Goal: Task Accomplishment & Management: Complete application form

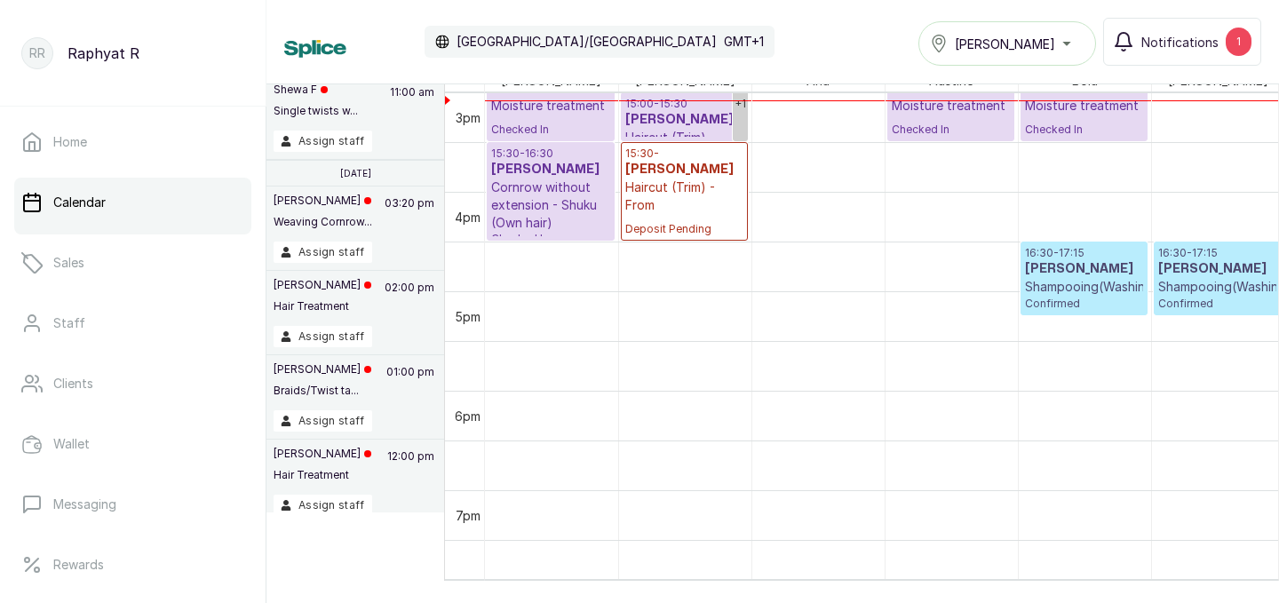
scroll to position [1348, 0]
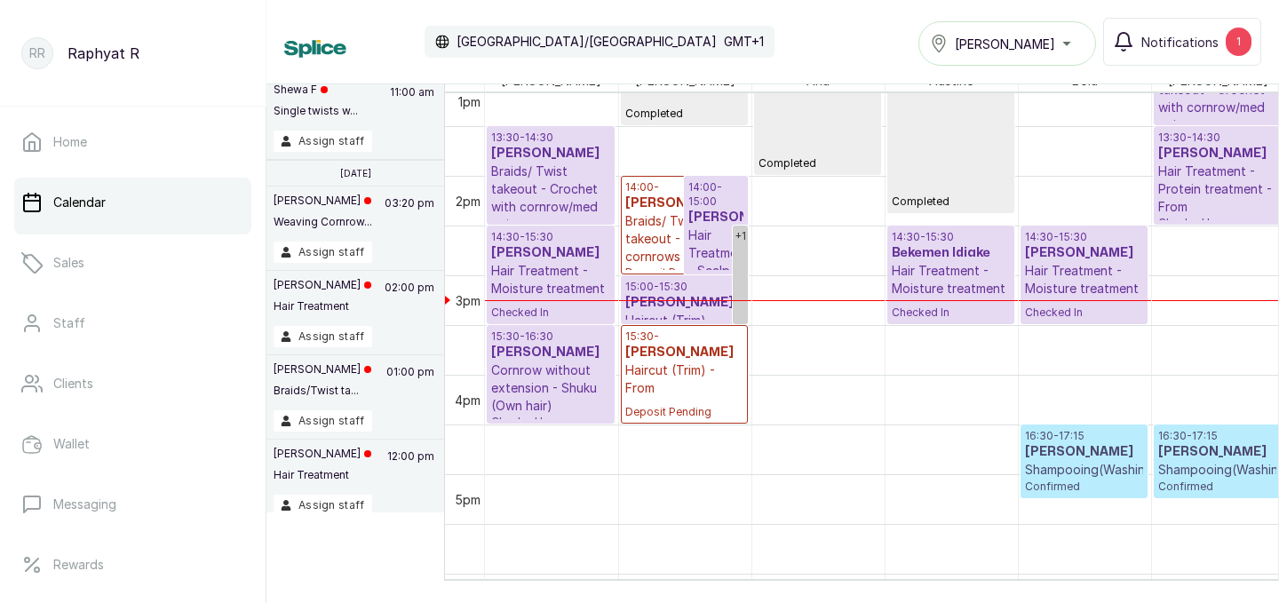
click at [1041, 62] on button "Tasala Lekki" at bounding box center [1007, 43] width 178 height 44
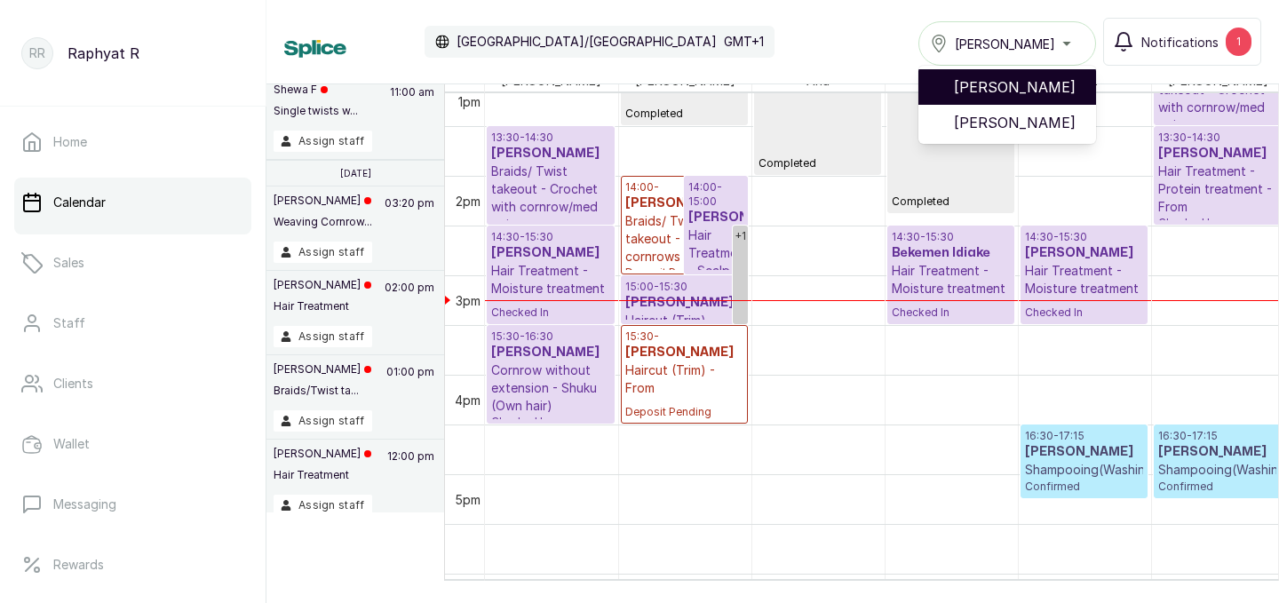
drag, startPoint x: 1021, startPoint y: 104, endPoint x: 1030, endPoint y: 82, distance: 23.9
click at [1030, 82] on ul "Tasala Ikoyi Tasala Lekki" at bounding box center [1007, 105] width 178 height 78
click at [1030, 82] on span "[PERSON_NAME]" at bounding box center [1018, 86] width 128 height 21
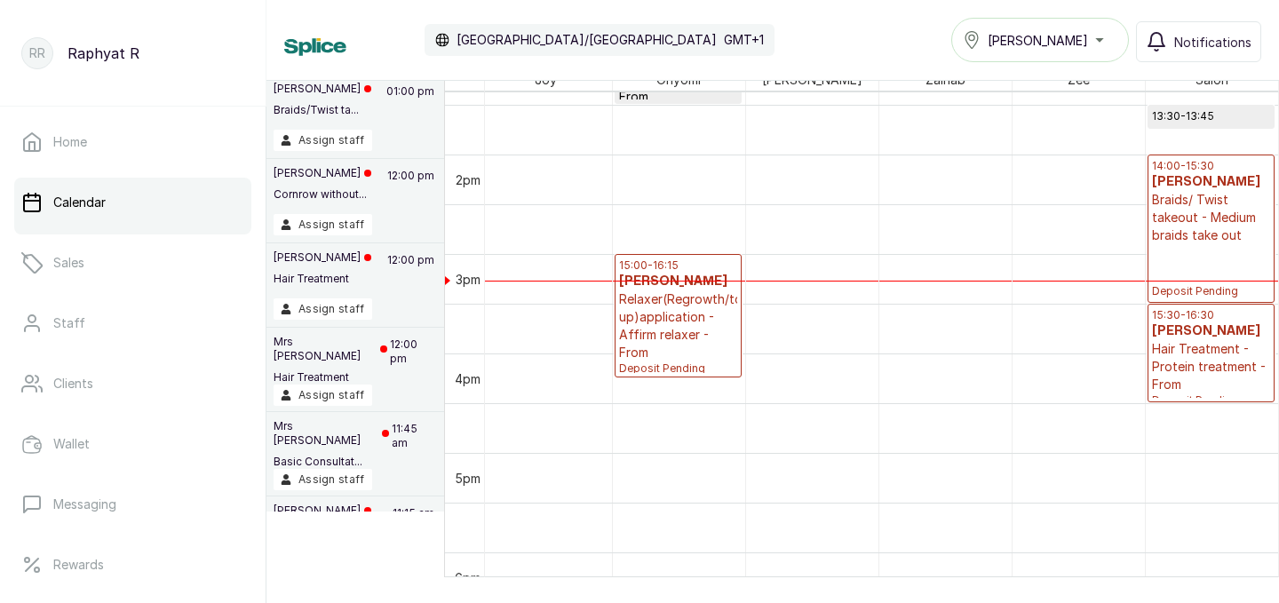
click at [1183, 163] on p "14:00 - 15:30" at bounding box center [1211, 166] width 119 height 14
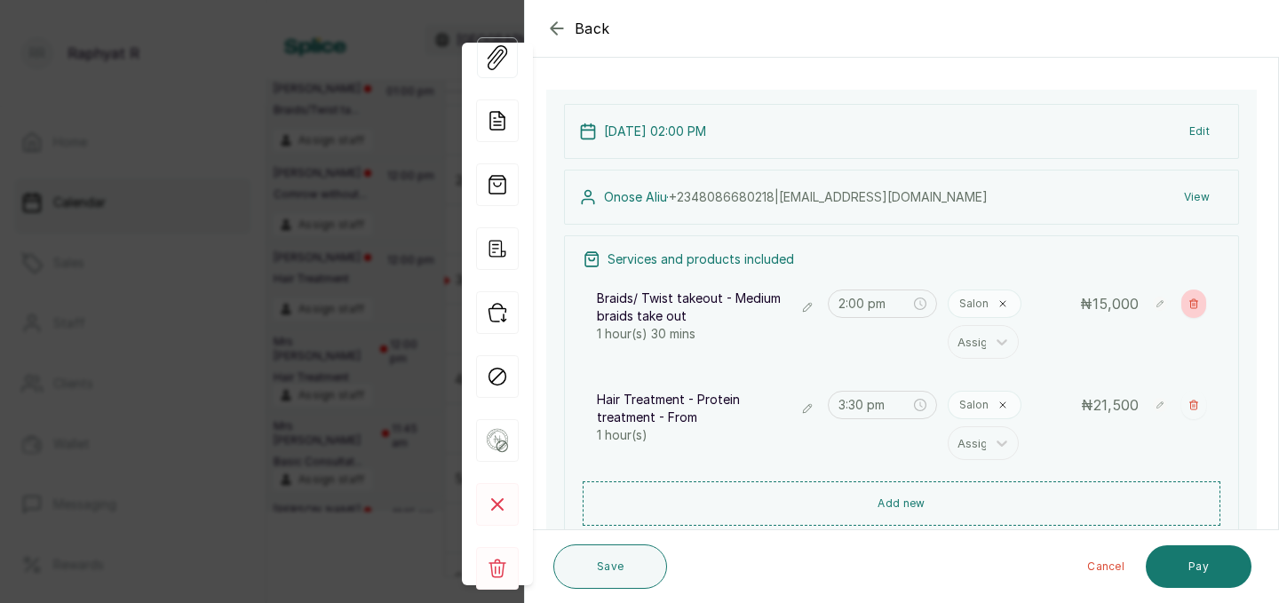
click at [1194, 298] on icon "button" at bounding box center [1193, 303] width 11 height 11
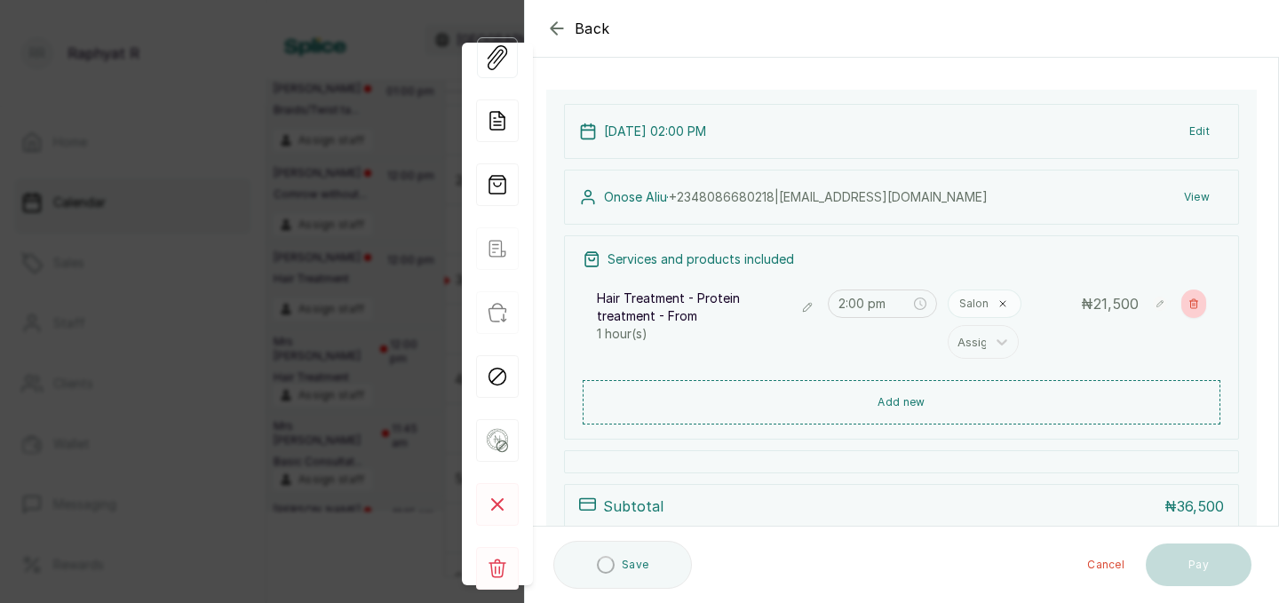
type input "3:30 pm"
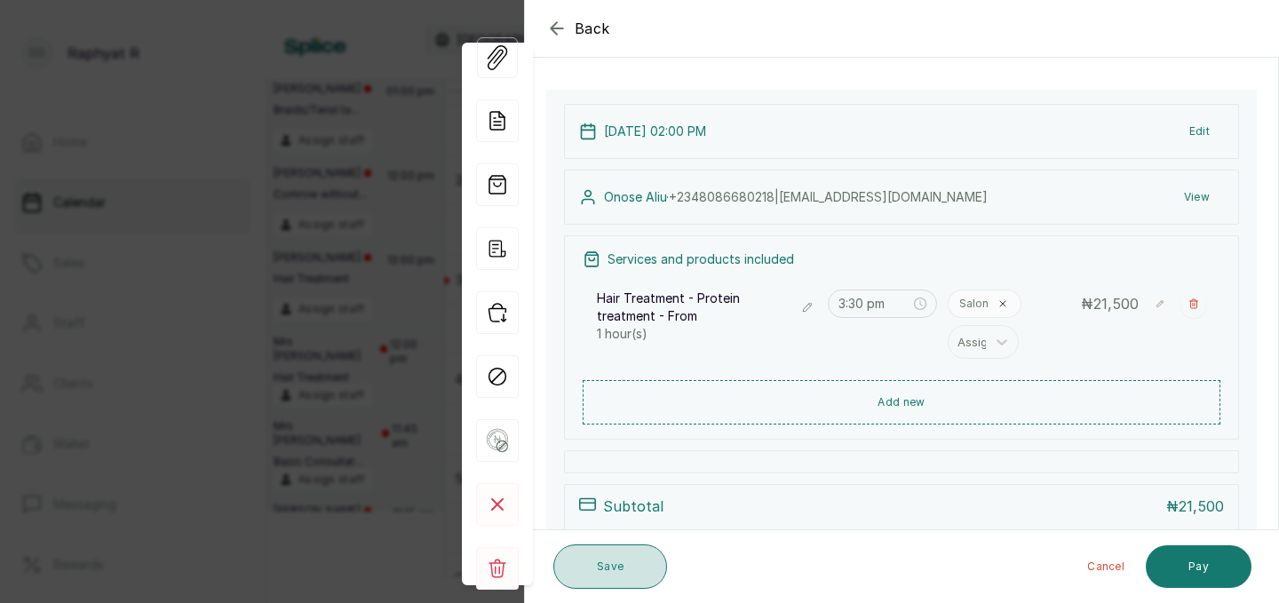
click at [650, 576] on button "Save" at bounding box center [610, 566] width 114 height 44
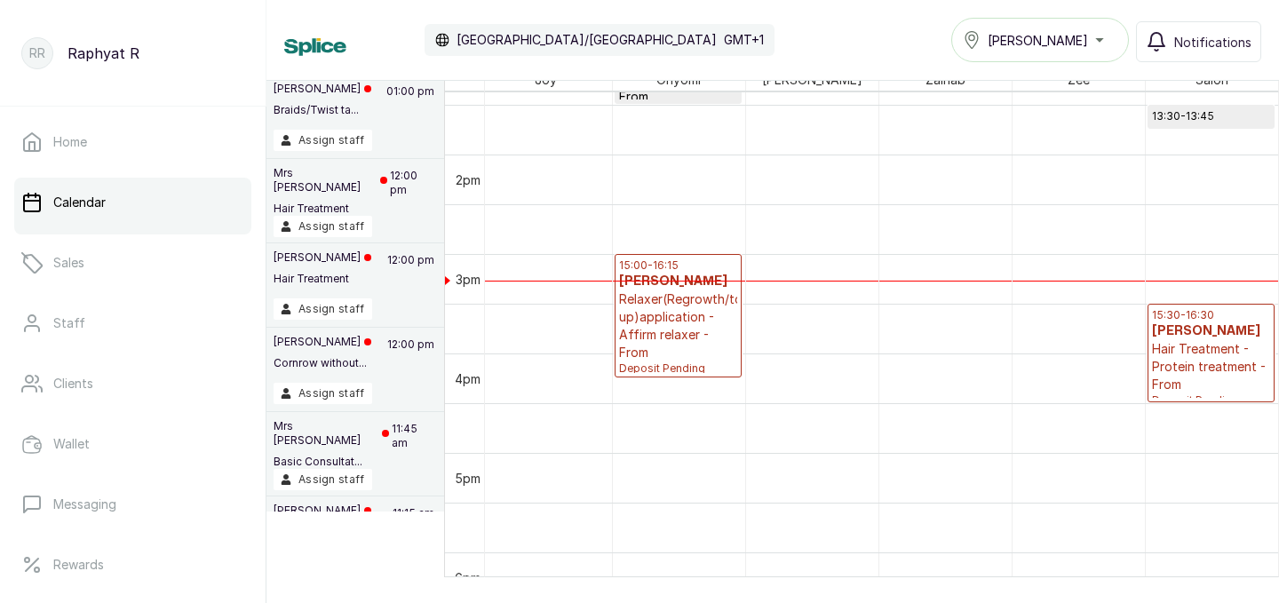
click at [1179, 318] on p "15:30 - 16:30" at bounding box center [1211, 315] width 119 height 14
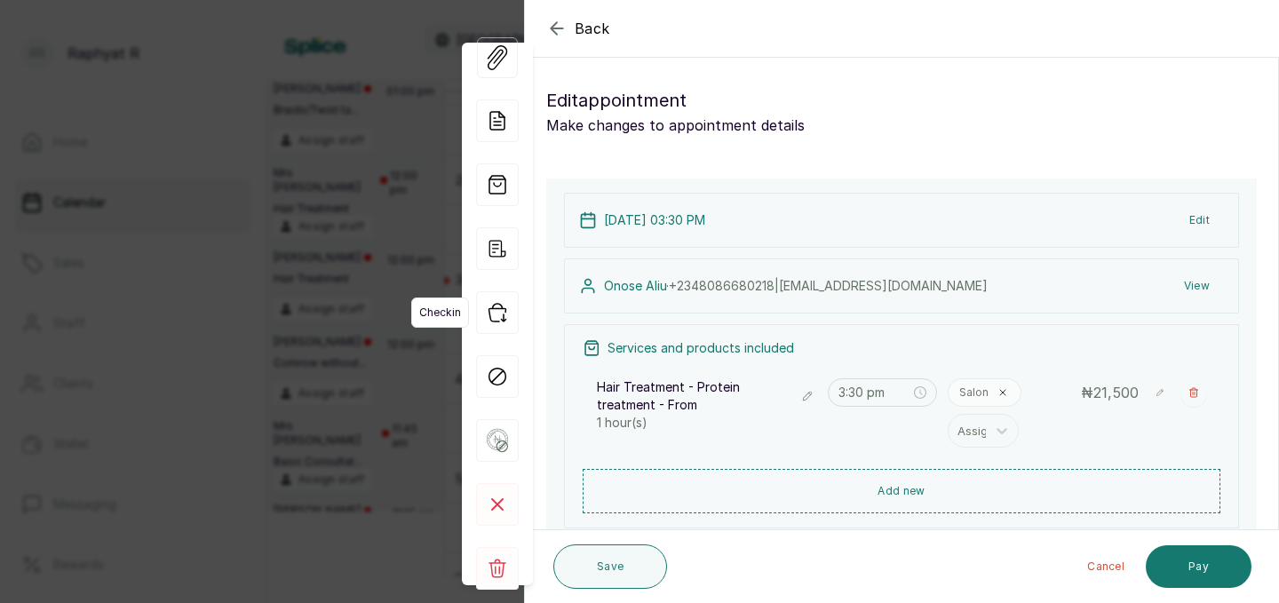
click at [500, 310] on icon "button" at bounding box center [497, 312] width 43 height 43
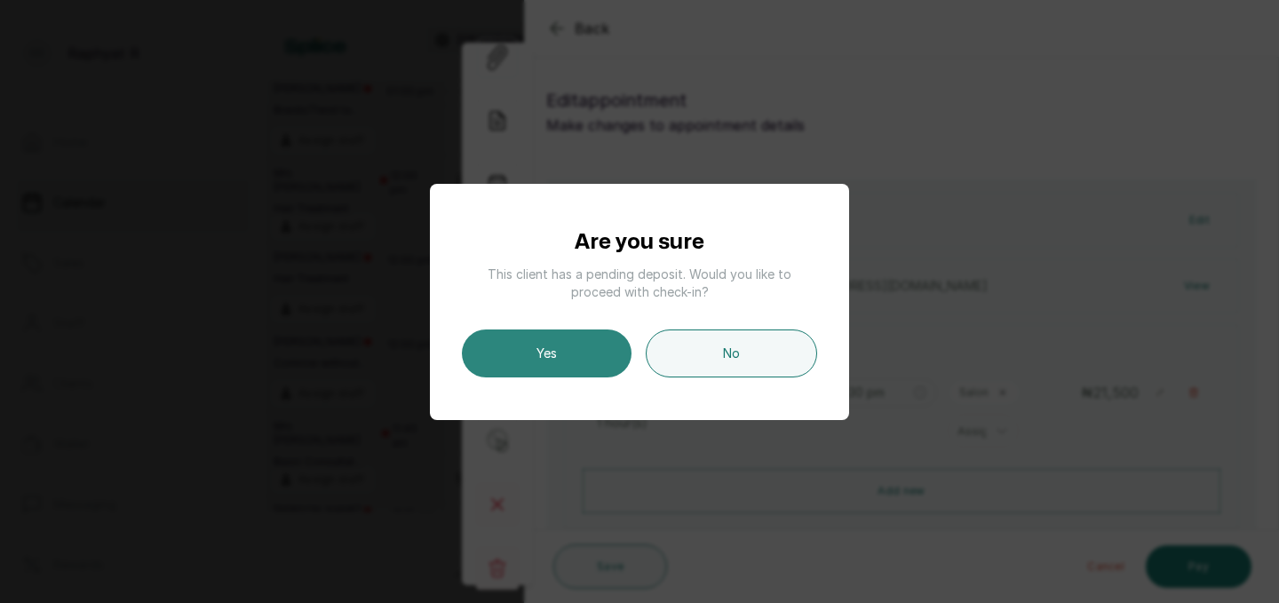
click at [612, 338] on button "Yes" at bounding box center [547, 353] width 170 height 48
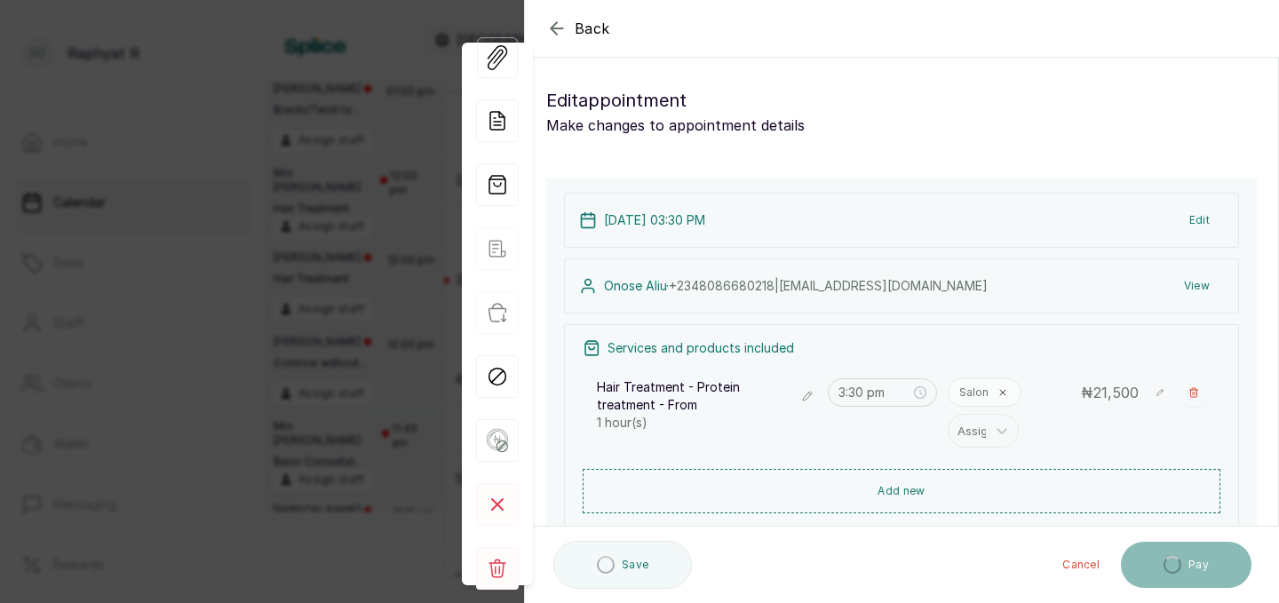
click at [387, 234] on div "Assign staff" at bounding box center [355, 226] width 163 height 21
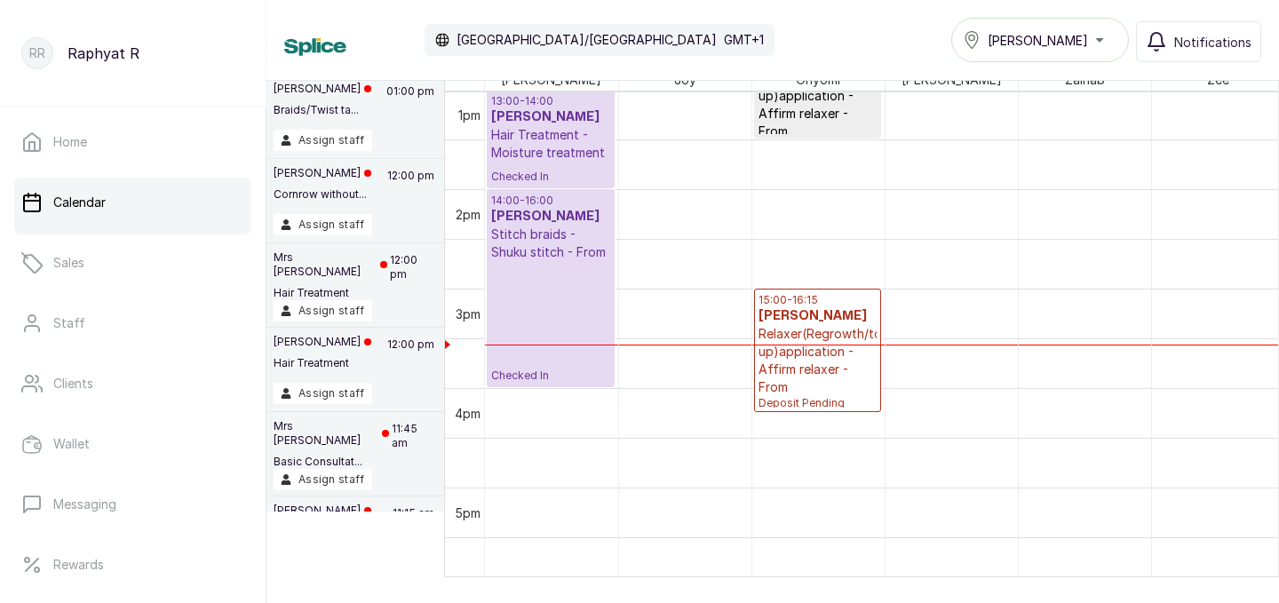
click at [815, 310] on h3 "Mrs Akingbolagun Funmilola" at bounding box center [817, 316] width 118 height 18
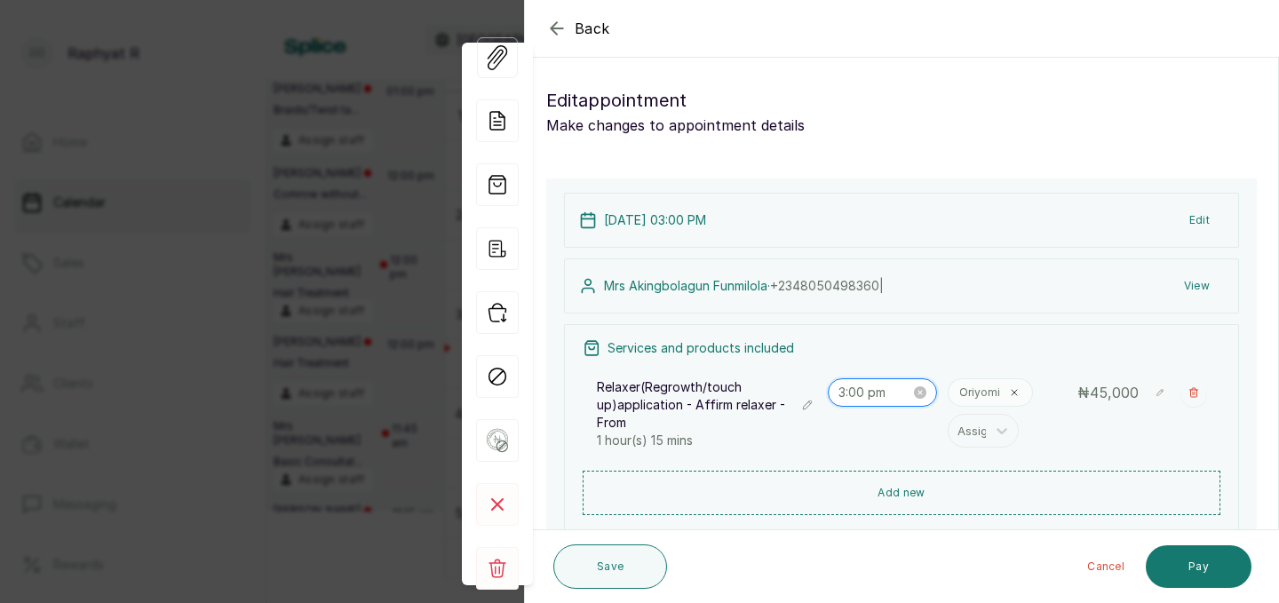
click at [859, 398] on input "3:00 pm" at bounding box center [874, 393] width 73 height 20
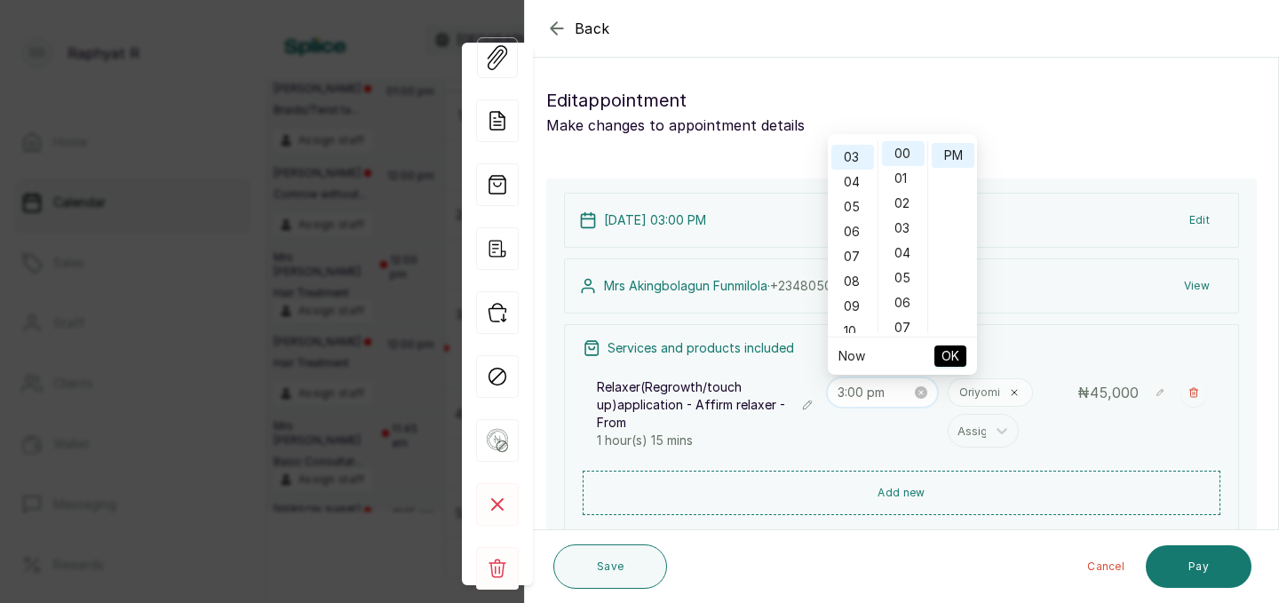
scroll to position [73, 0]
click at [849, 173] on div "04" at bounding box center [852, 180] width 43 height 25
type input "4:00 pm"
click at [943, 350] on span "OK" at bounding box center [950, 356] width 18 height 34
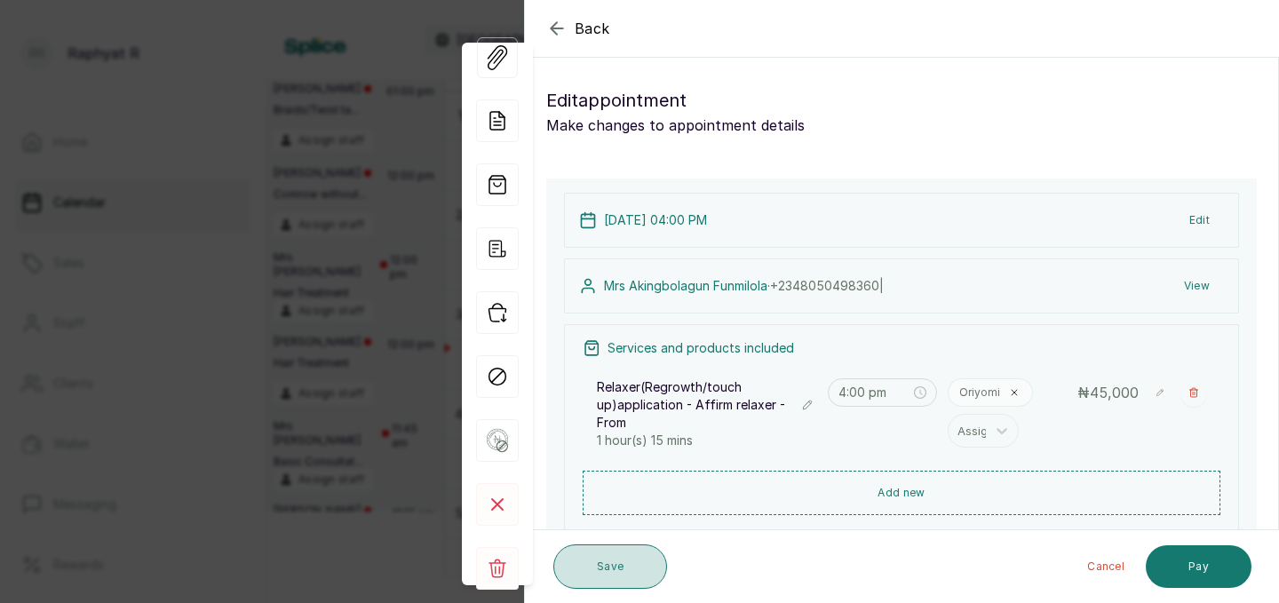
click at [636, 547] on button "Save" at bounding box center [610, 566] width 114 height 44
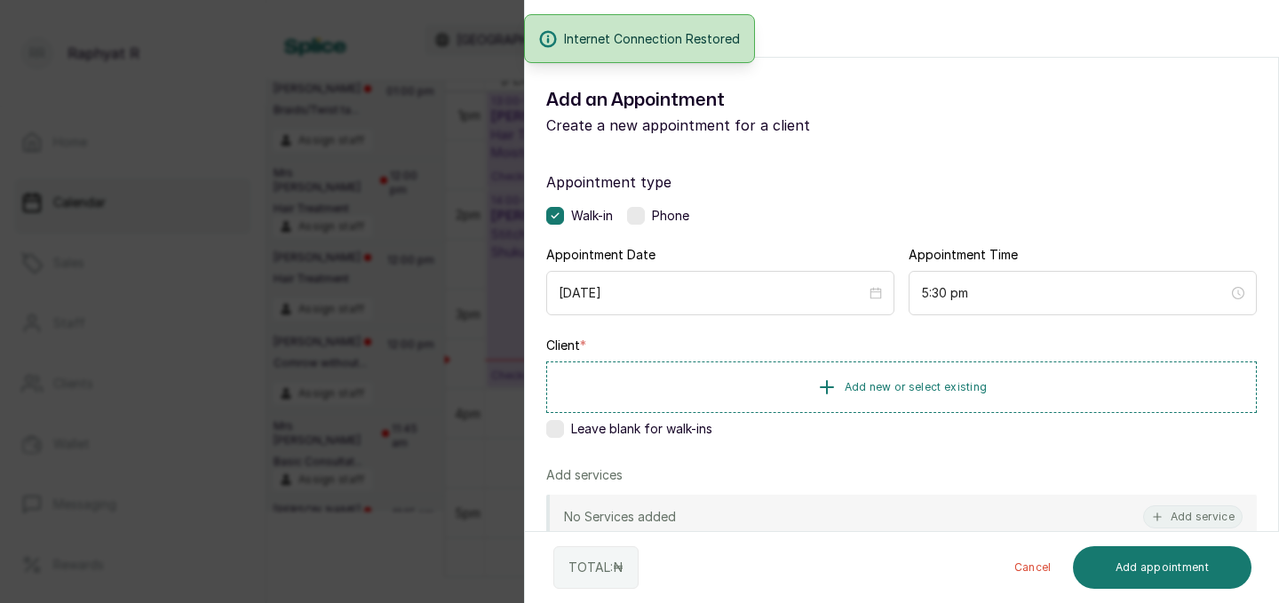
click at [364, 284] on div "Back Add Appointment Add an Appointment Create a new appointment for a client A…" at bounding box center [639, 301] width 1279 height 603
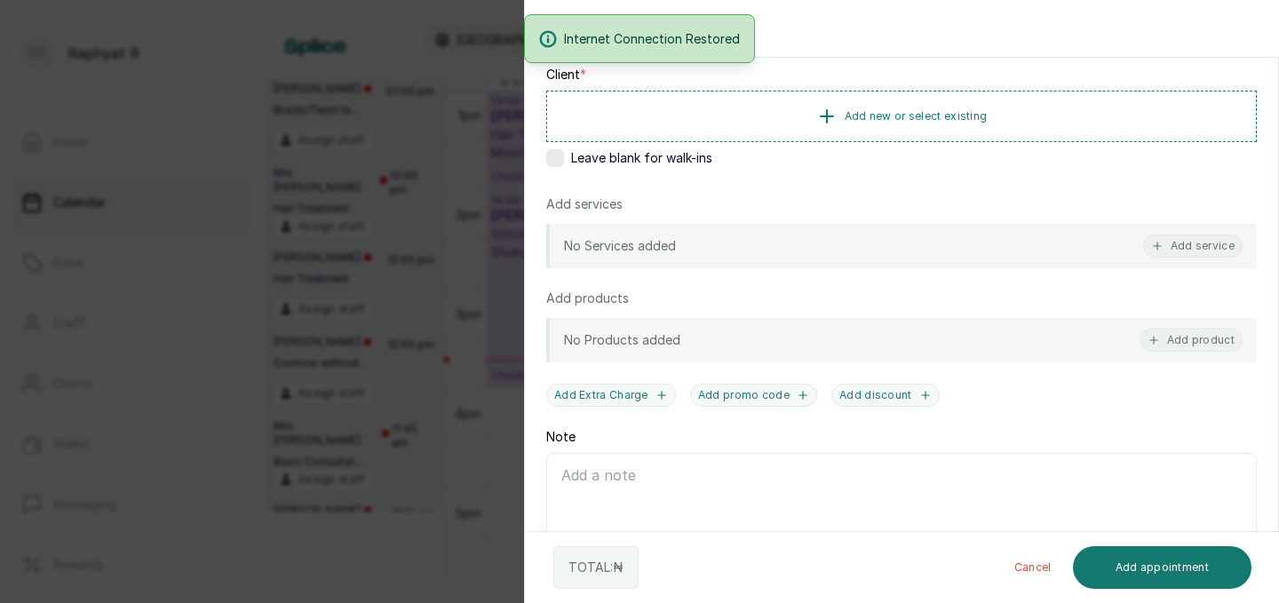
scroll to position [330, 0]
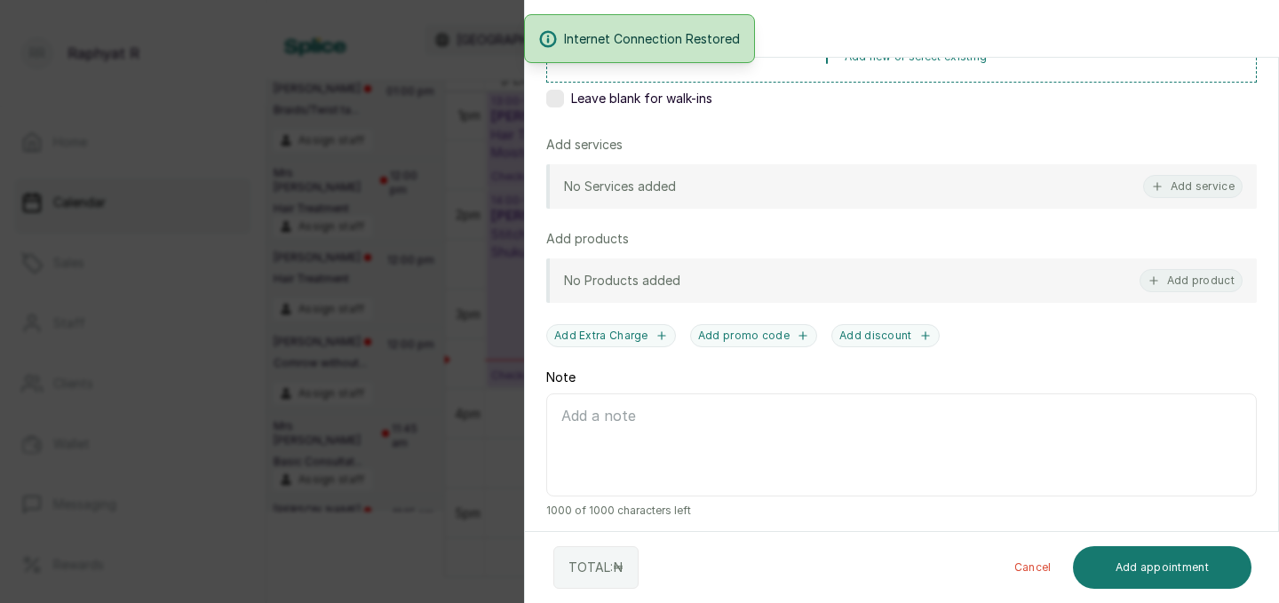
click at [1183, 173] on div "No Services added Add service" at bounding box center [901, 186] width 710 height 44
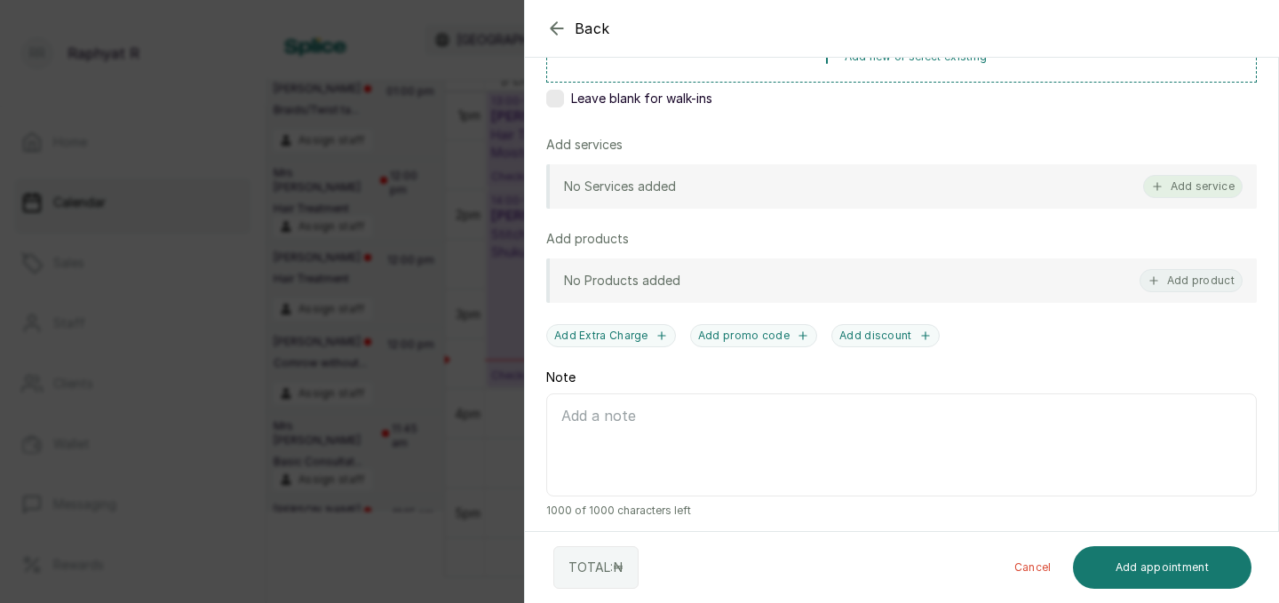
click at [1185, 185] on button "Add service" at bounding box center [1192, 186] width 99 height 23
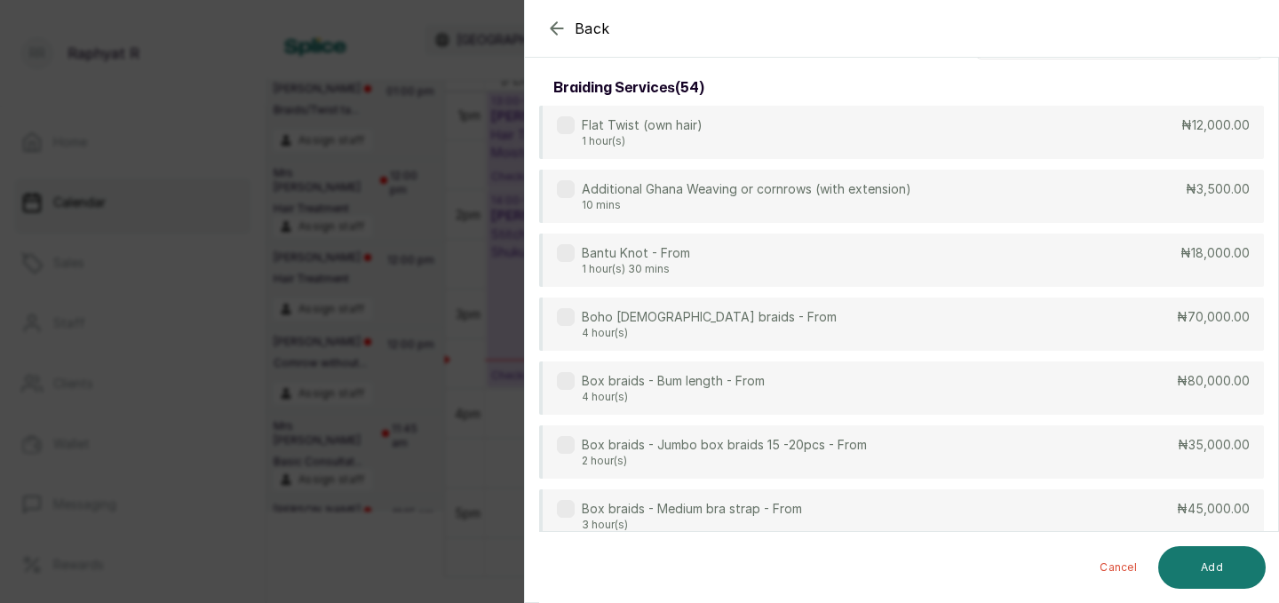
scroll to position [0, 0]
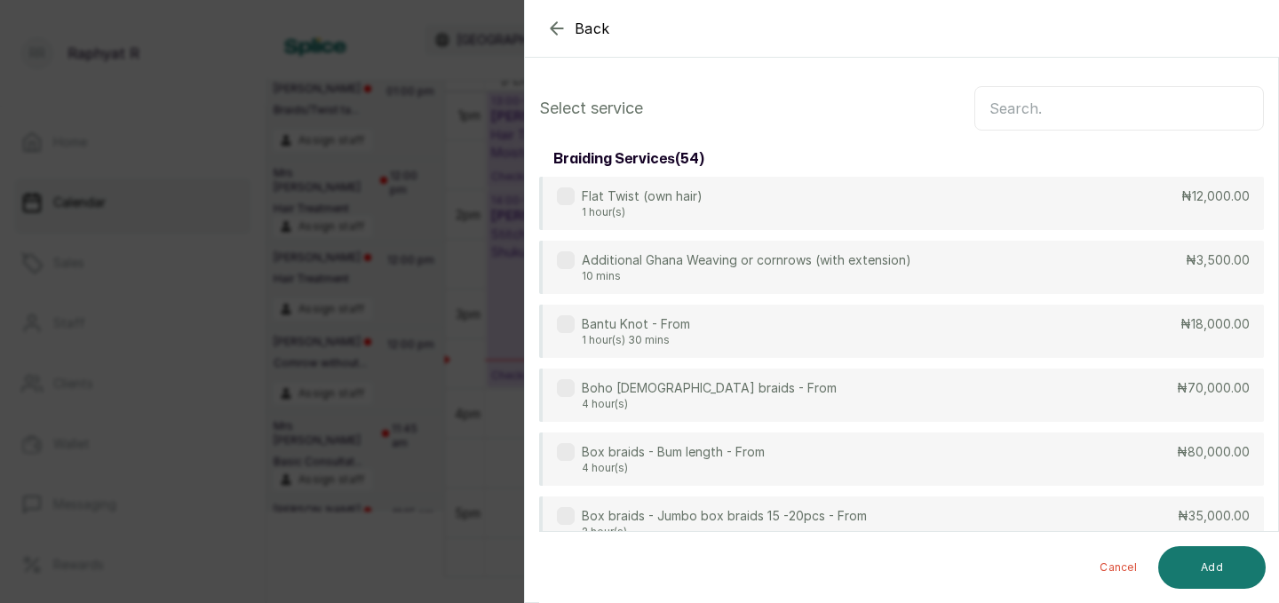
click at [1129, 105] on input "text" at bounding box center [1119, 108] width 290 height 44
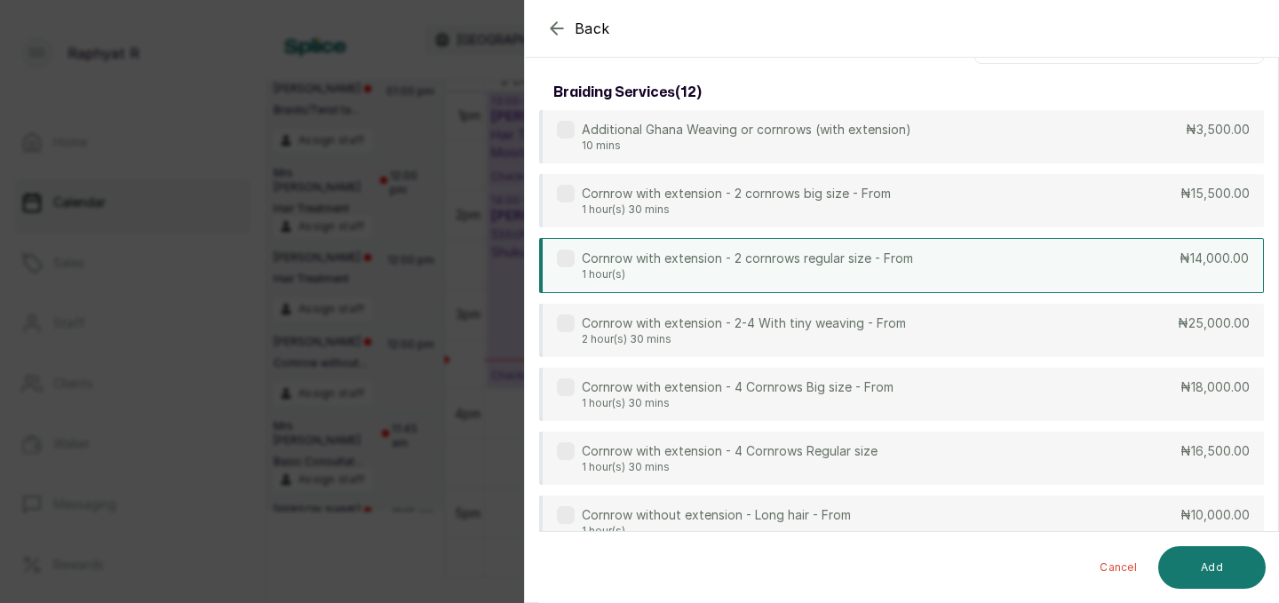
scroll to position [43, 0]
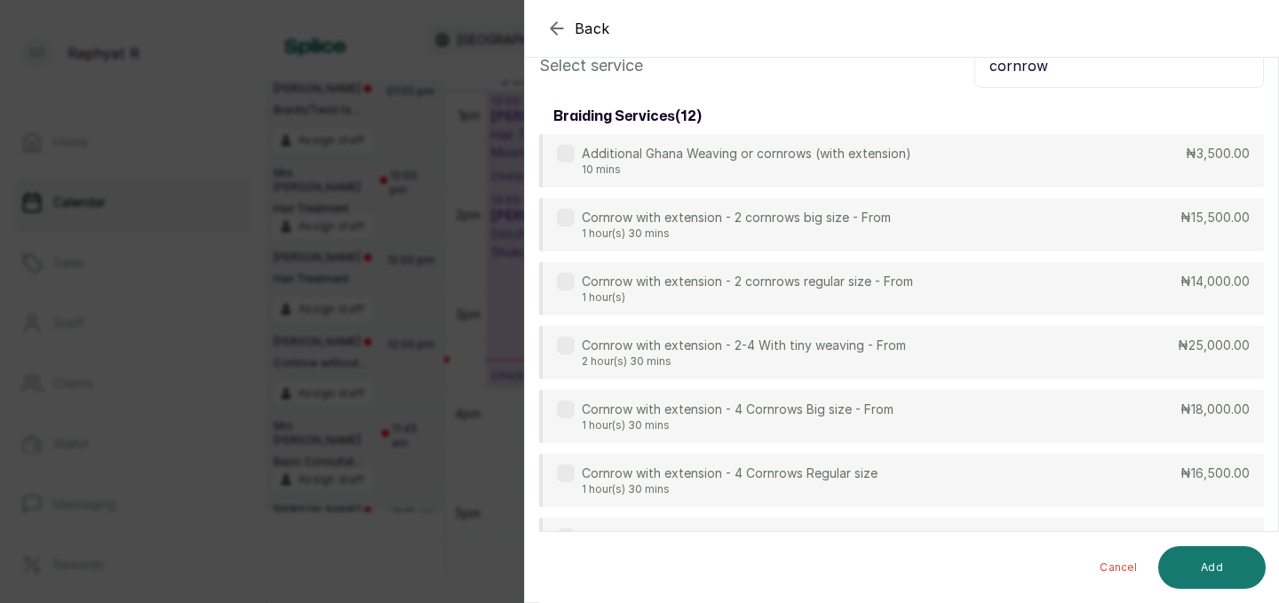
type input "cornrow"
click at [556, 28] on icon "button" at bounding box center [557, 28] width 12 height 12
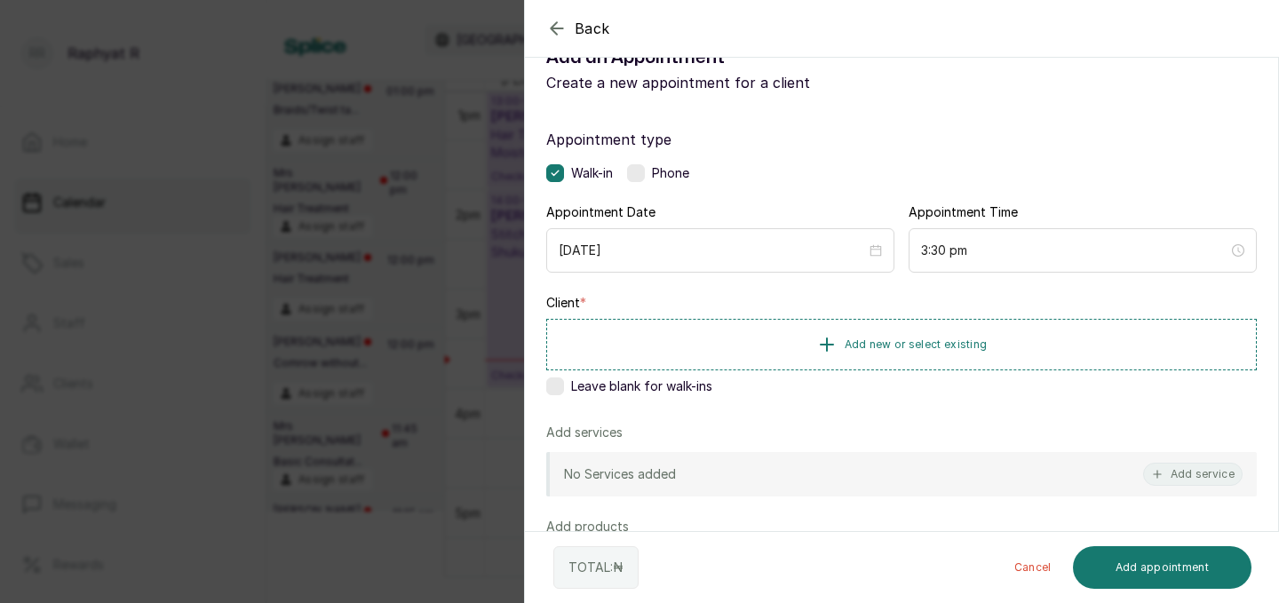
click at [556, 28] on icon "button" at bounding box center [557, 28] width 12 height 12
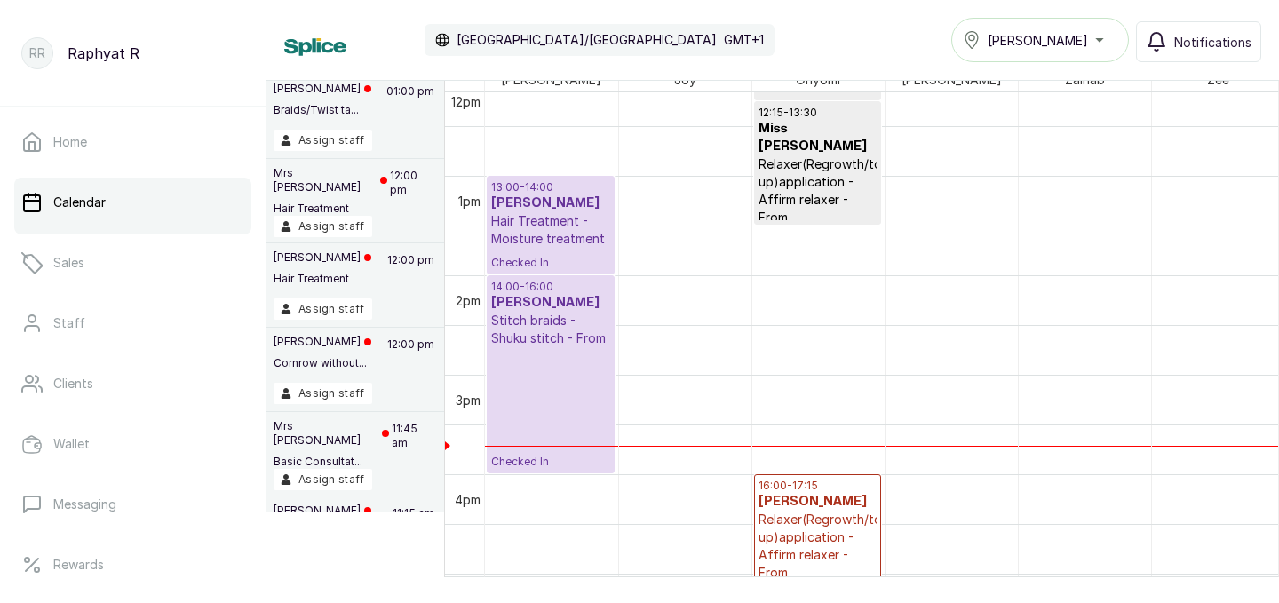
scroll to position [1217, 0]
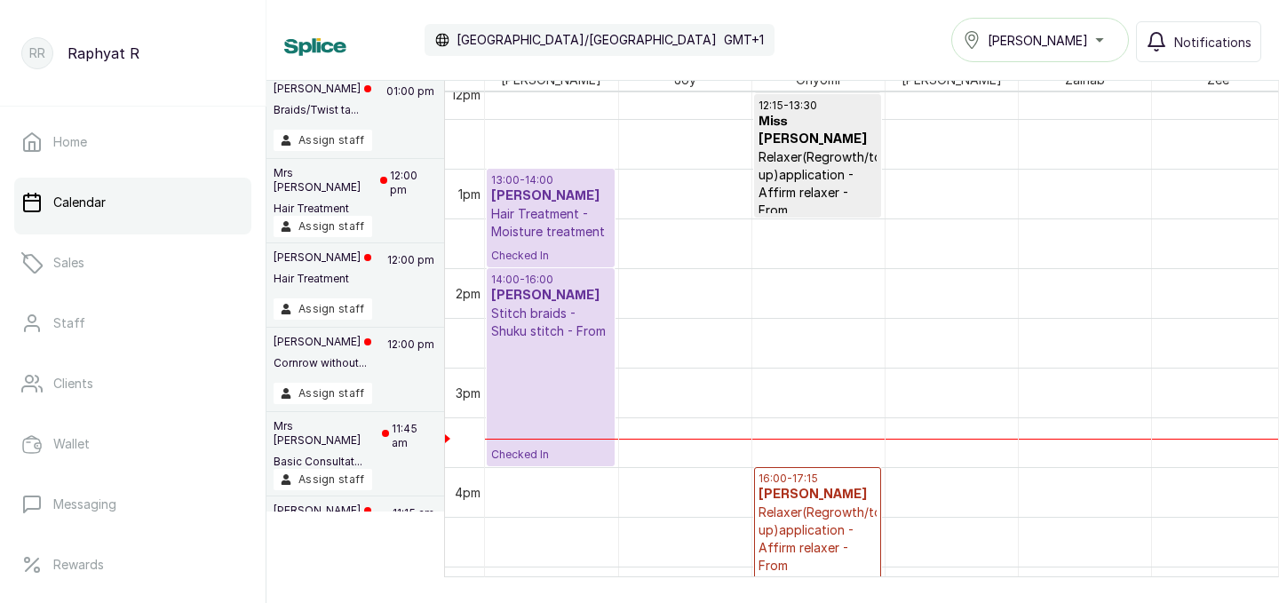
click at [556, 282] on p "14:00 - 16:00" at bounding box center [550, 280] width 119 height 14
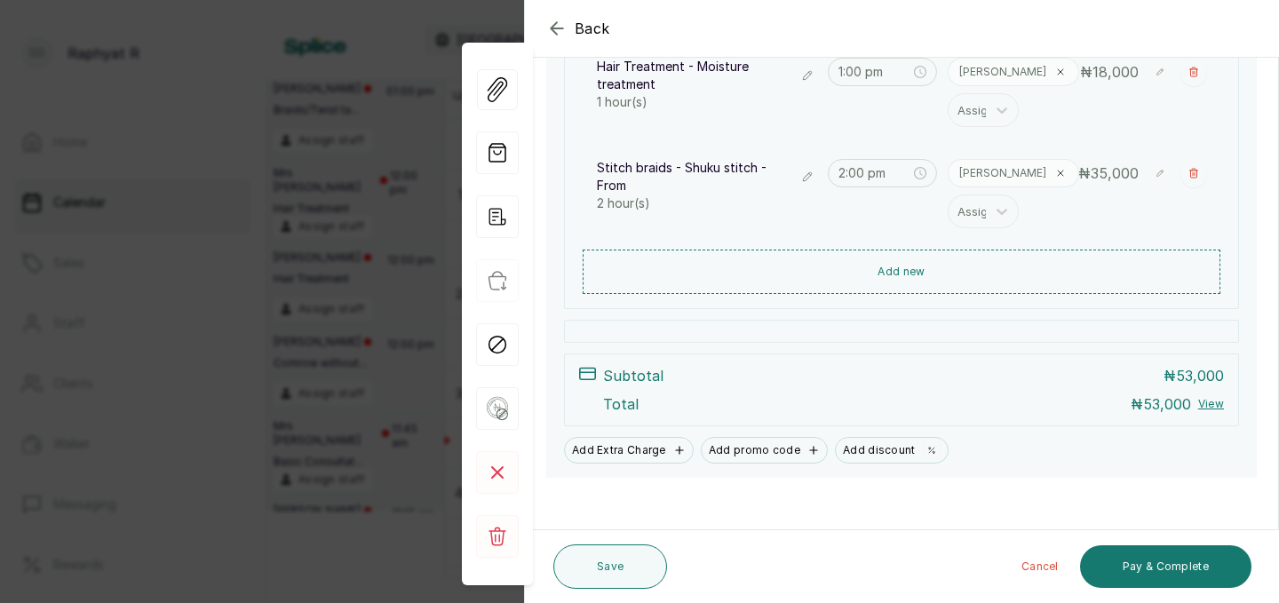
scroll to position [325, 0]
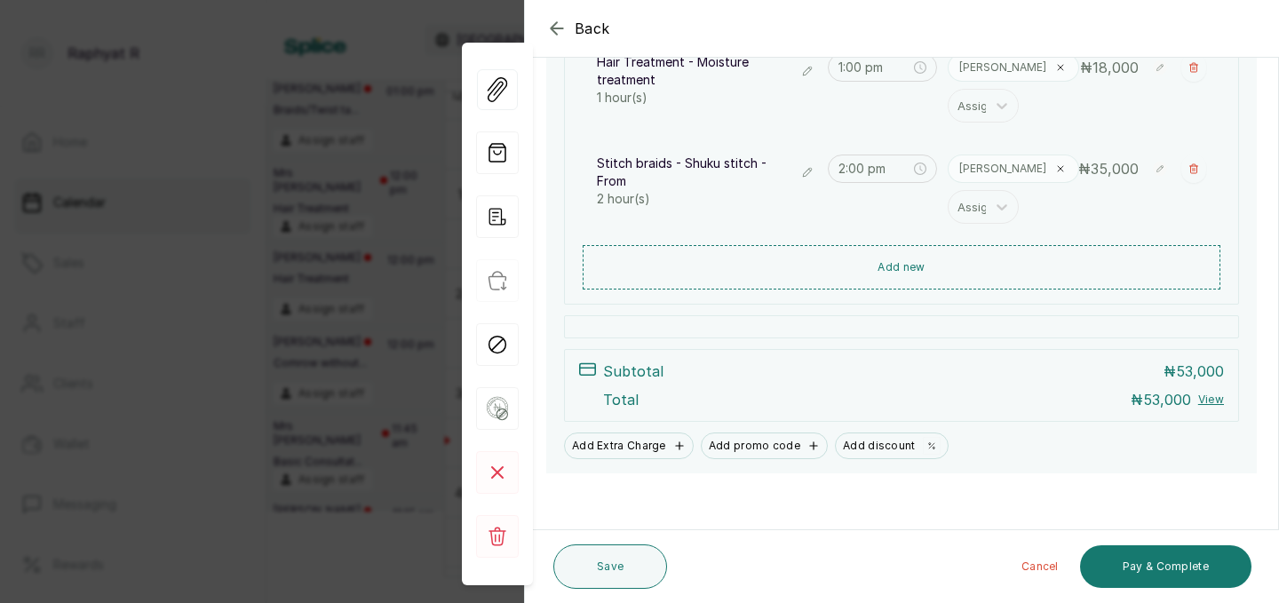
click at [1159, 166] on rect at bounding box center [1160, 169] width 14 height 14
click at [1159, 166] on input "35,000" at bounding box center [1133, 169] width 75 height 29
type input "3"
type input "25,000"
click at [1131, 202] on icon at bounding box center [1128, 202] width 7 height 5
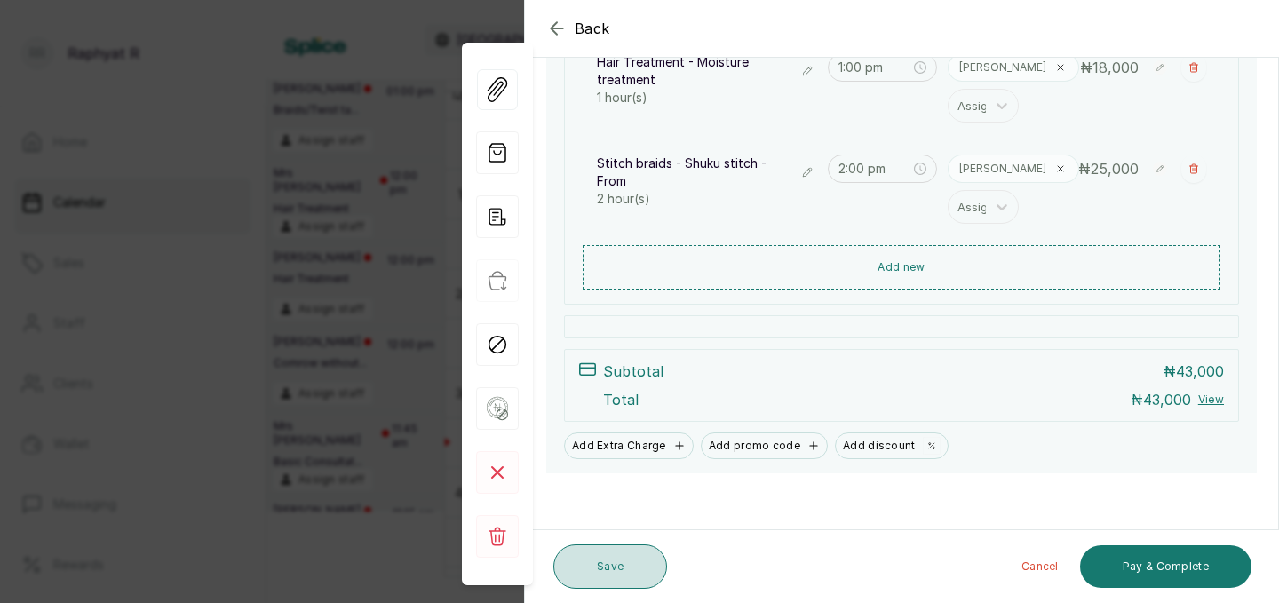
click at [623, 562] on button "Save" at bounding box center [610, 566] width 114 height 44
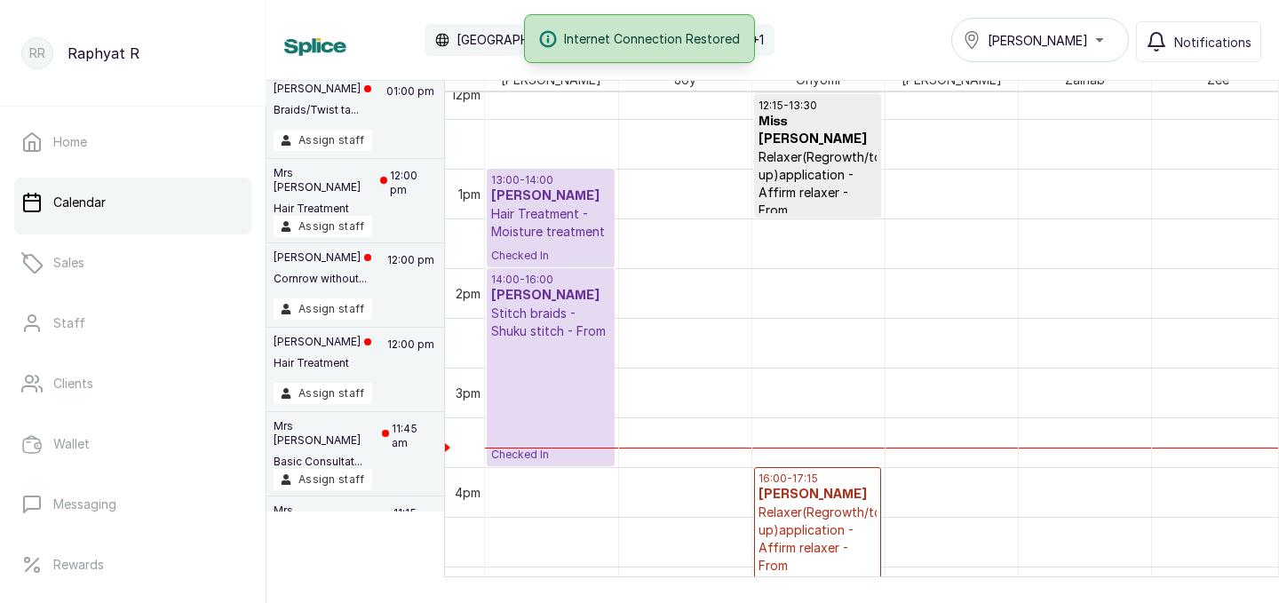
click at [521, 285] on p "14:00 - 16:00" at bounding box center [550, 280] width 119 height 14
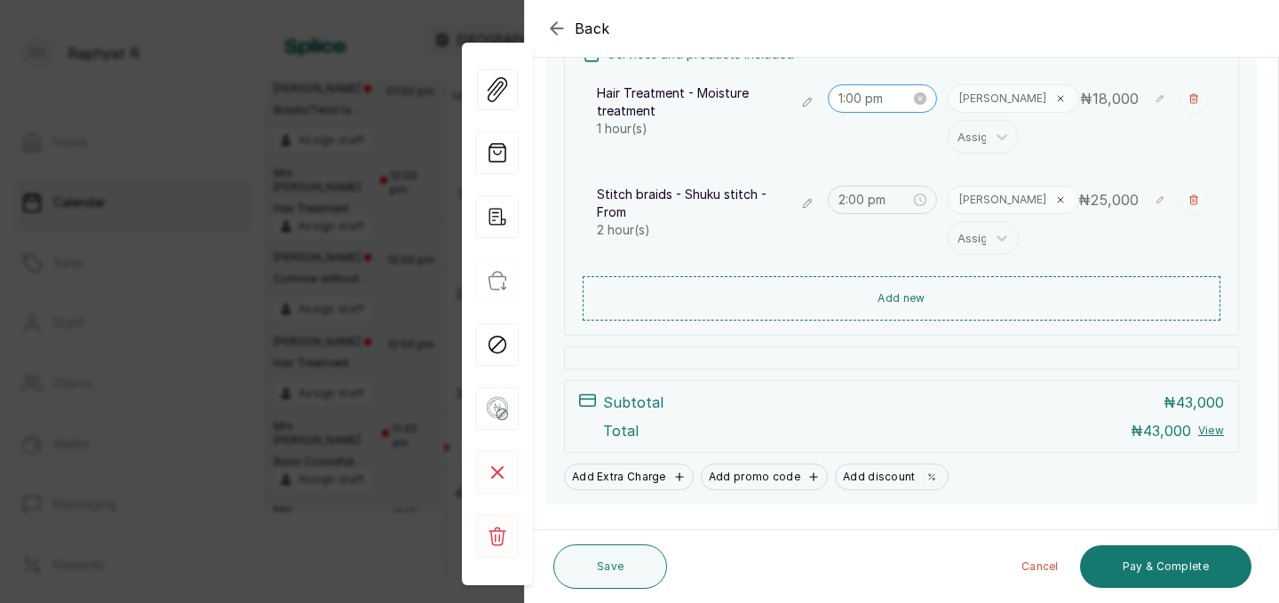
scroll to position [331, 0]
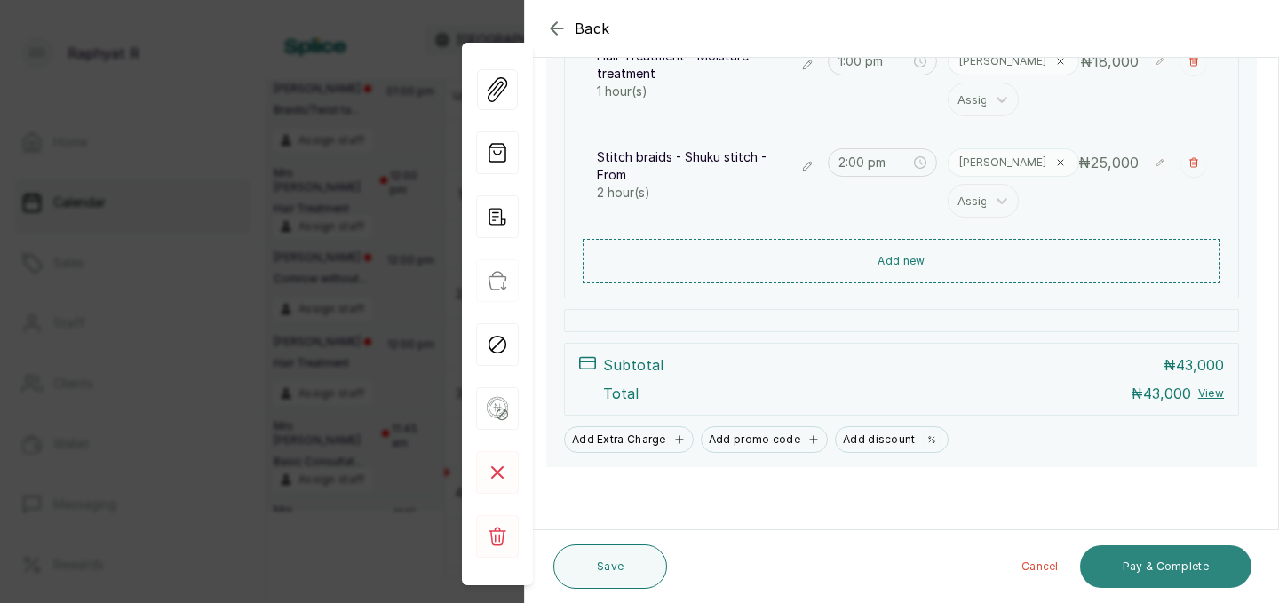
click at [1162, 554] on button "Pay & Complete" at bounding box center [1165, 566] width 171 height 43
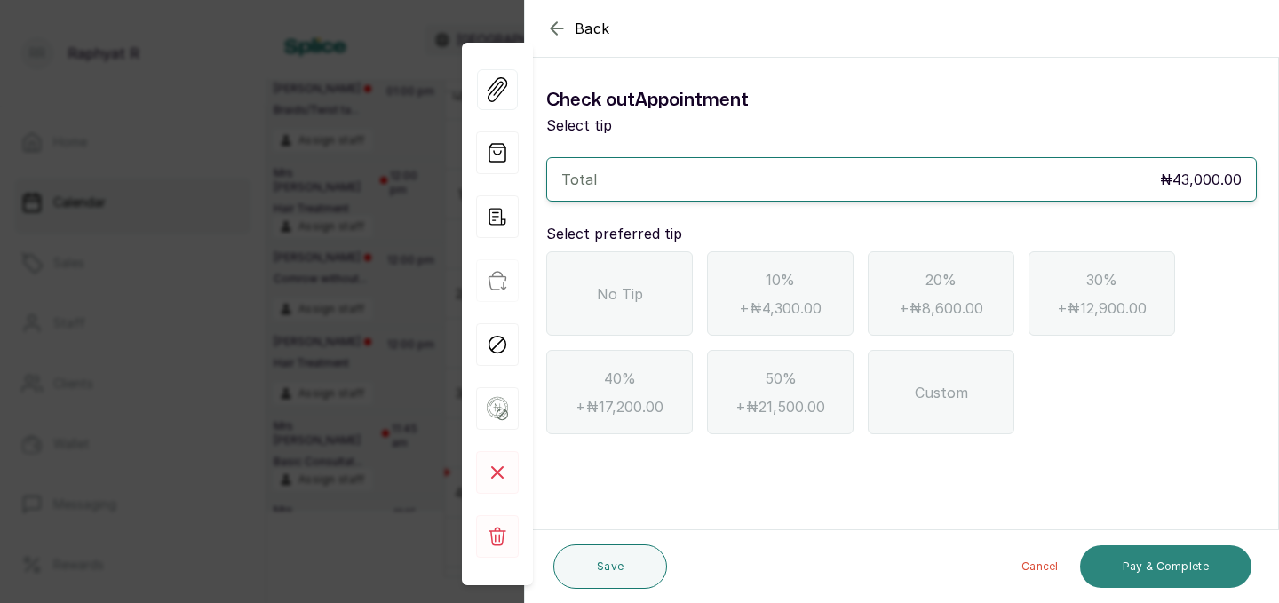
scroll to position [0, 0]
click at [611, 289] on span "No Tip" at bounding box center [620, 293] width 46 height 21
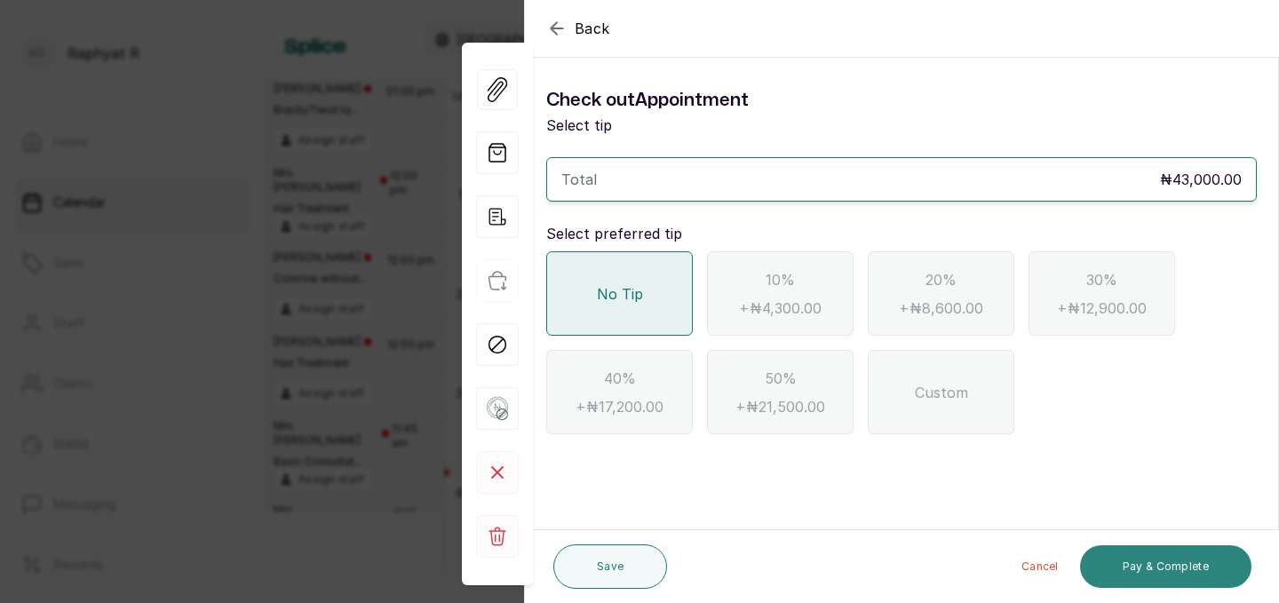
click at [1173, 567] on button "Pay & Complete" at bounding box center [1165, 566] width 171 height 43
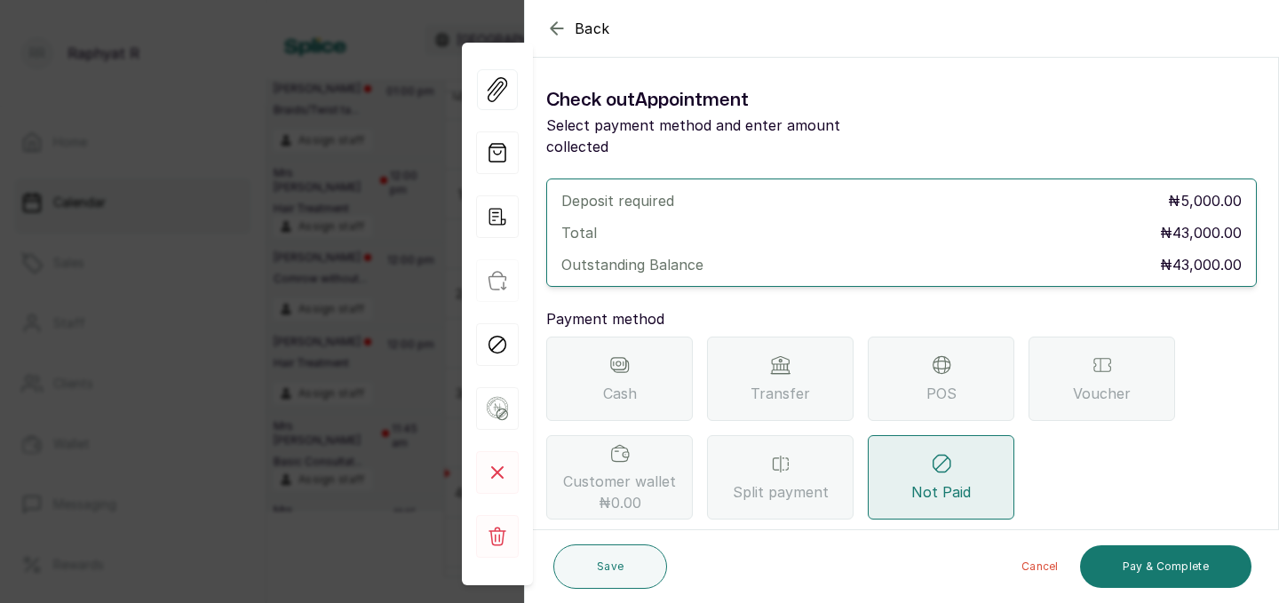
click at [929, 356] on div "POS" at bounding box center [941, 379] width 147 height 84
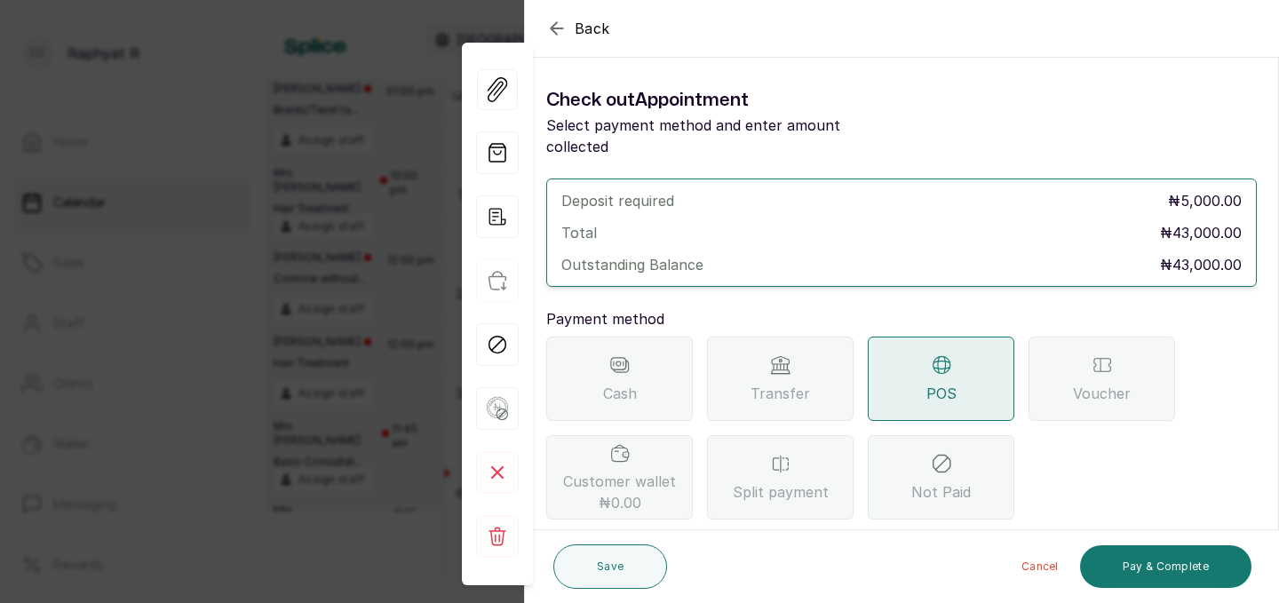
click at [801, 358] on div "Transfer" at bounding box center [780, 379] width 147 height 84
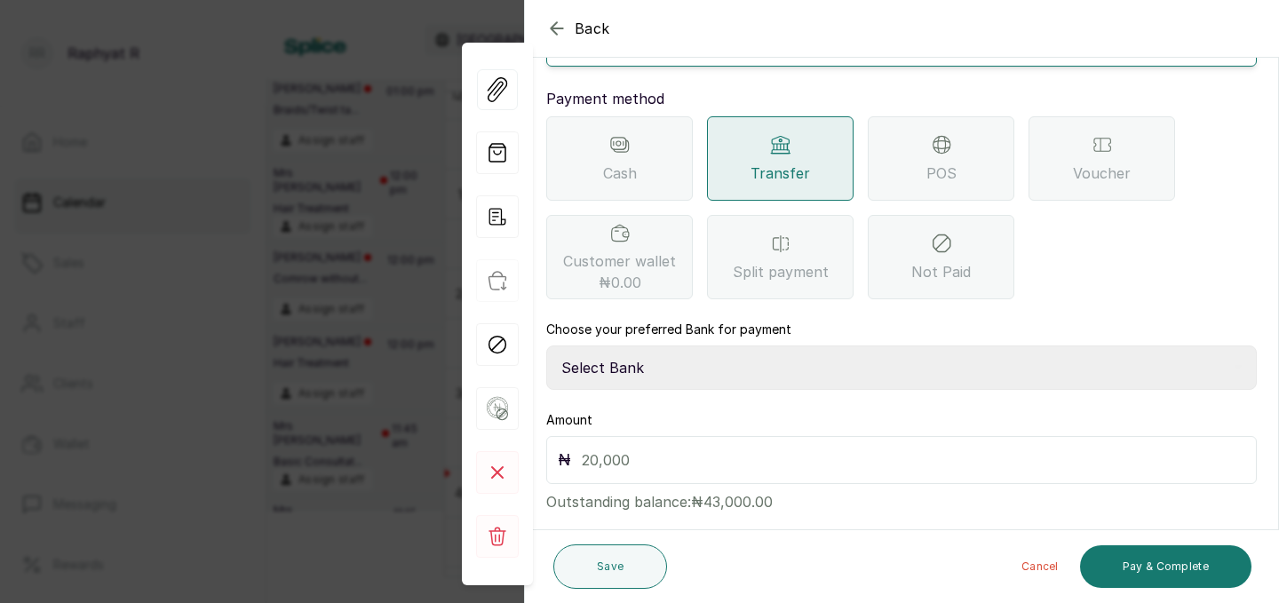
scroll to position [230, 0]
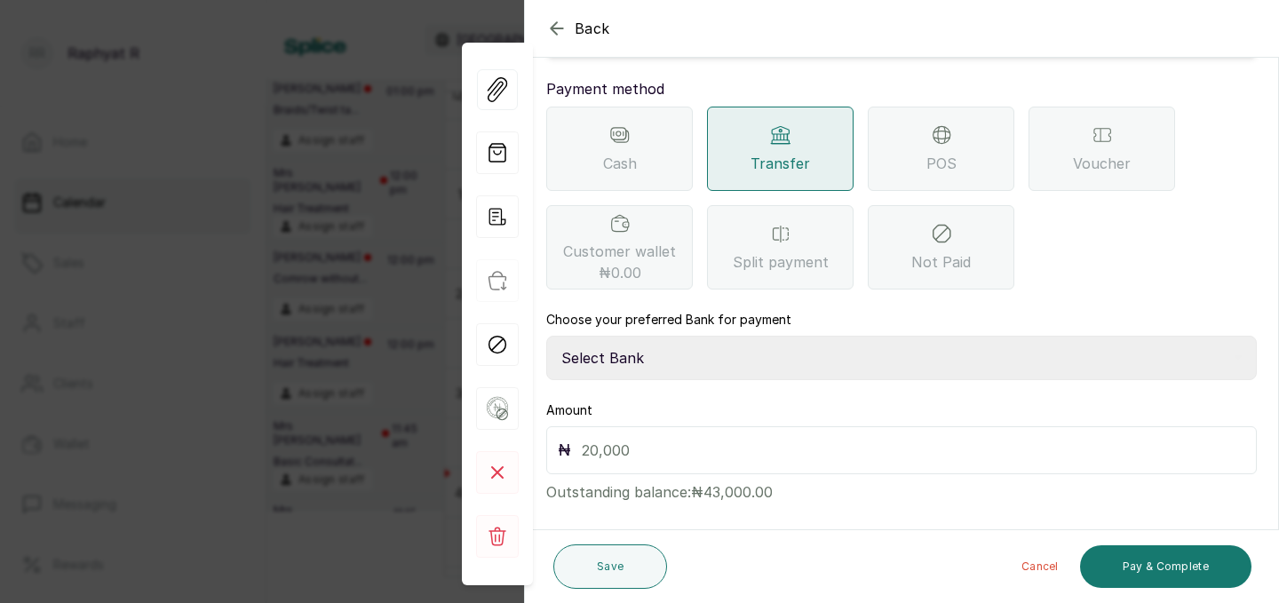
click at [611, 336] on select "Select Bank TRACTION(TRACTION) Providus Bank TASALAHQ HAIR AND BEAUTY Guaranty …" at bounding box center [901, 358] width 710 height 44
select select "d2e8ea74-1b1f-42b2-81f9-dacd6e382dd2"
click at [586, 438] on input "text" at bounding box center [913, 450] width 663 height 25
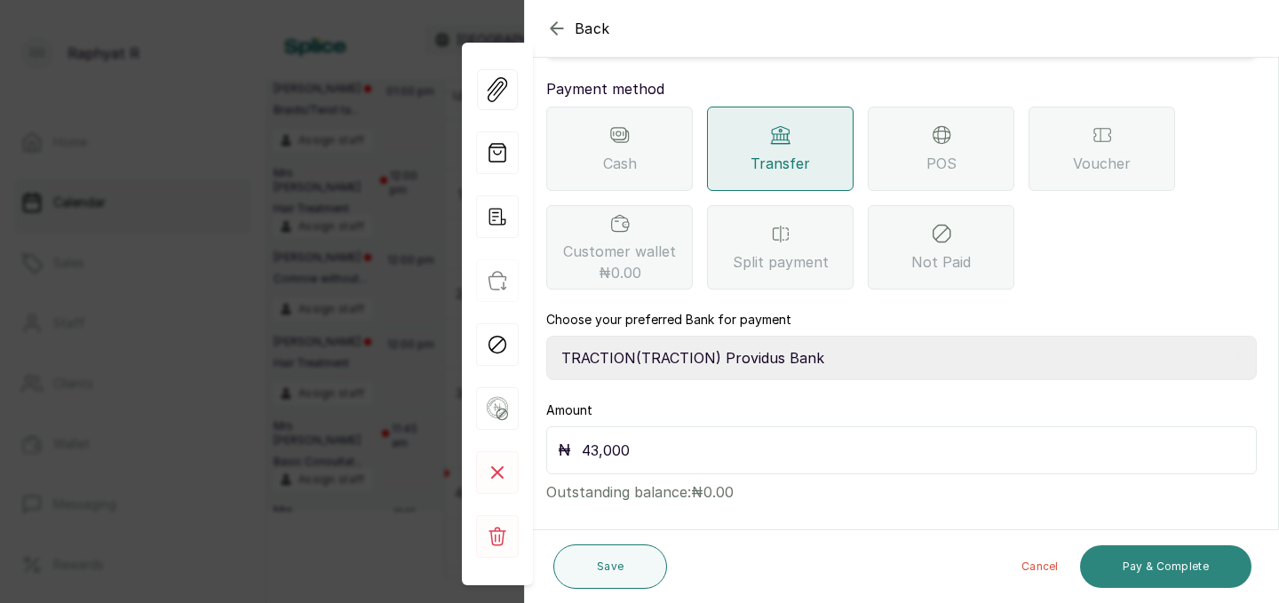
type input "43,000"
click at [1146, 556] on button "Pay & Complete" at bounding box center [1165, 566] width 171 height 43
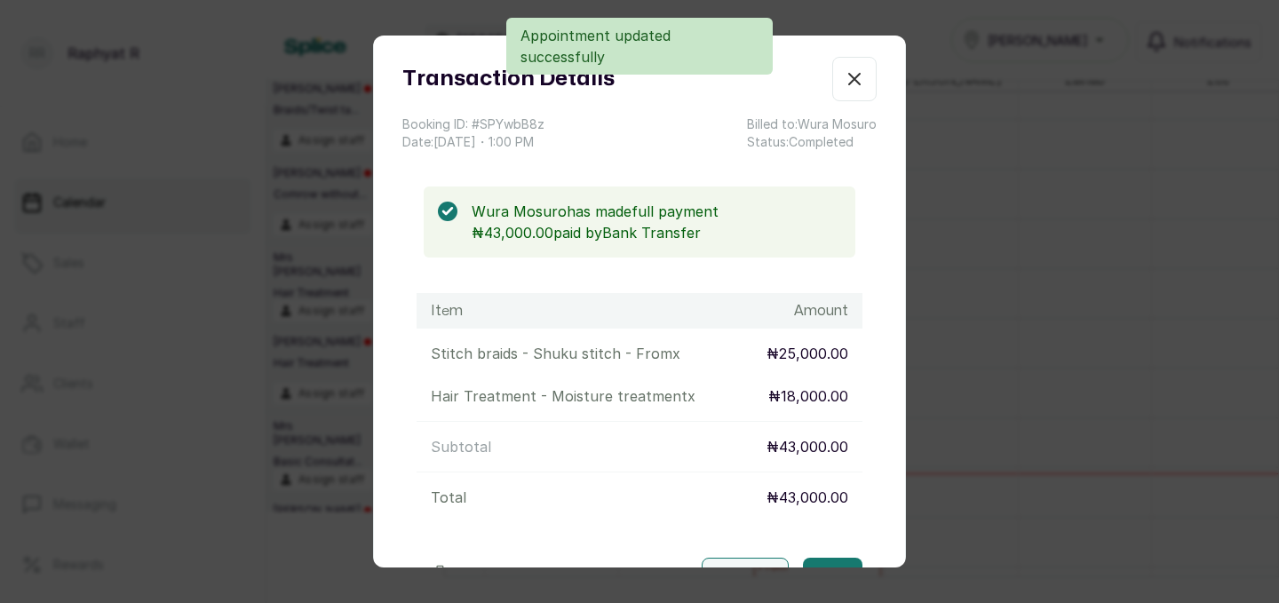
scroll to position [0, 0]
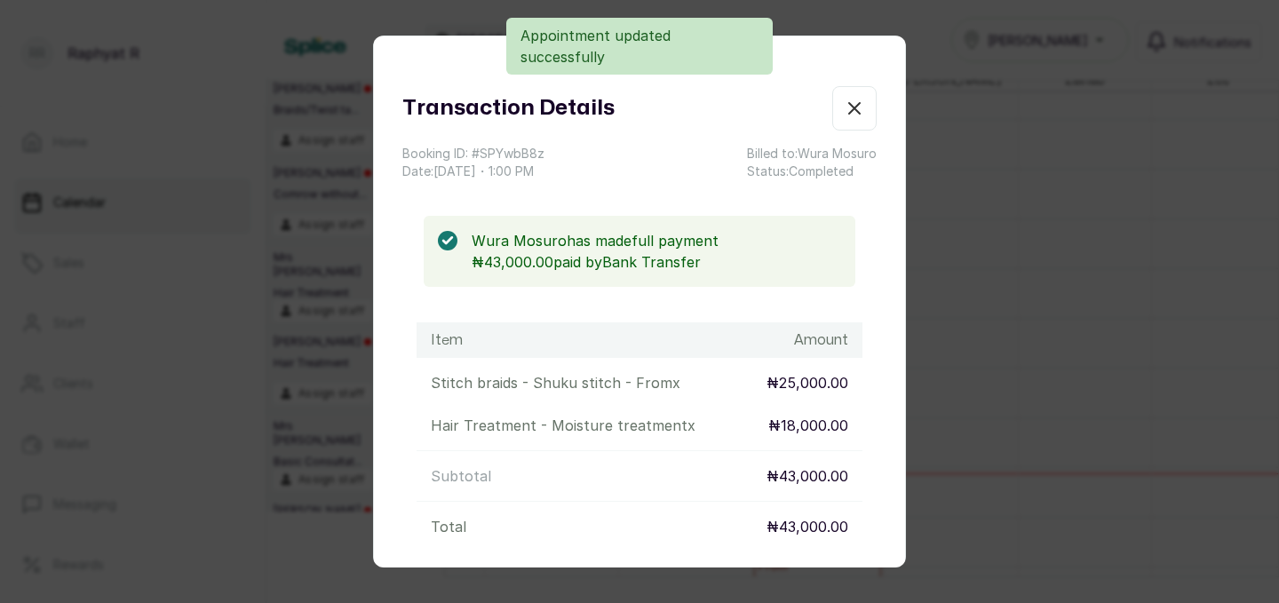
click at [857, 108] on icon "button" at bounding box center [854, 108] width 21 height 21
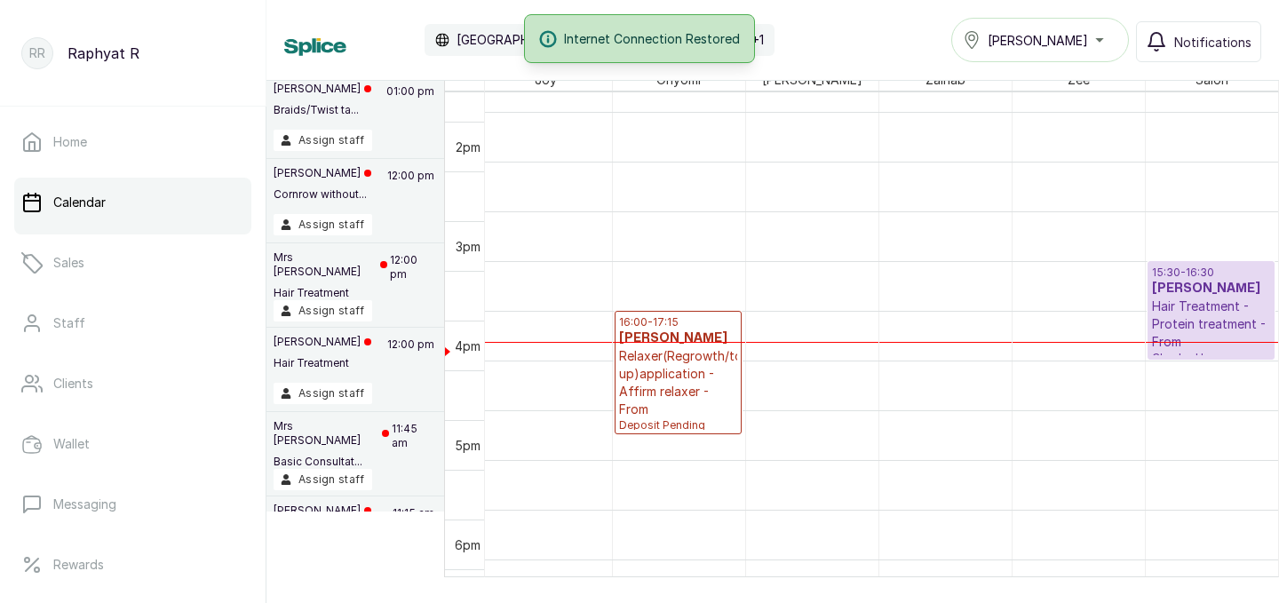
scroll to position [1373, 0]
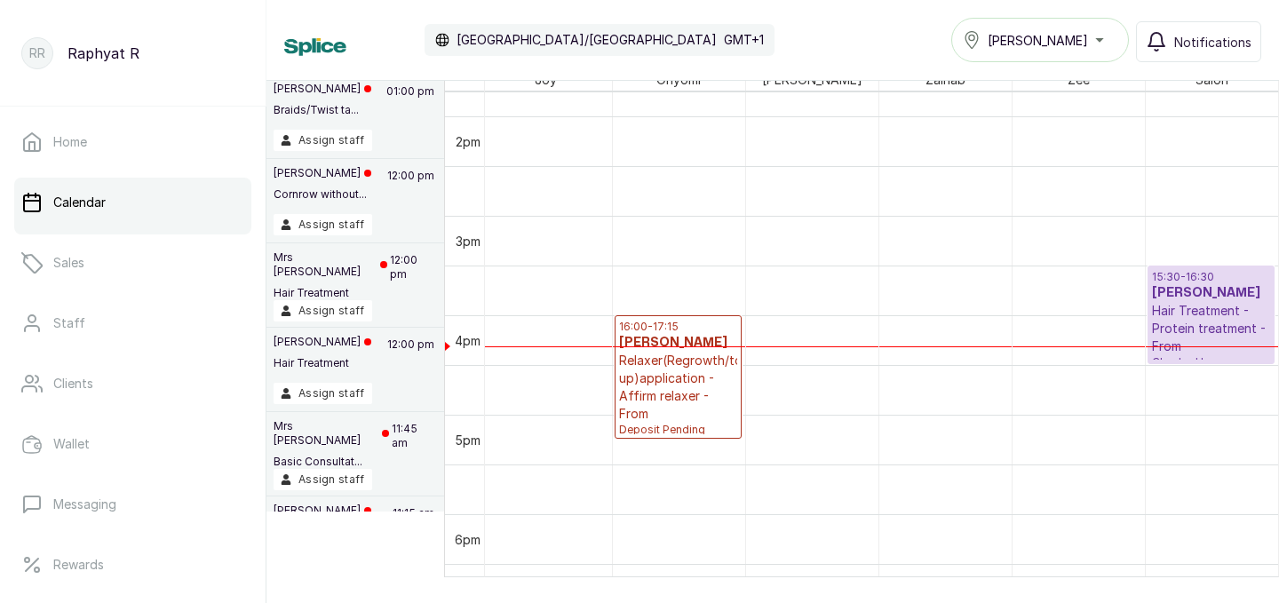
click at [684, 326] on p "16:00 - 17:15" at bounding box center [678, 327] width 118 height 14
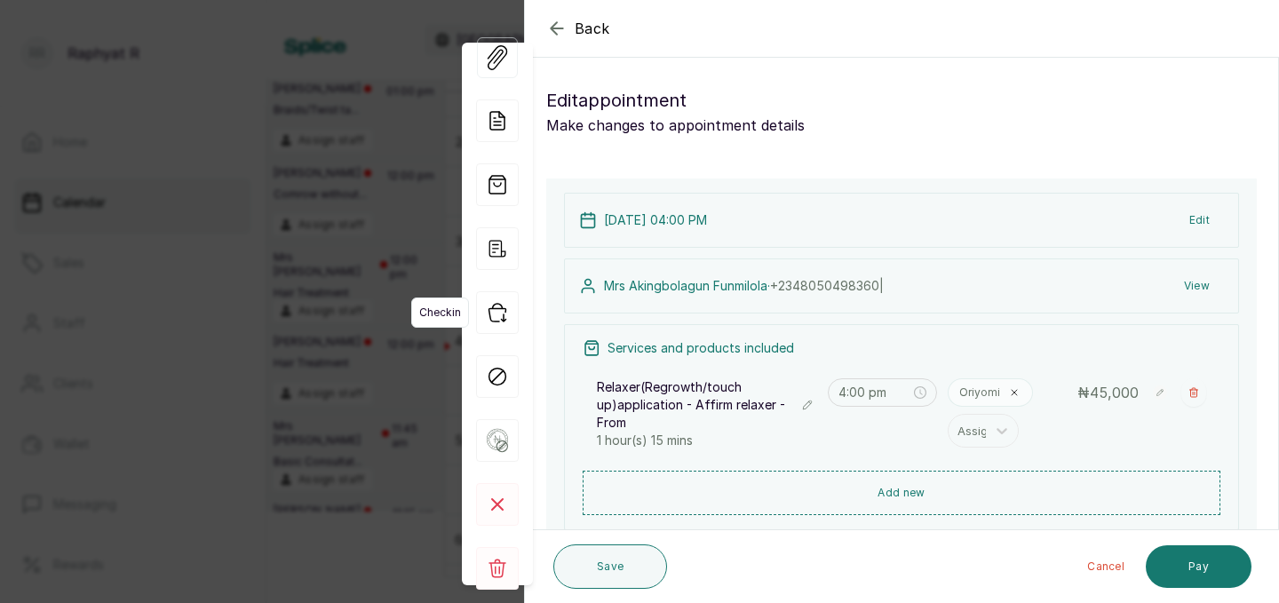
click at [500, 320] on icon "button" at bounding box center [497, 312] width 43 height 43
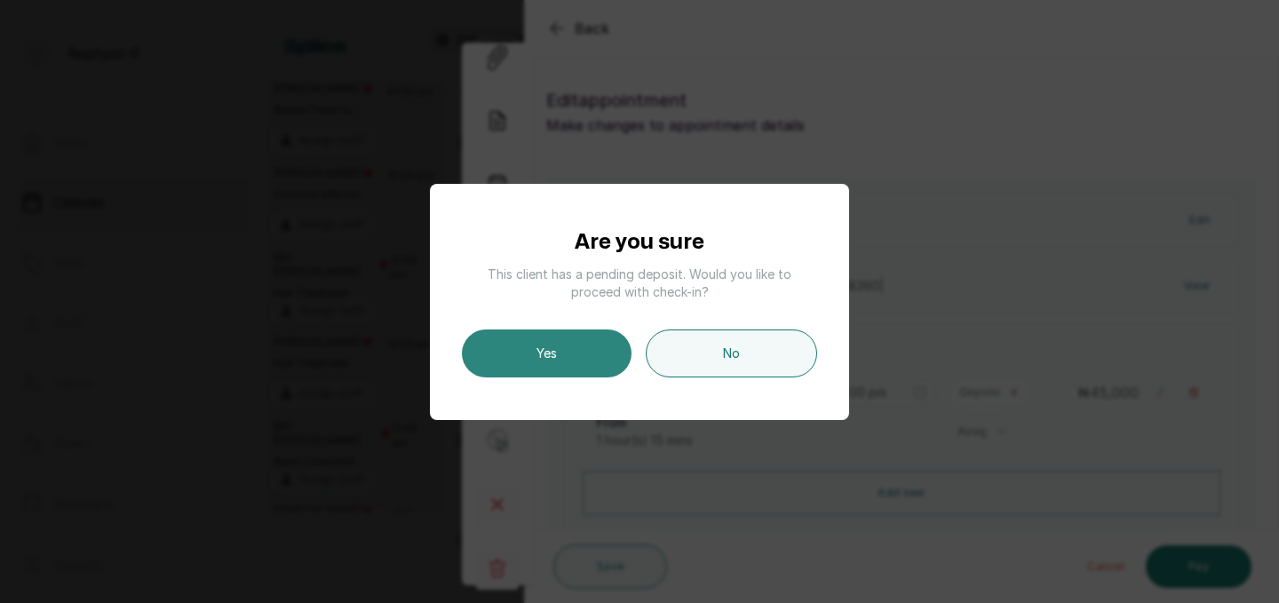
click at [528, 350] on button "Yes" at bounding box center [547, 353] width 170 height 48
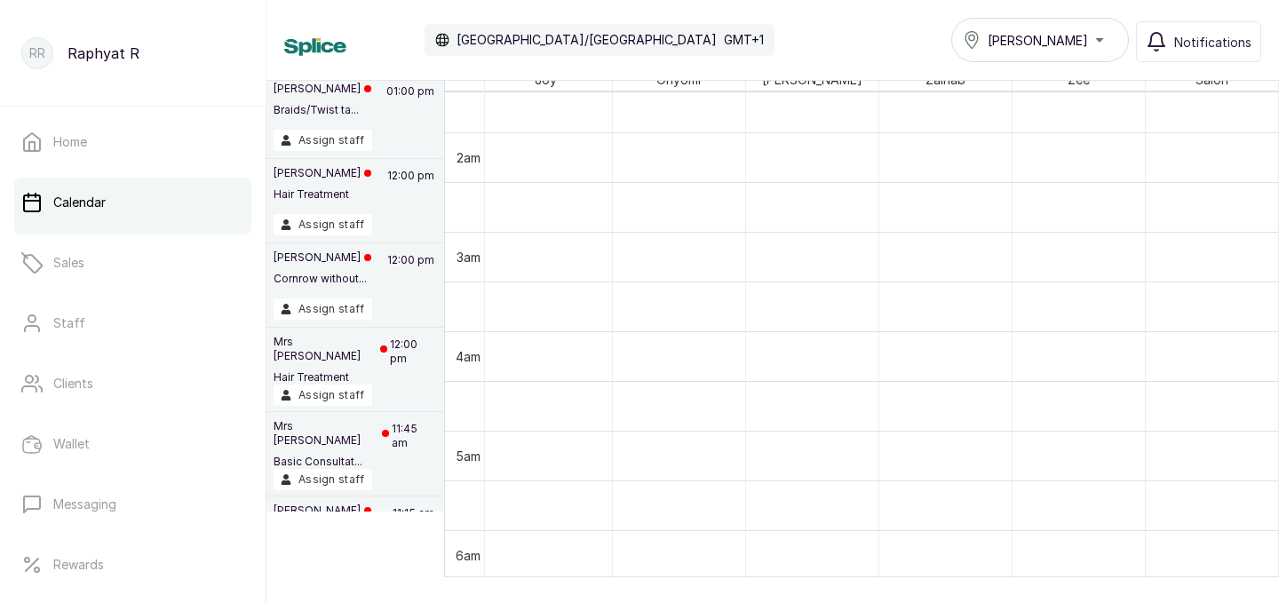
scroll to position [81, 0]
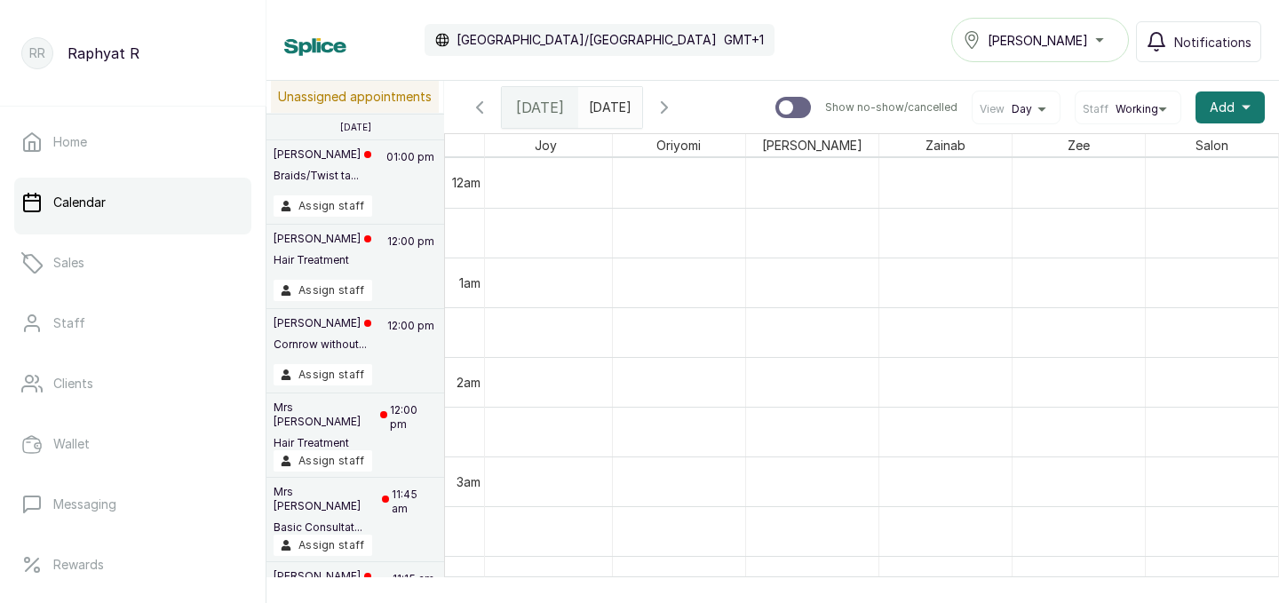
type input "dd/MM/yyyy"
click at [607, 110] on input "dd/MM/yyyy" at bounding box center [593, 103] width 28 height 30
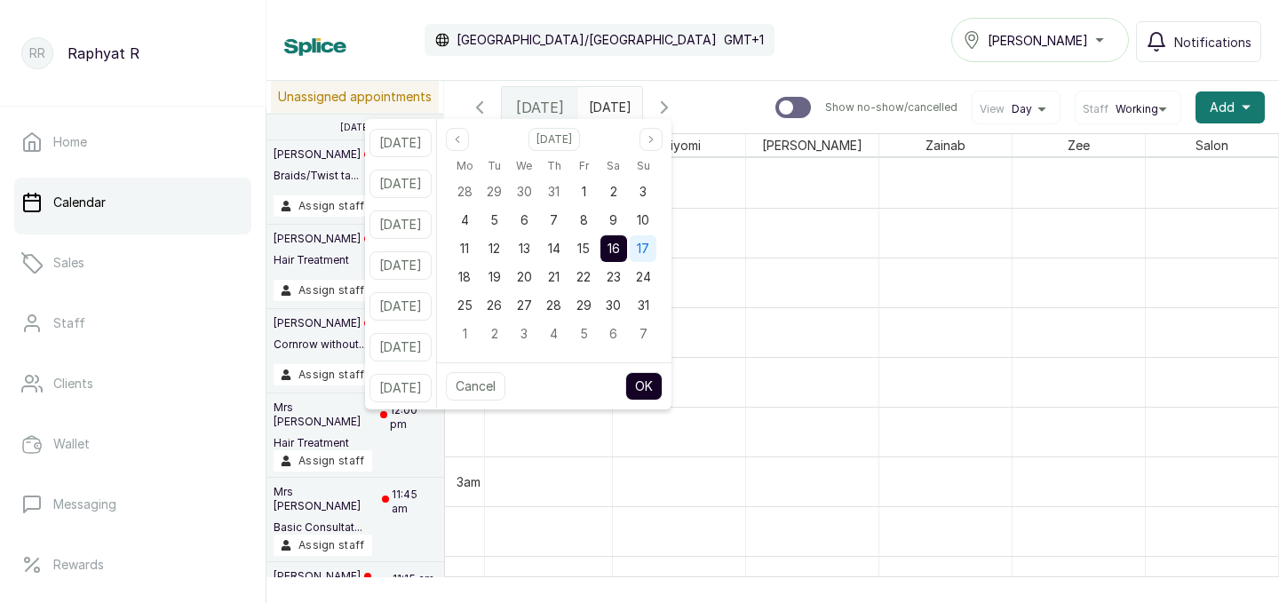
click at [649, 250] on span "17" at bounding box center [643, 248] width 12 height 15
click at [663, 380] on button "OK" at bounding box center [643, 386] width 37 height 28
type input "17/08/2025"
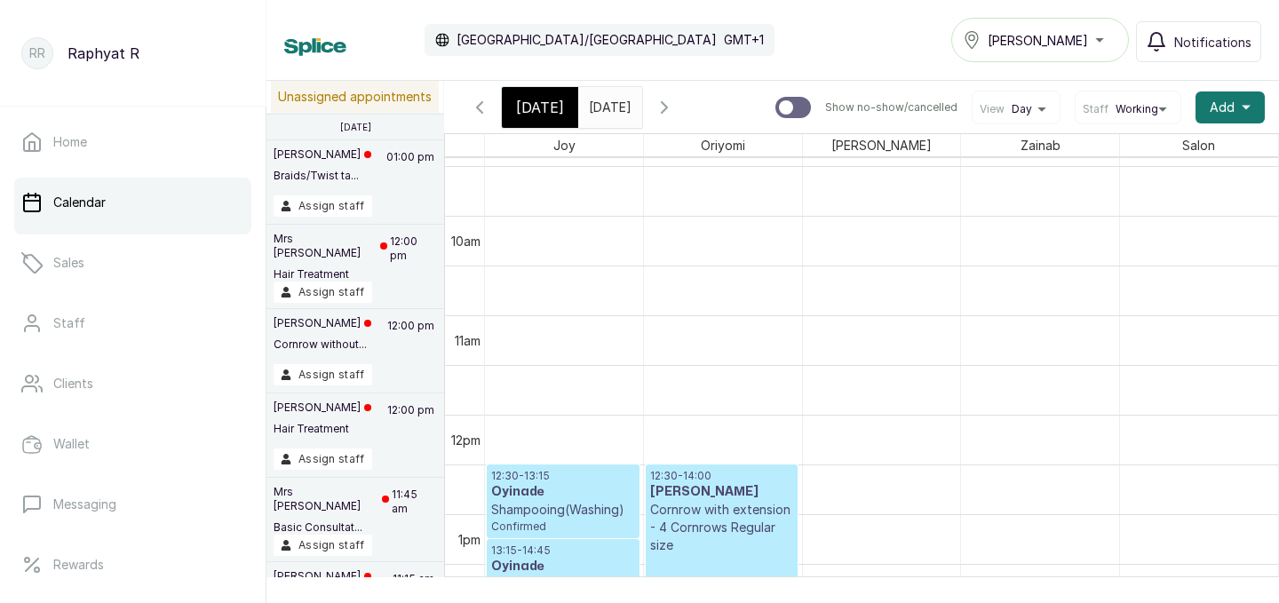
scroll to position [1048, 0]
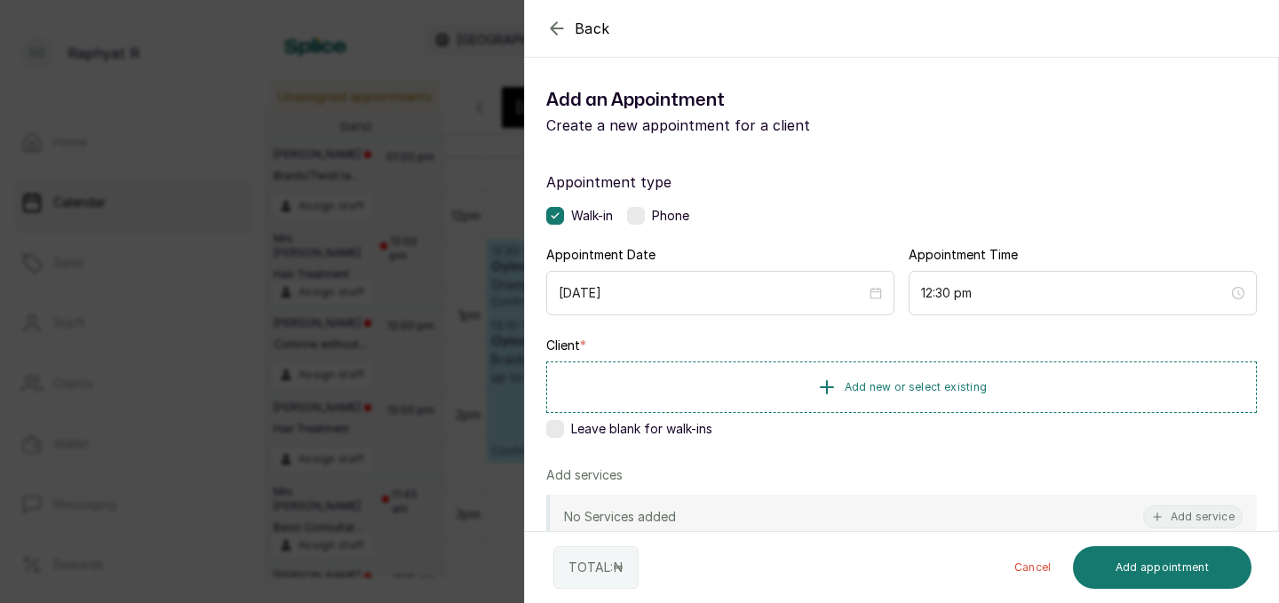
click at [1078, 356] on div "Client * Add new or select existing Leave blank for walk-ins" at bounding box center [901, 391] width 710 height 108
click at [1075, 383] on button "Add new or select existing" at bounding box center [901, 386] width 710 height 50
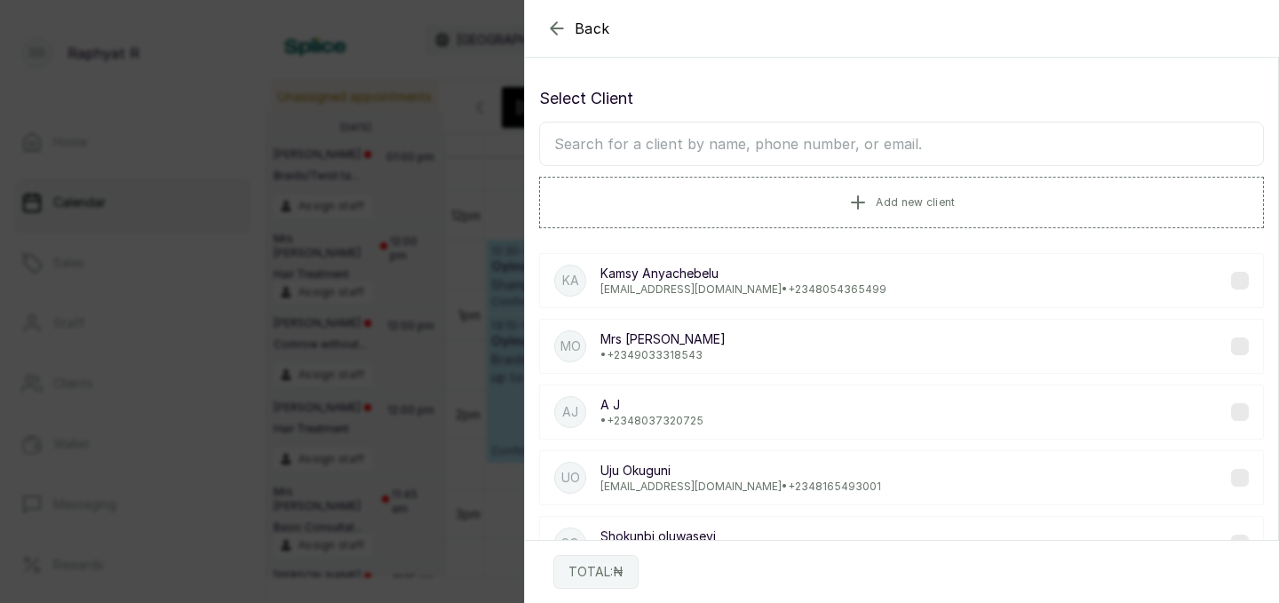
click at [844, 141] on input "text" at bounding box center [901, 144] width 725 height 44
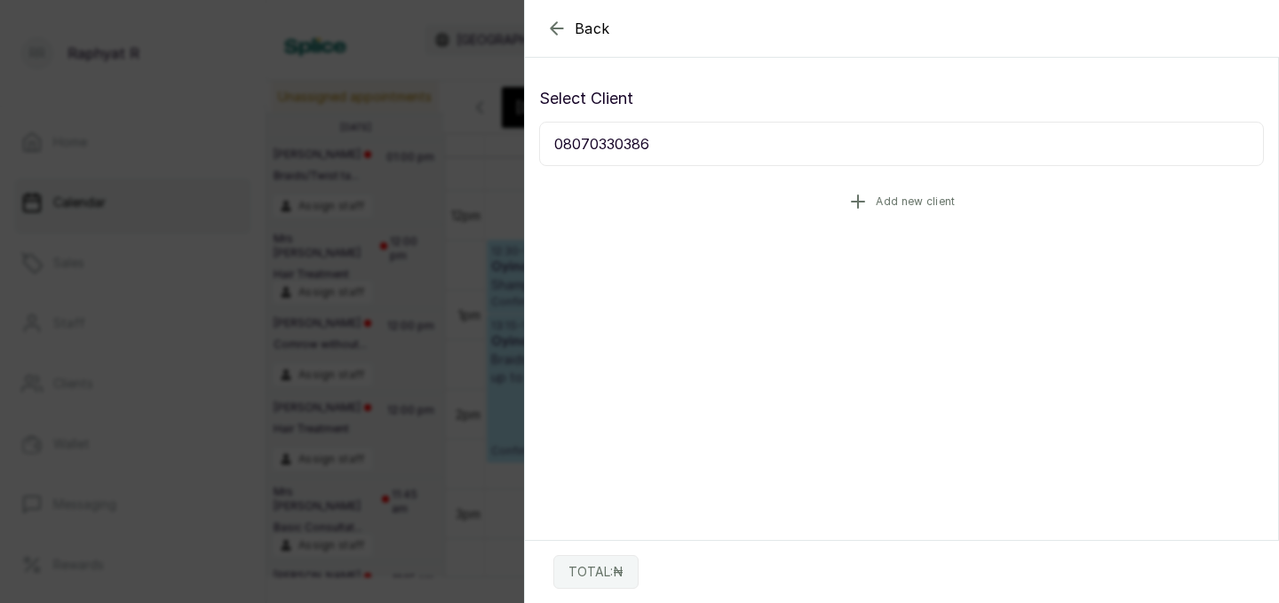
type input "08070330386"
click at [921, 205] on span "Add new client" at bounding box center [915, 201] width 79 height 14
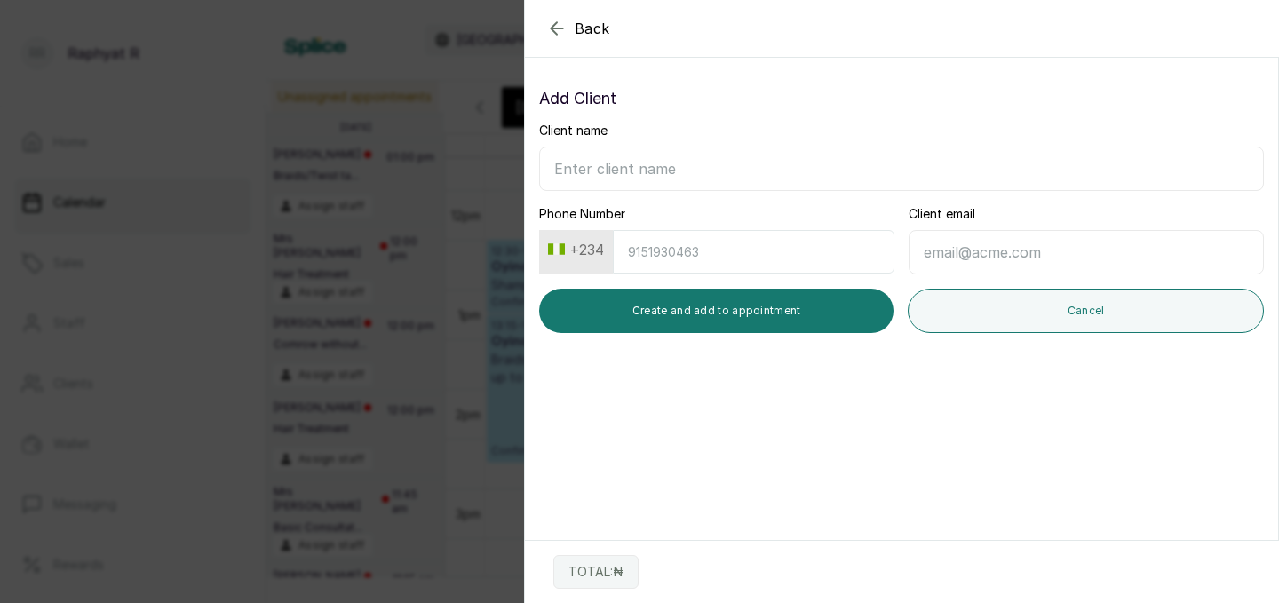
click at [644, 168] on input "Client name" at bounding box center [901, 169] width 725 height 44
type input "08070330386"
click at [695, 257] on input "Phone Number" at bounding box center [754, 252] width 282 height 44
type input "8070330386"
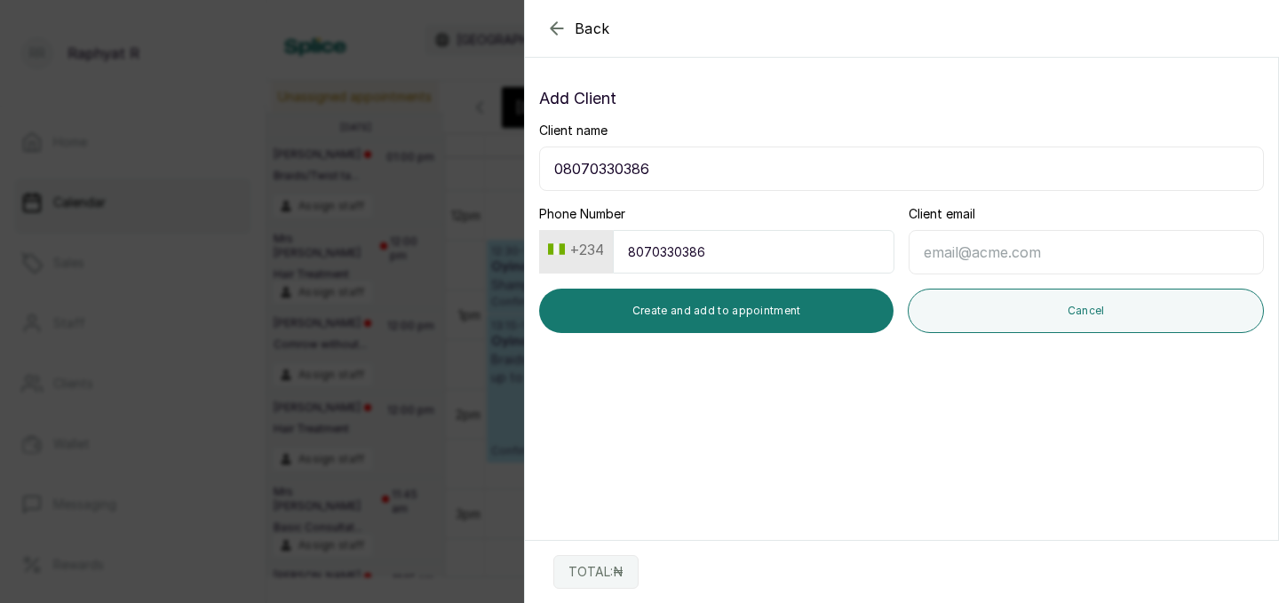
click at [659, 172] on input "08070330386" at bounding box center [901, 169] width 725 height 44
type input "t"
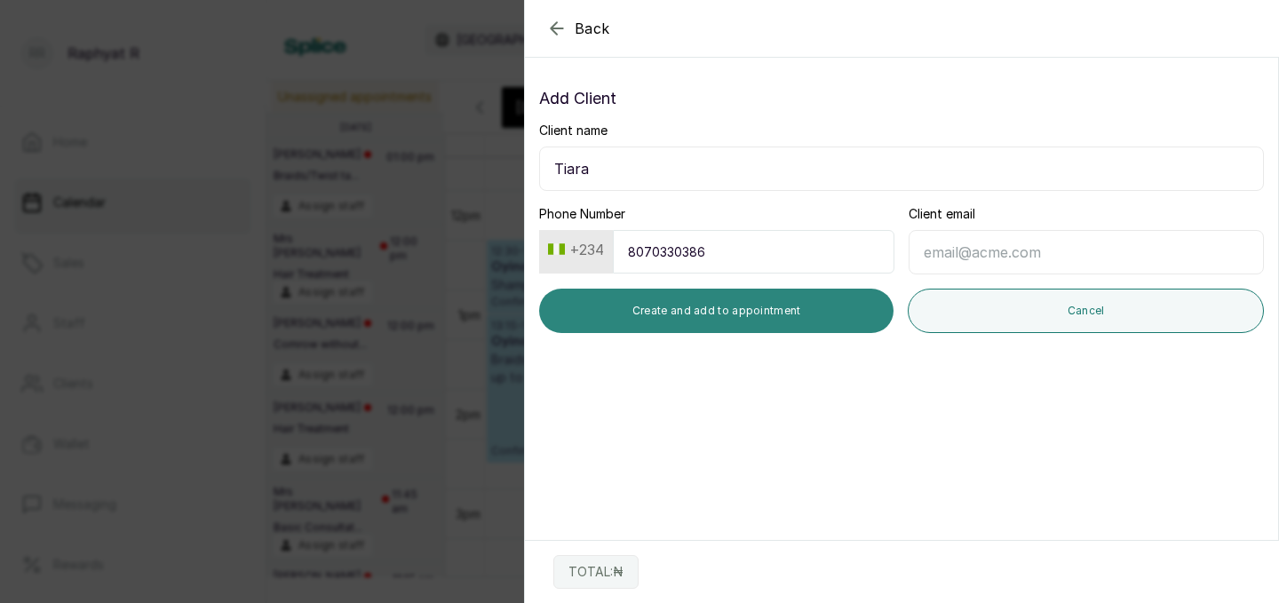
type input "Tiara"
click at [745, 322] on button "Create and add to appointment" at bounding box center [716, 311] width 354 height 44
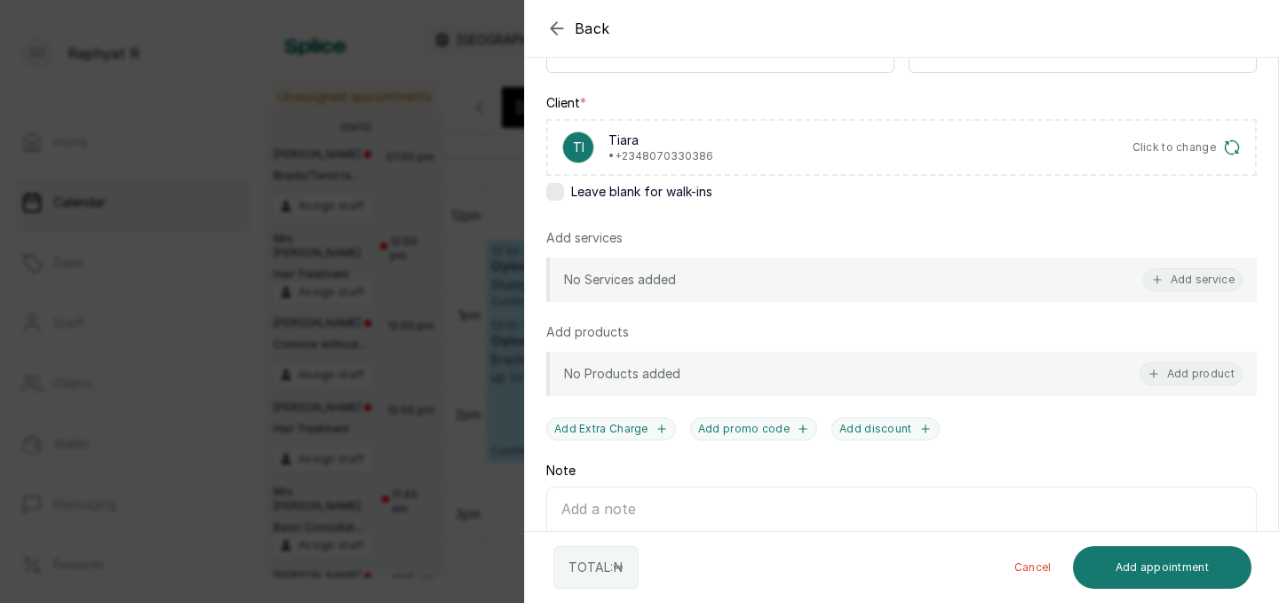
scroll to position [255, 0]
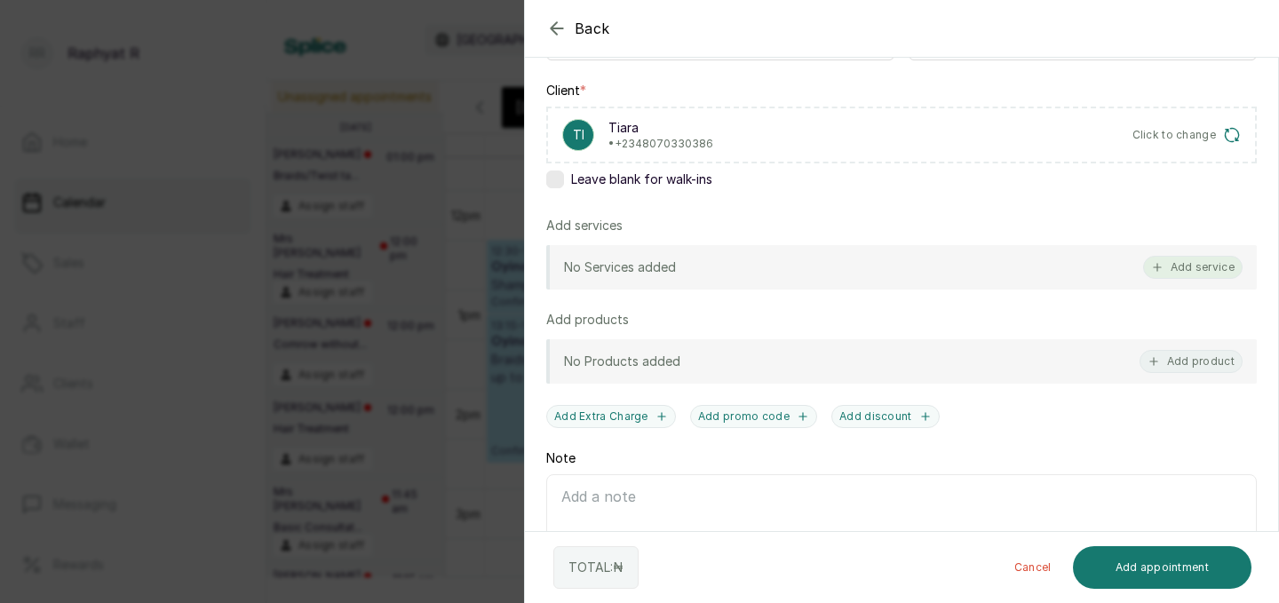
click at [1186, 264] on button "Add service" at bounding box center [1192, 267] width 99 height 23
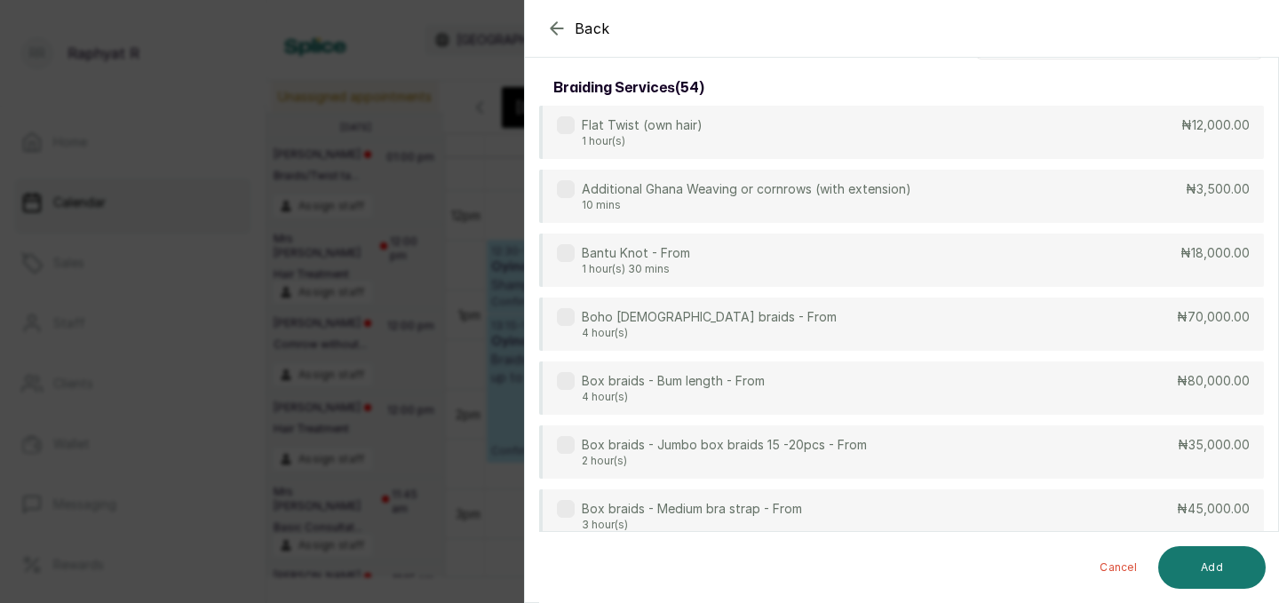
scroll to position [0, 0]
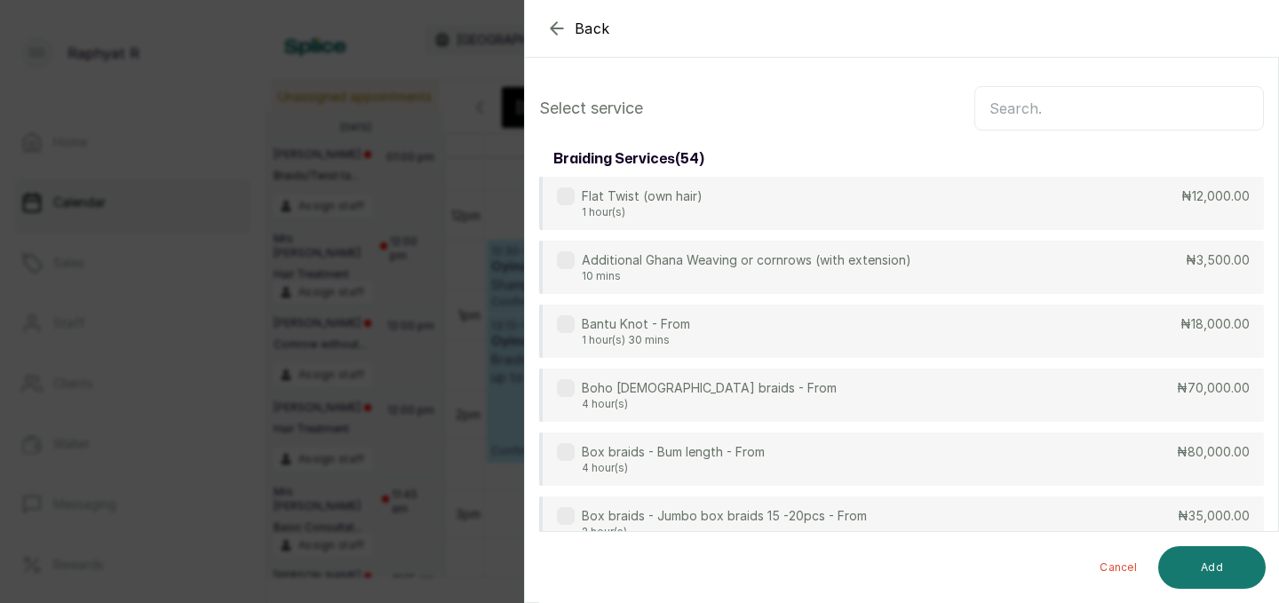
click at [1098, 100] on input "text" at bounding box center [1119, 108] width 290 height 44
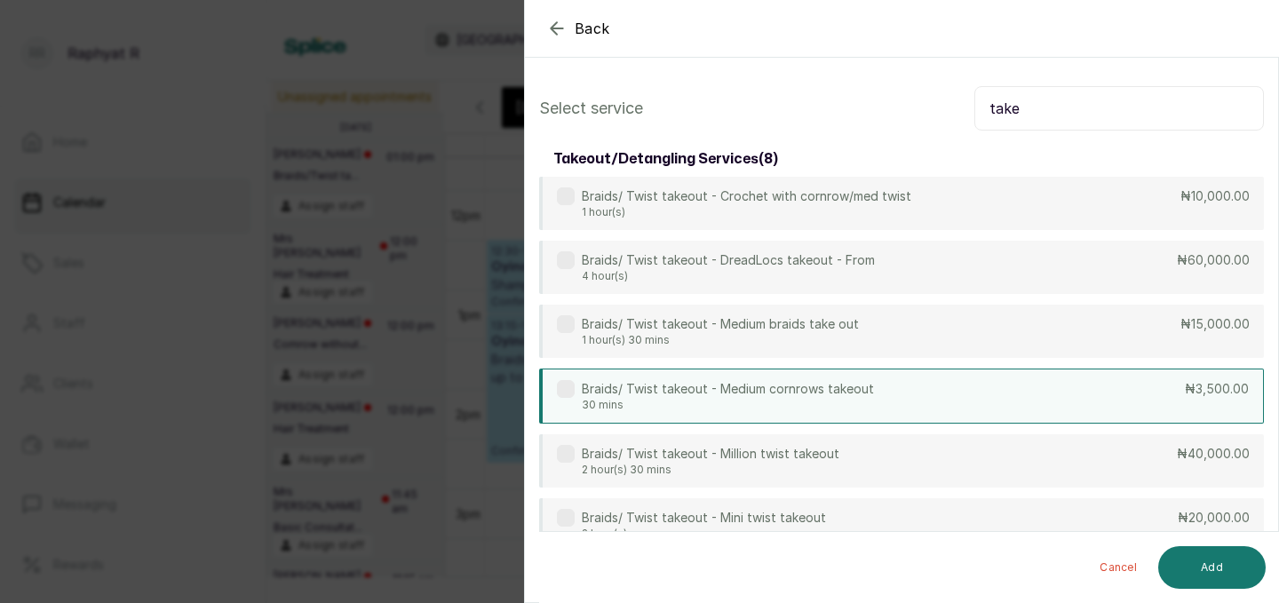
type input "take"
click at [1140, 390] on div "Braids/ Twist takeout - Medium cornrows takeout 30 mins ₦3,500.00" at bounding box center [901, 396] width 725 height 55
click at [1067, 106] on input "take" at bounding box center [1119, 108] width 290 height 44
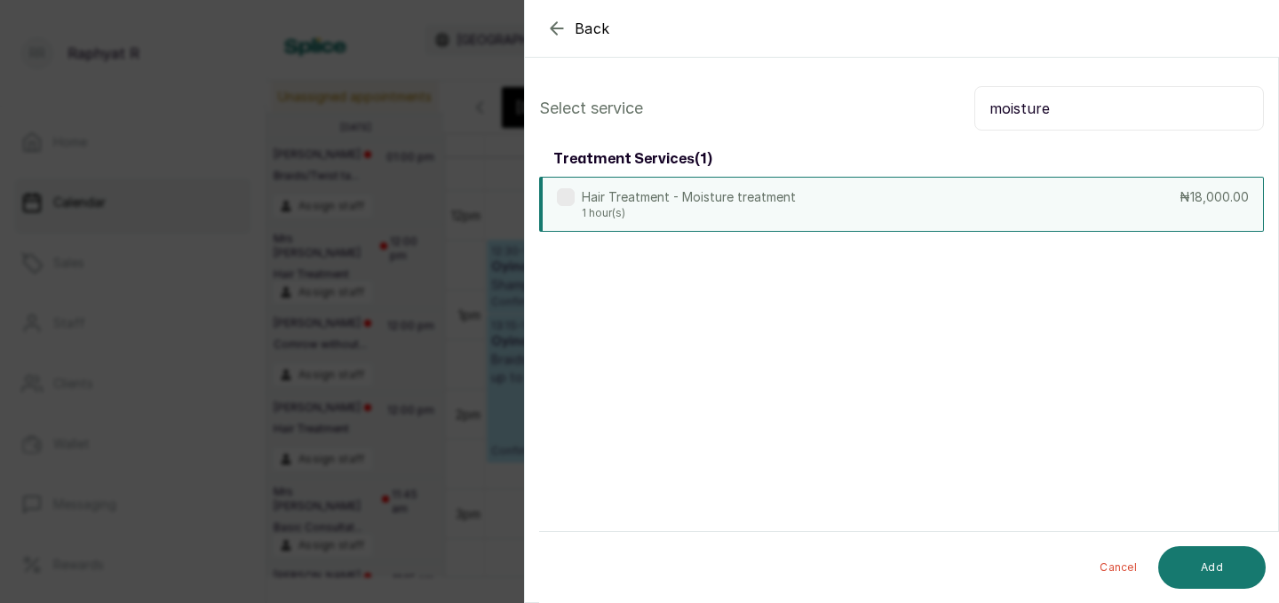
type input "moisture"
click at [965, 210] on div "Hair Treatment - Moisture treatment 1 hour(s) ₦18,000.00" at bounding box center [901, 204] width 725 height 55
click at [1069, 115] on input "moisture" at bounding box center [1119, 108] width 290 height 44
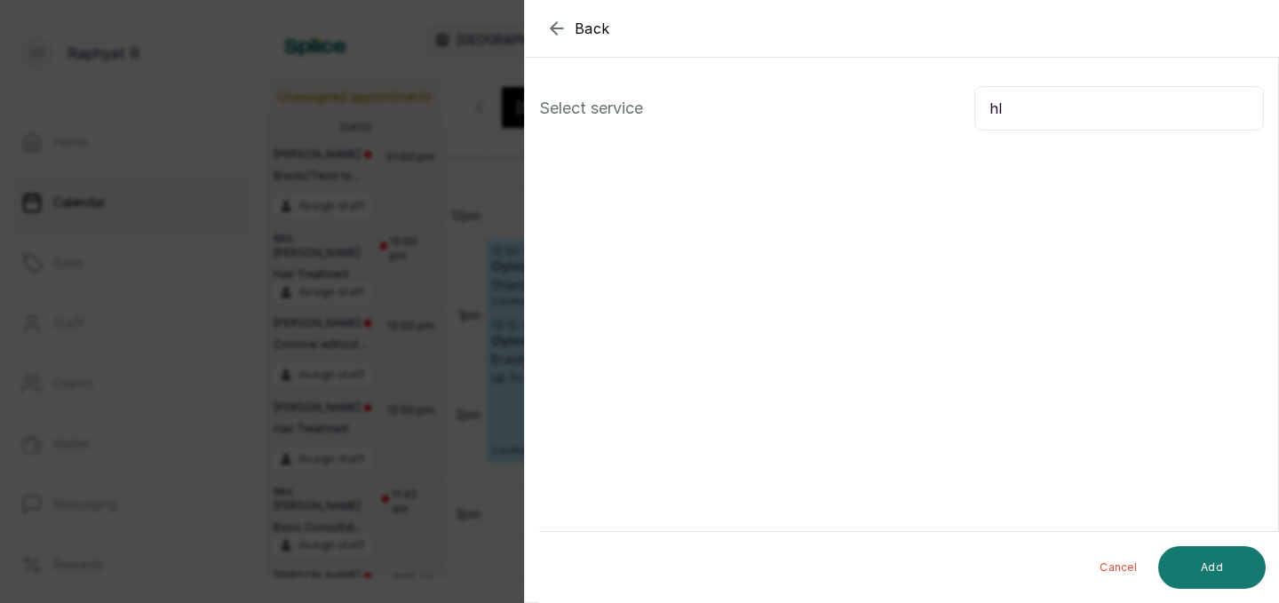
type input "h"
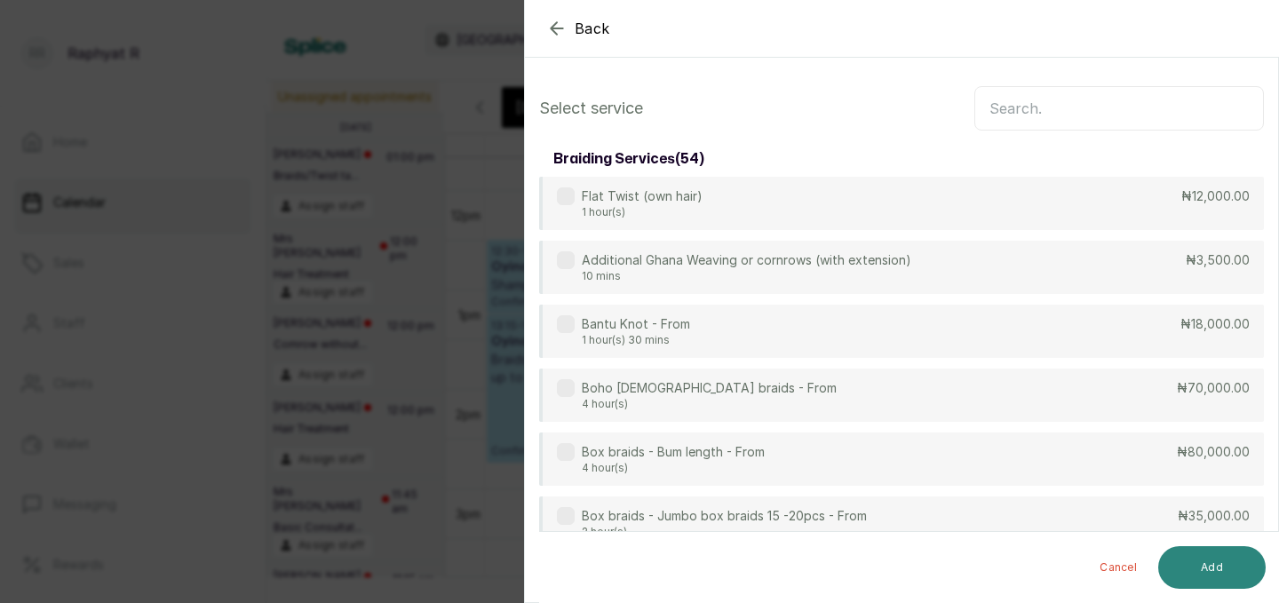
click at [1194, 562] on button "Add" at bounding box center [1211, 567] width 107 height 43
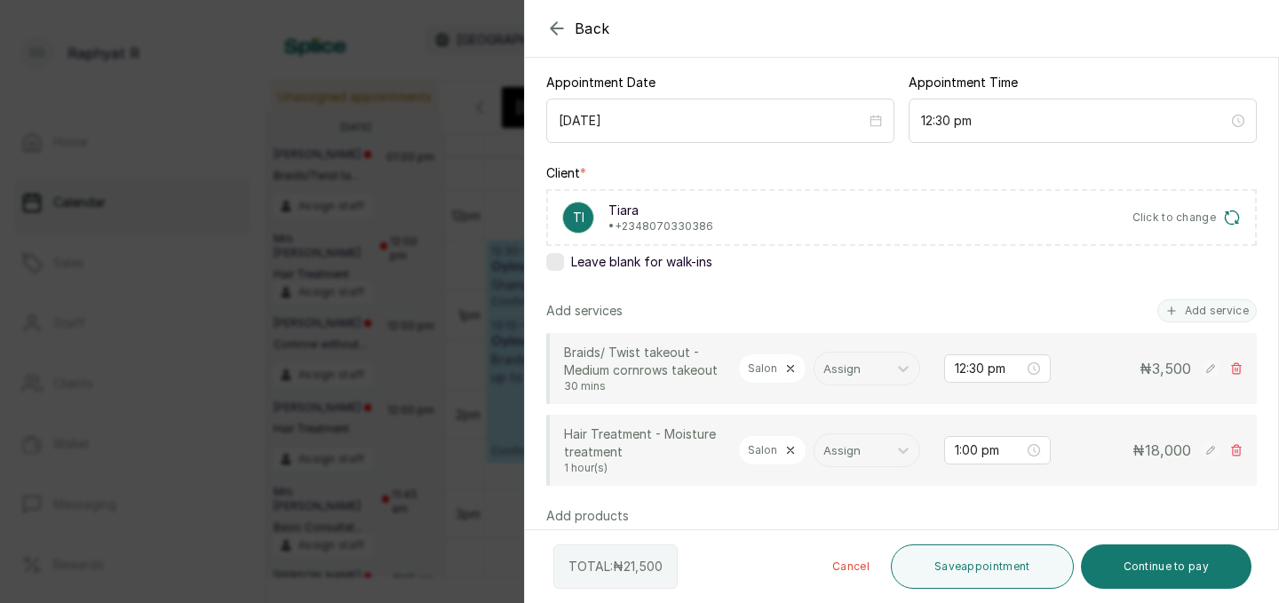
scroll to position [177, 0]
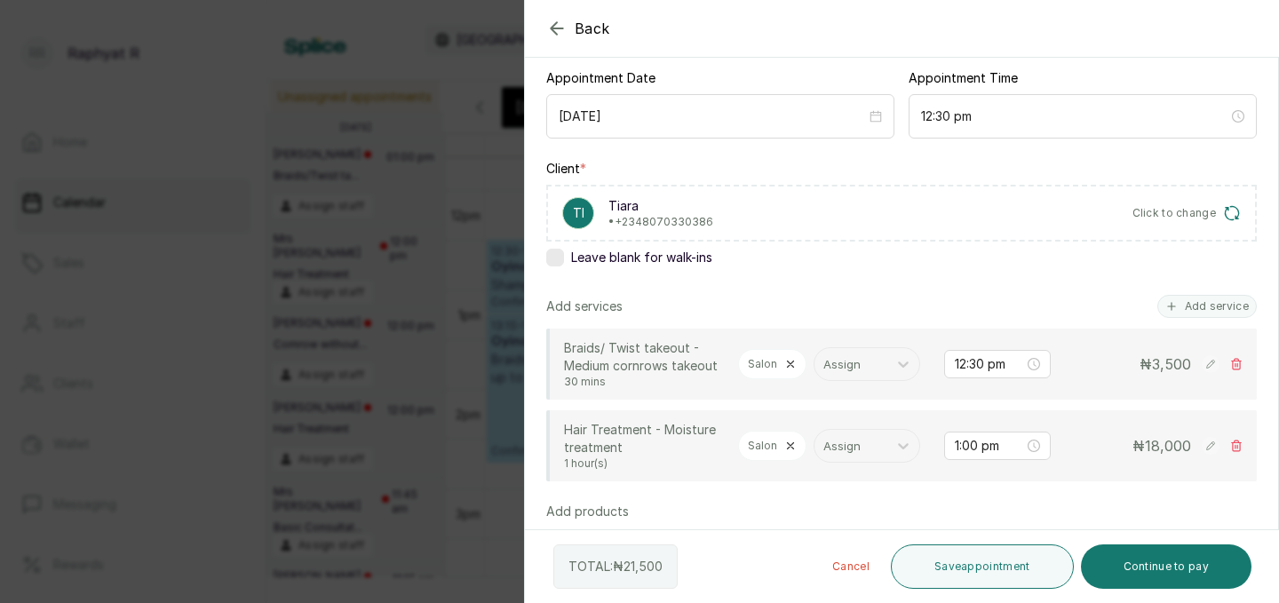
click at [1239, 442] on icon at bounding box center [1237, 445] width 10 height 11
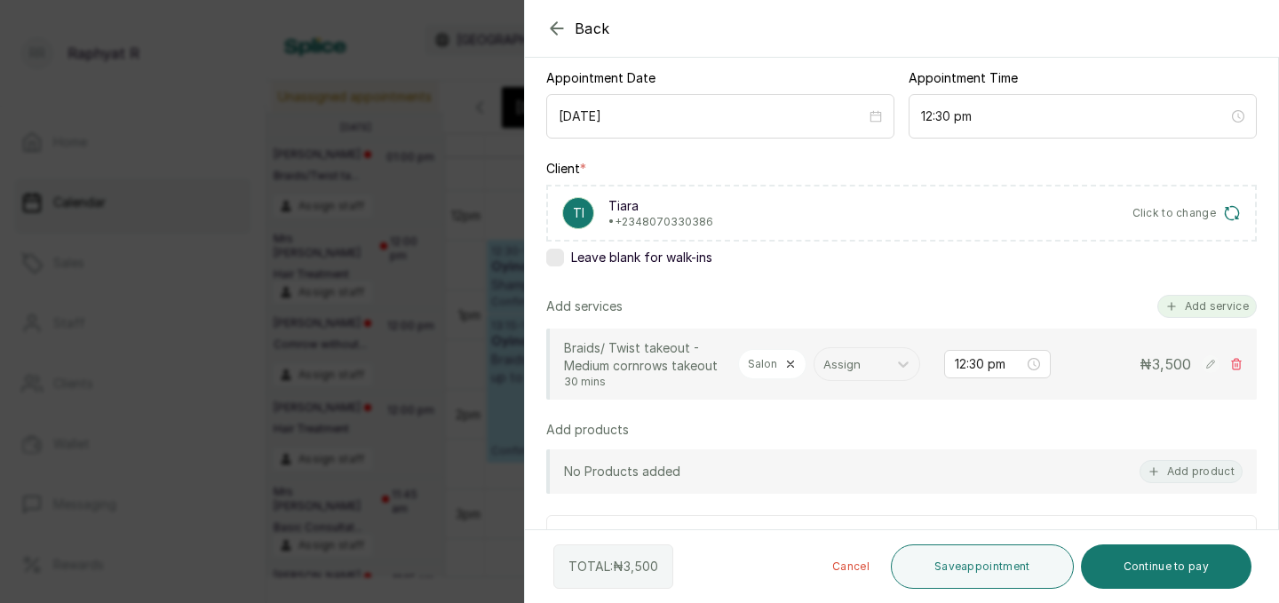
click at [1190, 313] on button "Add service" at bounding box center [1206, 306] width 99 height 23
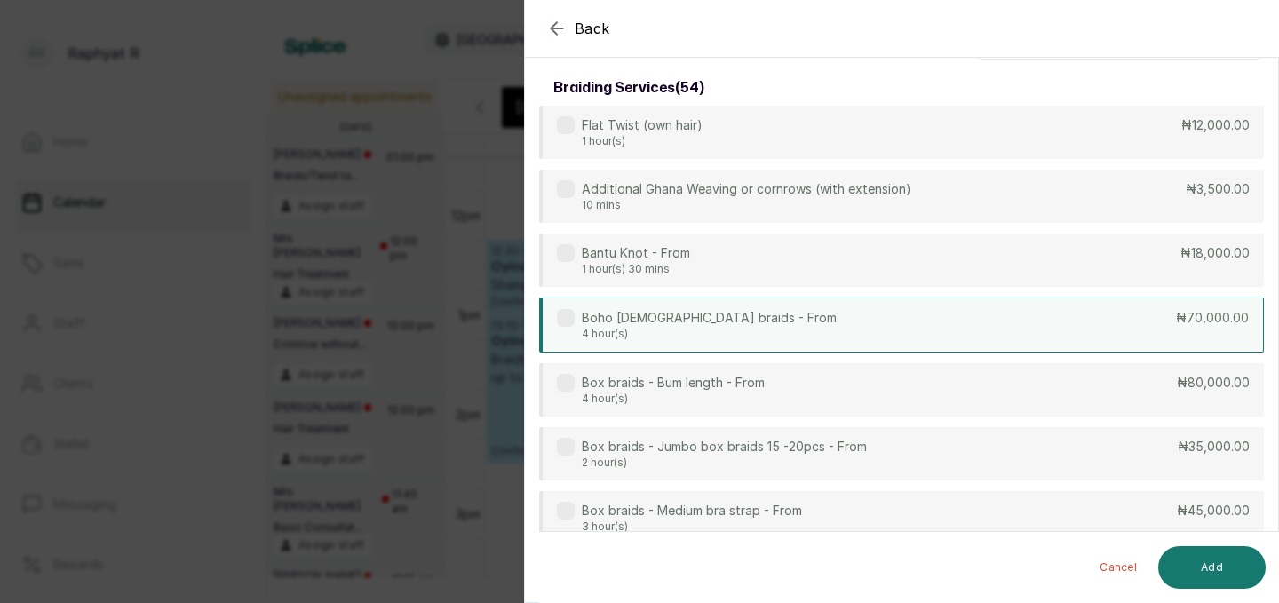
scroll to position [0, 0]
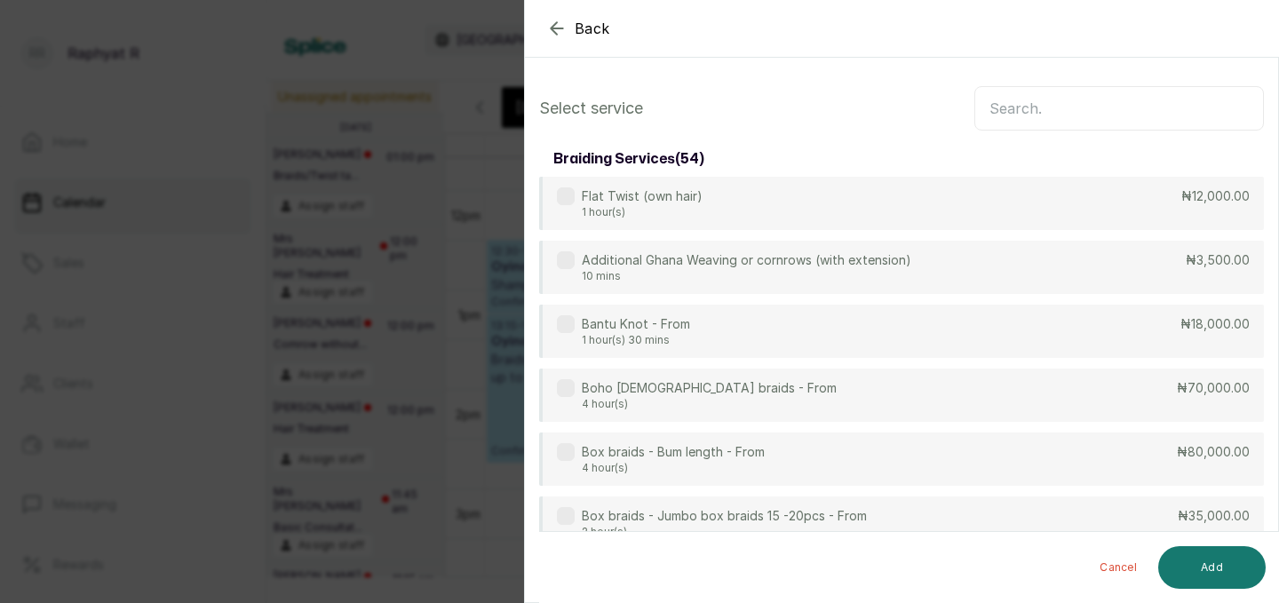
click at [1027, 121] on input "text" at bounding box center [1119, 108] width 290 height 44
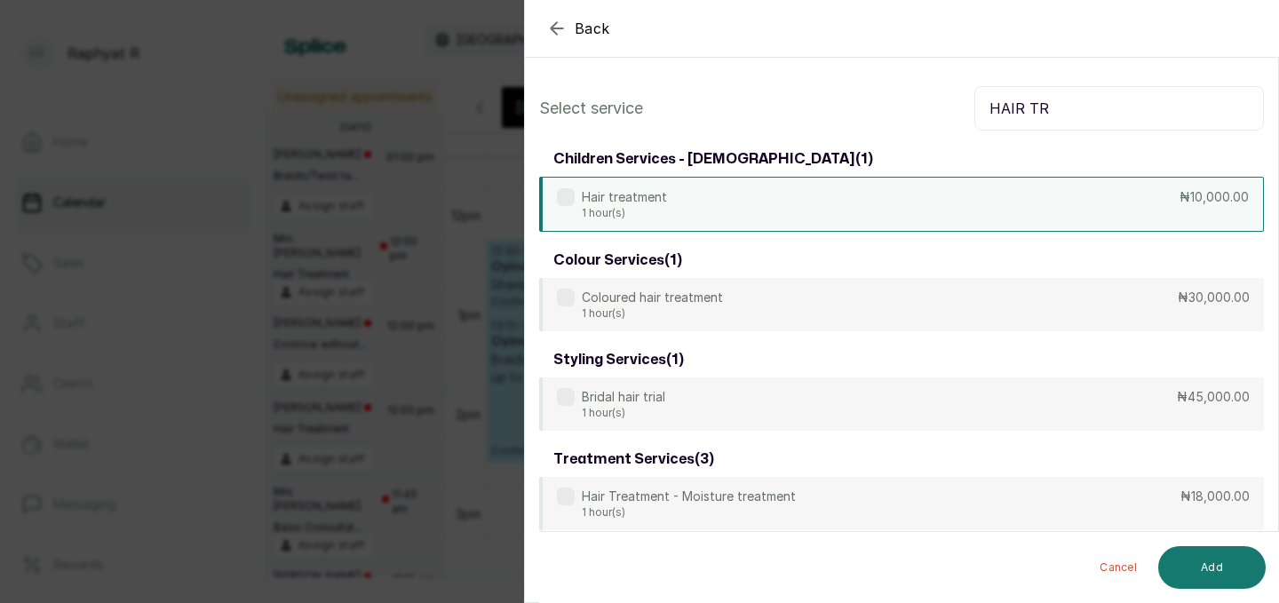
click at [864, 211] on div "Hair treatment 1 hour(s) ₦10,000.00" at bounding box center [901, 204] width 725 height 55
click at [1075, 118] on input "HAIR TR" at bounding box center [1119, 108] width 290 height 44
type input "H"
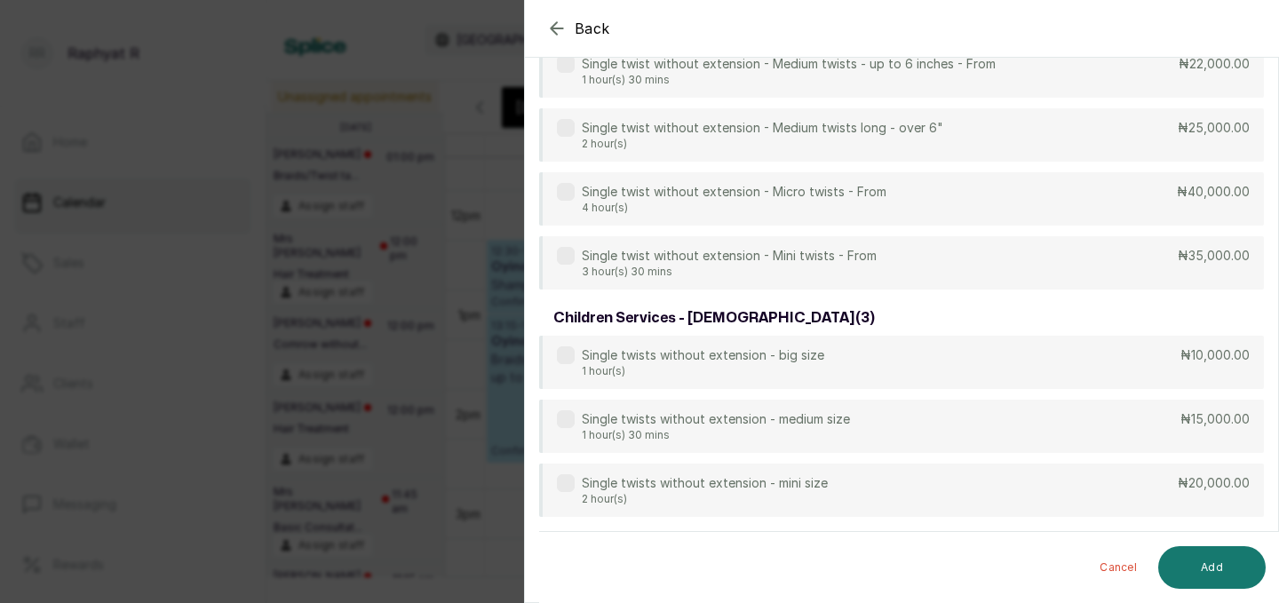
scroll to position [708, 0]
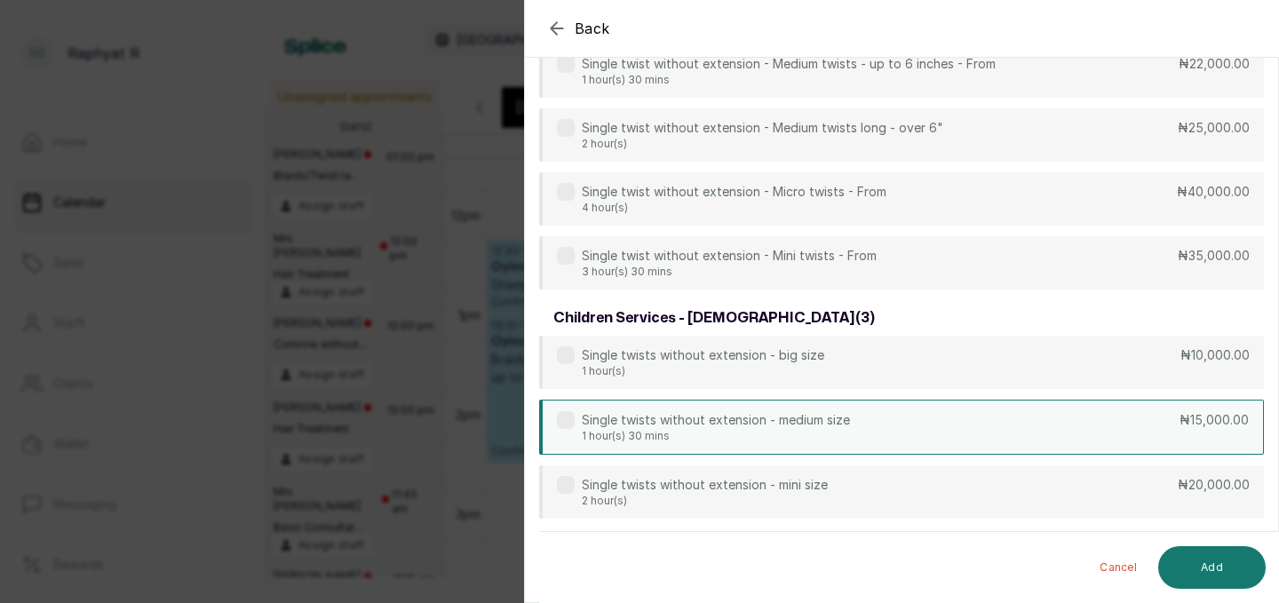
type input "SINGLE"
click at [832, 432] on p "1 hour(s) 30 mins" at bounding box center [716, 436] width 268 height 14
click at [1198, 562] on button "Add" at bounding box center [1211, 567] width 107 height 43
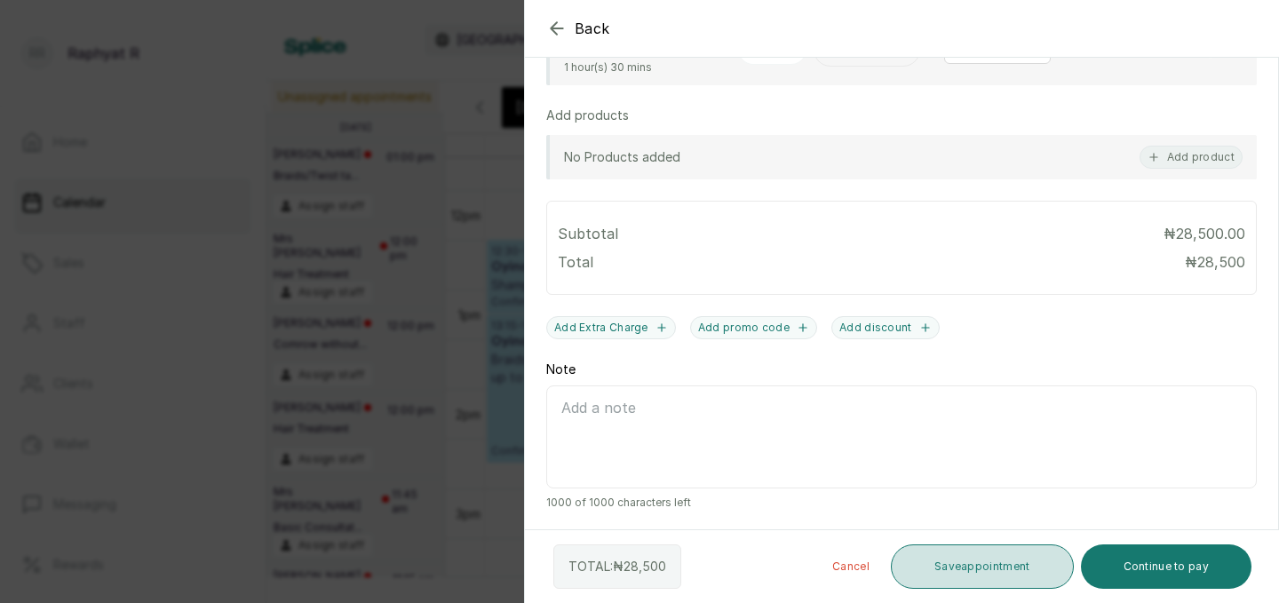
click at [964, 557] on button "Save appointment" at bounding box center [982, 566] width 183 height 44
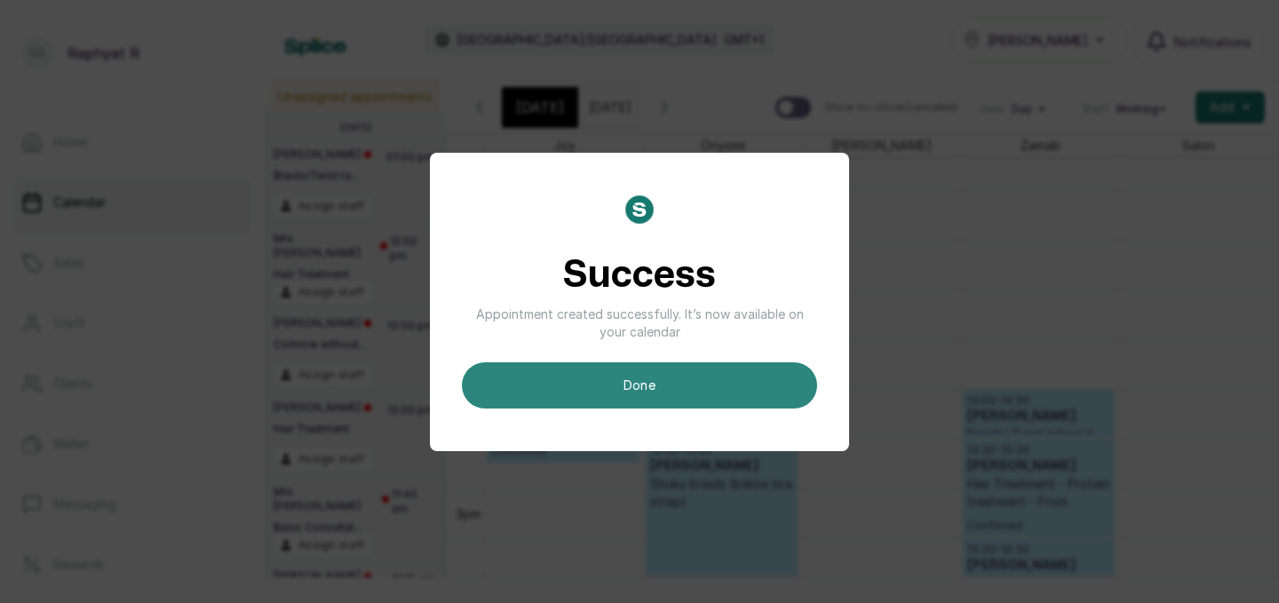
click at [662, 394] on button "done" at bounding box center [639, 385] width 355 height 46
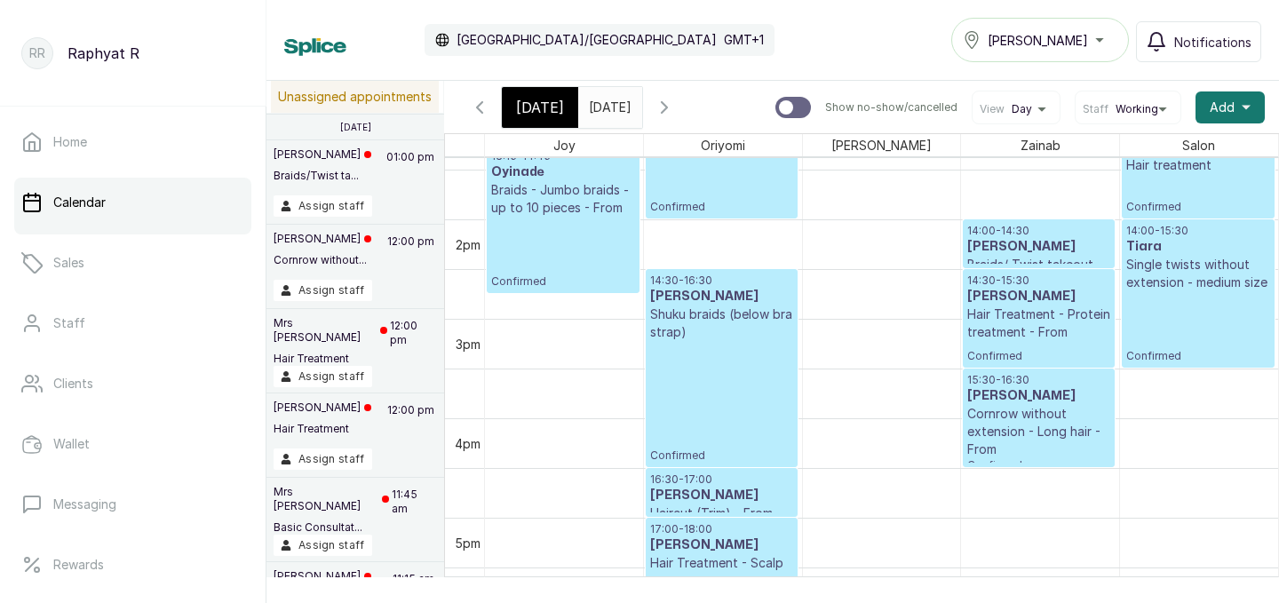
scroll to position [598, 0]
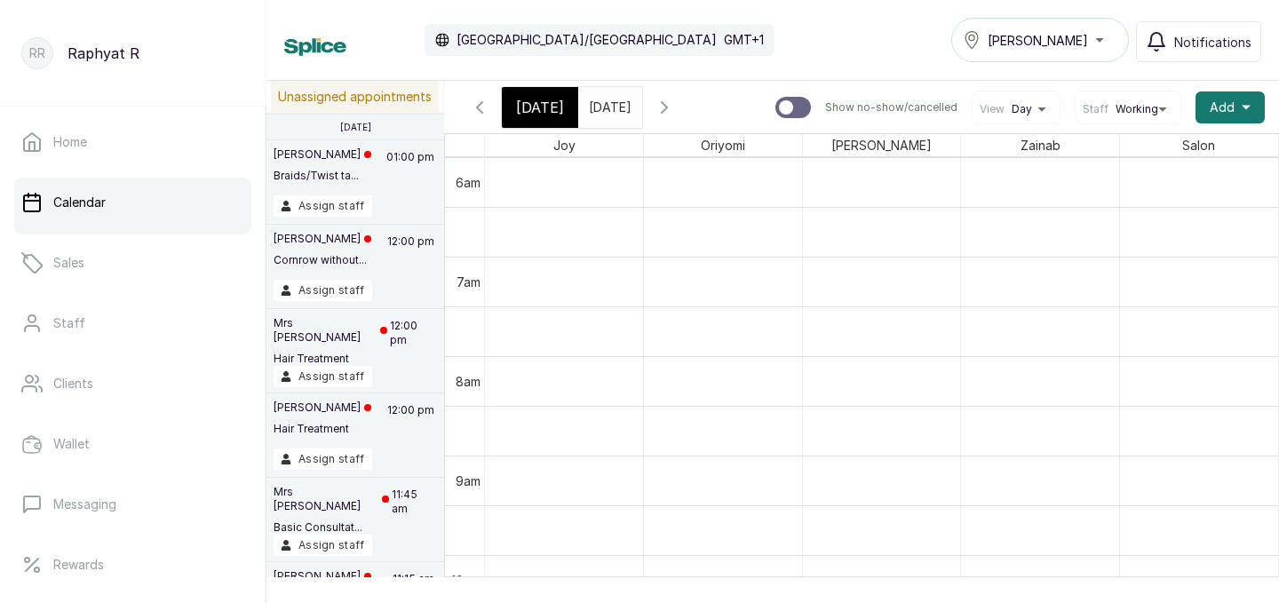
click at [488, 101] on icon "button" at bounding box center [479, 107] width 21 height 21
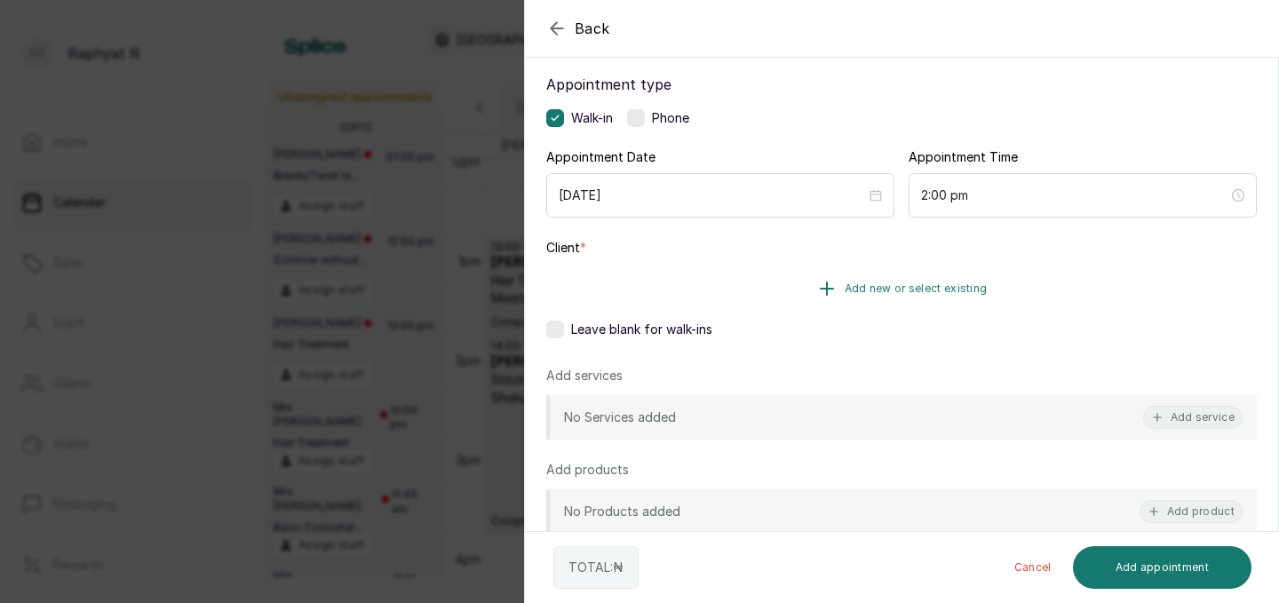
scroll to position [116, 0]
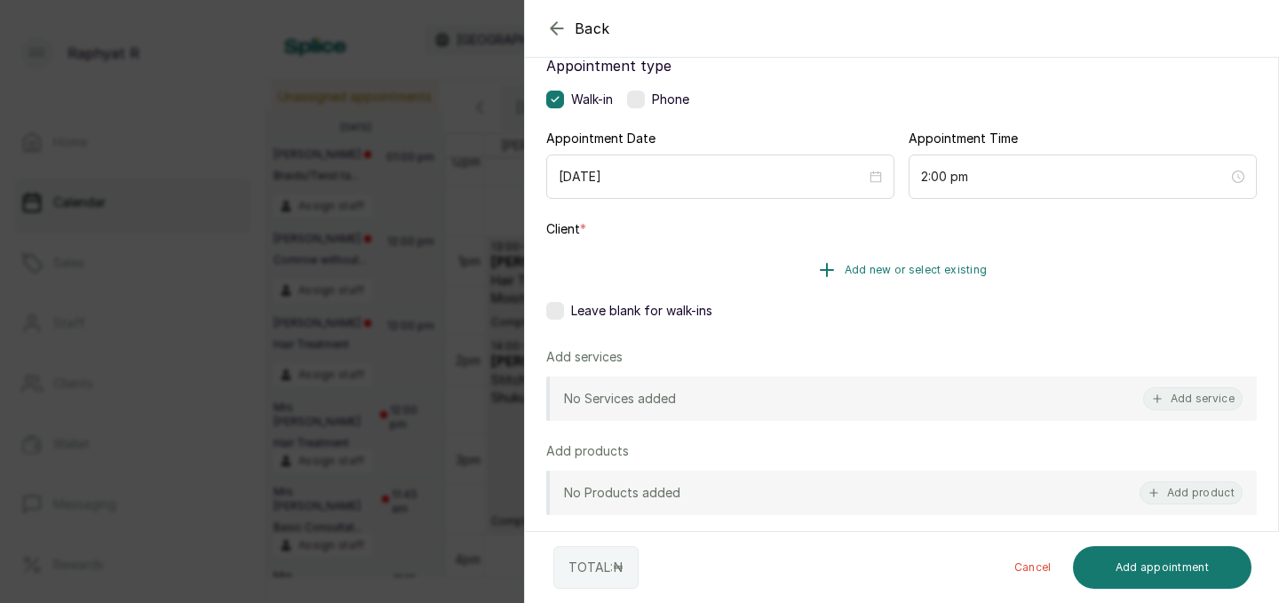
click at [909, 273] on span "Add new or select existing" at bounding box center [916, 270] width 143 height 14
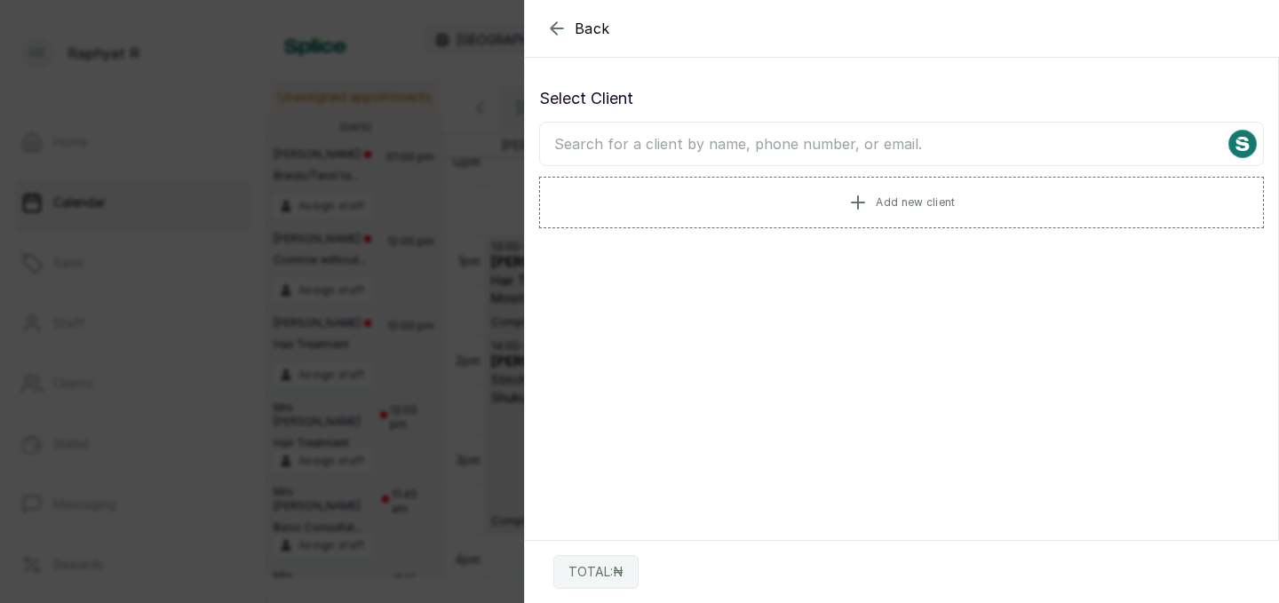
click at [887, 146] on input "text" at bounding box center [901, 144] width 725 height 44
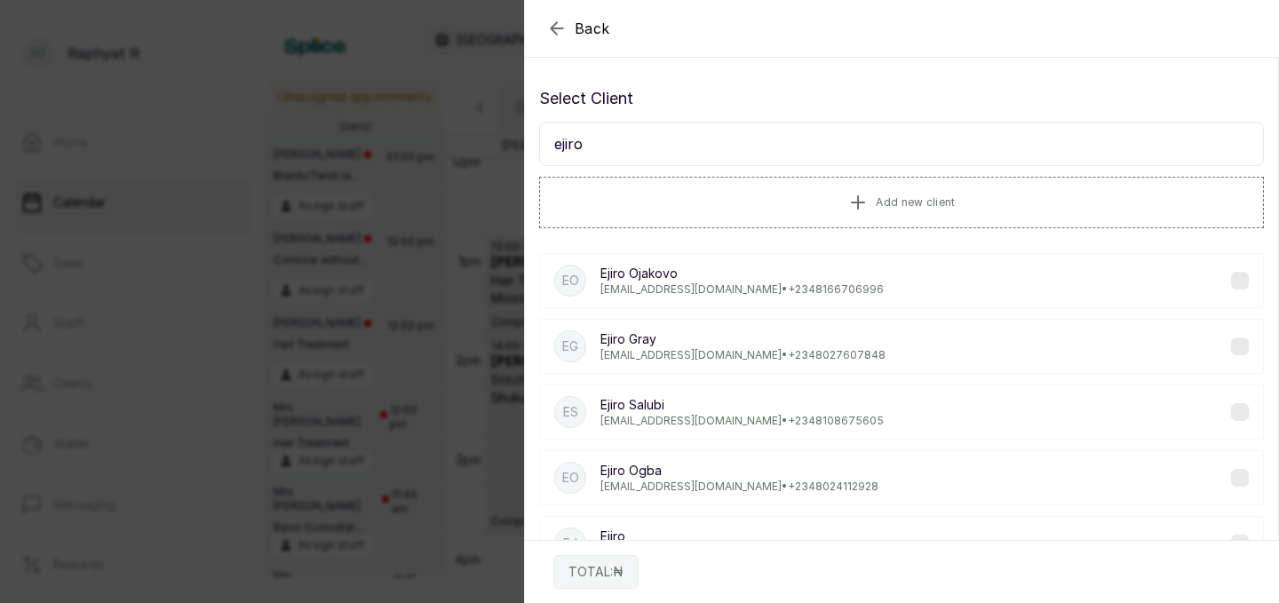
type input "ejiro"
click at [858, 341] on div "EG Ejiro Gray ejirogray@gmail.com • +234 8027607848" at bounding box center [901, 346] width 725 height 55
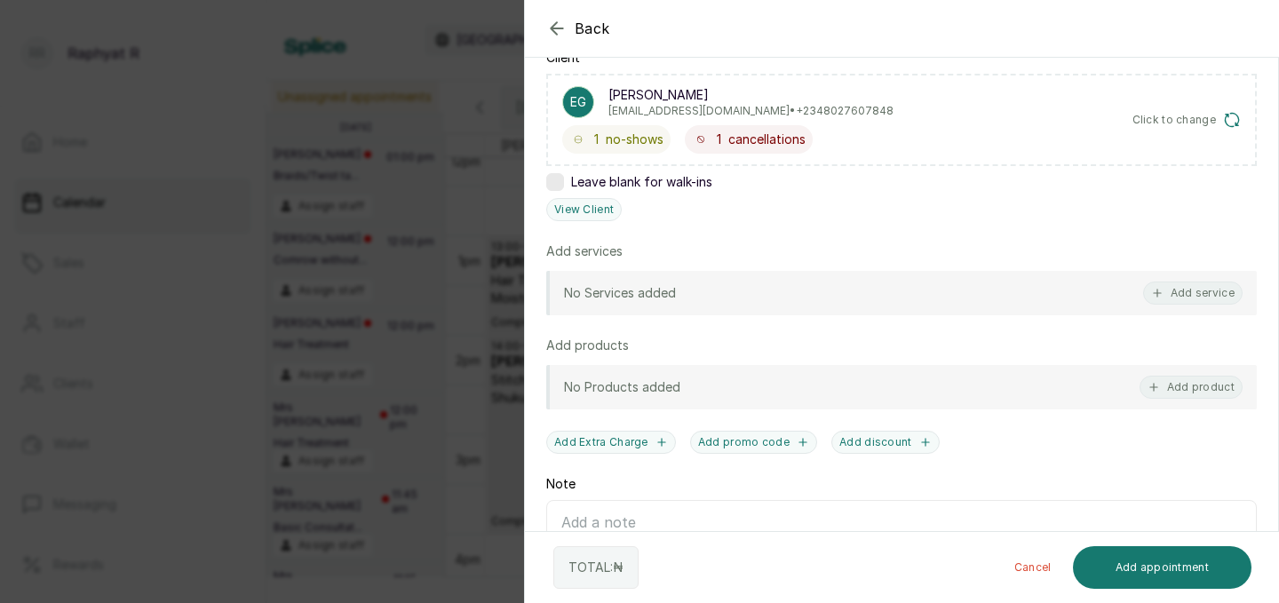
scroll to position [353, 0]
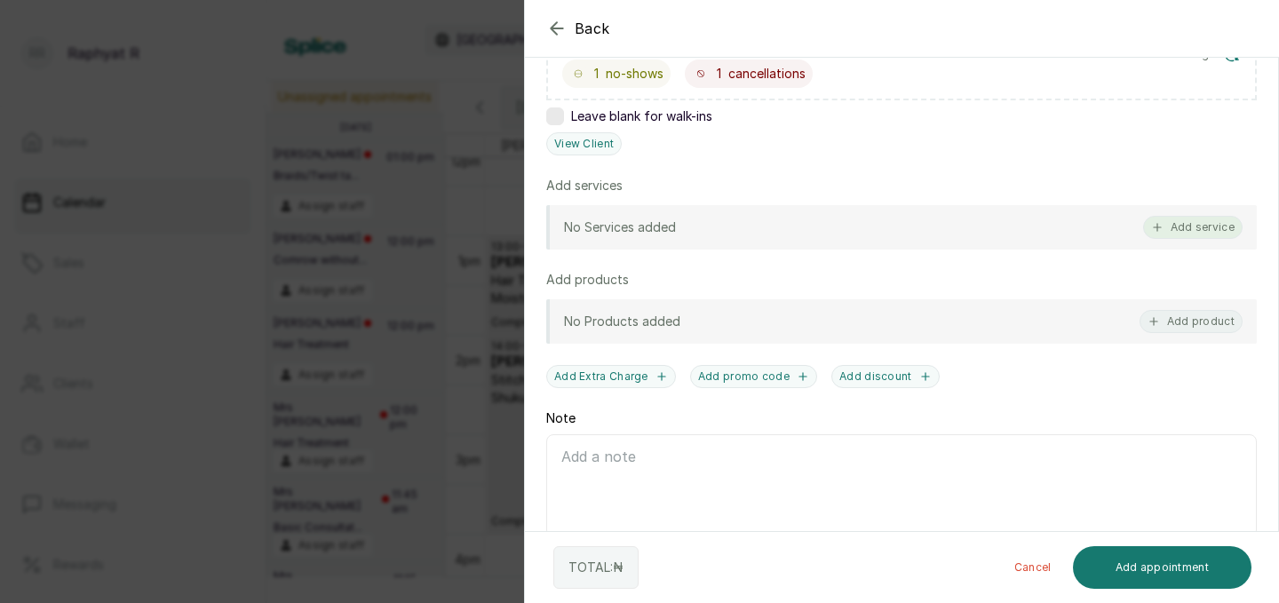
click at [1222, 224] on button "Add service" at bounding box center [1192, 227] width 99 height 23
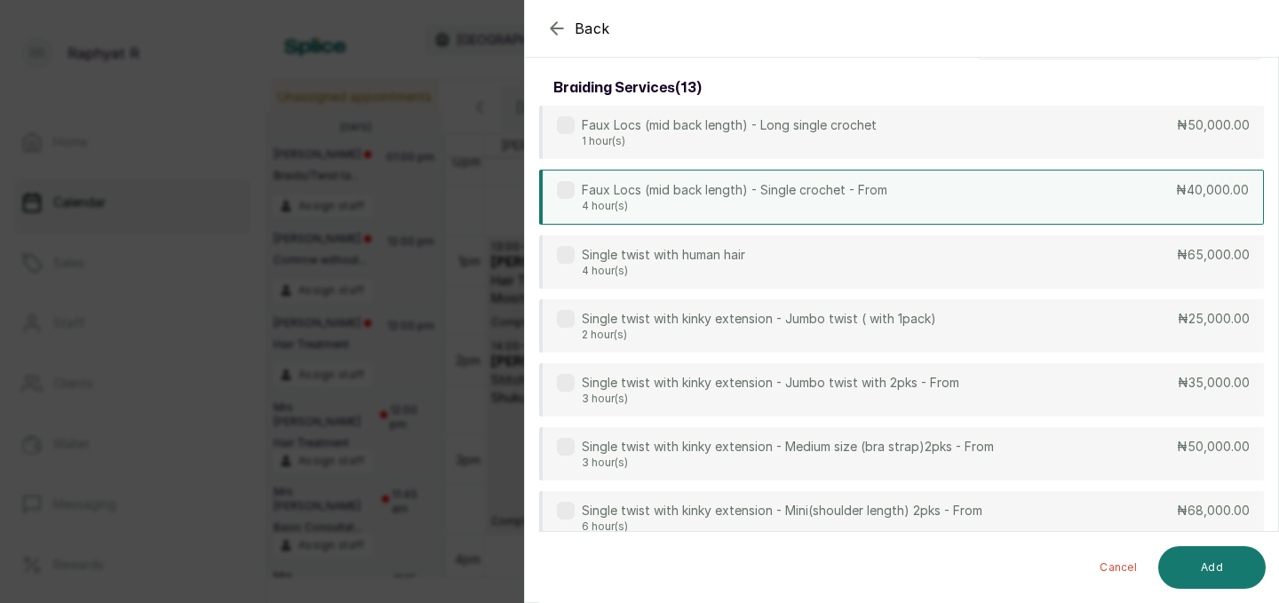
scroll to position [0, 0]
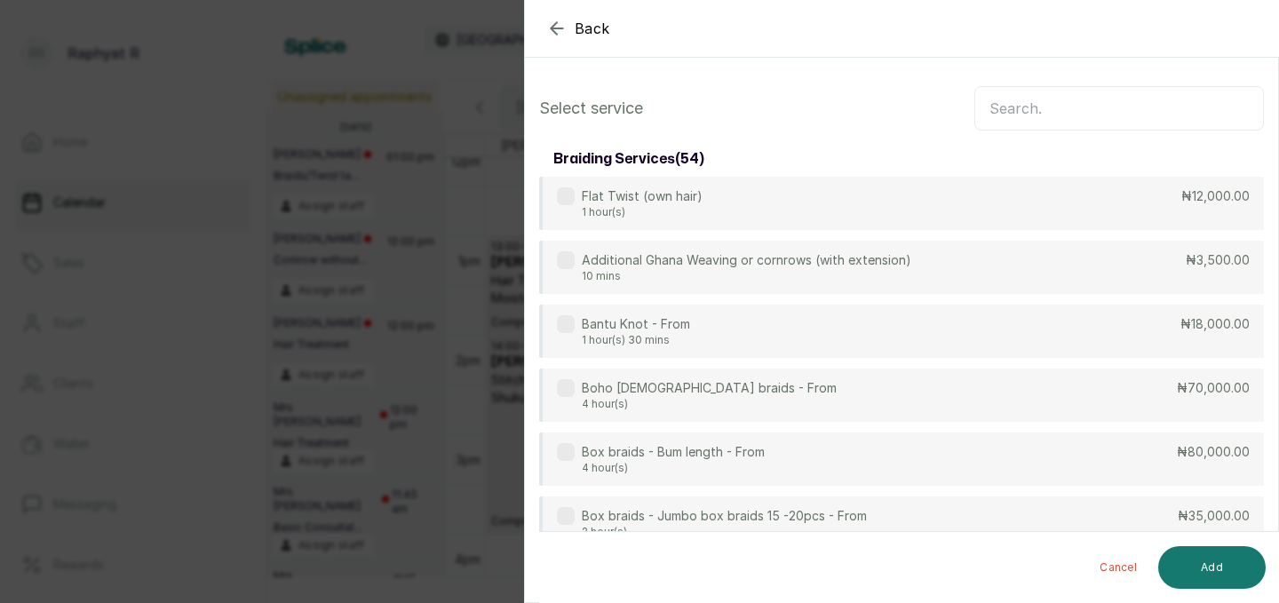
click at [1036, 100] on input "text" at bounding box center [1119, 108] width 290 height 44
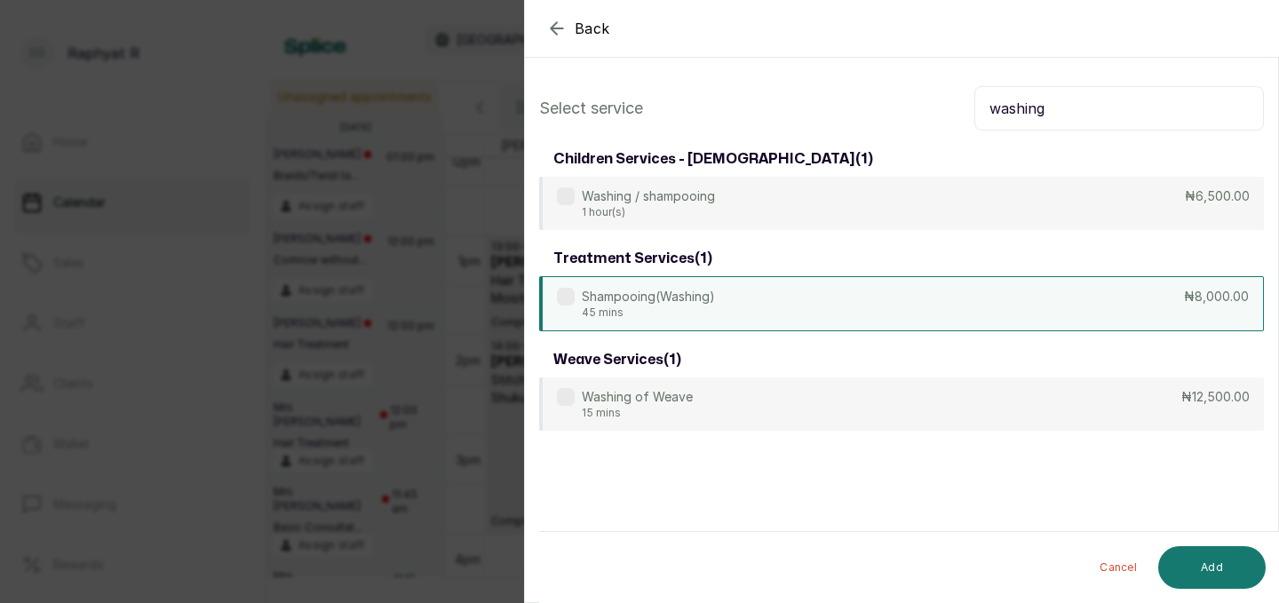
type input "washing"
click at [903, 291] on div "Shampooing(Washing) 45 mins ₦8,000.00" at bounding box center [901, 303] width 725 height 55
click at [1055, 103] on input "washing" at bounding box center [1119, 108] width 290 height 44
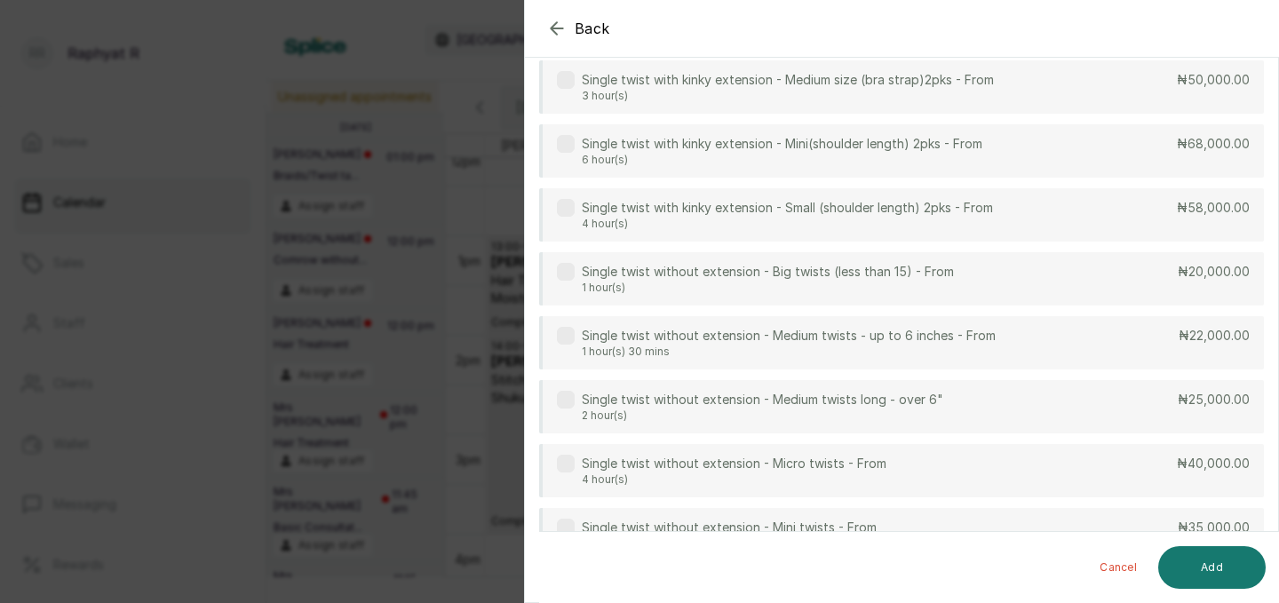
scroll to position [456, 0]
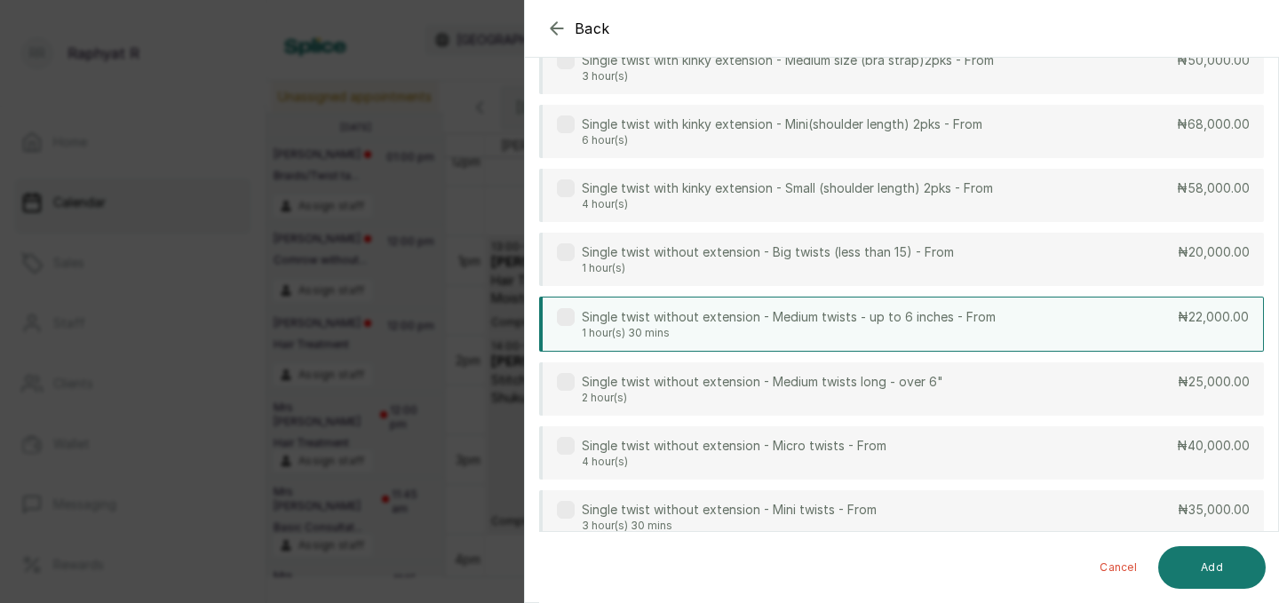
type input "single"
click at [927, 341] on div "Single twist without extension - Medium twists - up to 6 inches - From 1 hour(s…" at bounding box center [901, 324] width 725 height 55
click at [1197, 571] on button "Add" at bounding box center [1211, 567] width 107 height 43
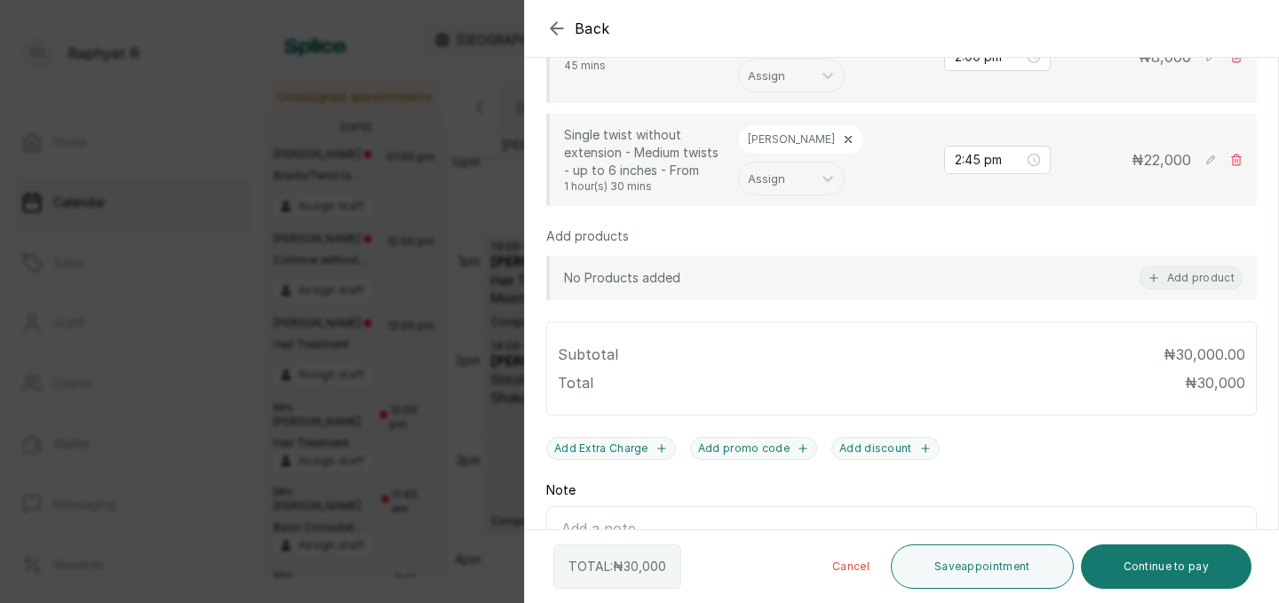
scroll to position [560, 0]
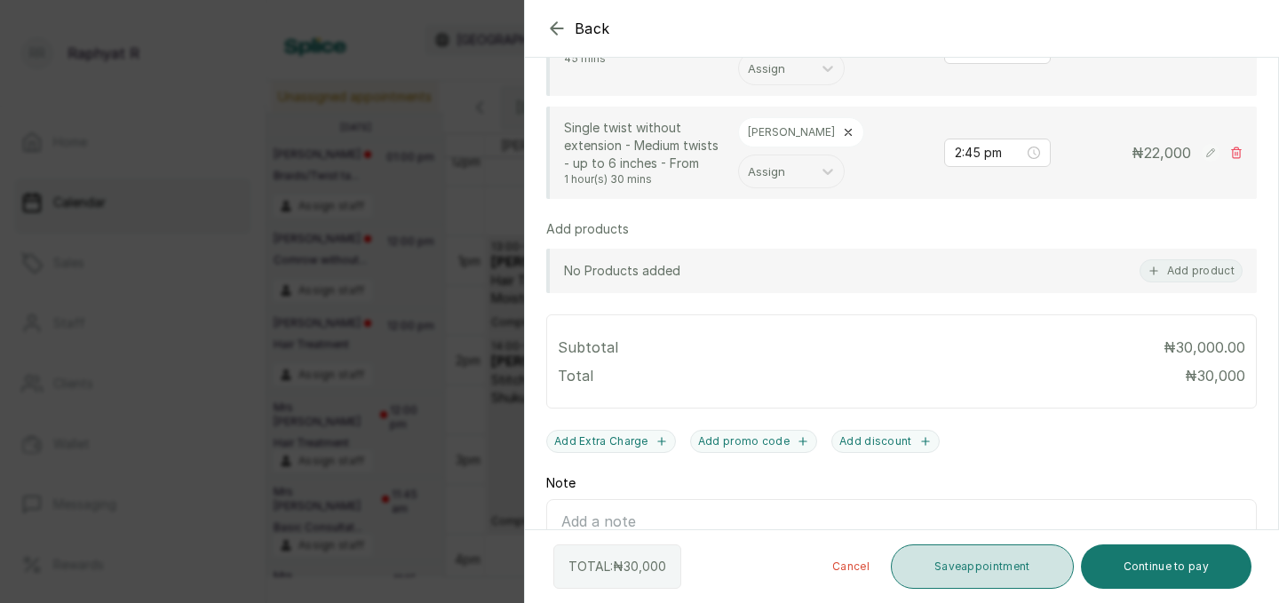
click at [964, 561] on button "Save appointment" at bounding box center [982, 566] width 183 height 44
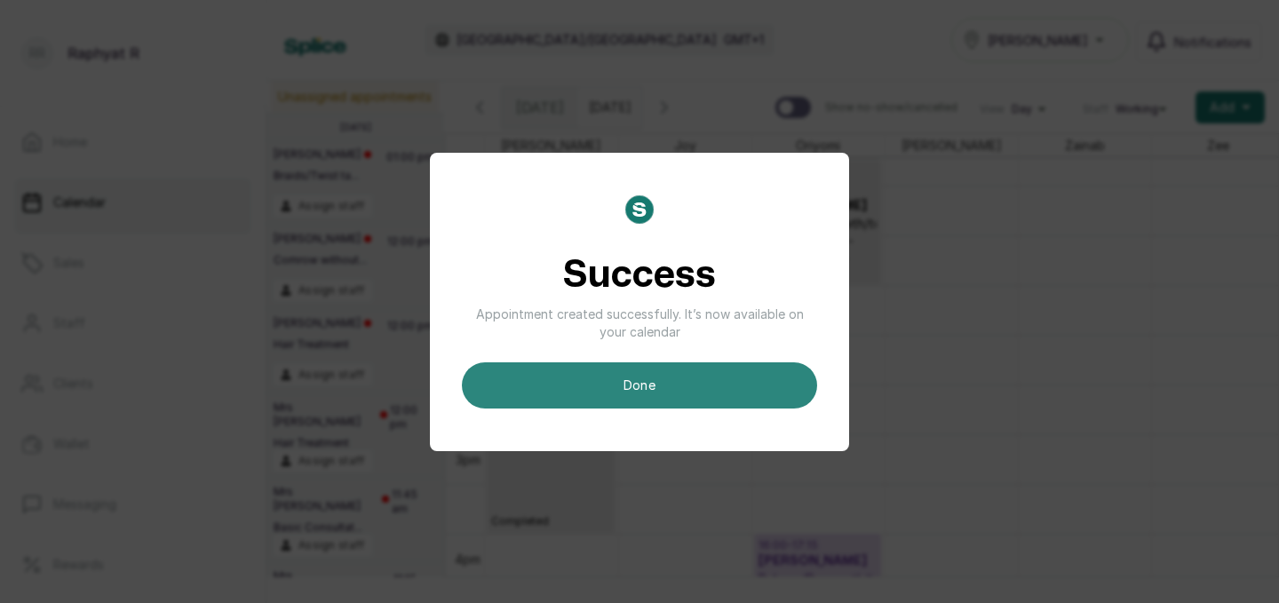
click at [713, 398] on button "done" at bounding box center [639, 385] width 355 height 46
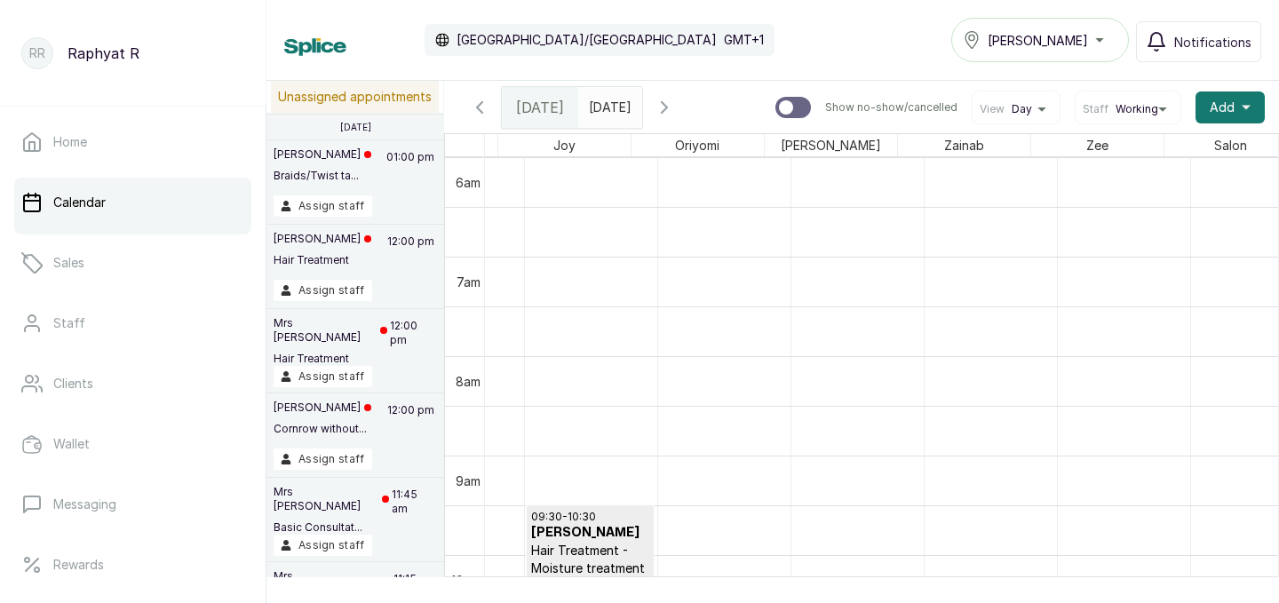
scroll to position [598, 139]
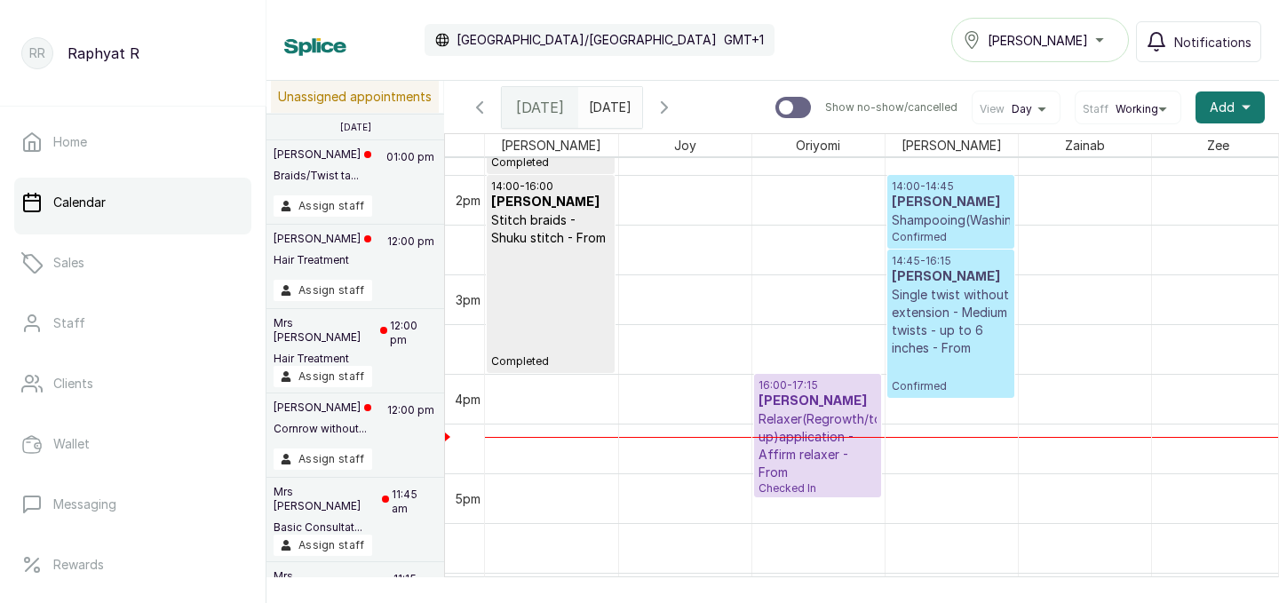
click at [784, 388] on p "16:00 - 17:15" at bounding box center [817, 385] width 118 height 14
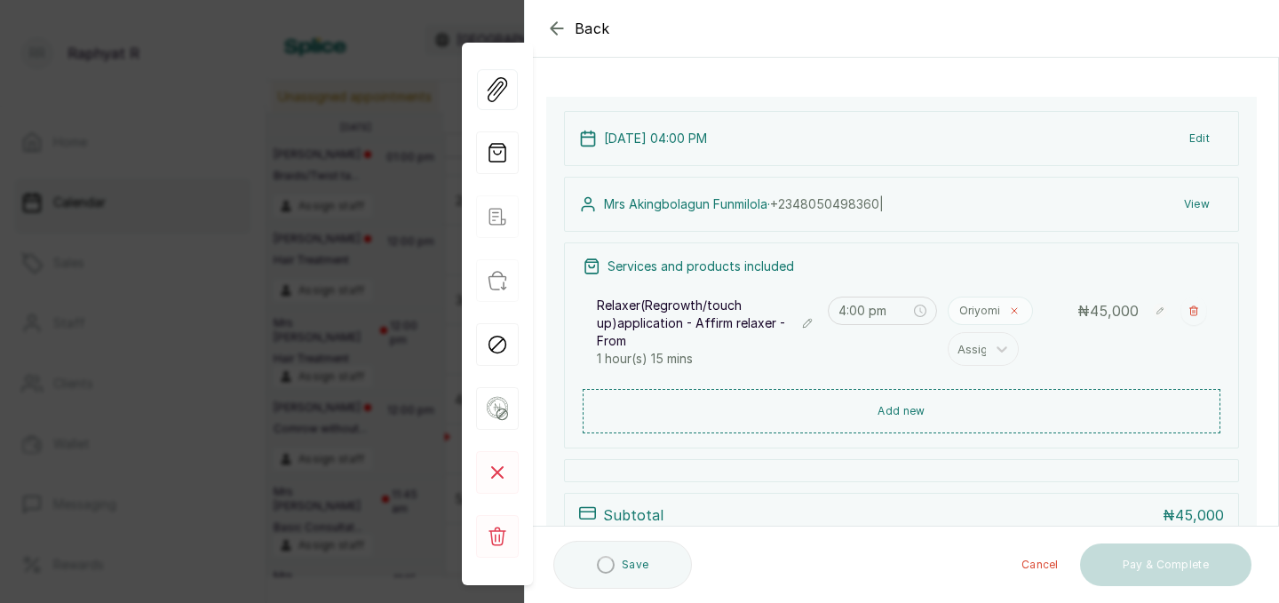
click at [1009, 306] on icon at bounding box center [1014, 311] width 11 height 11
click at [1009, 306] on icon at bounding box center [1002, 315] width 18 height 18
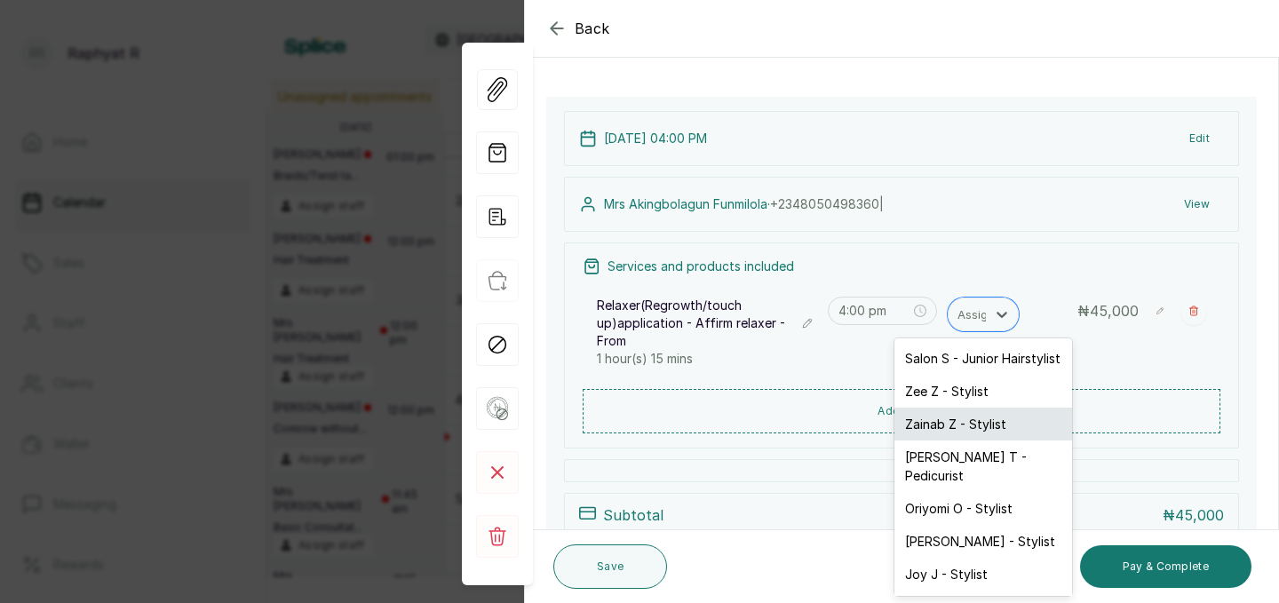
click at [996, 422] on div "Zainab Z - Stylist" at bounding box center [983, 424] width 178 height 33
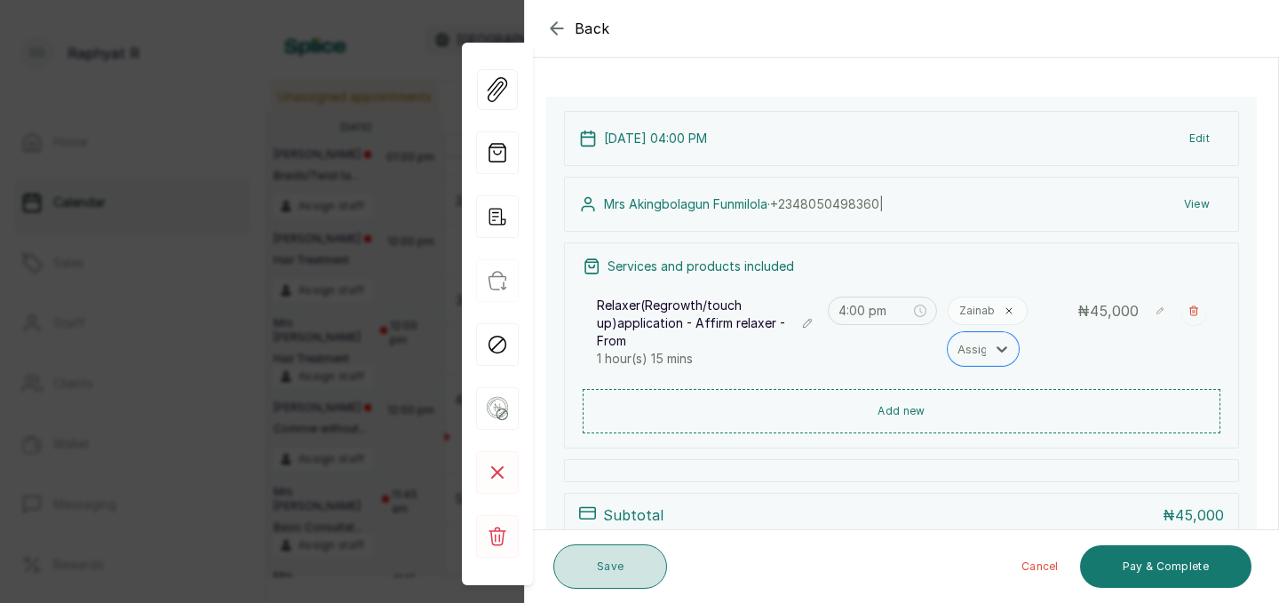
click at [626, 573] on button "Save" at bounding box center [610, 566] width 114 height 44
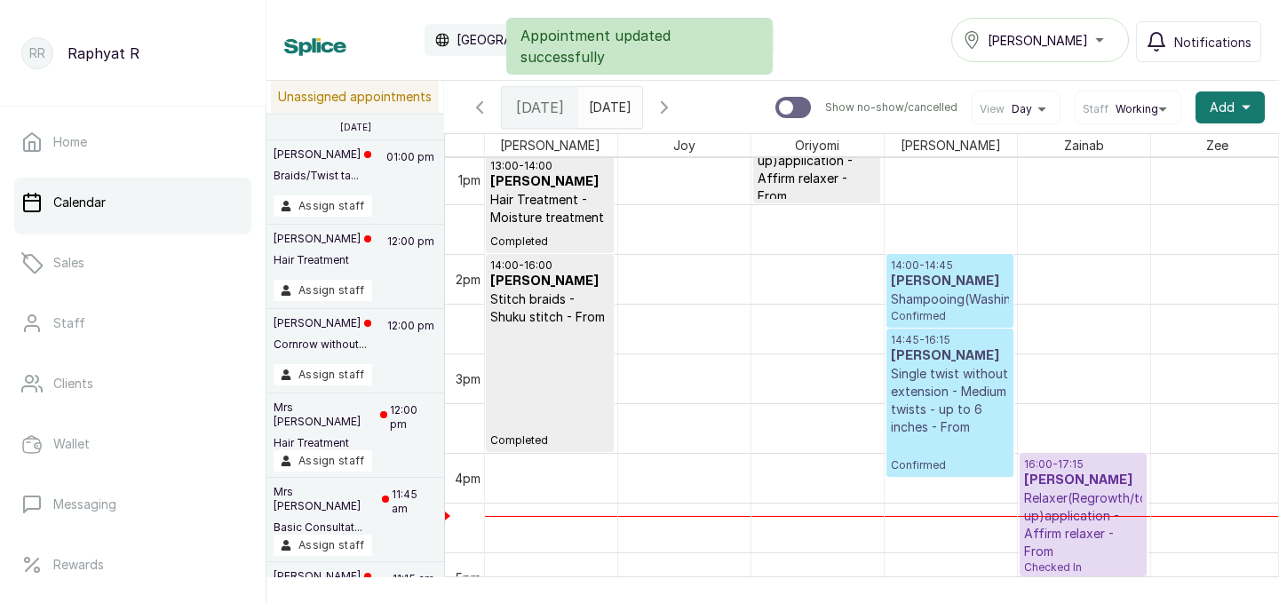
click at [940, 274] on h3 "Ejiro Gray" at bounding box center [950, 282] width 118 height 18
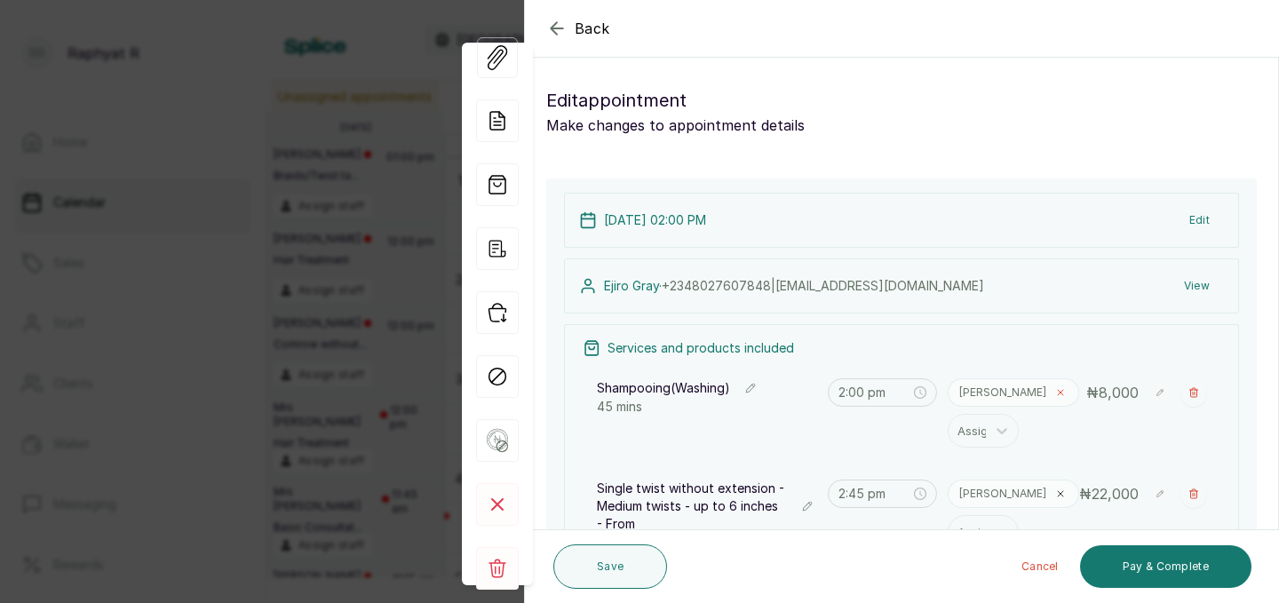
click at [1055, 392] on icon at bounding box center [1060, 392] width 11 height 11
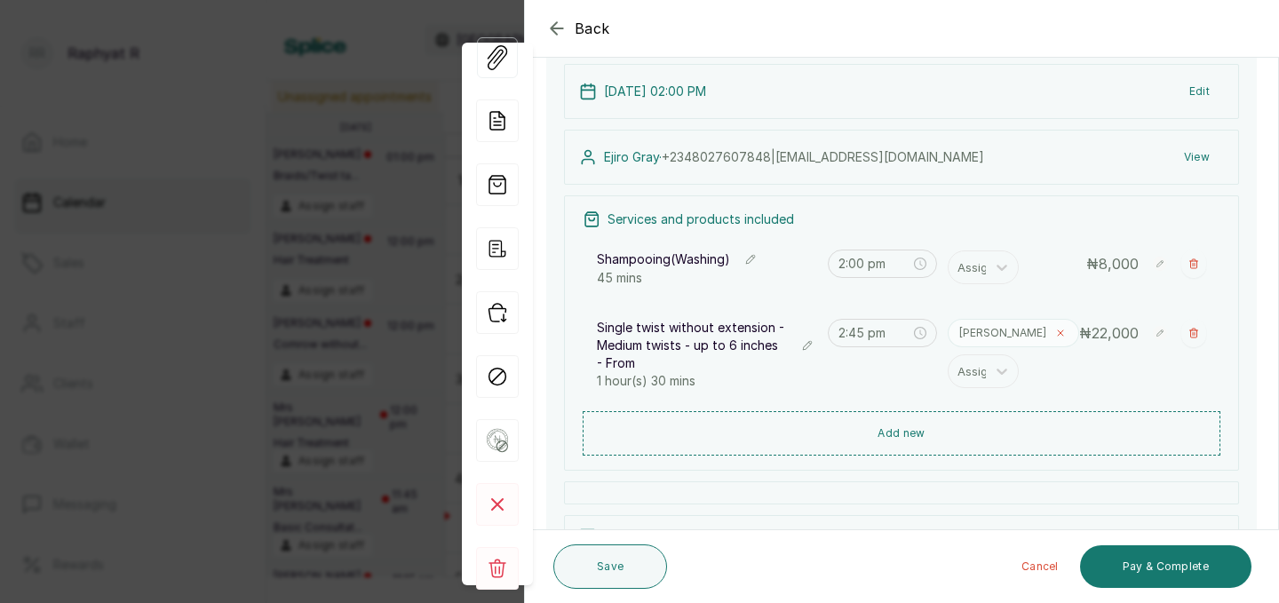
click at [1055, 328] on icon at bounding box center [1060, 333] width 11 height 11
click at [989, 270] on div at bounding box center [1002, 267] width 32 height 32
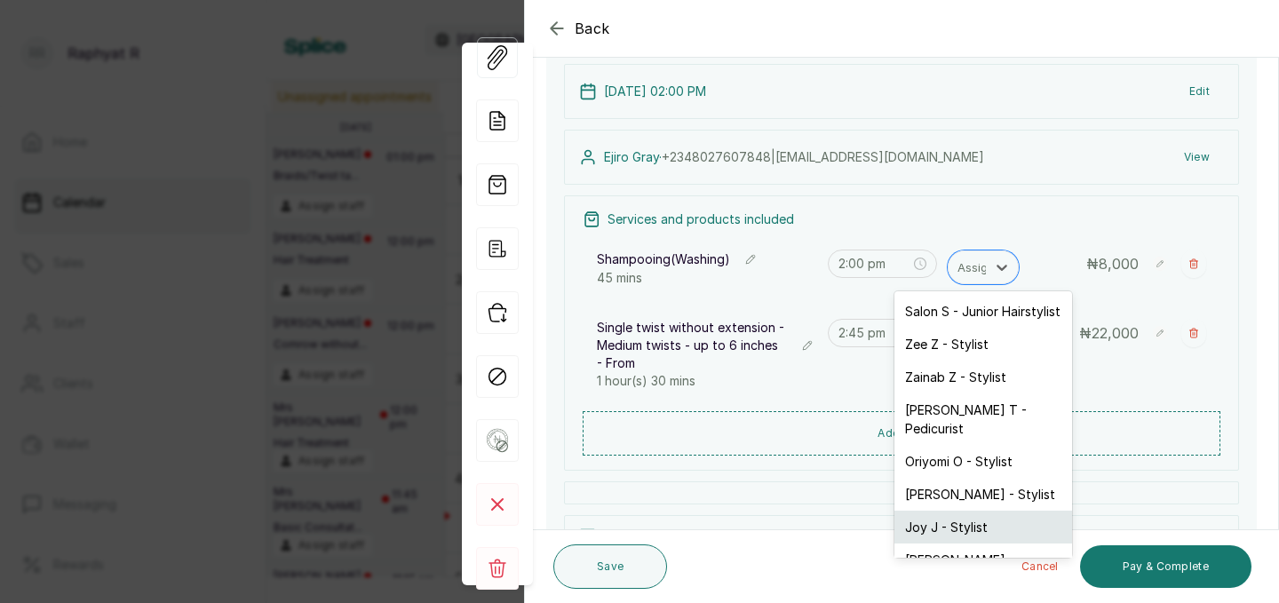
click at [976, 511] on div "Joy J - Stylist" at bounding box center [983, 527] width 178 height 33
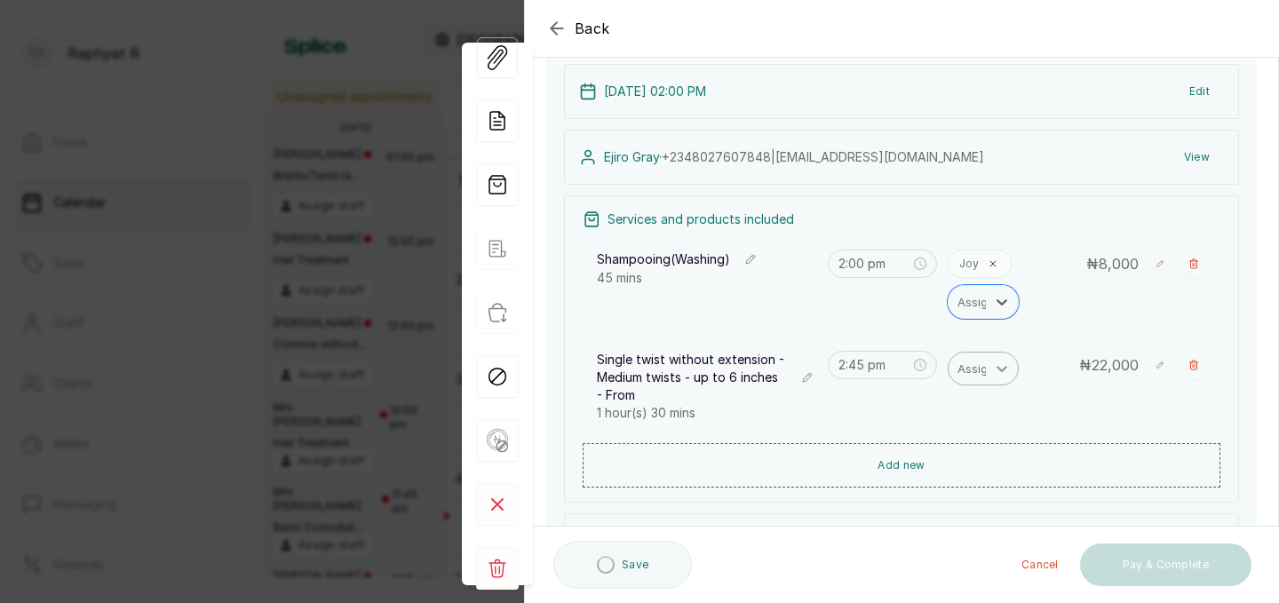
click at [994, 375] on icon at bounding box center [1002, 369] width 18 height 18
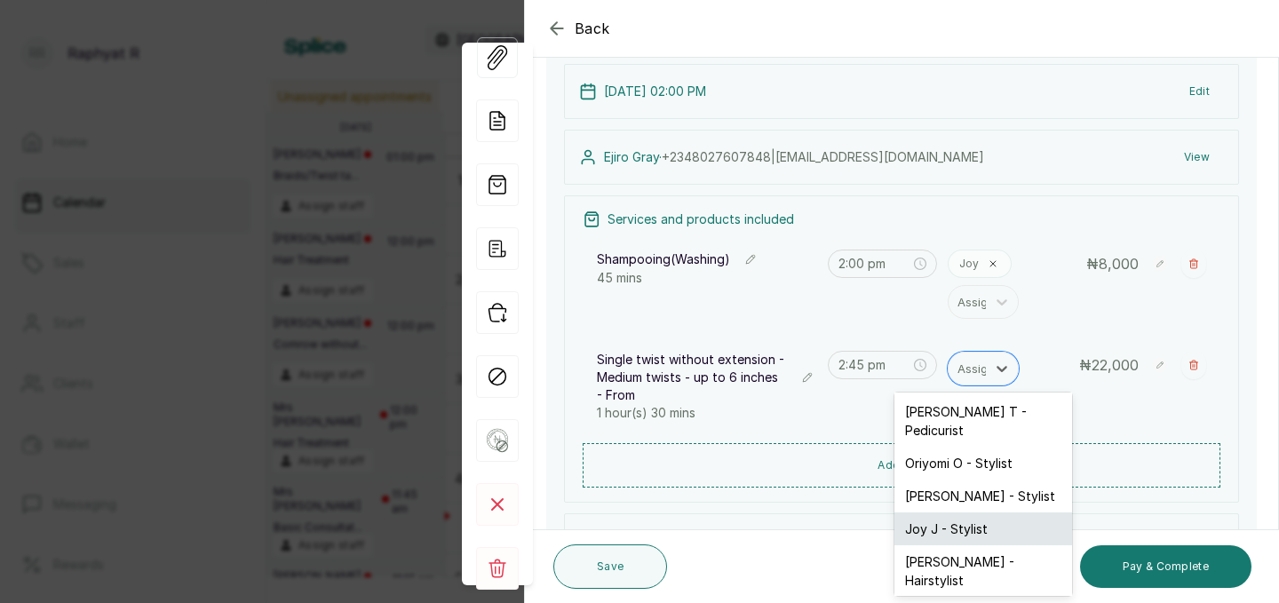
click at [986, 512] on div "Joy J - Stylist" at bounding box center [983, 528] width 178 height 33
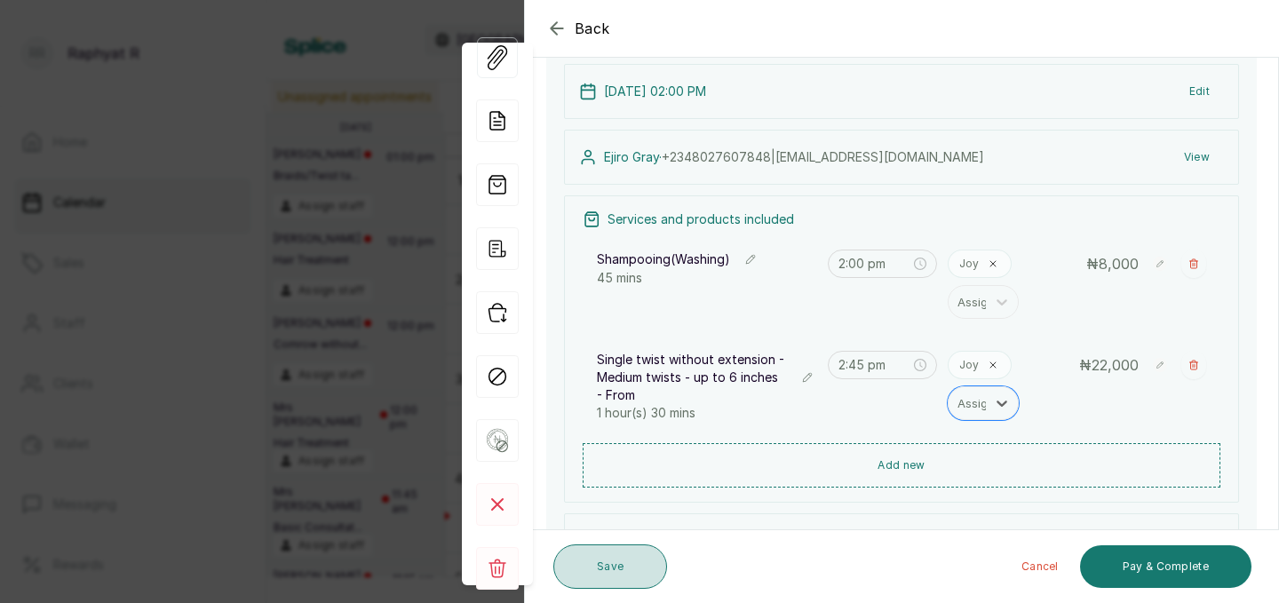
click at [631, 576] on button "Save" at bounding box center [610, 566] width 114 height 44
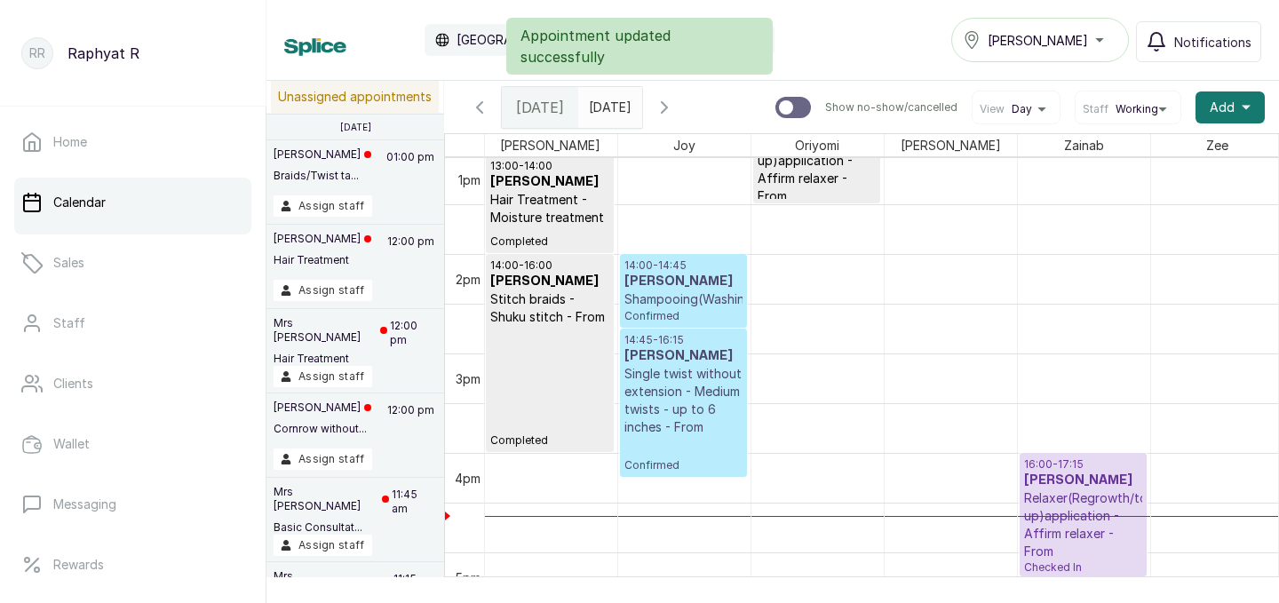
click at [693, 273] on h3 "Ejiro Gray" at bounding box center [683, 282] width 118 height 18
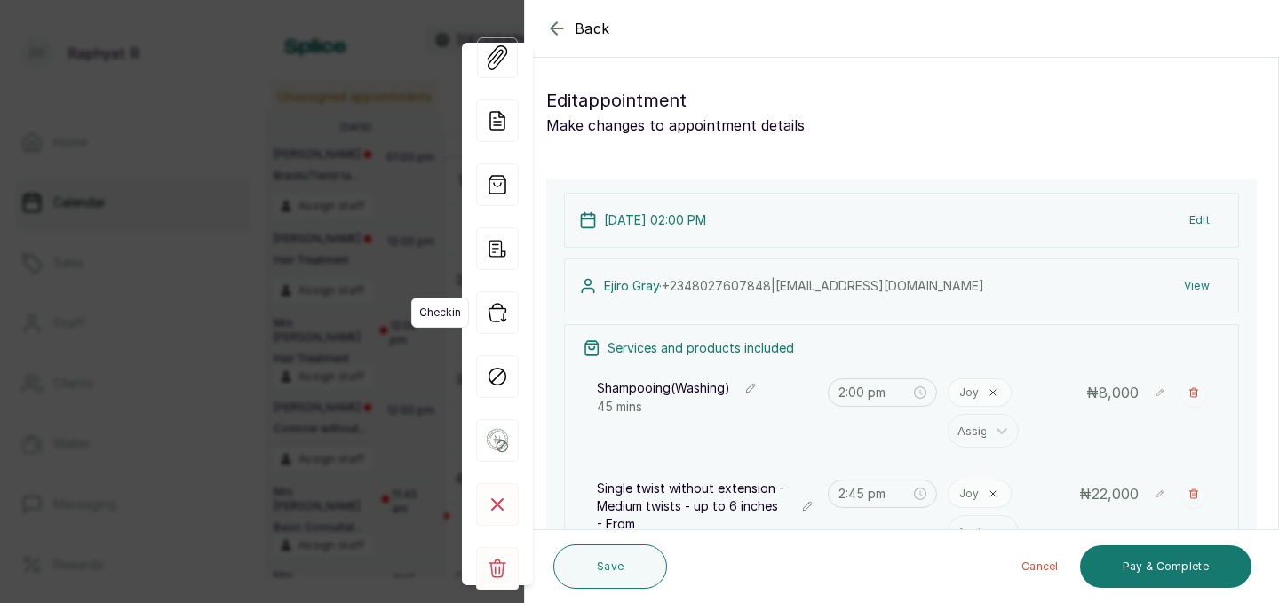
click at [497, 308] on icon "button" at bounding box center [496, 313] width 17 height 18
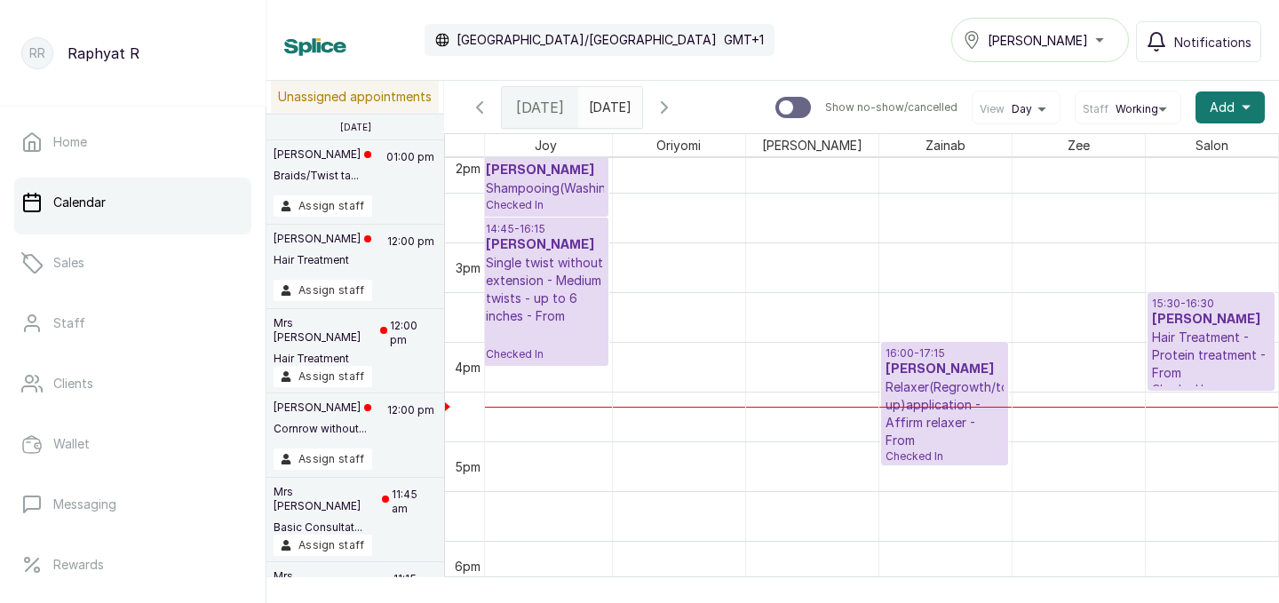
click at [1214, 313] on h3 "Onose Aliu" at bounding box center [1211, 320] width 119 height 18
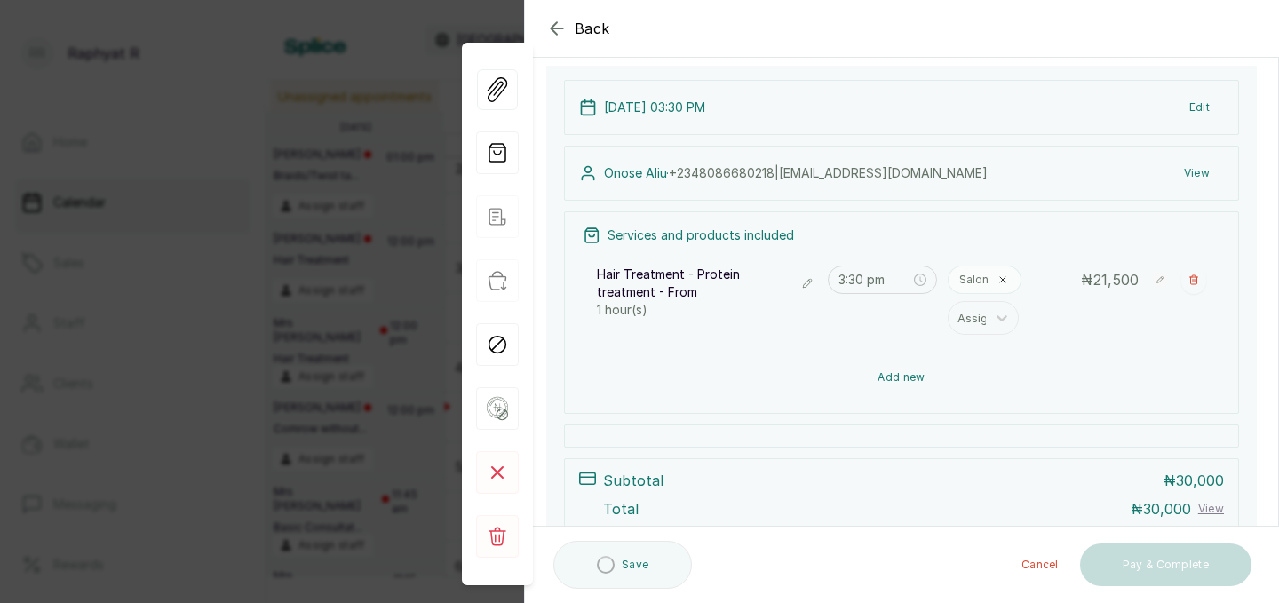
click at [914, 376] on button "Add new" at bounding box center [902, 377] width 638 height 43
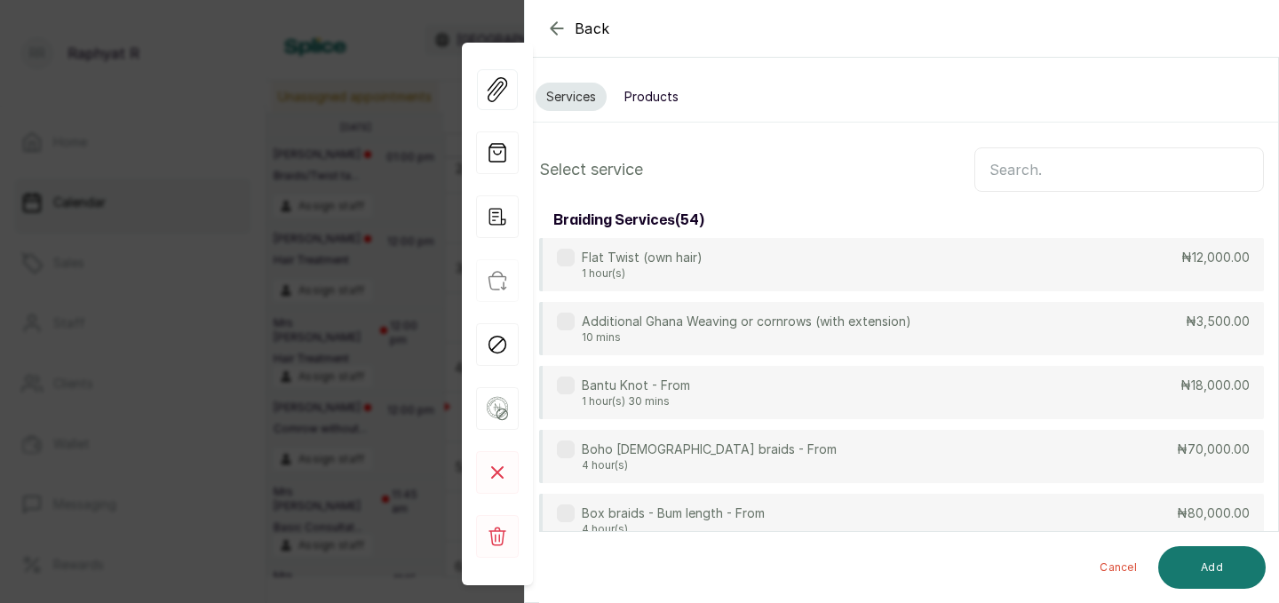
click at [1004, 179] on input "text" at bounding box center [1119, 169] width 290 height 44
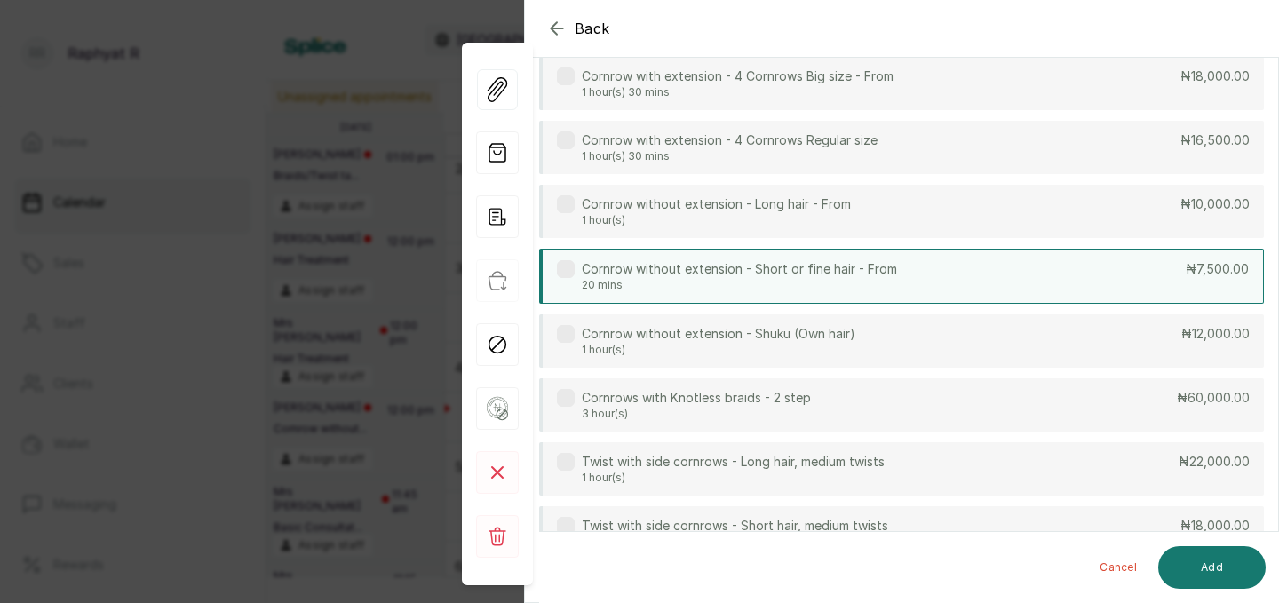
scroll to position [439, 0]
type input "corn"
click at [868, 211] on div "Cornrow without extension - Long hair - From 1 hour(s) ₦10,000.00" at bounding box center [901, 209] width 725 height 53
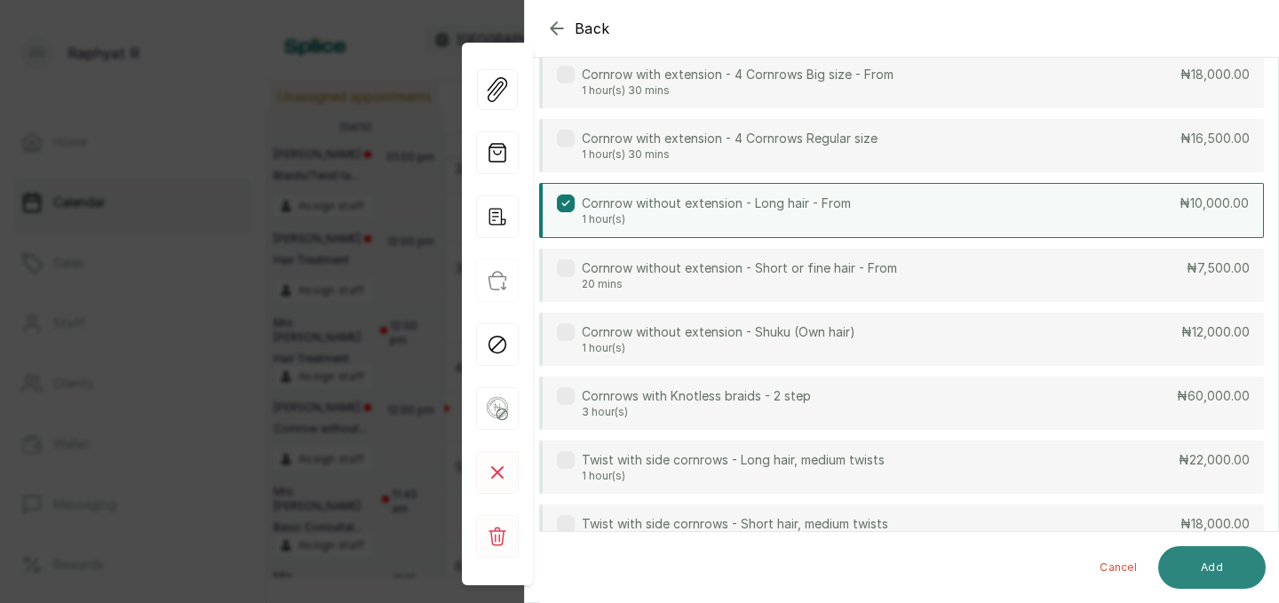
click at [1186, 572] on button "Add" at bounding box center [1211, 567] width 107 height 43
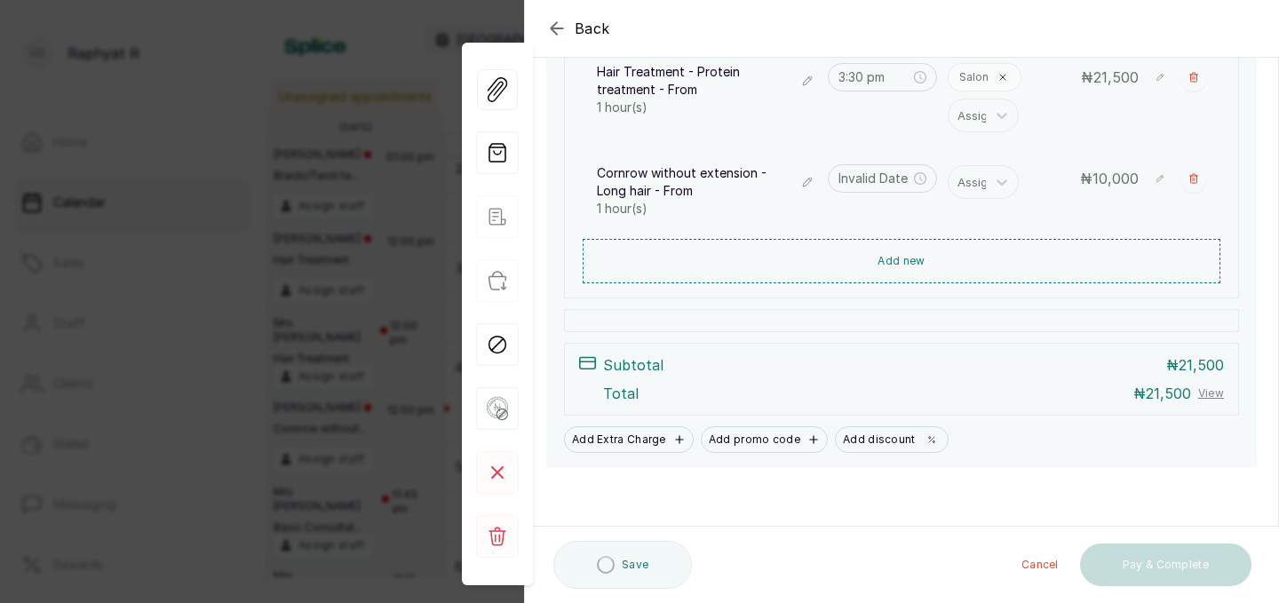
type input "4:30 pm"
click at [979, 180] on div at bounding box center [975, 182] width 37 height 23
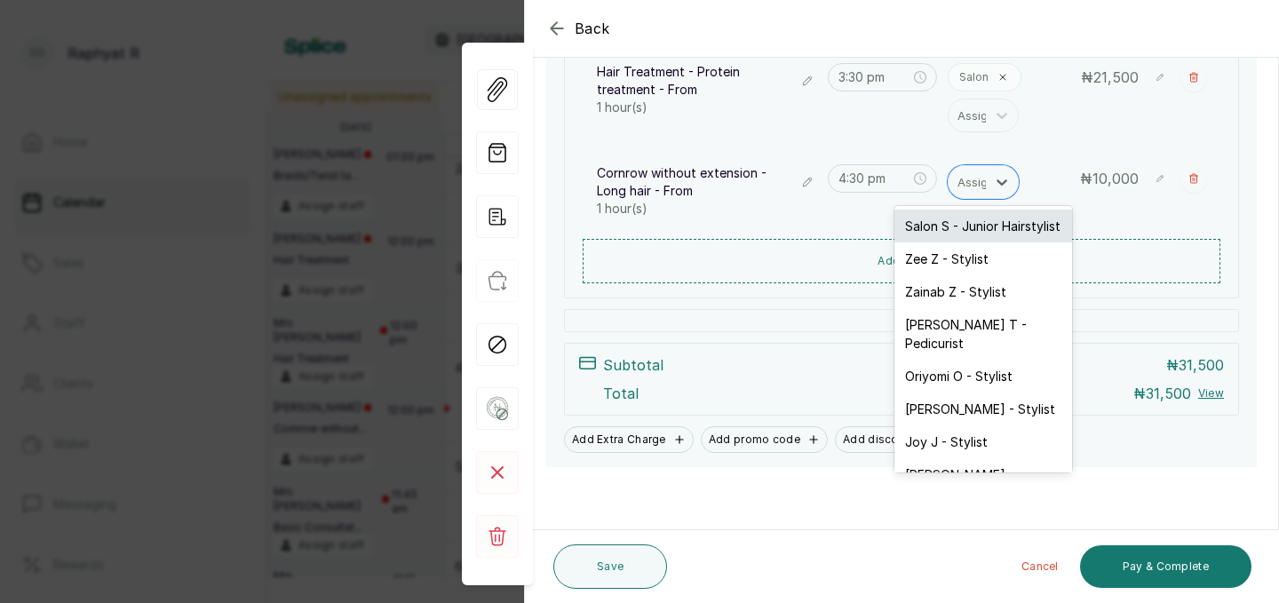
click at [958, 222] on div "Salon S - Junior Hairstylist" at bounding box center [983, 226] width 178 height 33
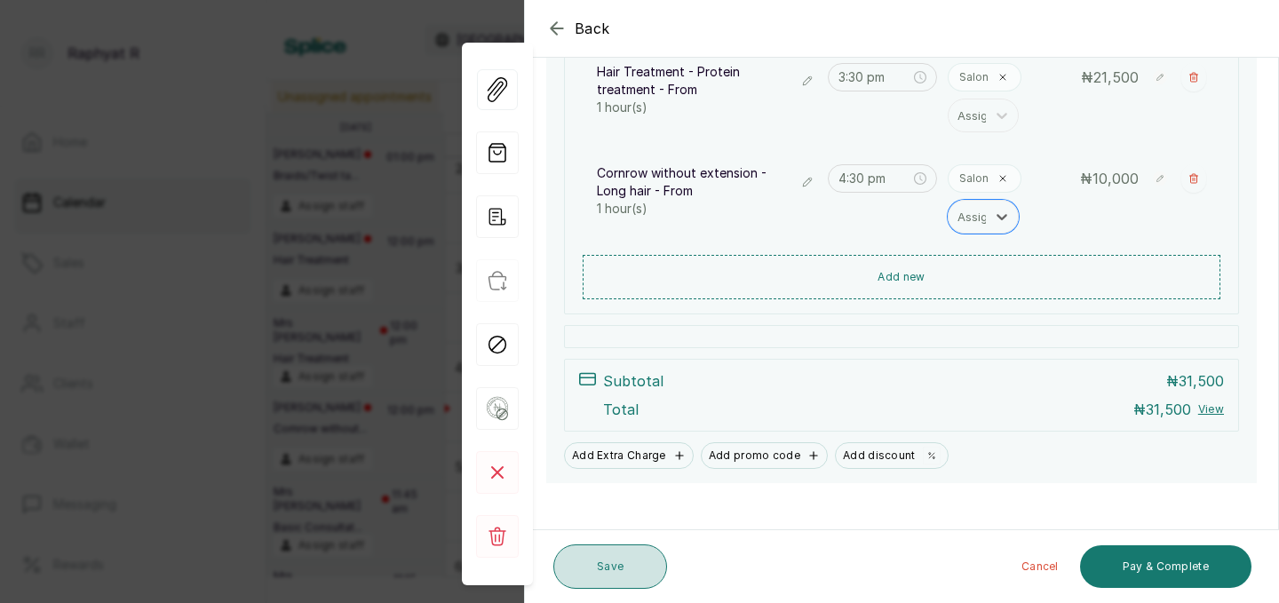
click at [647, 559] on button "Save" at bounding box center [610, 566] width 114 height 44
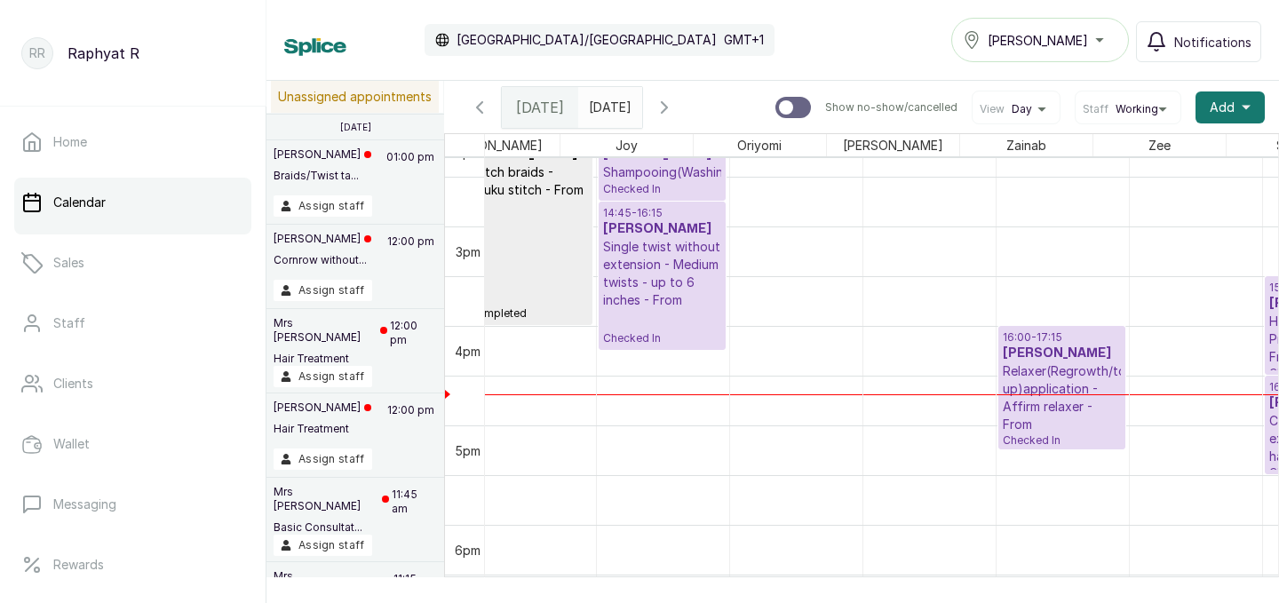
scroll to position [0, 22]
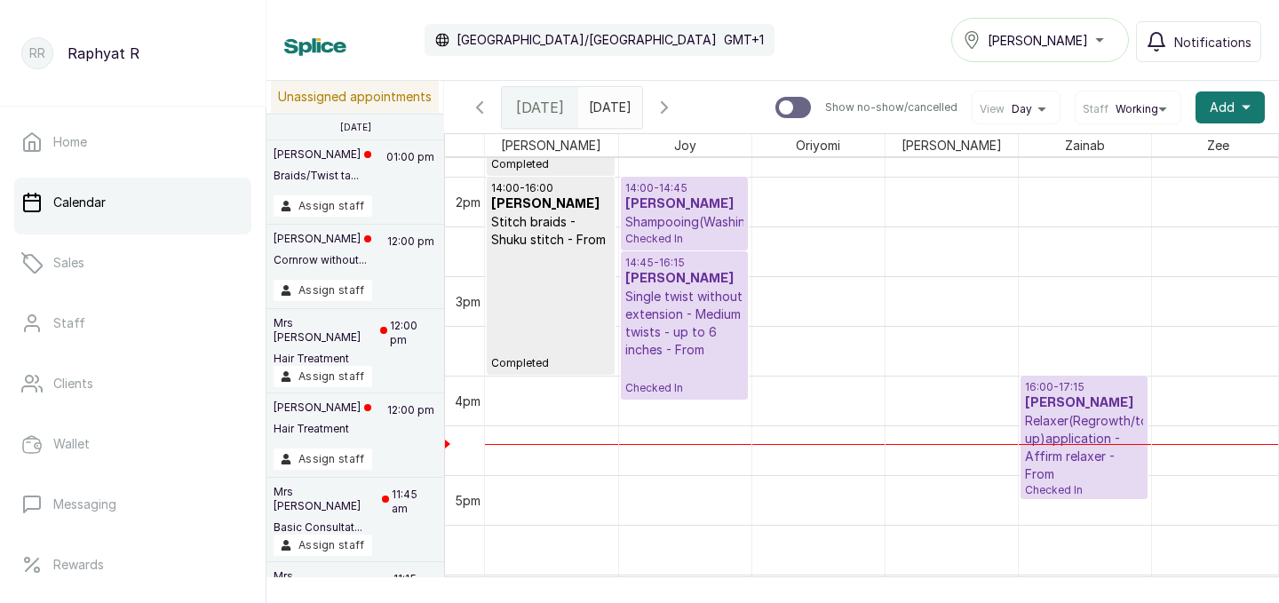
click at [685, 188] on p "14:00 - 14:45" at bounding box center [684, 188] width 118 height 14
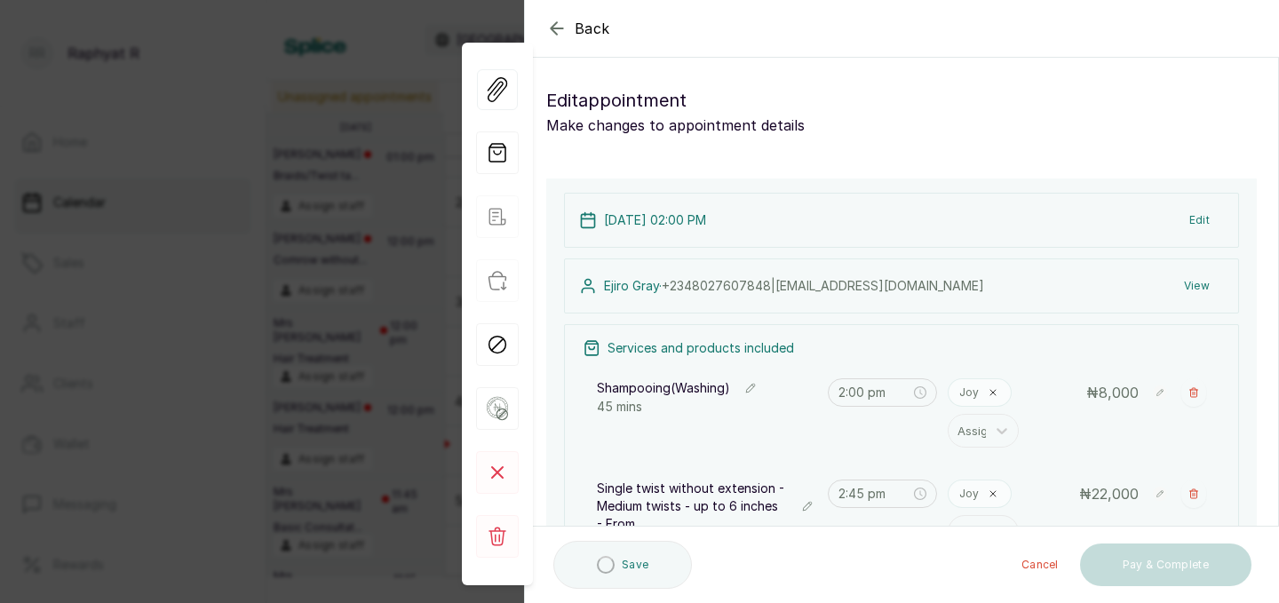
scroll to position [210, 0]
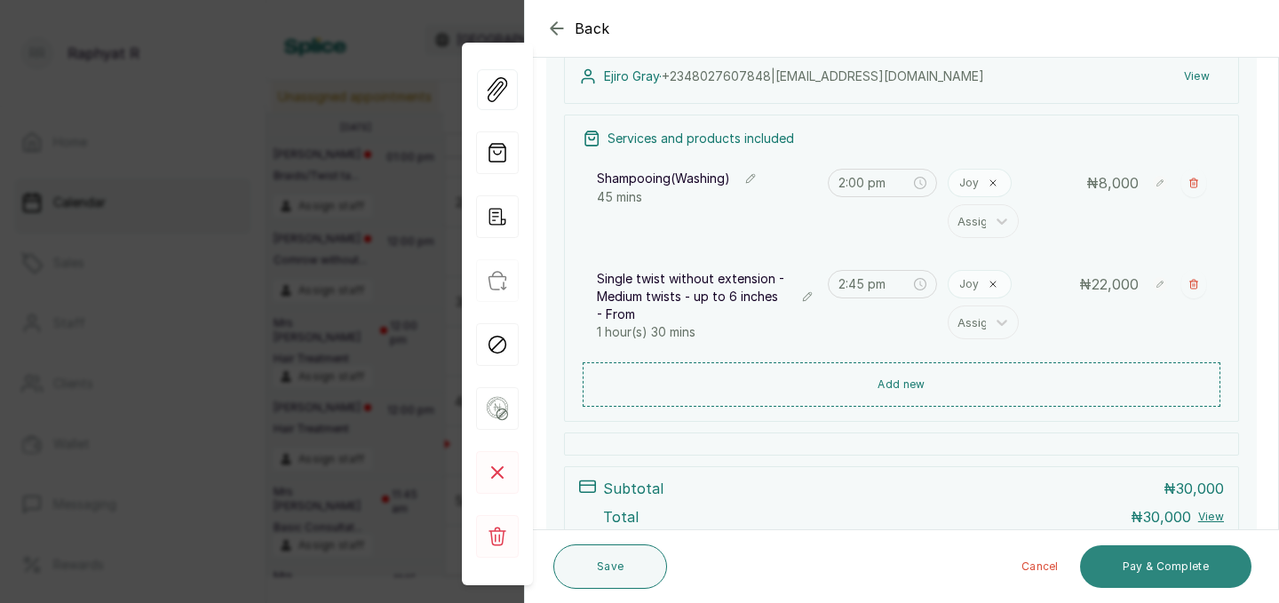
click at [1160, 574] on button "Pay & Complete" at bounding box center [1165, 566] width 171 height 43
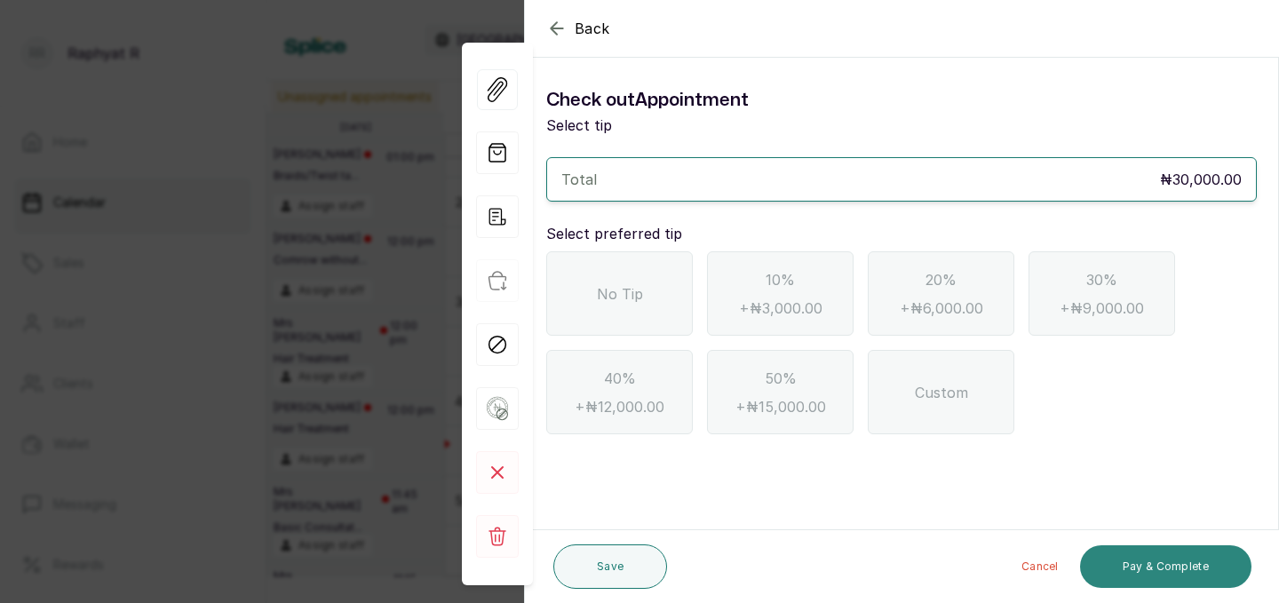
scroll to position [0, 0]
click at [679, 287] on div "No Tip" at bounding box center [619, 293] width 147 height 84
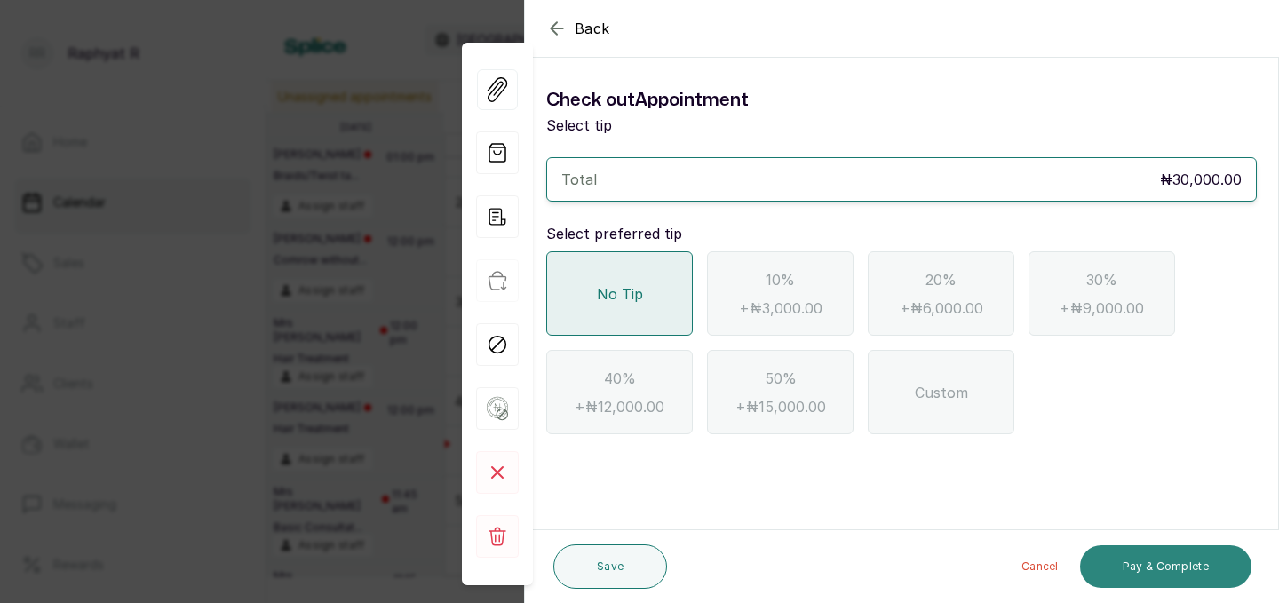
click at [1140, 554] on button "Pay & Complete" at bounding box center [1165, 566] width 171 height 43
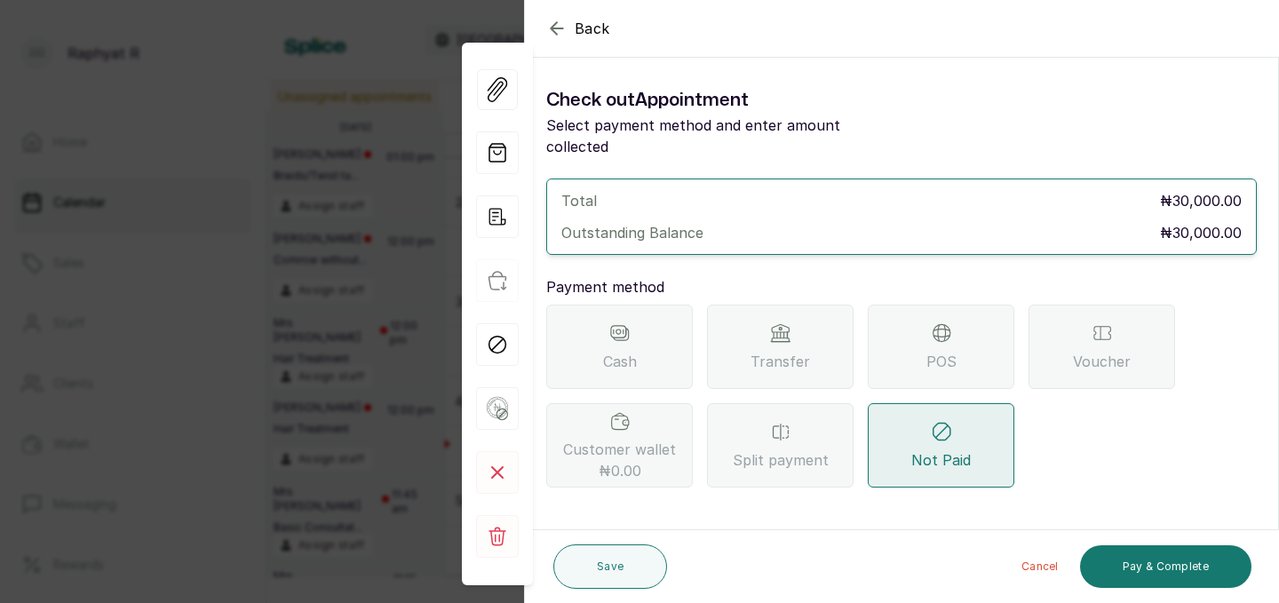
click at [850, 345] on div "Transfer" at bounding box center [780, 347] width 147 height 84
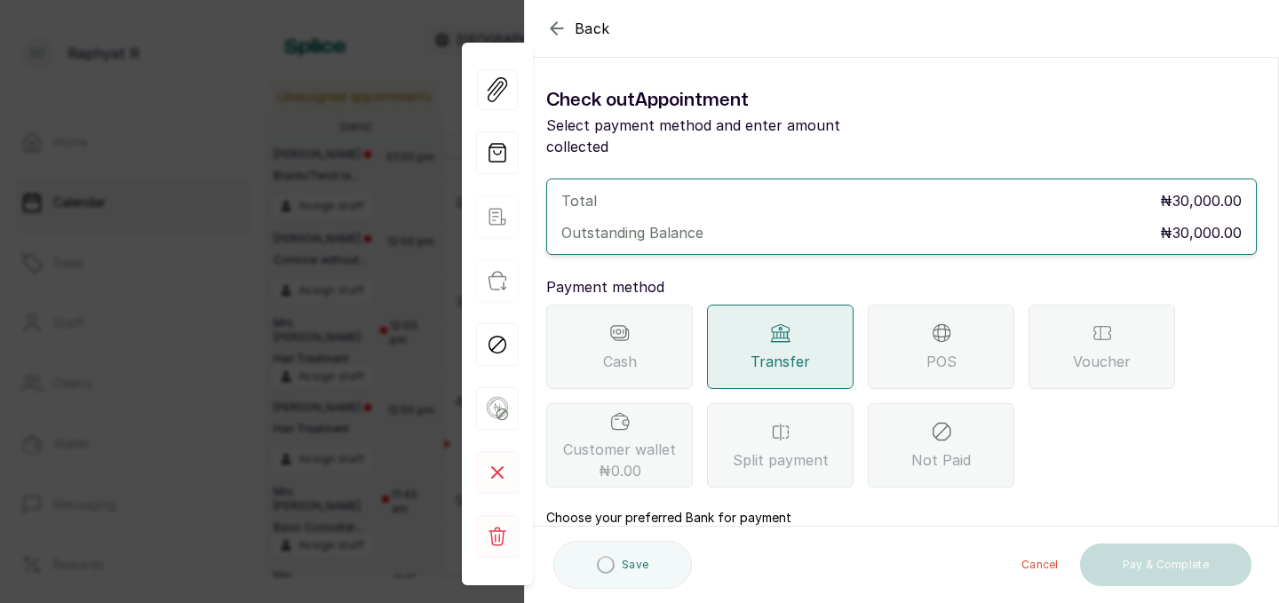
click at [830, 338] on div "Transfer" at bounding box center [780, 347] width 147 height 84
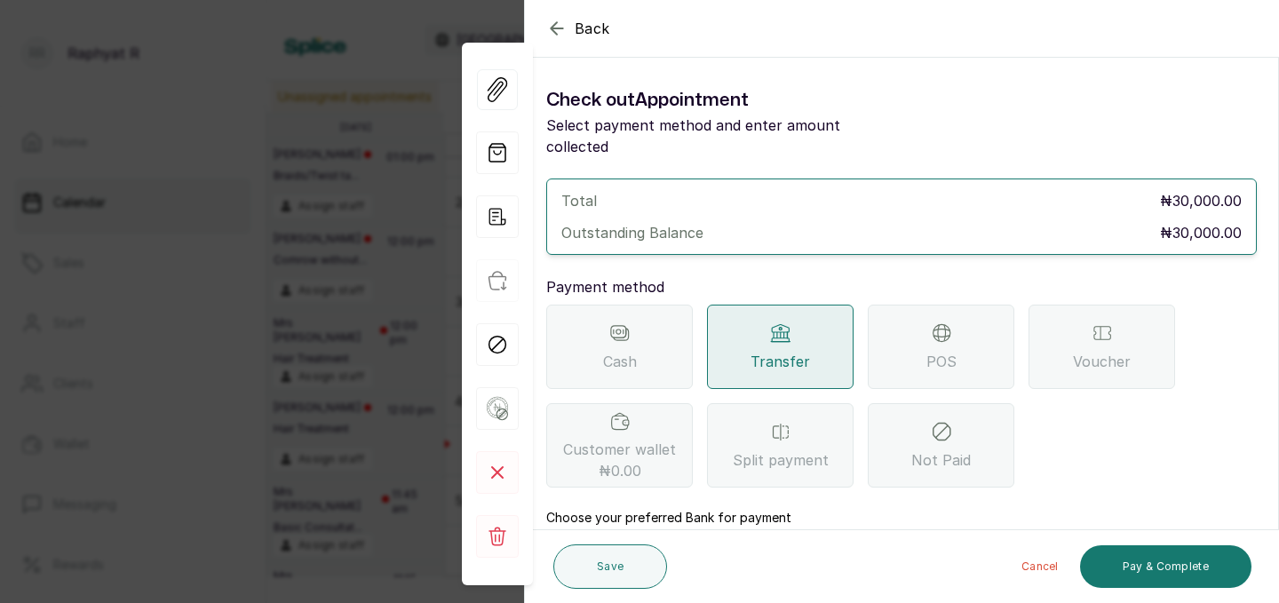
click at [947, 351] on span "POS" at bounding box center [941, 361] width 30 height 21
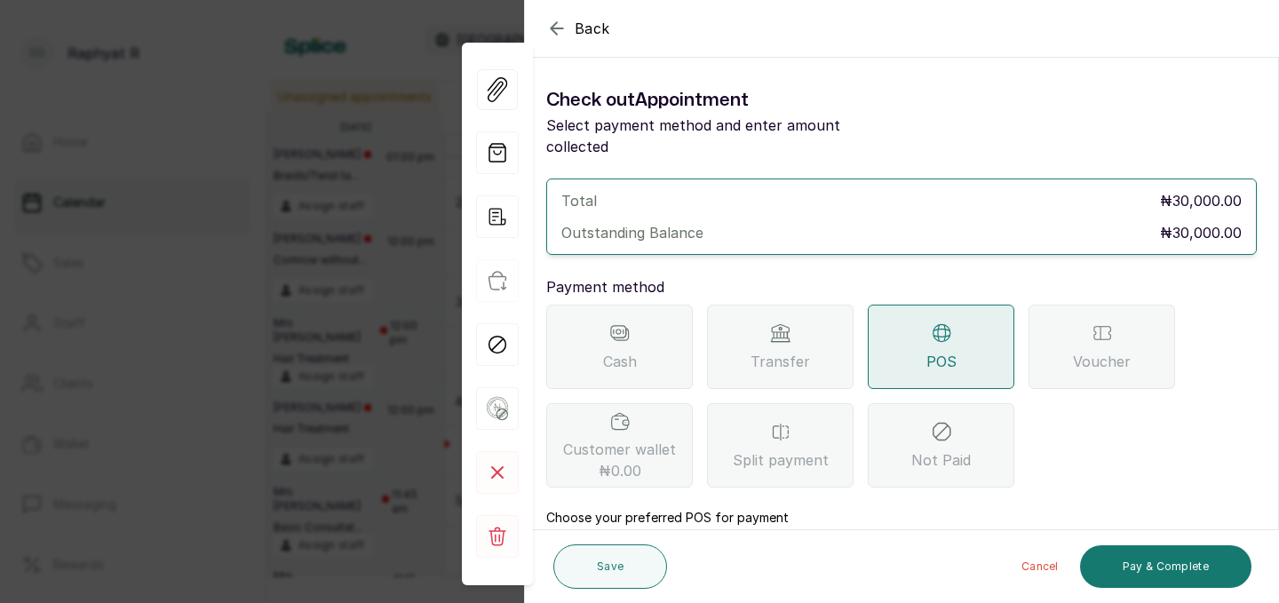
scroll to position [186, 0]
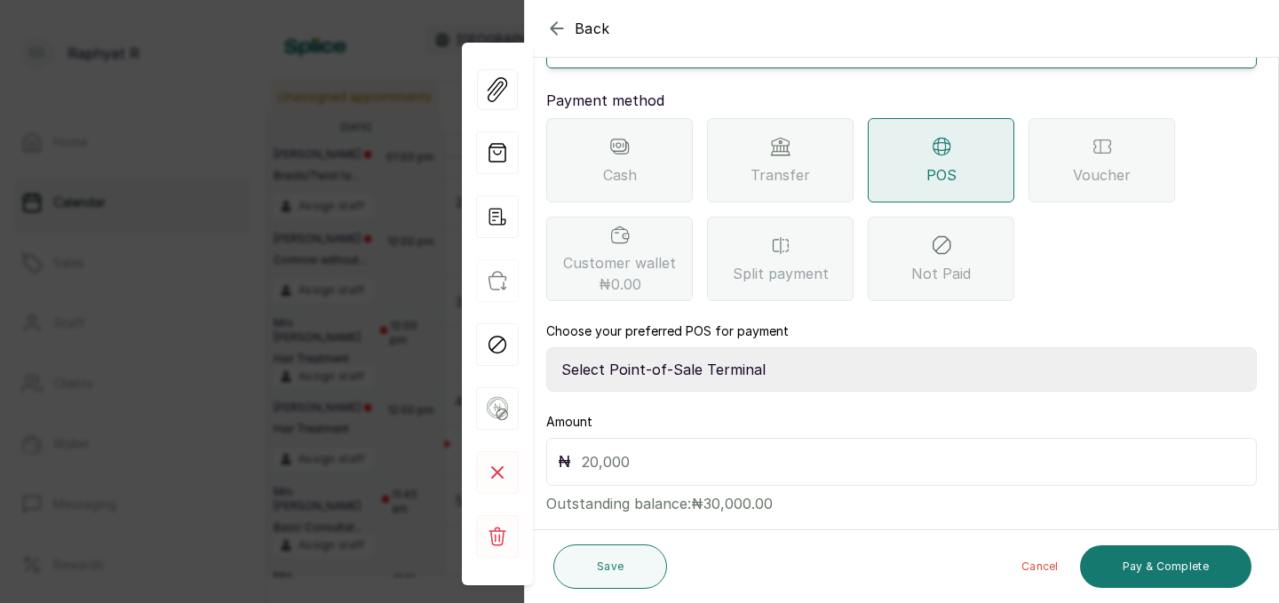
click at [773, 352] on select "Select Point-of-Sale Terminal Traction Providus Bank" at bounding box center [901, 369] width 710 height 44
select select "b1594abb-eea2-48ba-bf5f-ff0754569b84"
click at [681, 449] on input "text" at bounding box center [913, 461] width 663 height 25
type input "30,000"
click at [1120, 564] on button "Pay & Complete" at bounding box center [1165, 566] width 171 height 43
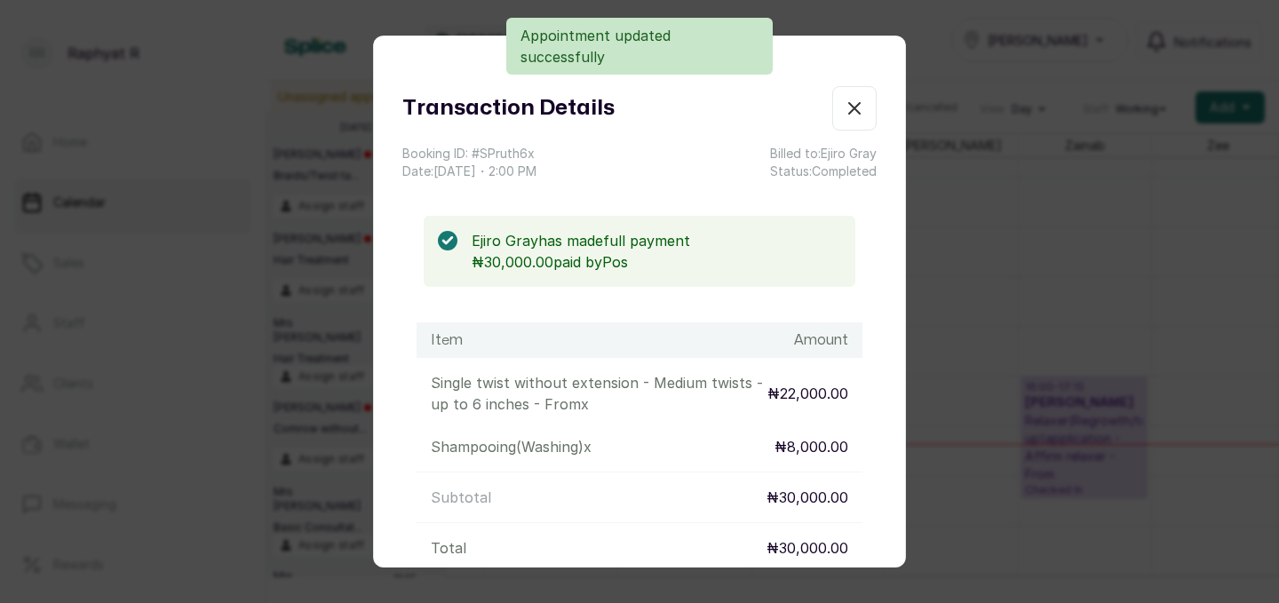
click at [860, 115] on icon "button" at bounding box center [854, 108] width 21 height 21
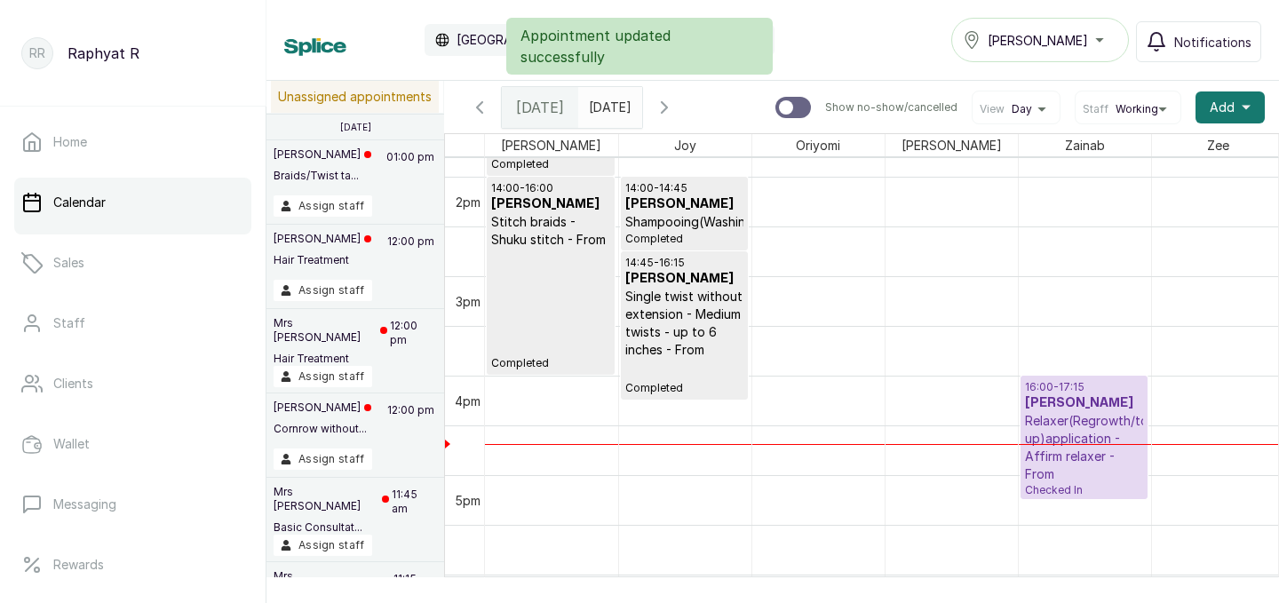
scroll to position [1374, 93]
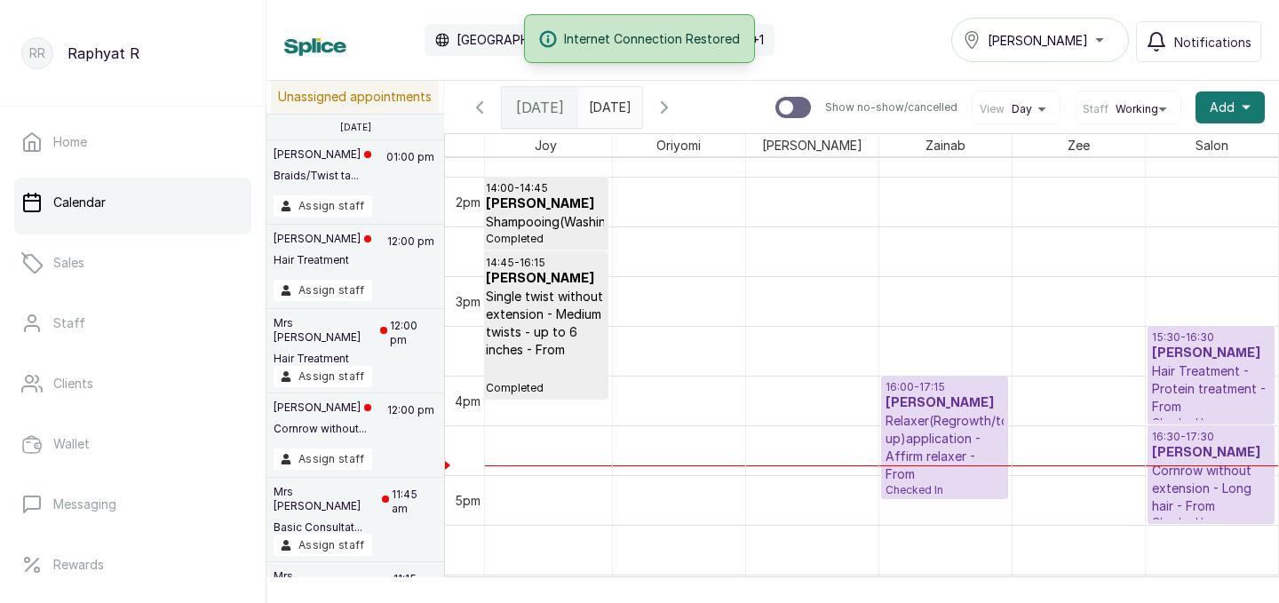
click at [675, 107] on icon "button" at bounding box center [664, 107] width 21 height 21
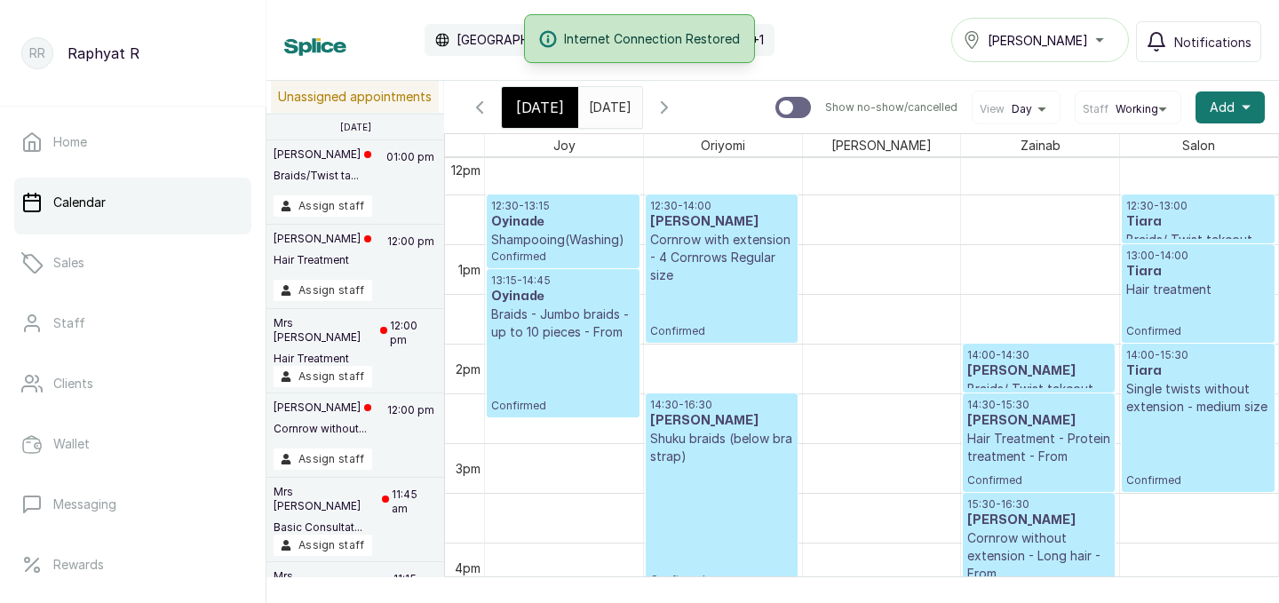
scroll to position [1140, 0]
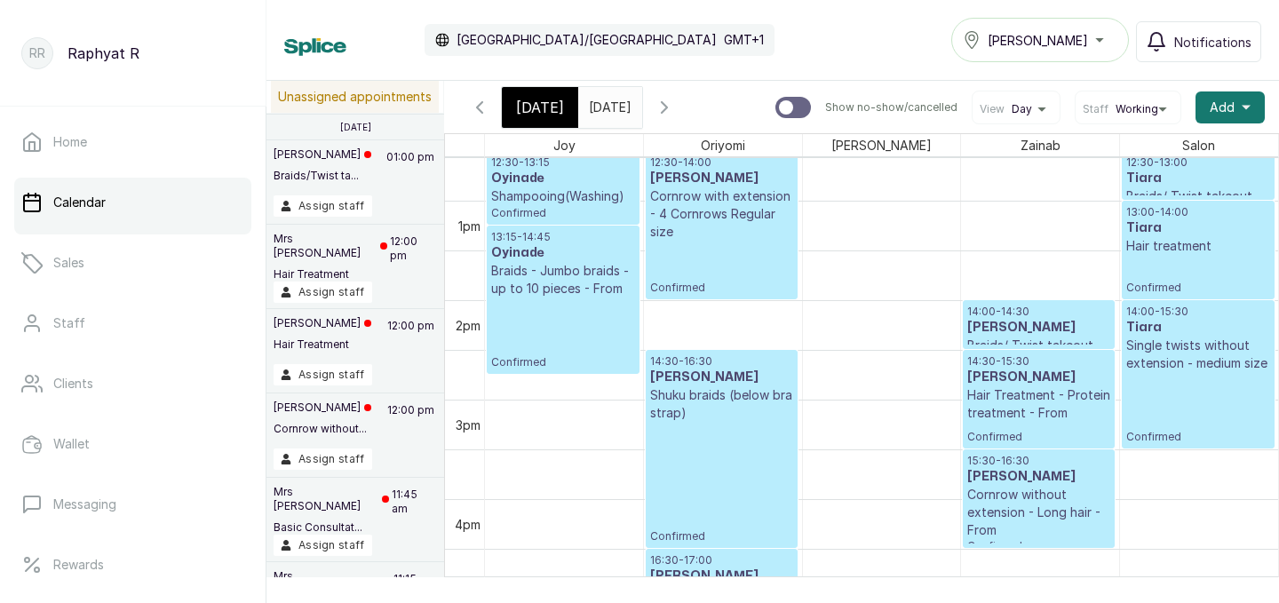
click at [487, 114] on icon "button" at bounding box center [479, 107] width 21 height 21
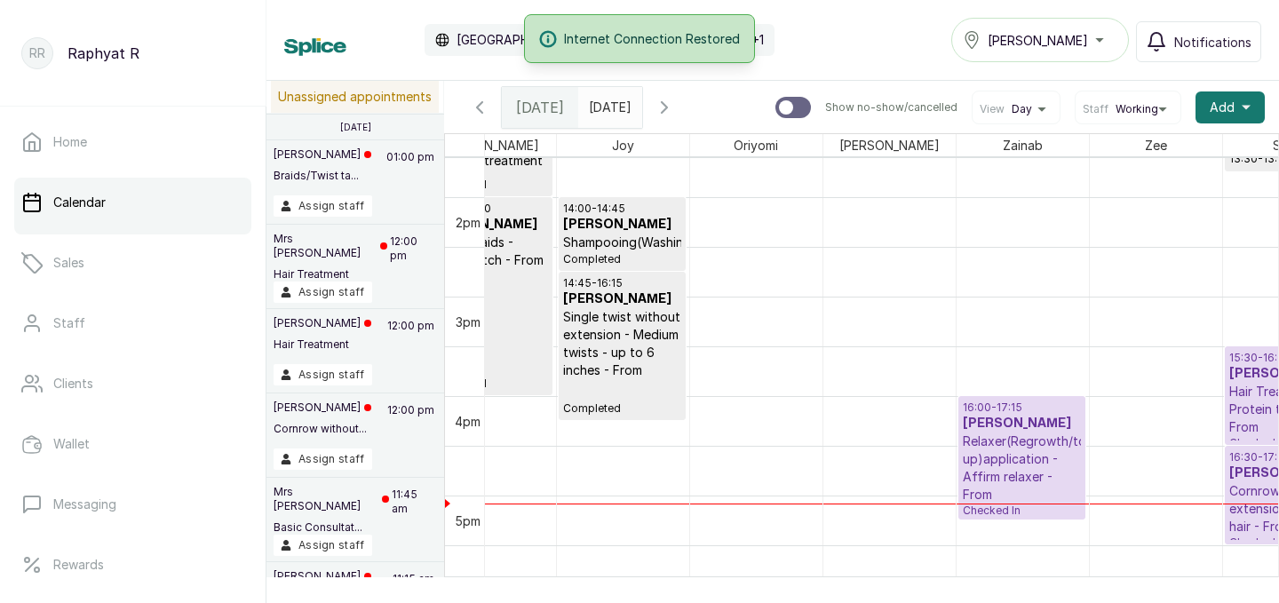
scroll to position [0, 139]
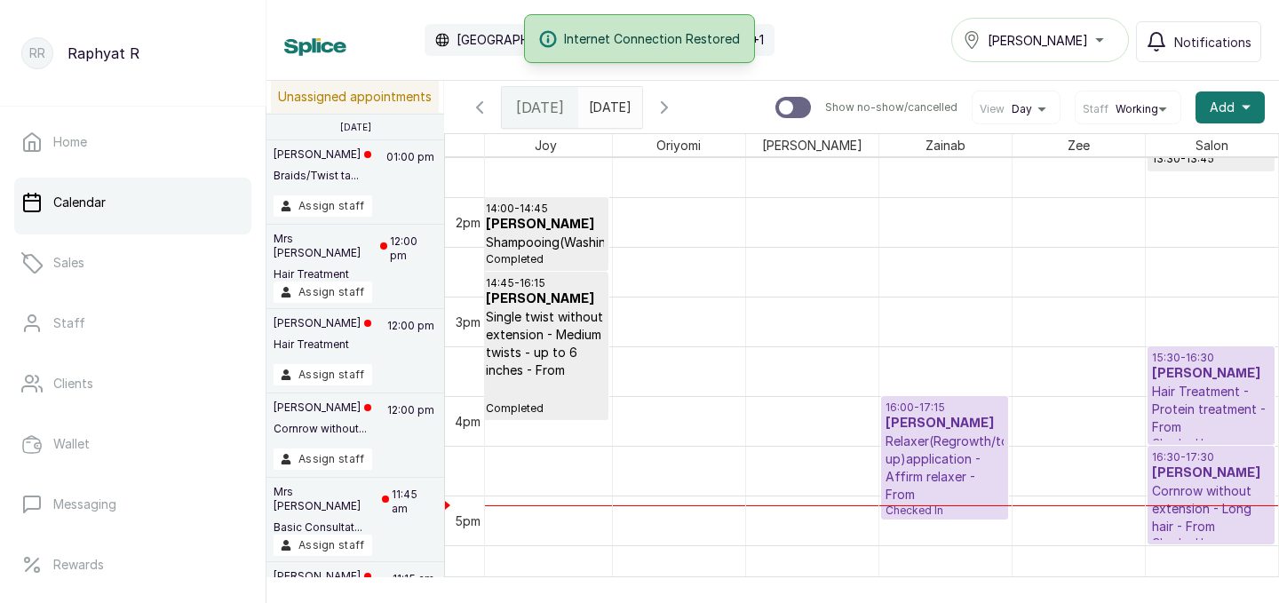
click at [1215, 357] on p "15:30 - 16:30" at bounding box center [1211, 358] width 119 height 14
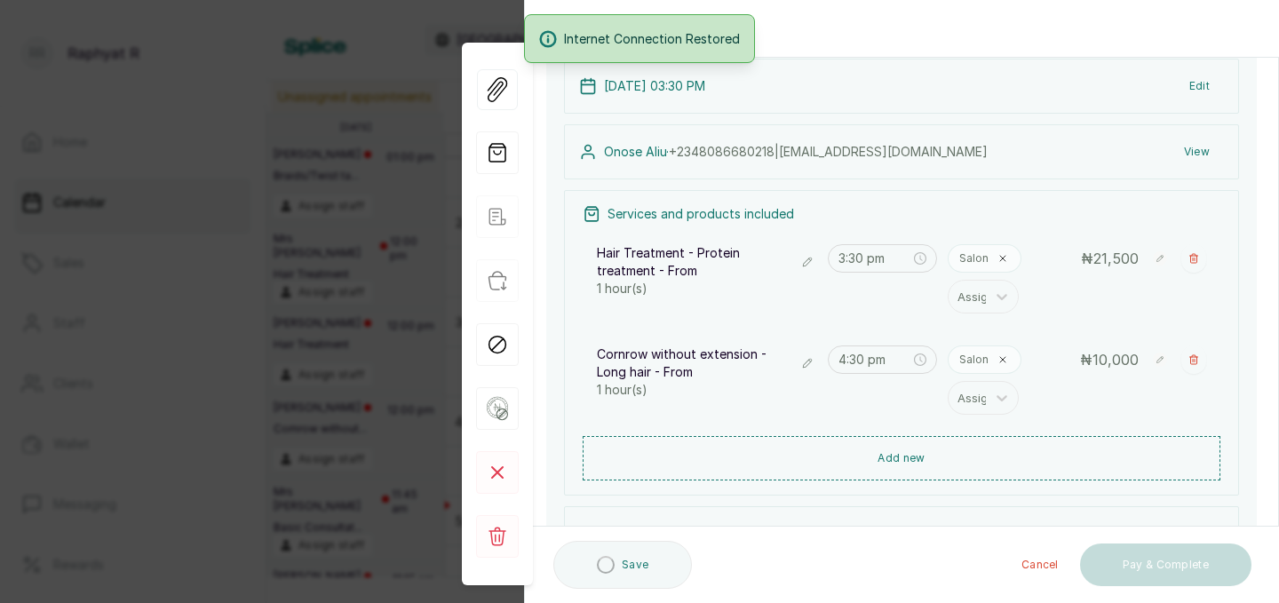
scroll to position [146, 0]
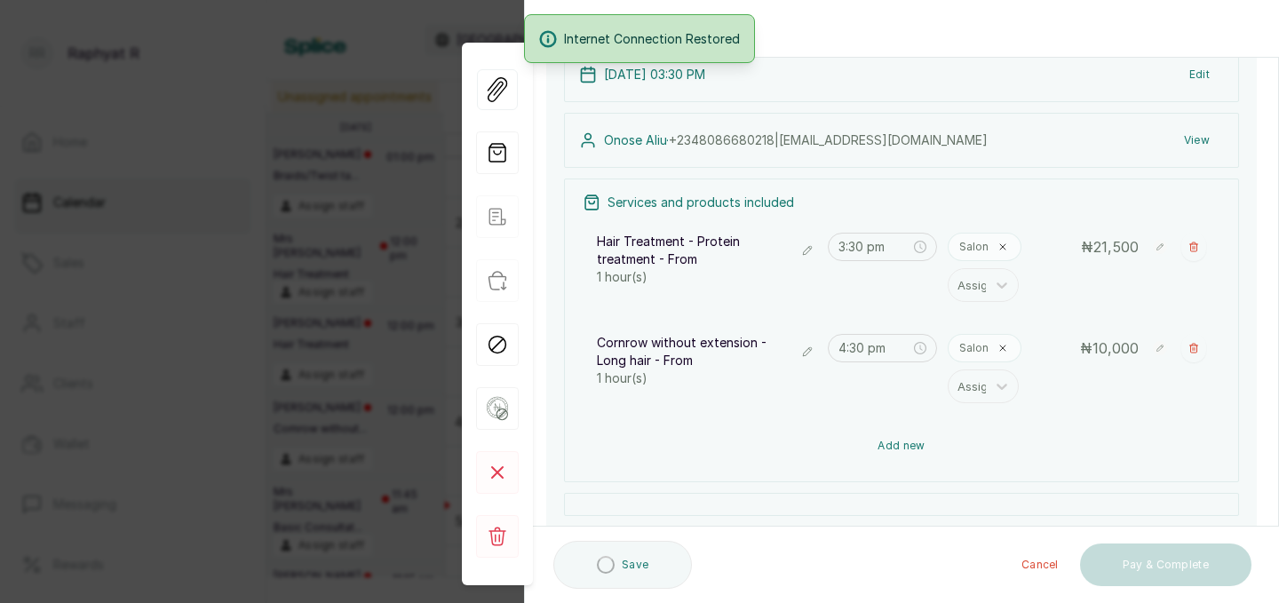
click at [994, 446] on button "Add new" at bounding box center [902, 446] width 638 height 43
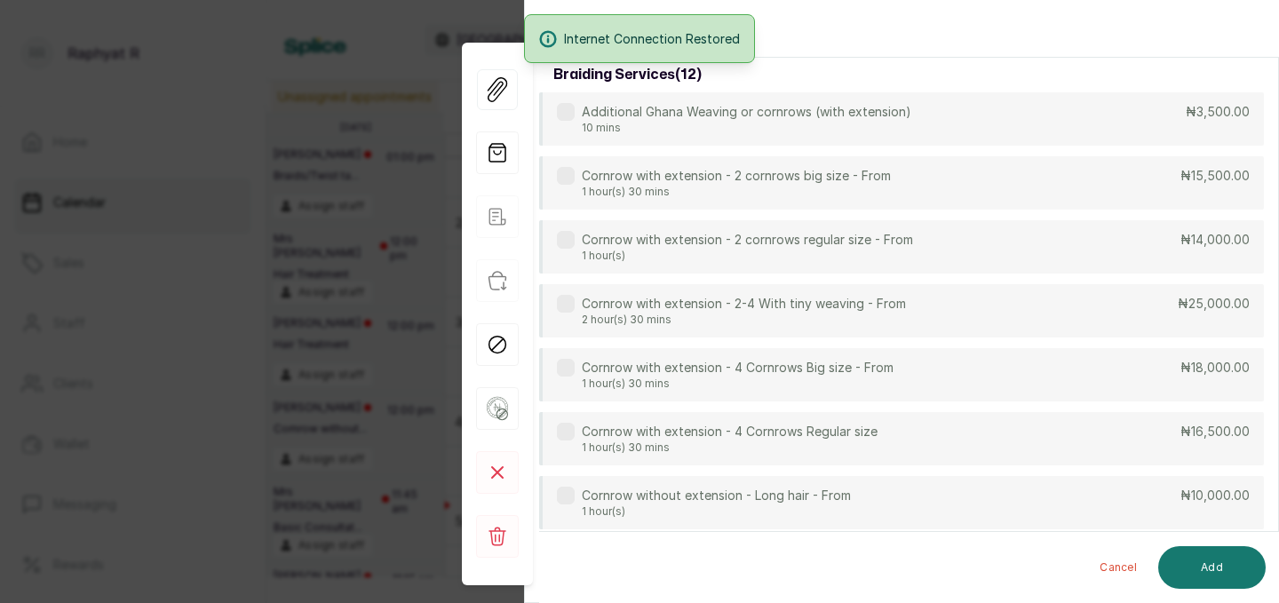
scroll to position [132, 0]
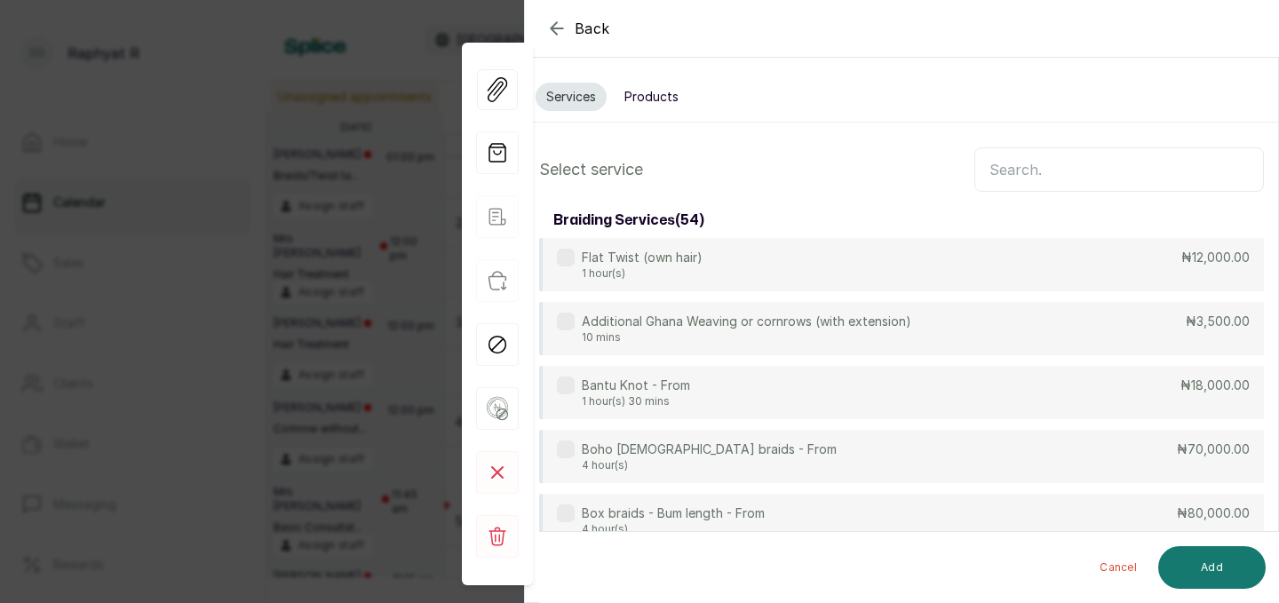
click at [1017, 172] on input "text" at bounding box center [1119, 169] width 290 height 44
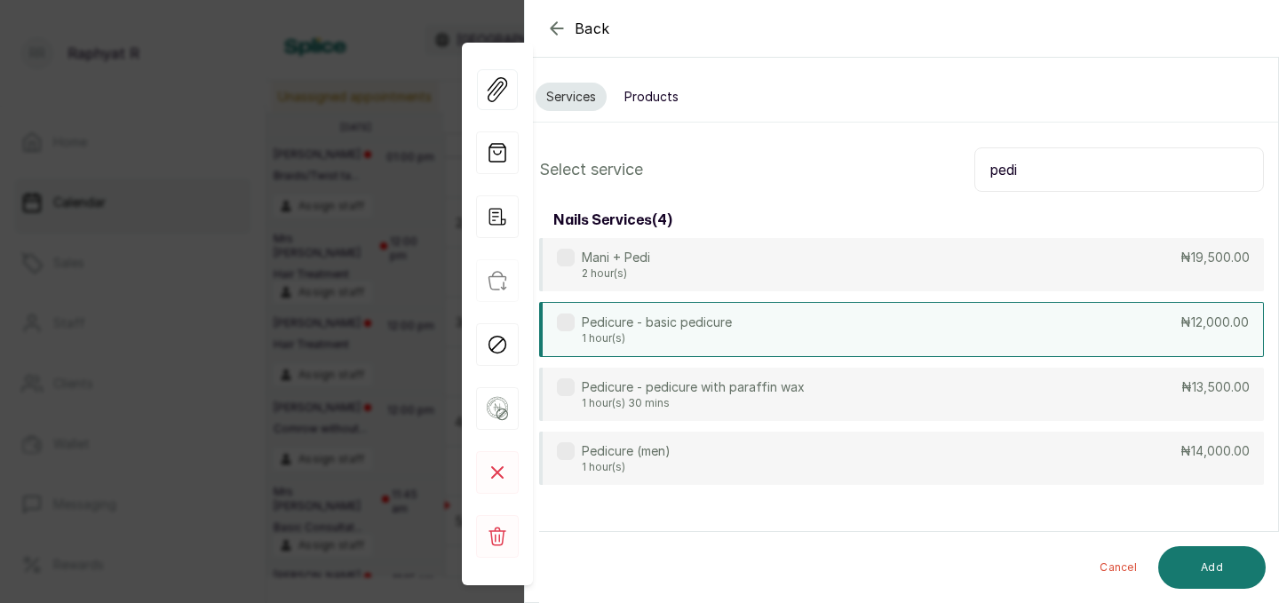
type input "pedi"
click at [1049, 336] on div "Pedicure - basic pedicure 1 hour(s) ₦12,000.00" at bounding box center [901, 329] width 725 height 55
click at [1063, 161] on input "pedi" at bounding box center [1119, 169] width 290 height 44
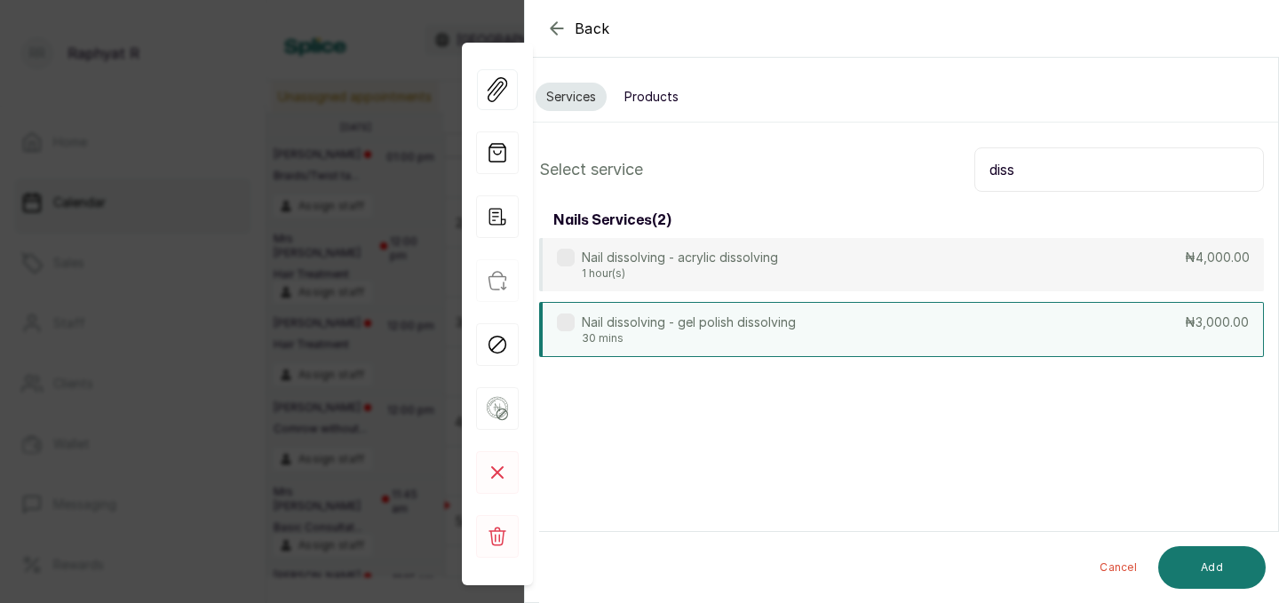
type input "diss"
click at [893, 308] on div "Nail dissolving - gel polish dissolving 30 mins ₦3,000.00" at bounding box center [901, 329] width 725 height 55
click at [1047, 166] on input "diss" at bounding box center [1119, 169] width 290 height 44
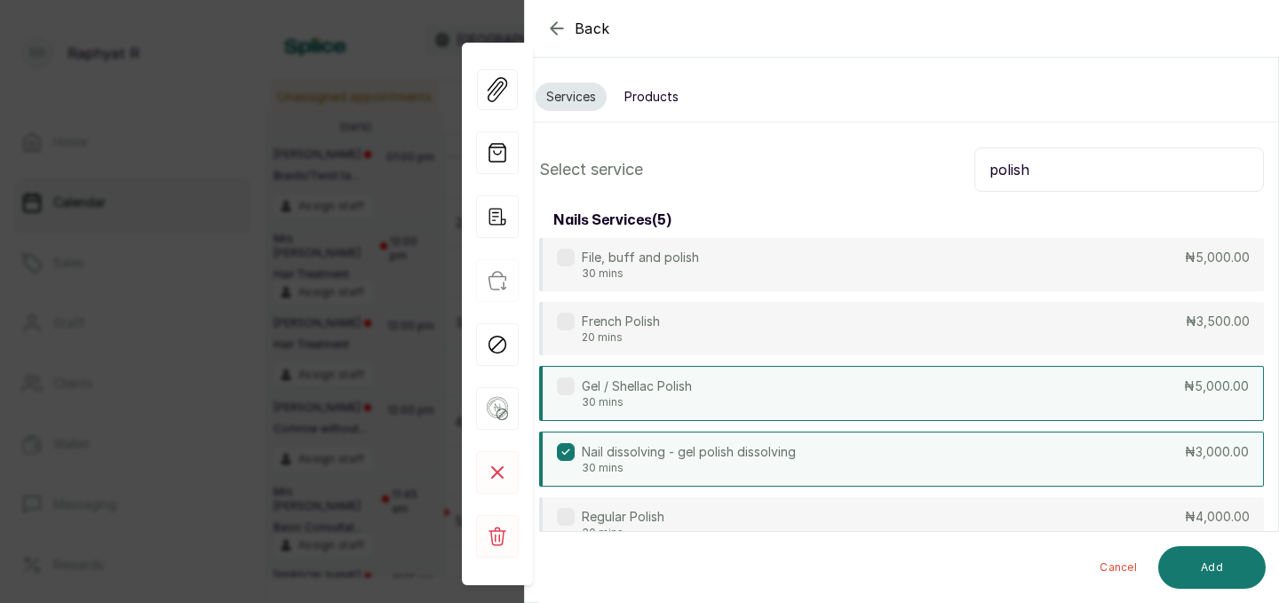
type input "polish"
click at [1034, 395] on div "Gel / Shellac Polish 30 mins ₦5,000.00" at bounding box center [901, 393] width 725 height 55
click at [1214, 599] on div "Cancel Add" at bounding box center [916, 567] width 755 height 71
click at [1216, 572] on button "Add" at bounding box center [1211, 567] width 107 height 43
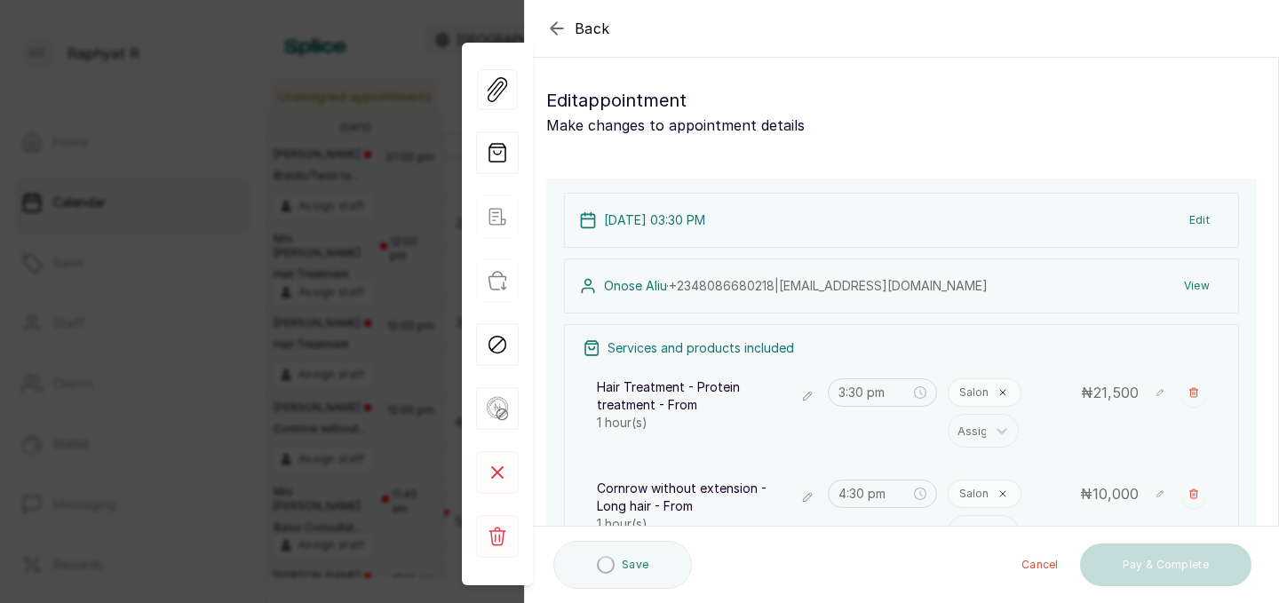
type input "5:30 pm"
type input "6:30 pm"
type input "7:00 pm"
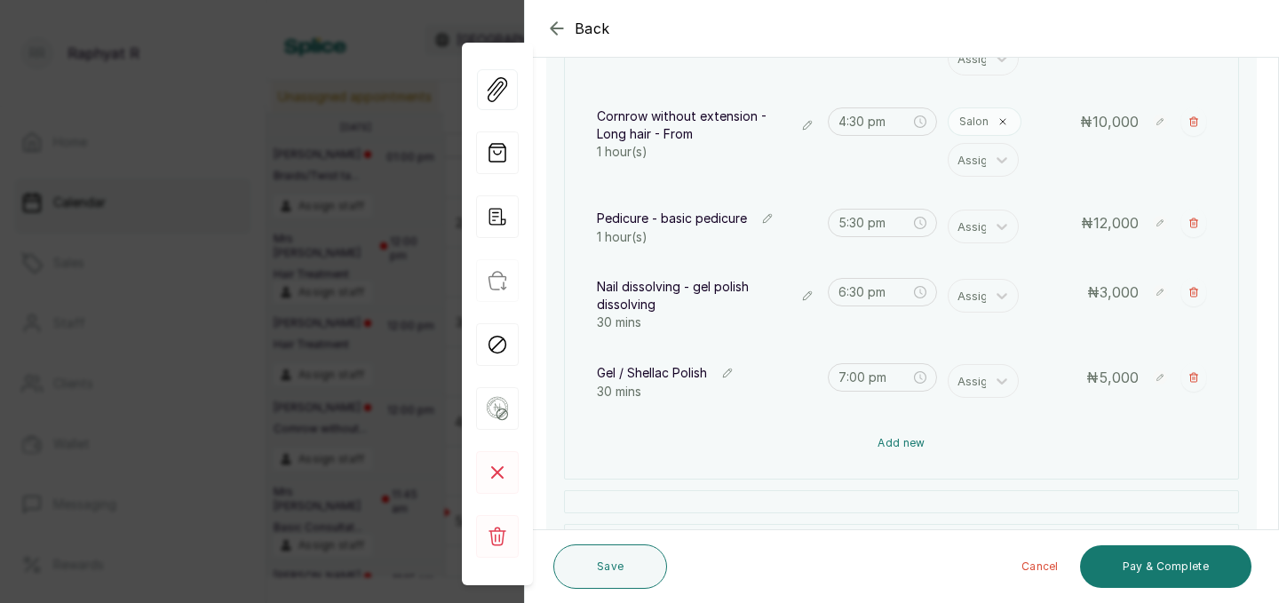
click at [968, 441] on button "Add new" at bounding box center [902, 443] width 638 height 43
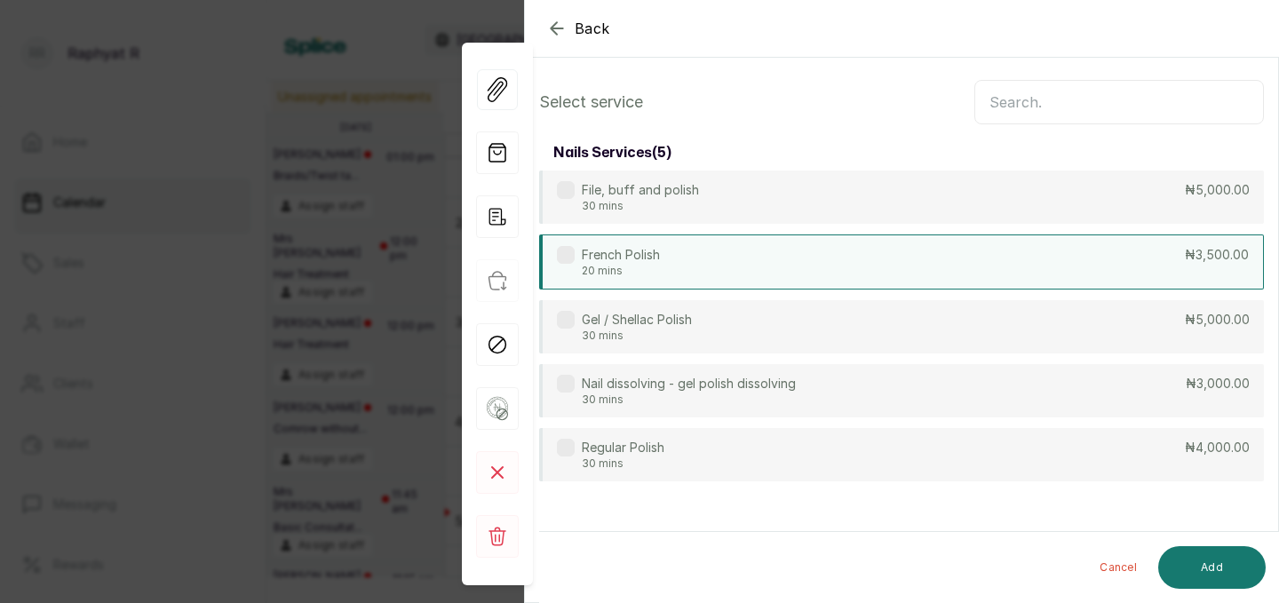
scroll to position [0, 0]
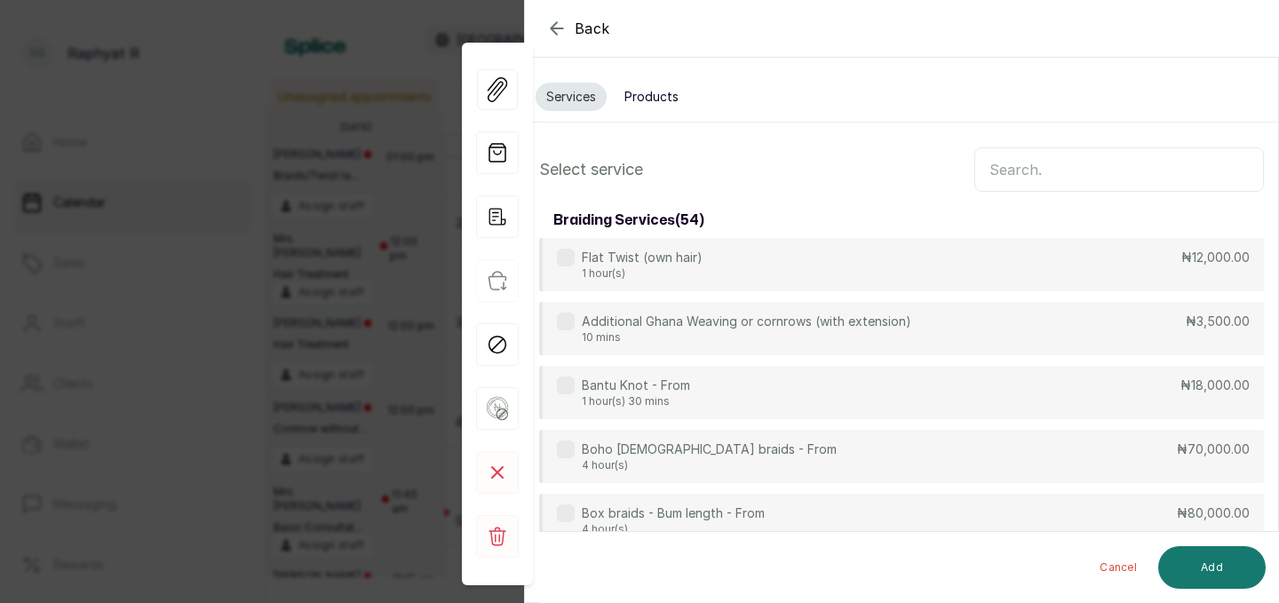
click at [1028, 163] on input "text" at bounding box center [1119, 169] width 290 height 44
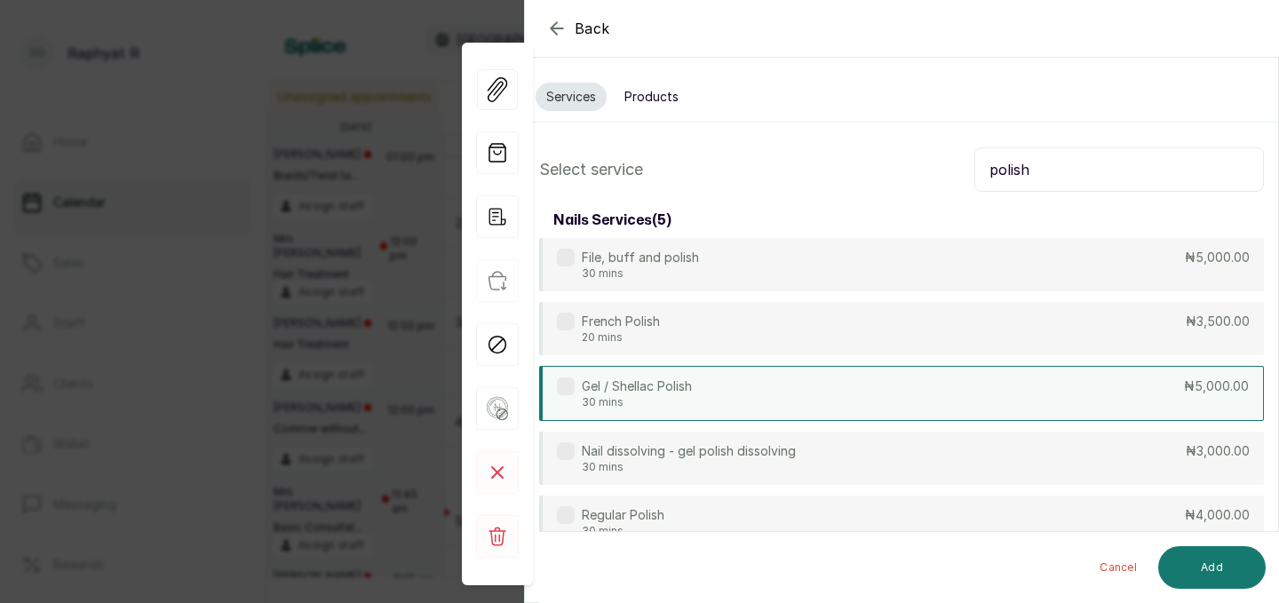
type input "polish"
click at [929, 404] on div "Gel / Shellac Polish 30 mins ₦5,000.00" at bounding box center [901, 393] width 725 height 55
click at [1220, 563] on button "Add" at bounding box center [1211, 567] width 107 height 43
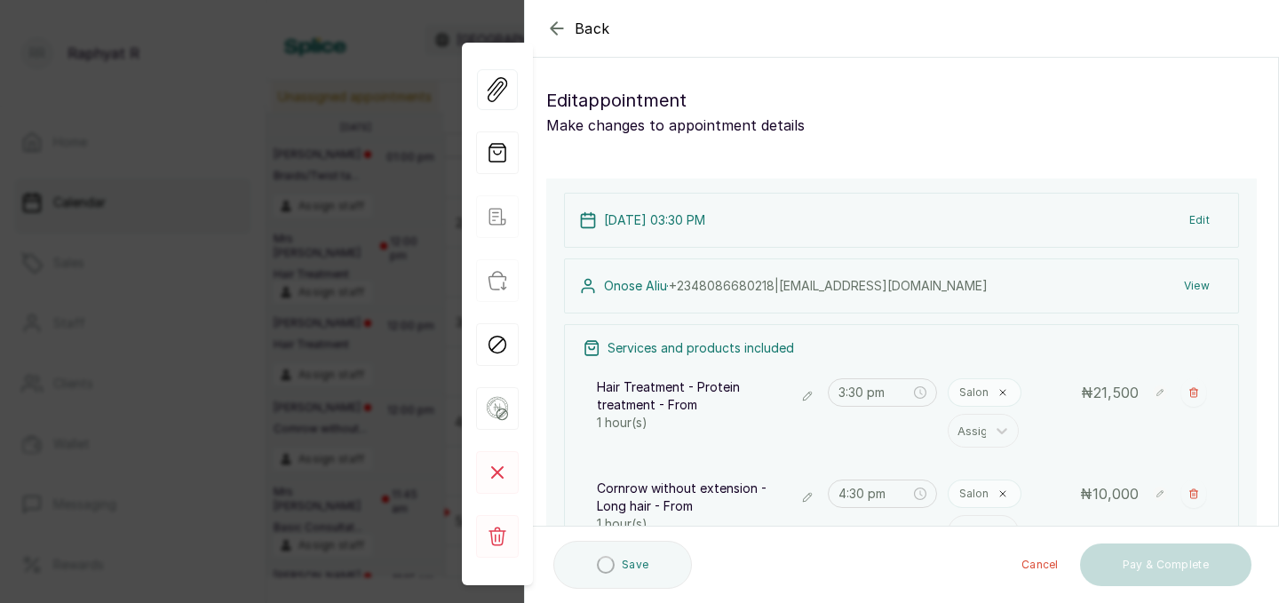
type input "7:30 pm"
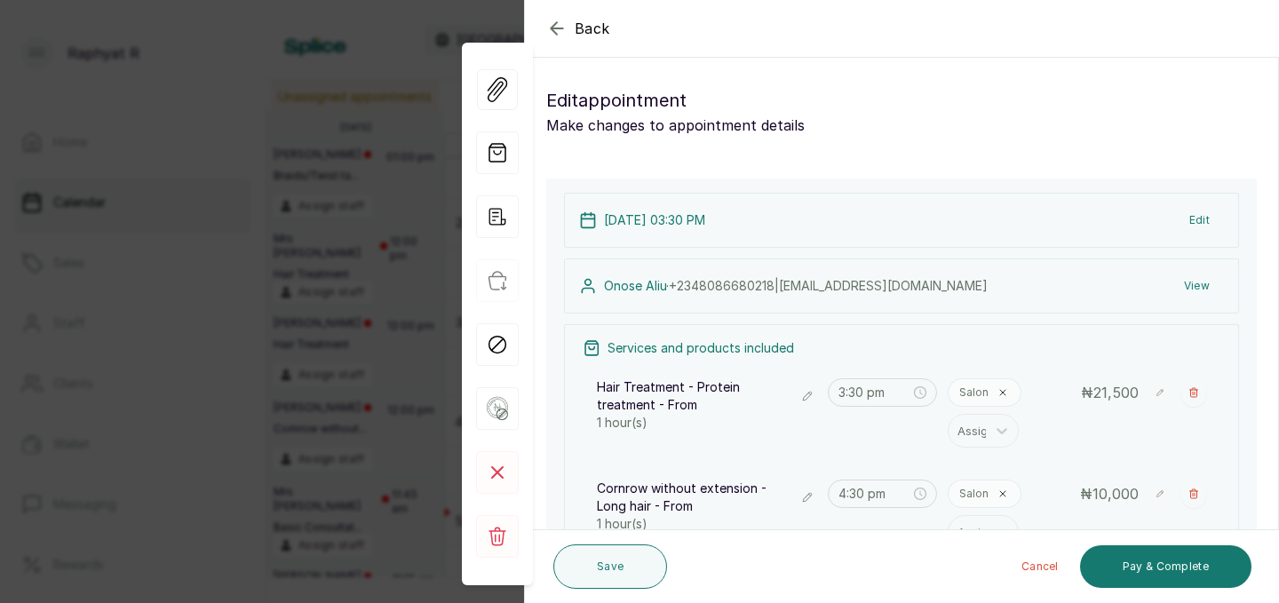
scroll to position [254, 0]
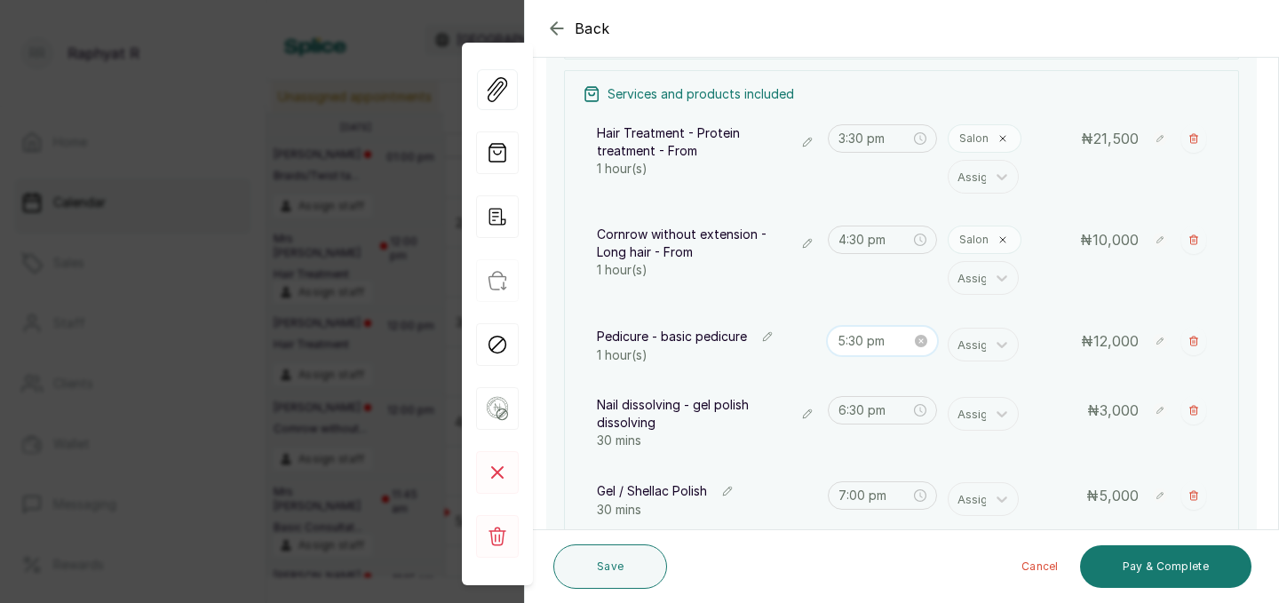
click at [863, 337] on input "5:30 pm" at bounding box center [874, 341] width 75 height 20
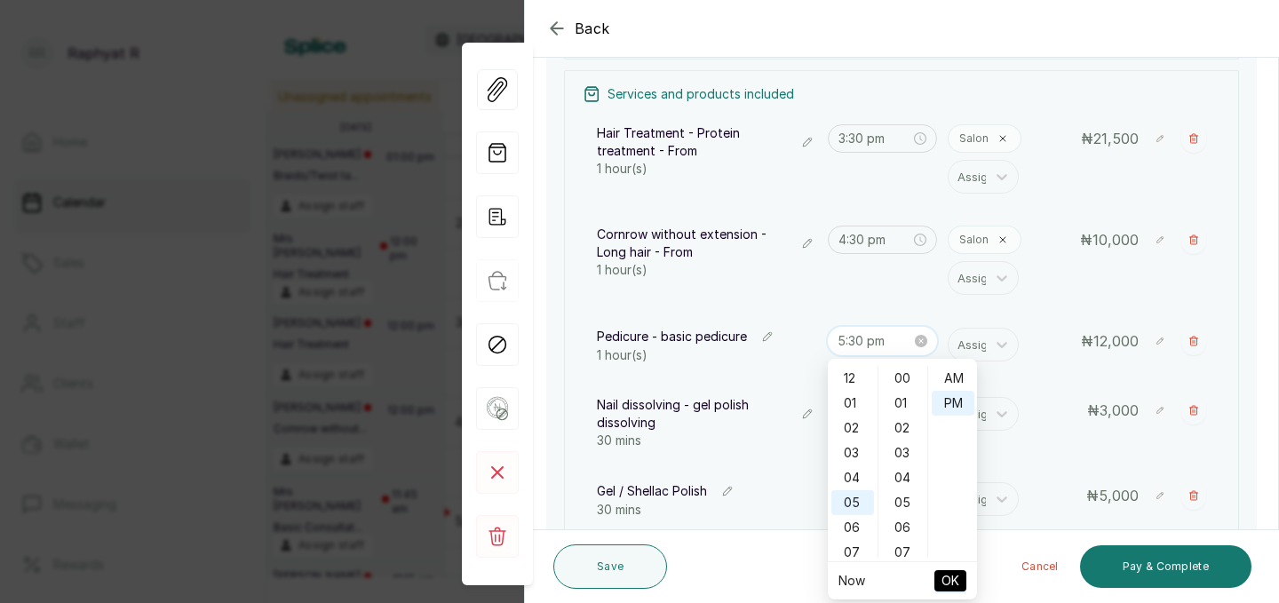
scroll to position [23, 0]
click at [852, 401] on div "03" at bounding box center [852, 399] width 43 height 25
type input "3:30 pm"
click at [953, 580] on span "OK" at bounding box center [950, 581] width 18 height 34
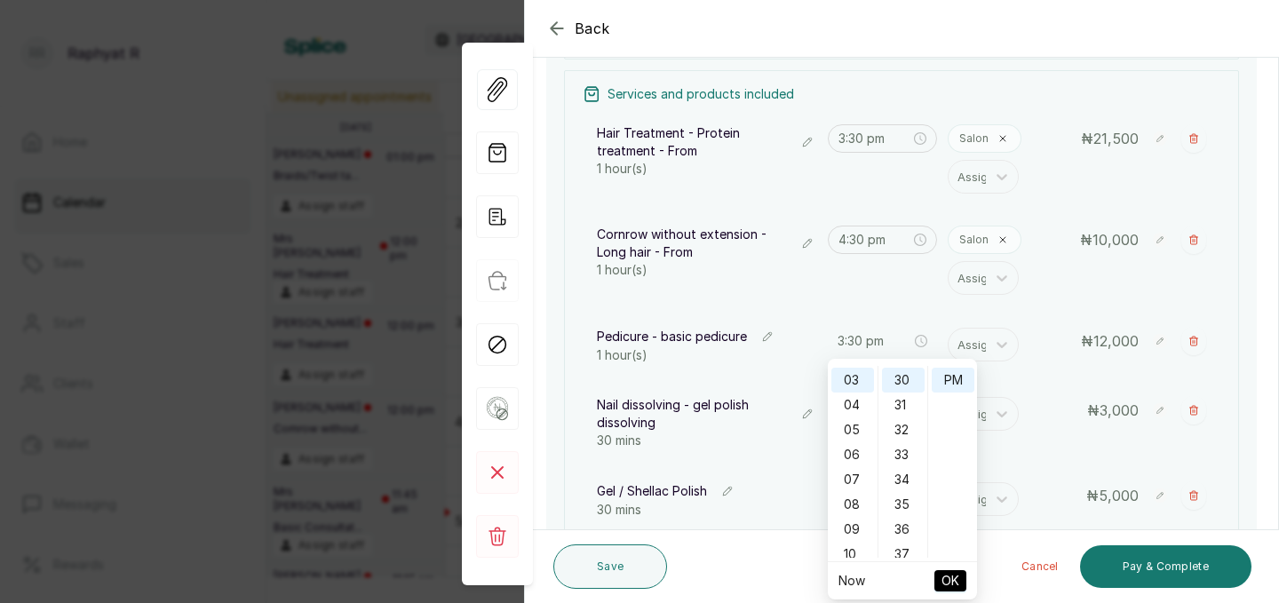
type input "3:30 pm"
type input "4:30 pm"
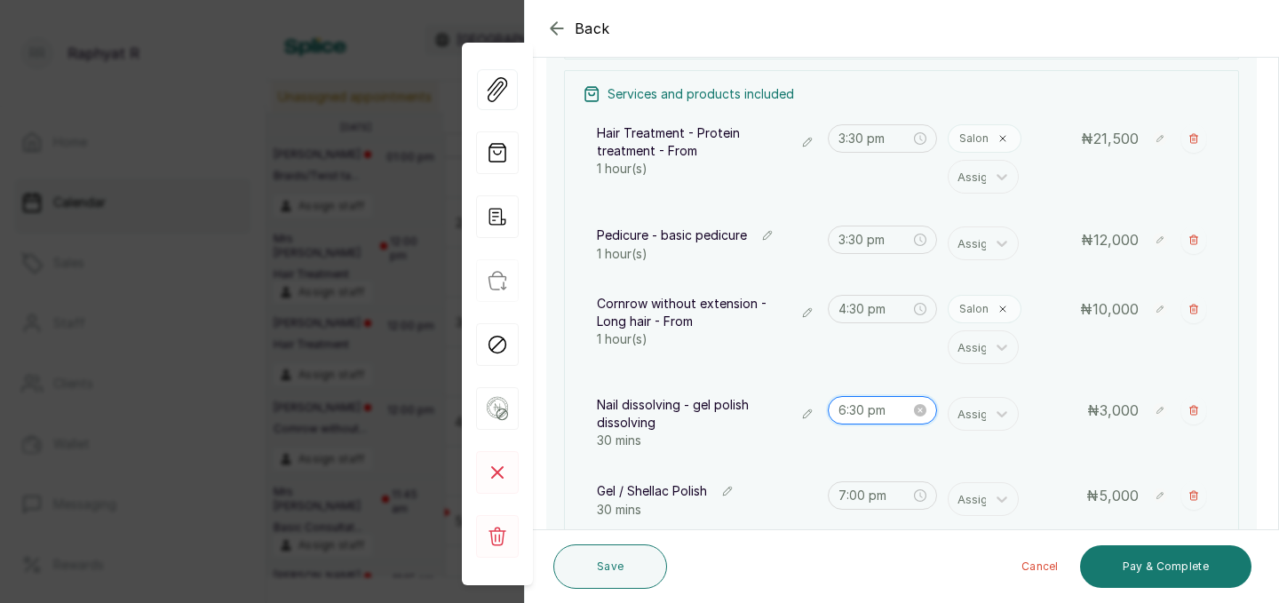
click at [866, 416] on input "6:30 pm" at bounding box center [874, 411] width 73 height 20
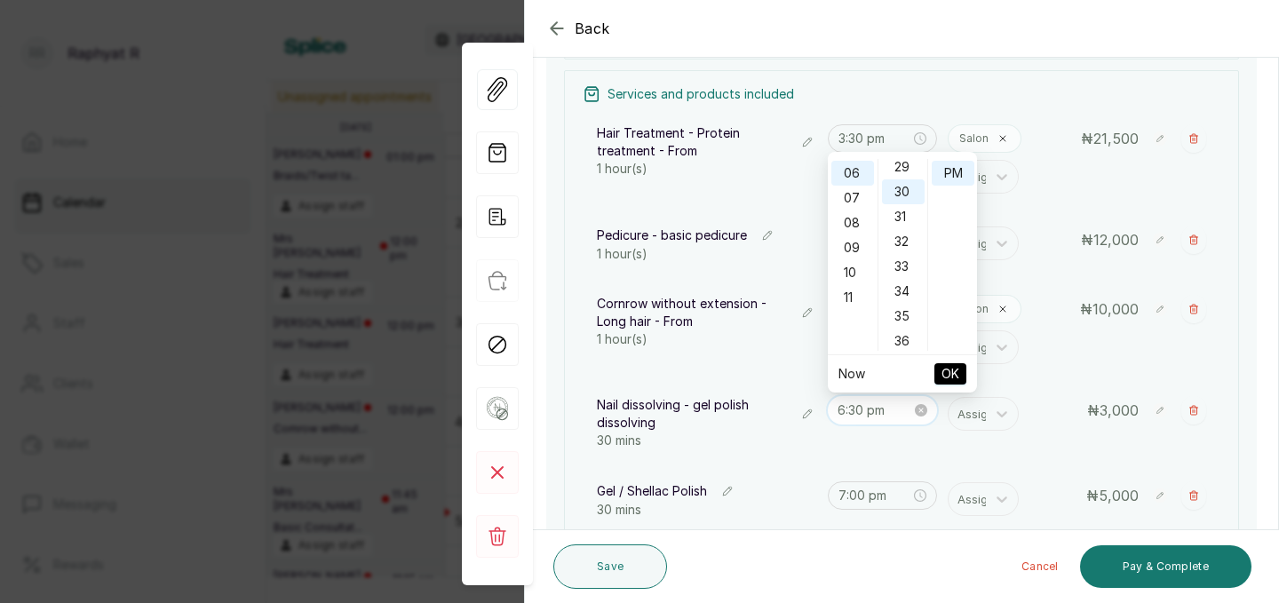
scroll to position [744, 0]
click at [852, 195] on div "04" at bounding box center [852, 195] width 43 height 25
type input "4:30 pm"
click at [946, 368] on span "OK" at bounding box center [950, 374] width 18 height 34
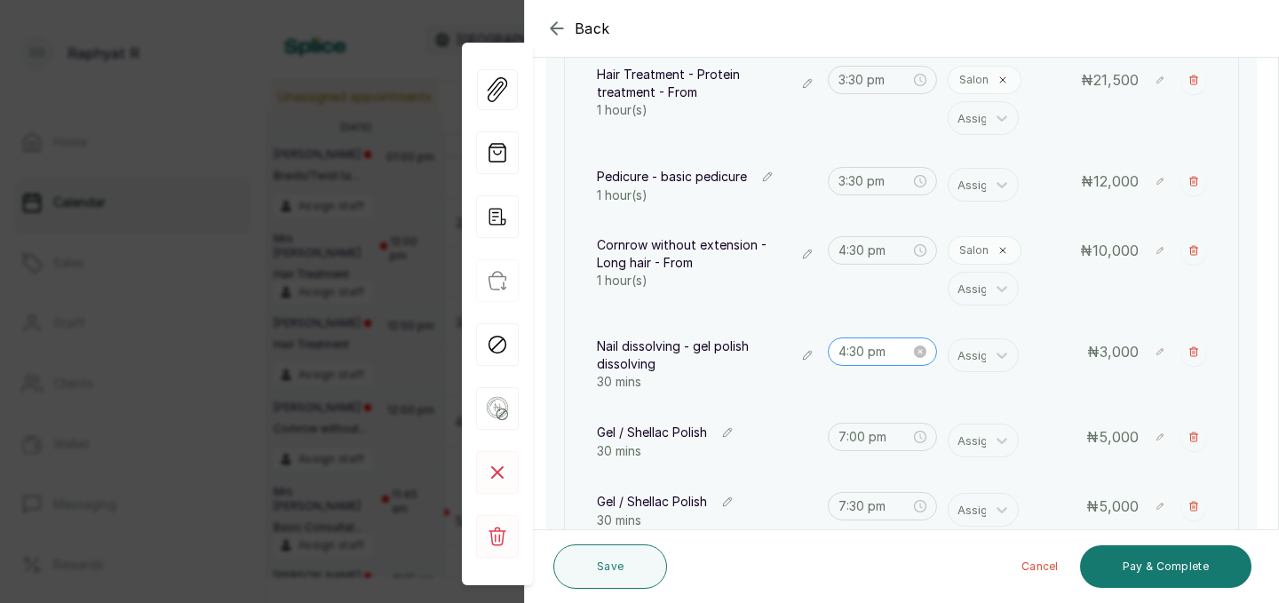
scroll to position [345, 0]
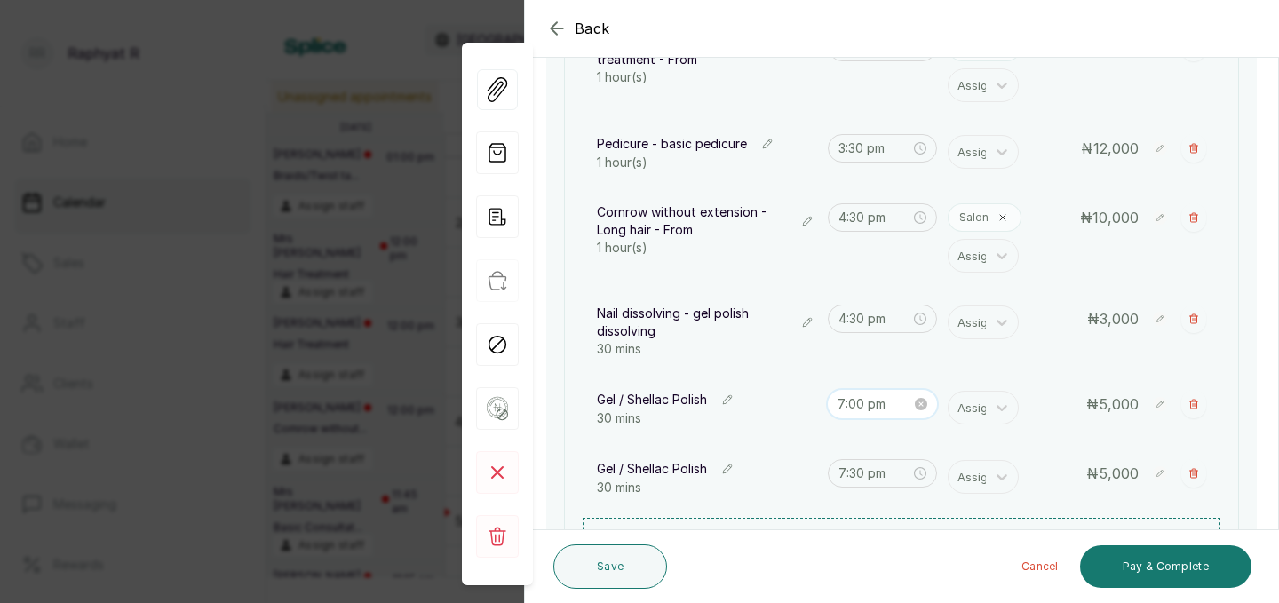
click at [862, 408] on input "7:00 pm" at bounding box center [874, 404] width 75 height 20
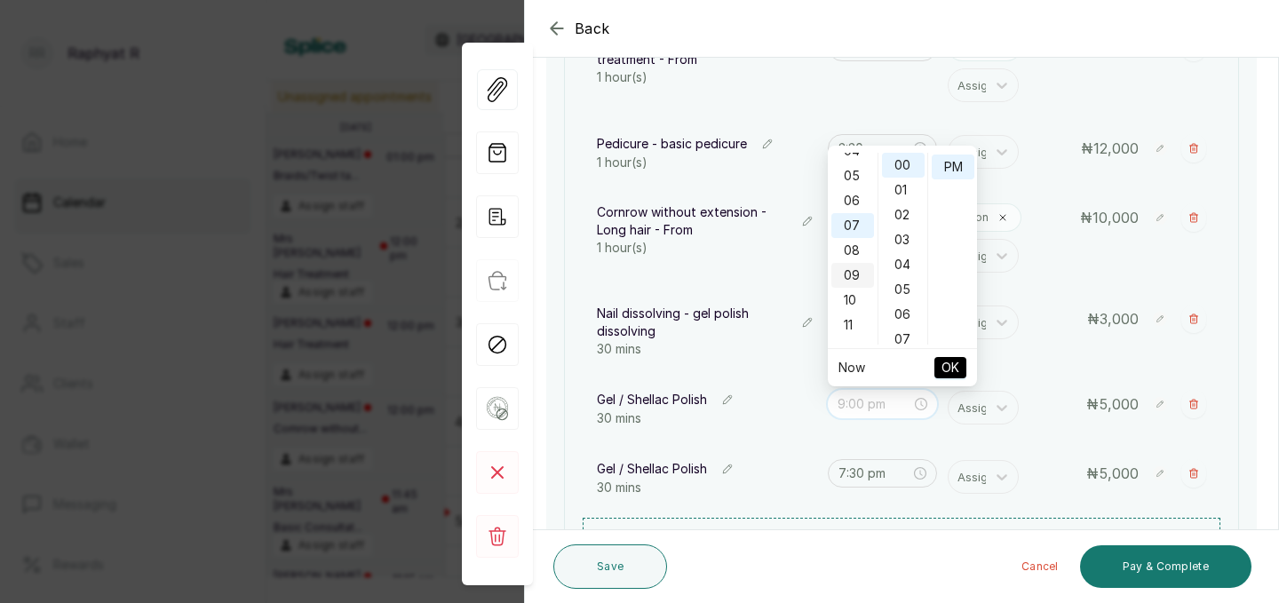
scroll to position [102, 0]
click at [852, 183] on div "05" at bounding box center [852, 187] width 43 height 25
type input "5:00 pm"
click at [951, 353] on span "OK" at bounding box center [950, 368] width 18 height 34
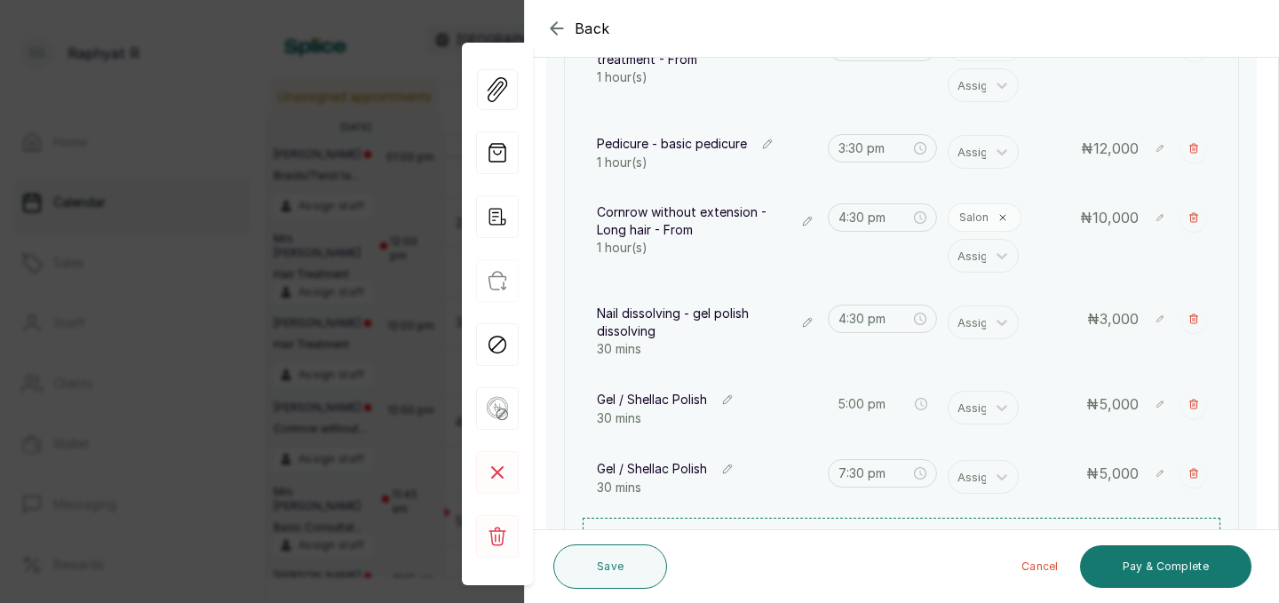
click at [951, 357] on div "Nail dissolving - gel polish dissolving 30 mins 4:30 pm Assign ₦ 3,000" at bounding box center [902, 331] width 638 height 75
click at [863, 475] on input "7:30 pm" at bounding box center [874, 474] width 73 height 20
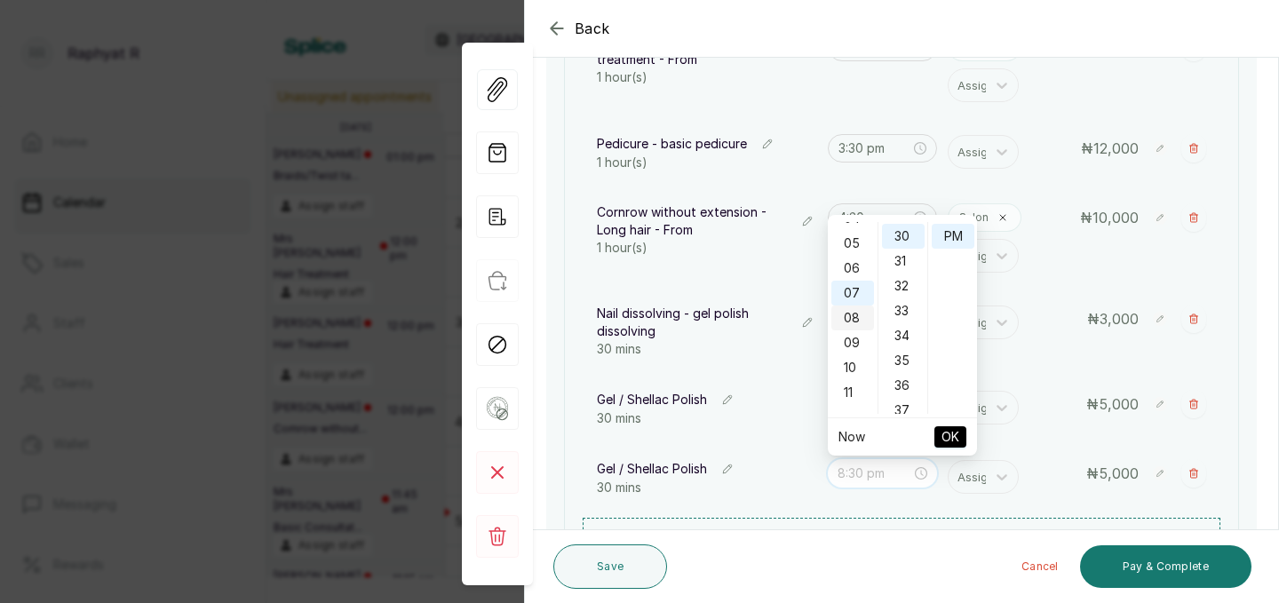
scroll to position [101, 0]
click at [852, 257] on div "05" at bounding box center [852, 257] width 43 height 25
type input "5:30 pm"
click at [946, 437] on span "OK" at bounding box center [950, 437] width 18 height 34
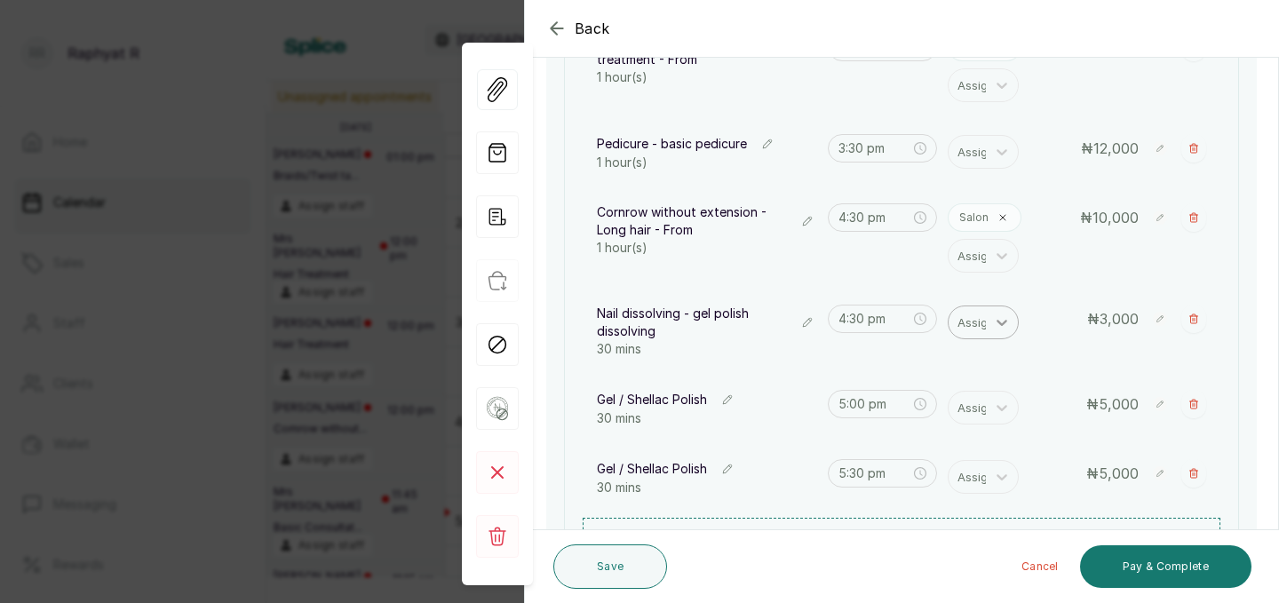
click at [987, 333] on div at bounding box center [1002, 322] width 32 height 32
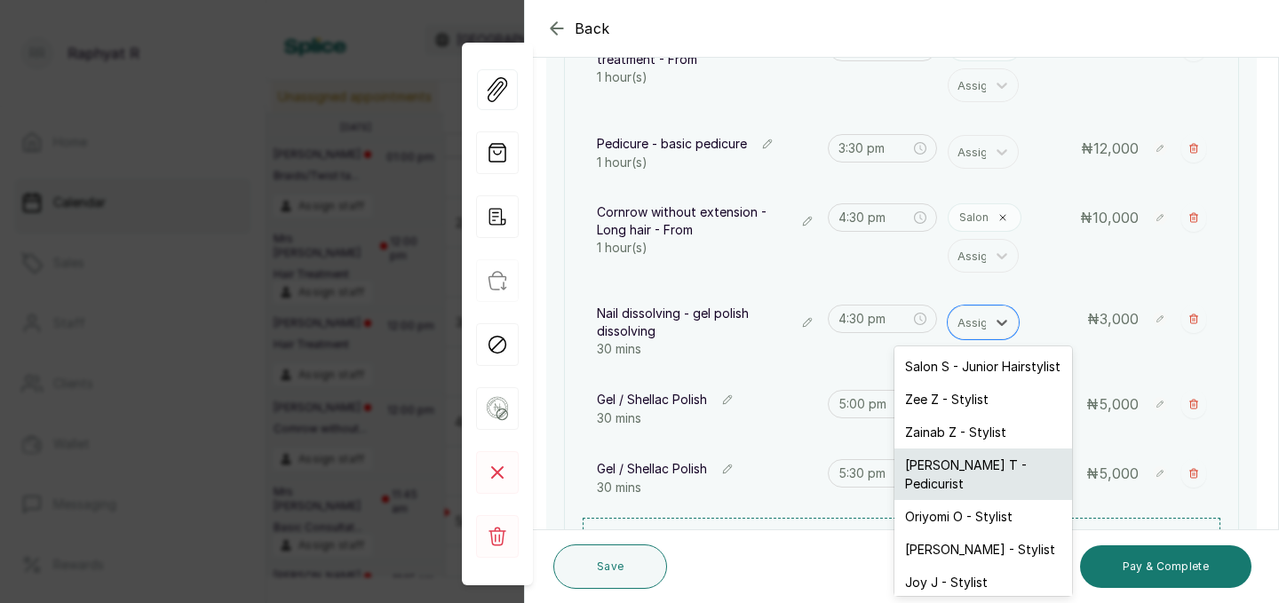
click at [972, 468] on div "Tope T - Pedicurist" at bounding box center [983, 474] width 178 height 52
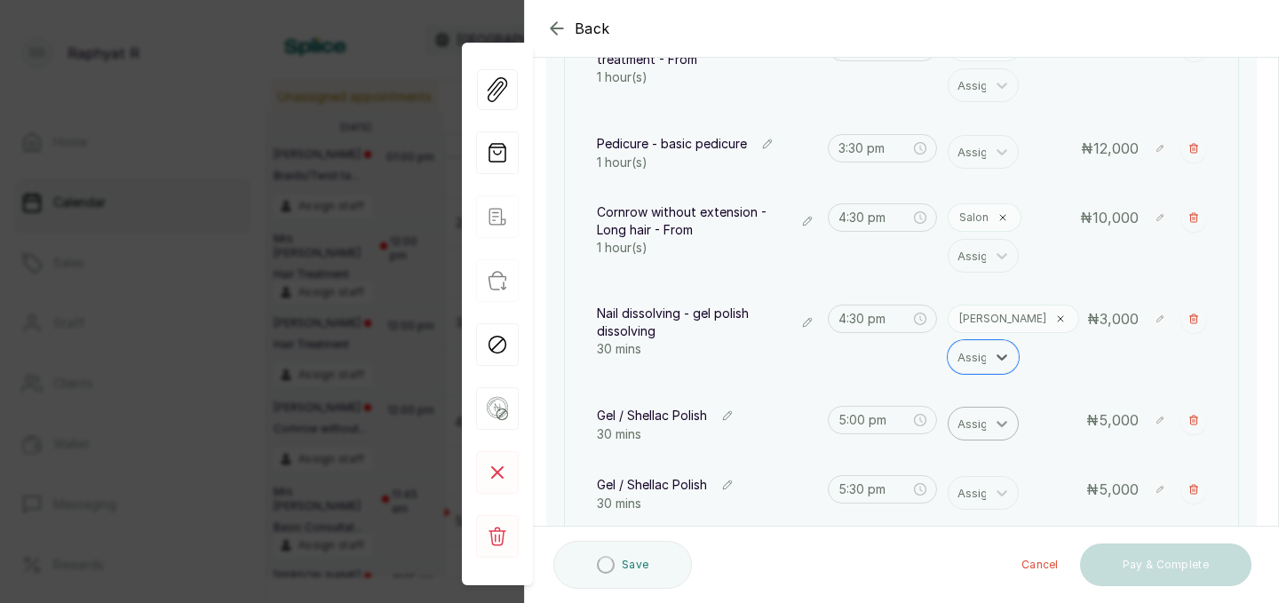
click at [988, 425] on div at bounding box center [1002, 424] width 32 height 32
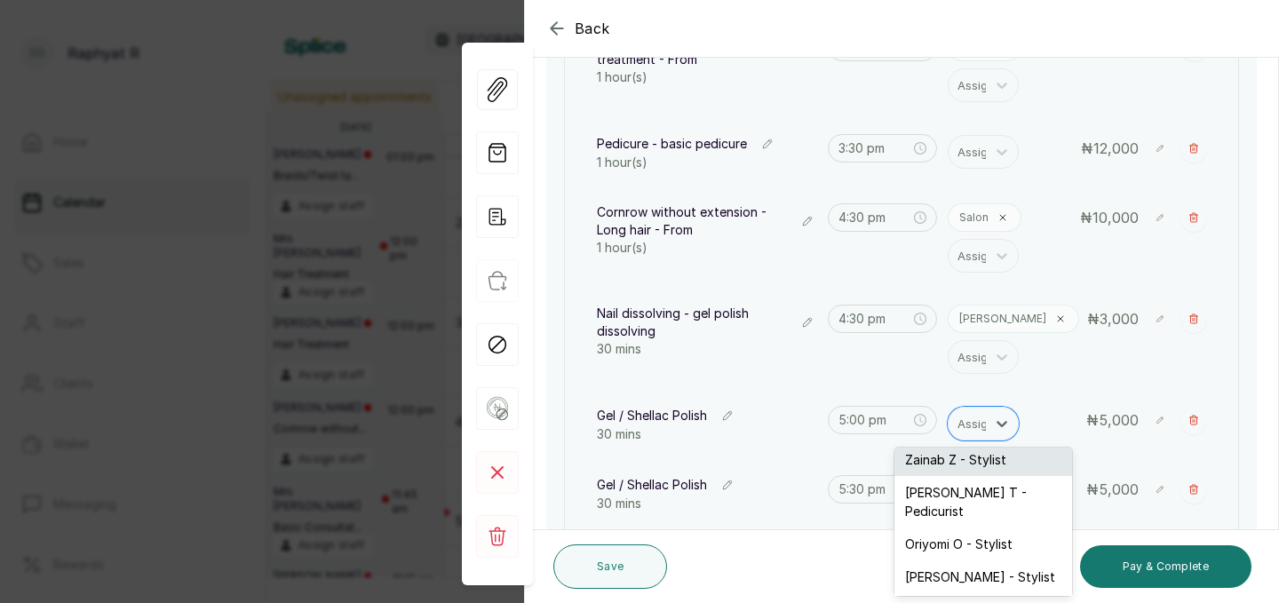
scroll to position [78, 0]
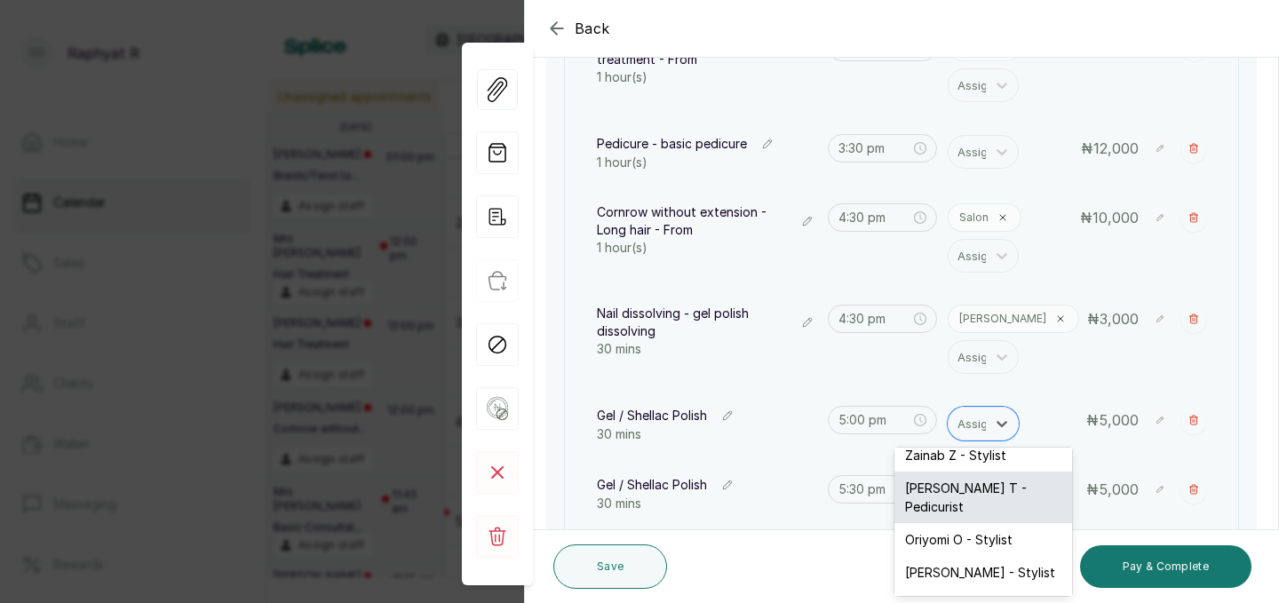
click at [976, 494] on div "Tope T - Pedicurist" at bounding box center [983, 498] width 178 height 52
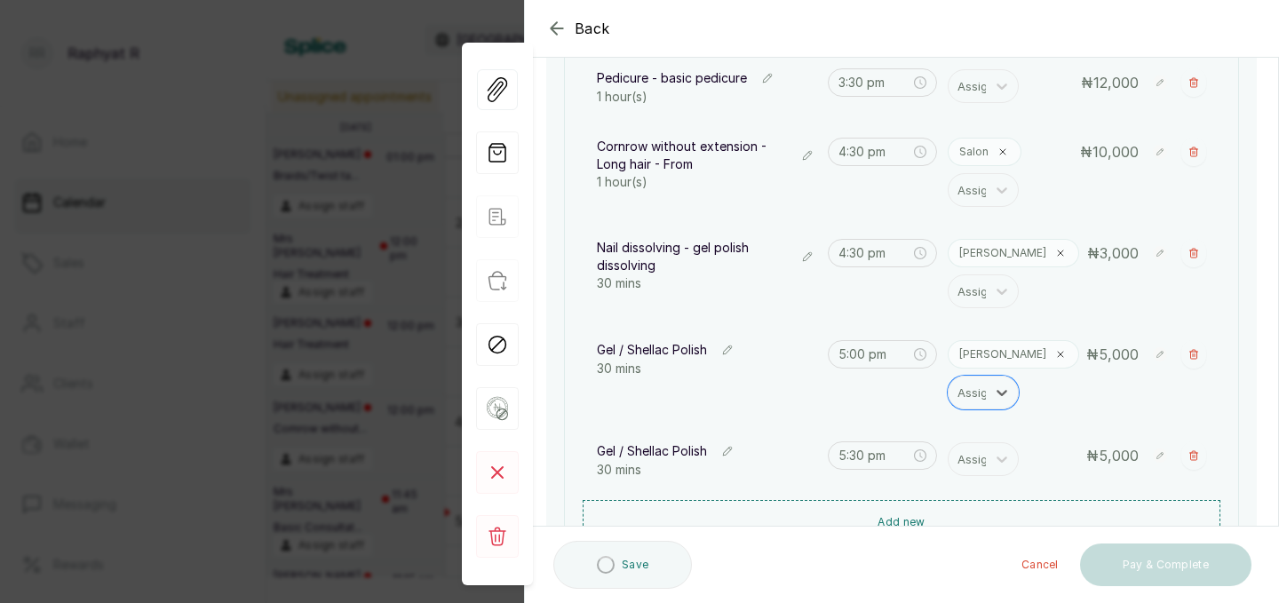
scroll to position [445, 0]
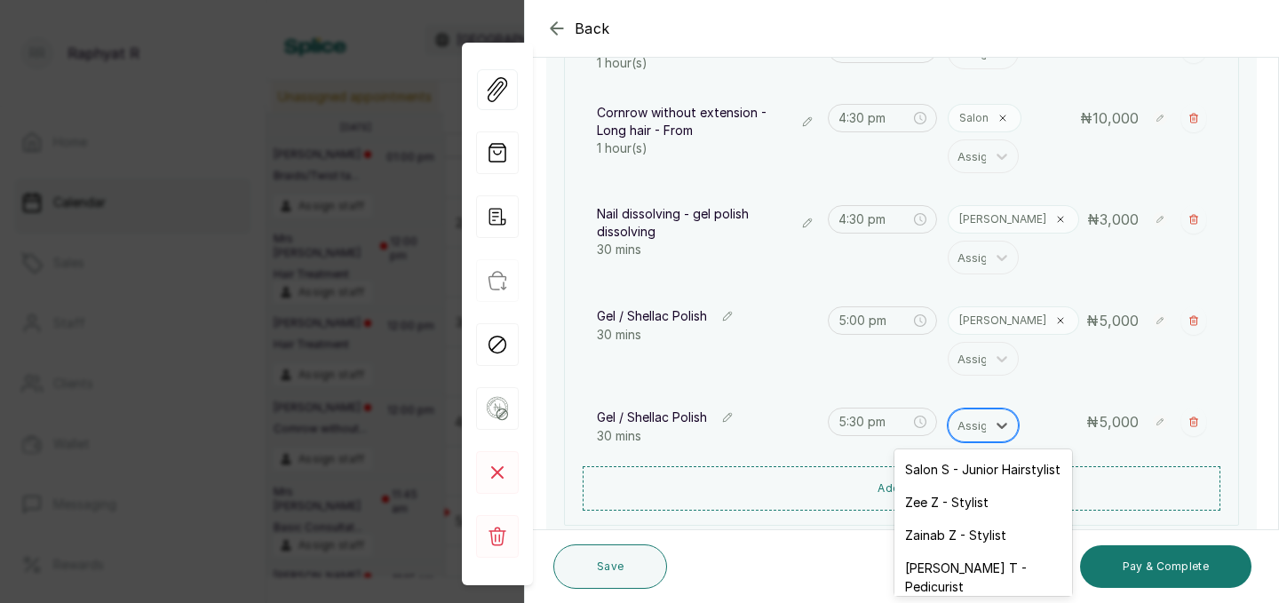
click at [975, 435] on div at bounding box center [975, 425] width 37 height 23
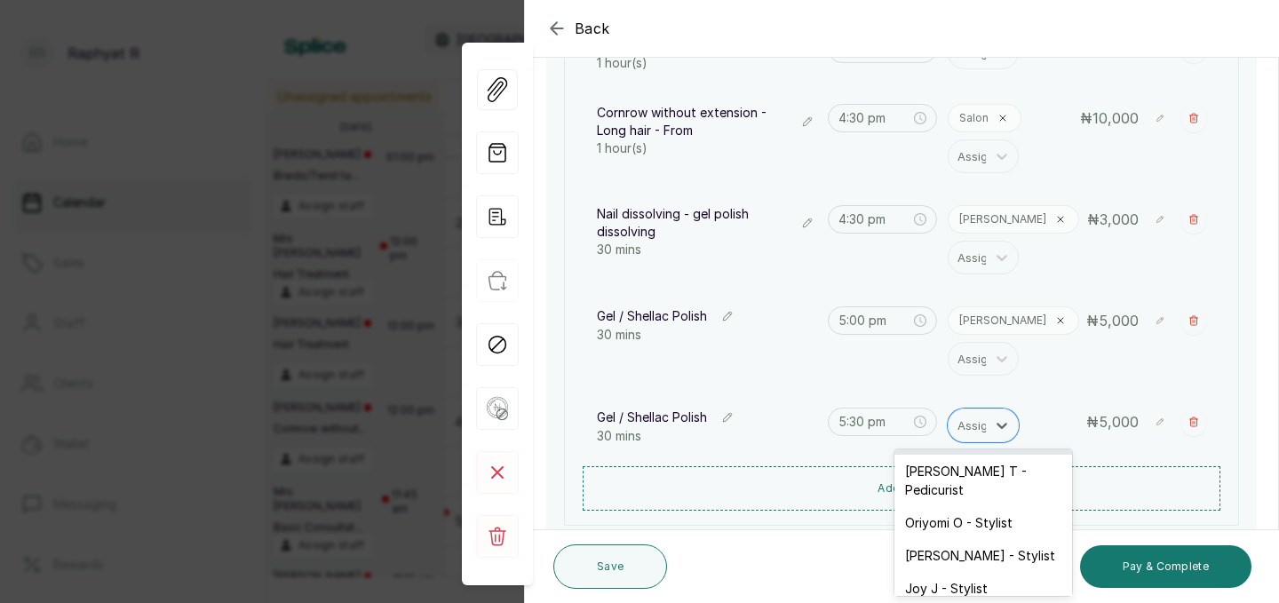
scroll to position [110, 0]
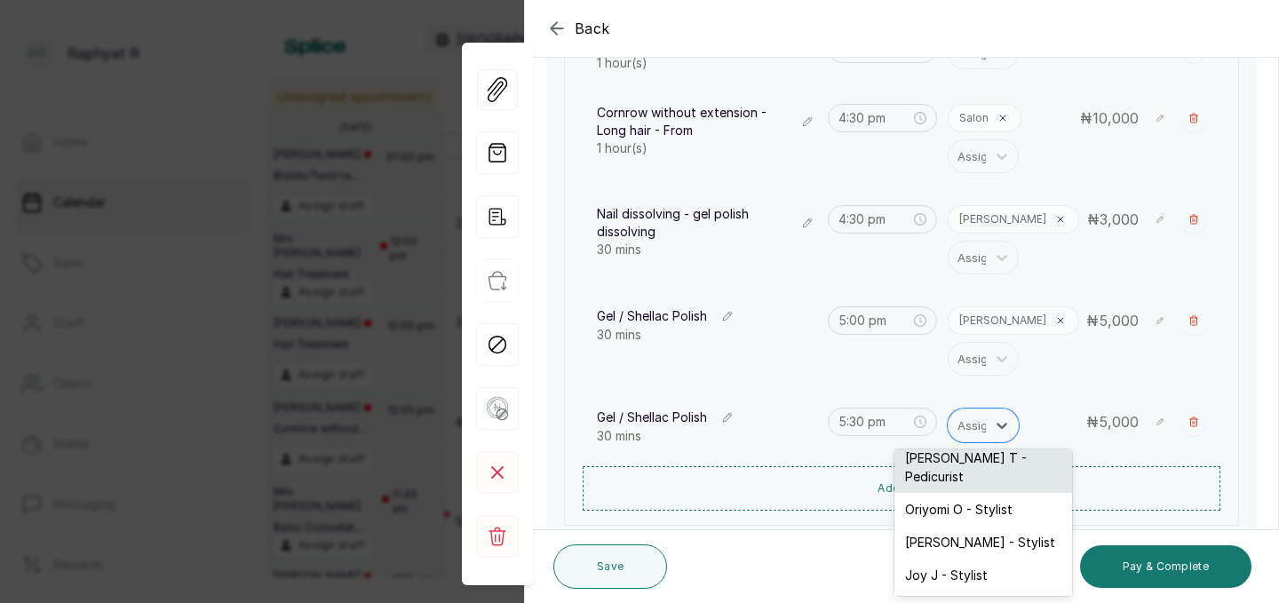
click at [974, 466] on div "Tope T - Pedicurist" at bounding box center [983, 467] width 178 height 52
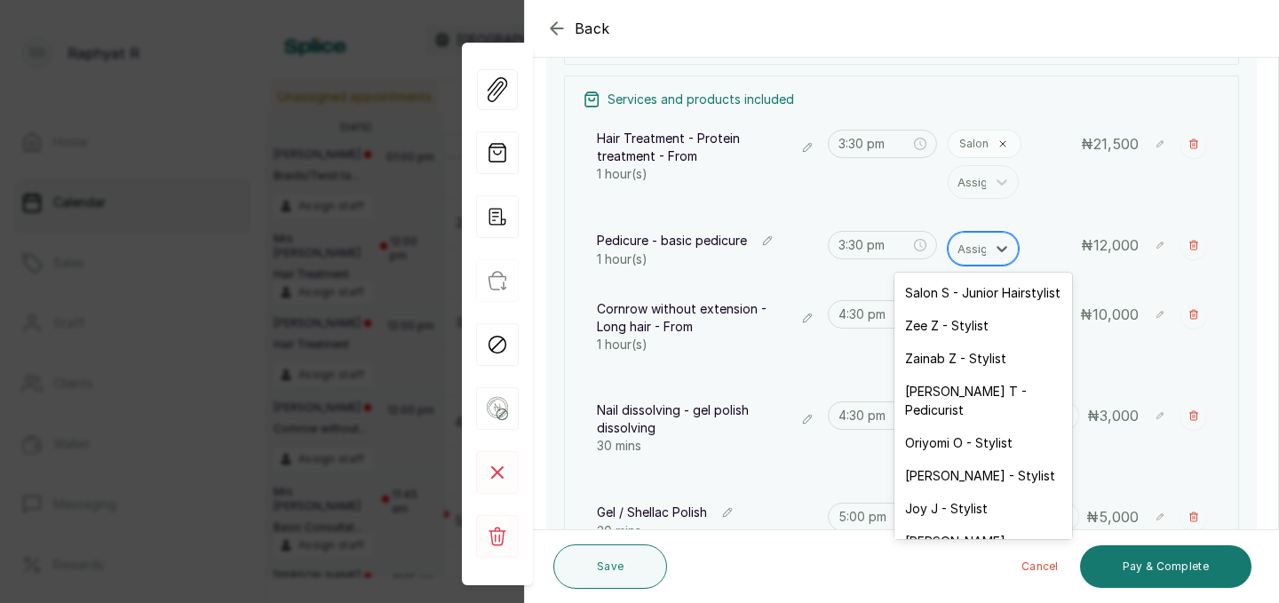
click at [971, 248] on div at bounding box center [975, 248] width 37 height 23
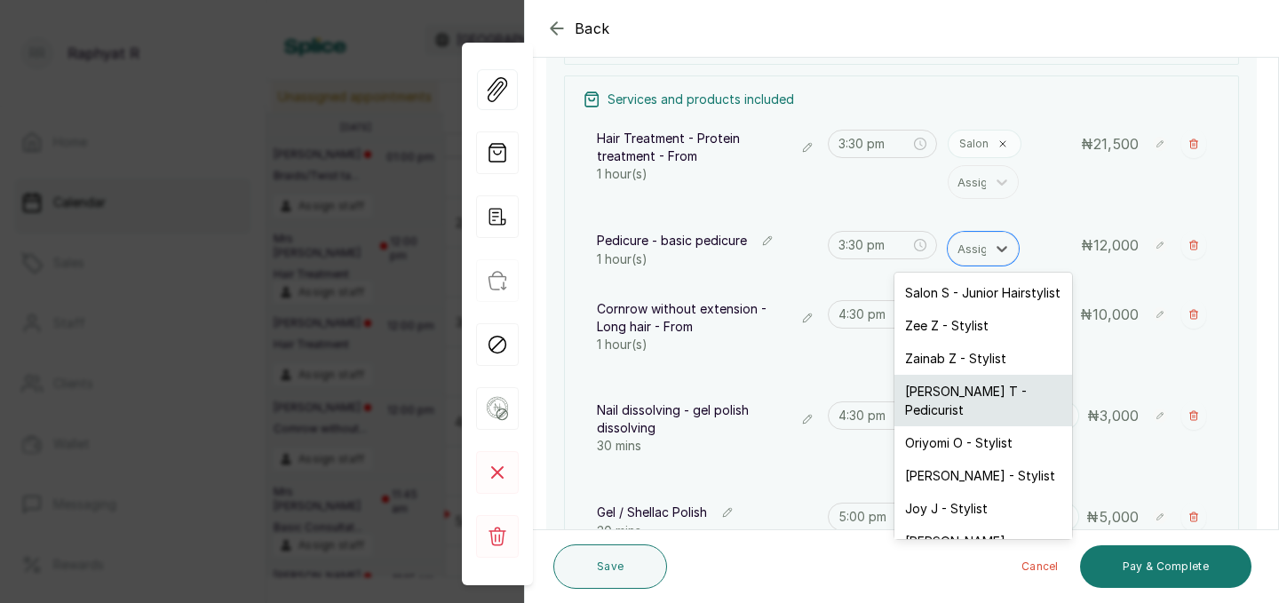
click at [972, 384] on div "Tope T - Pedicurist" at bounding box center [983, 401] width 178 height 52
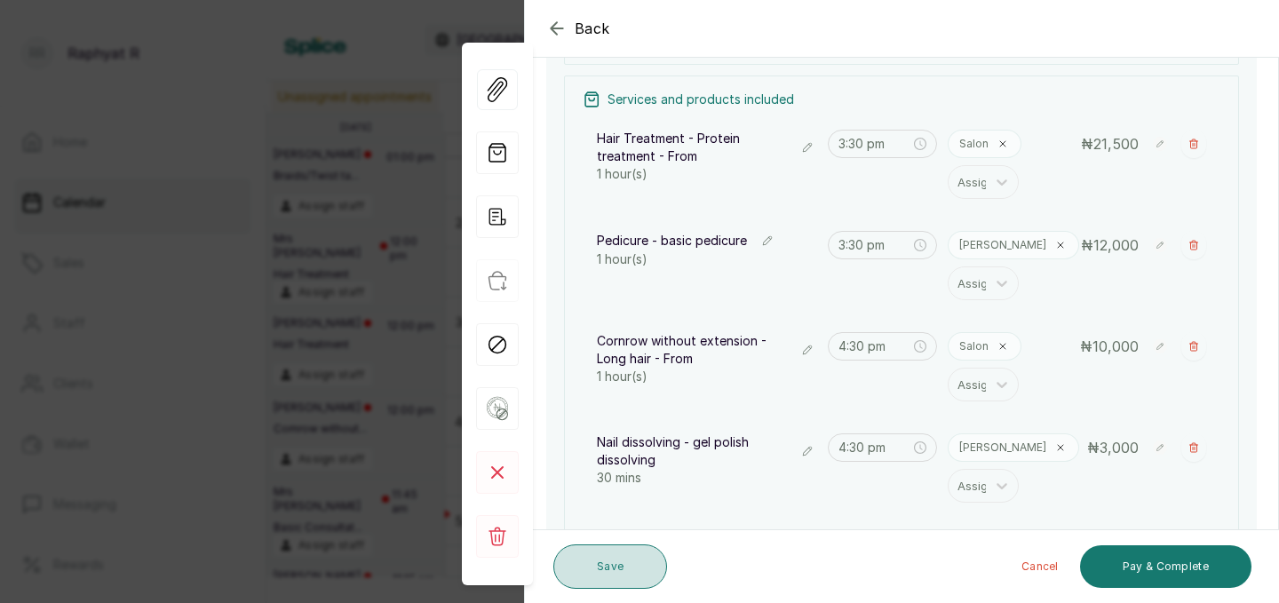
click at [593, 559] on button "Save" at bounding box center [610, 566] width 114 height 44
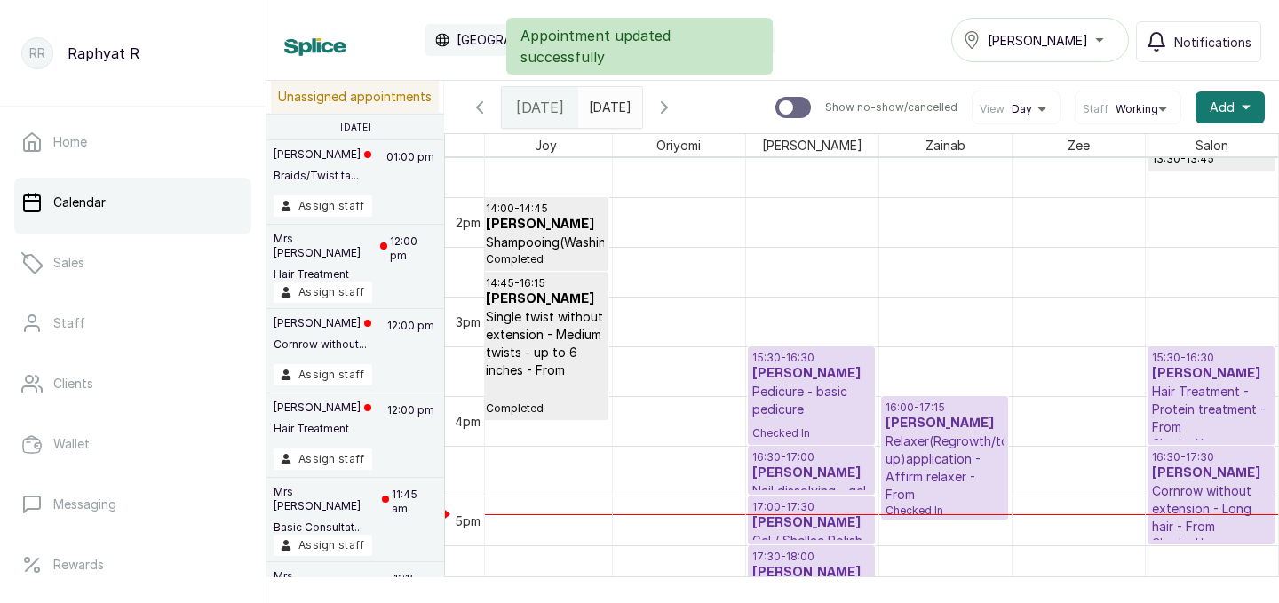
scroll to position [1483, 0]
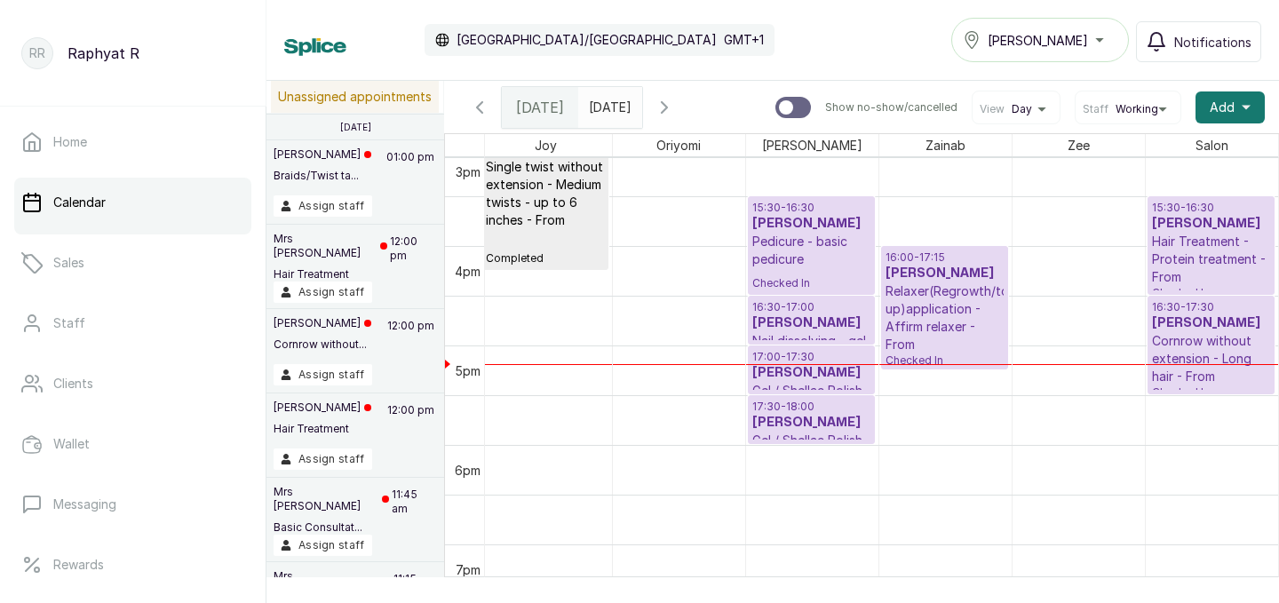
click at [1207, 211] on p "15:30 - 16:30" at bounding box center [1211, 208] width 119 height 14
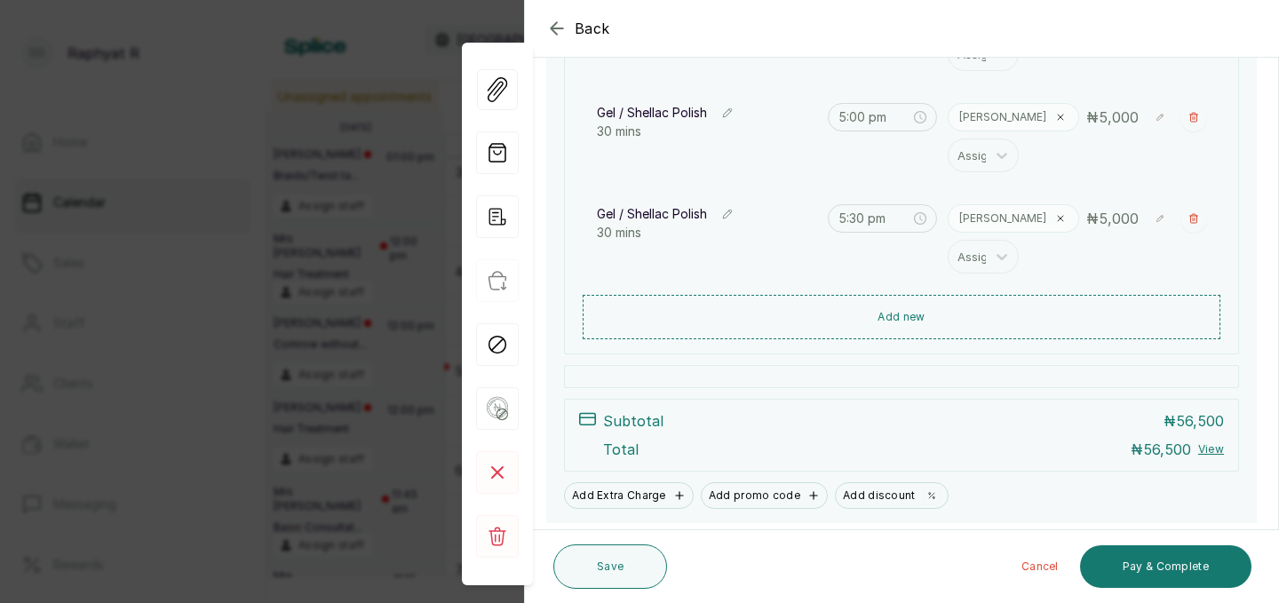
click at [1092, 123] on p "₦ 5,000" at bounding box center [1112, 117] width 52 height 21
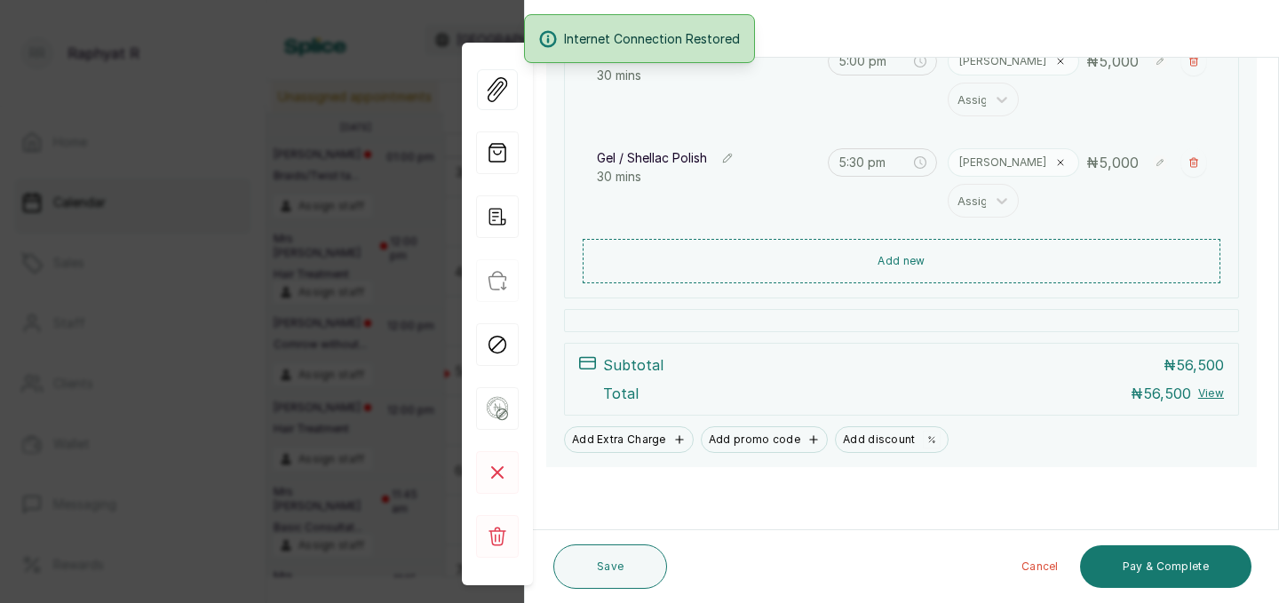
scroll to position [736, 0]
click at [600, 567] on button "Save" at bounding box center [610, 566] width 114 height 44
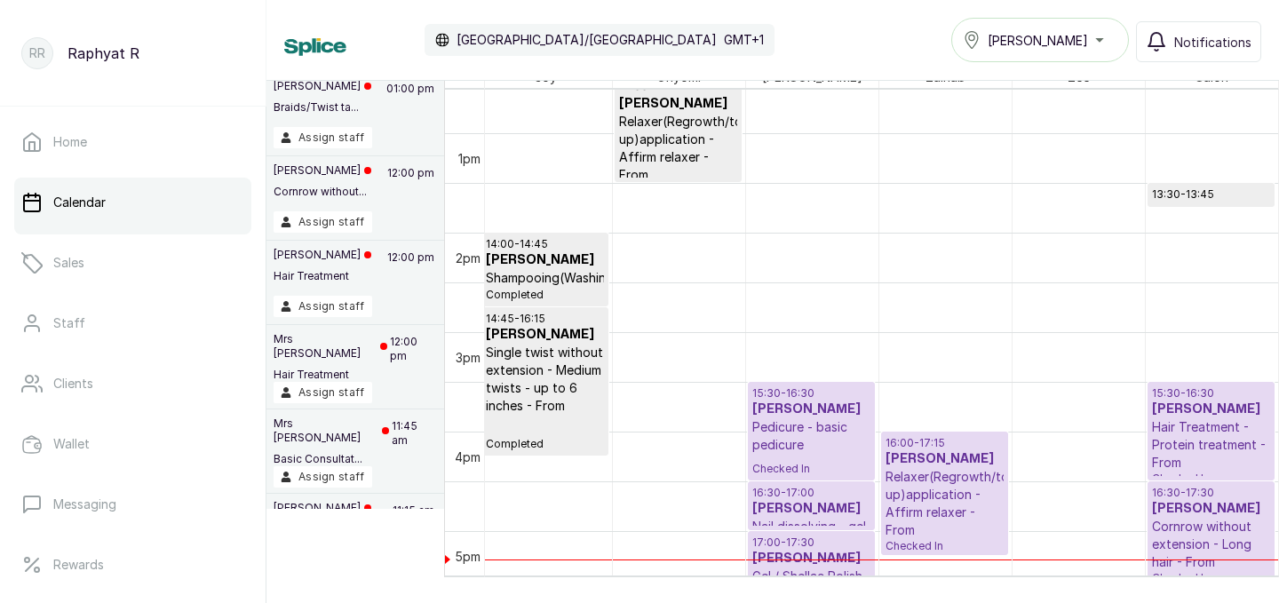
scroll to position [0, 48]
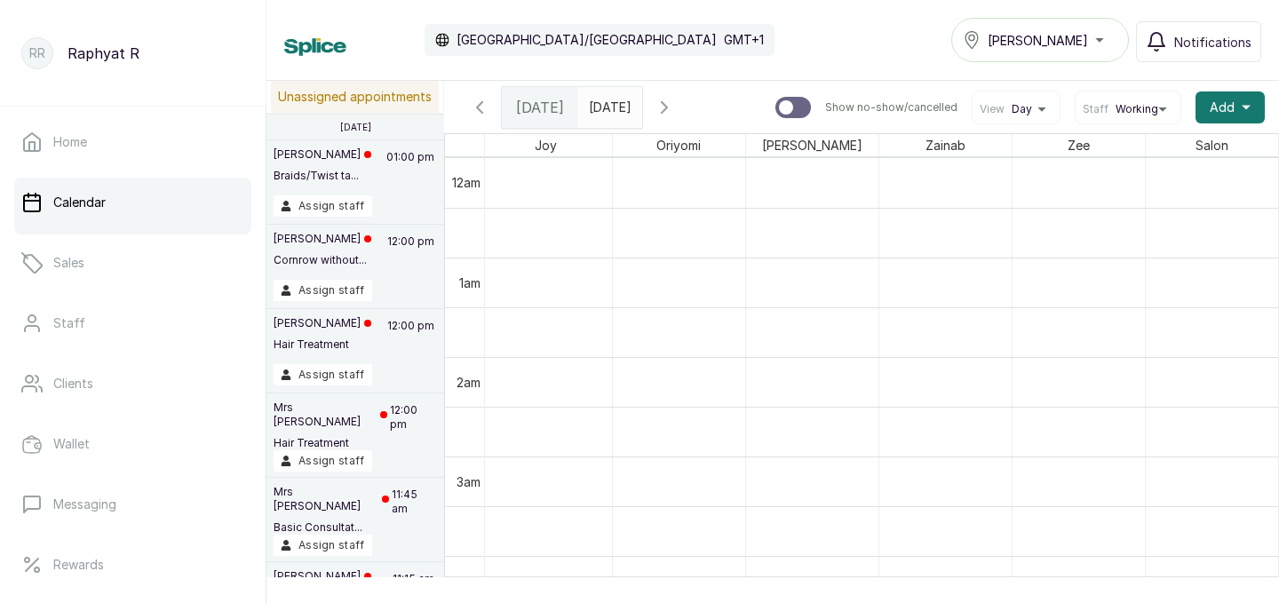
click at [607, 108] on input "17/08/2025" at bounding box center [593, 103] width 28 height 30
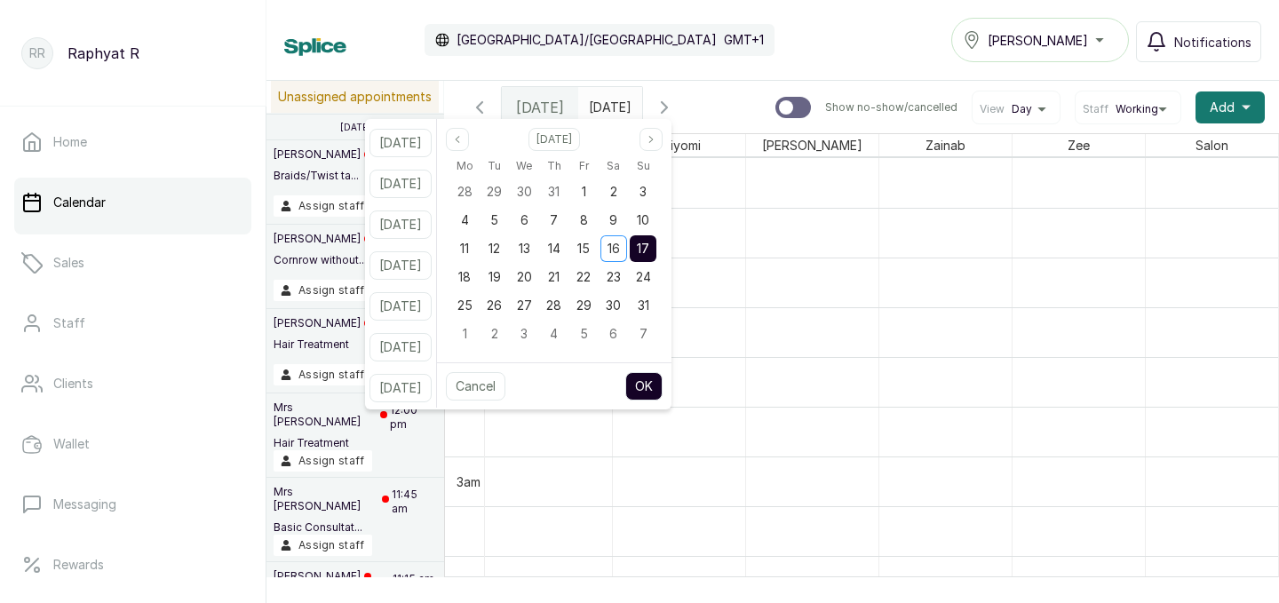
click at [660, 380] on button "OK" at bounding box center [643, 386] width 37 height 28
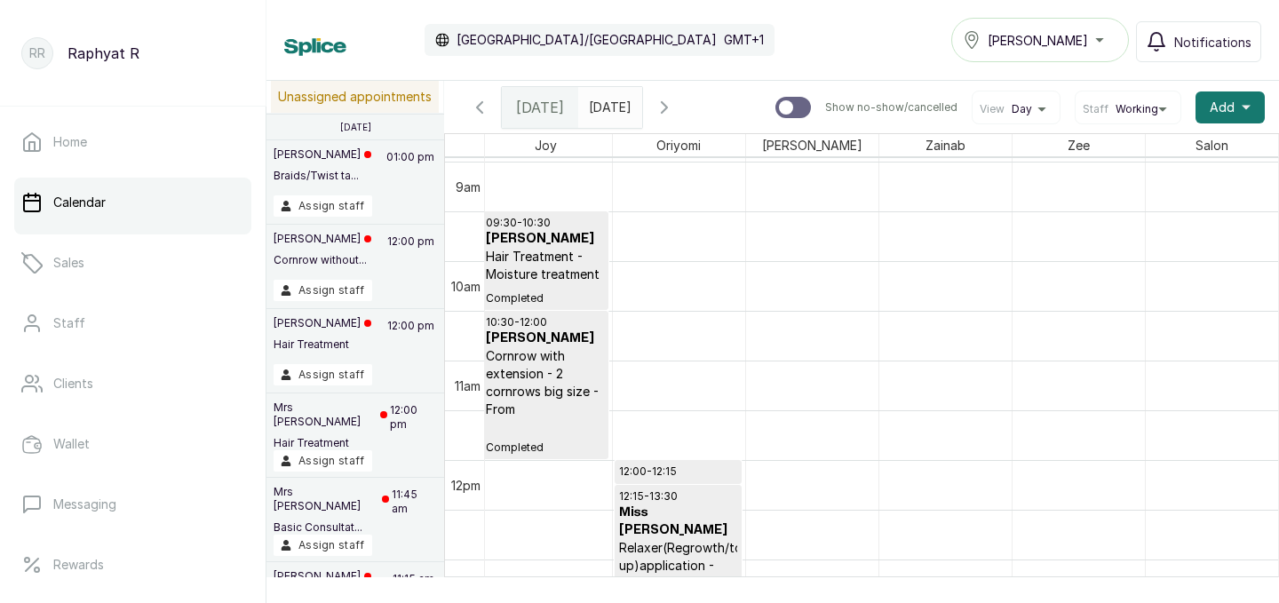
click at [667, 108] on icon "button" at bounding box center [664, 107] width 5 height 11
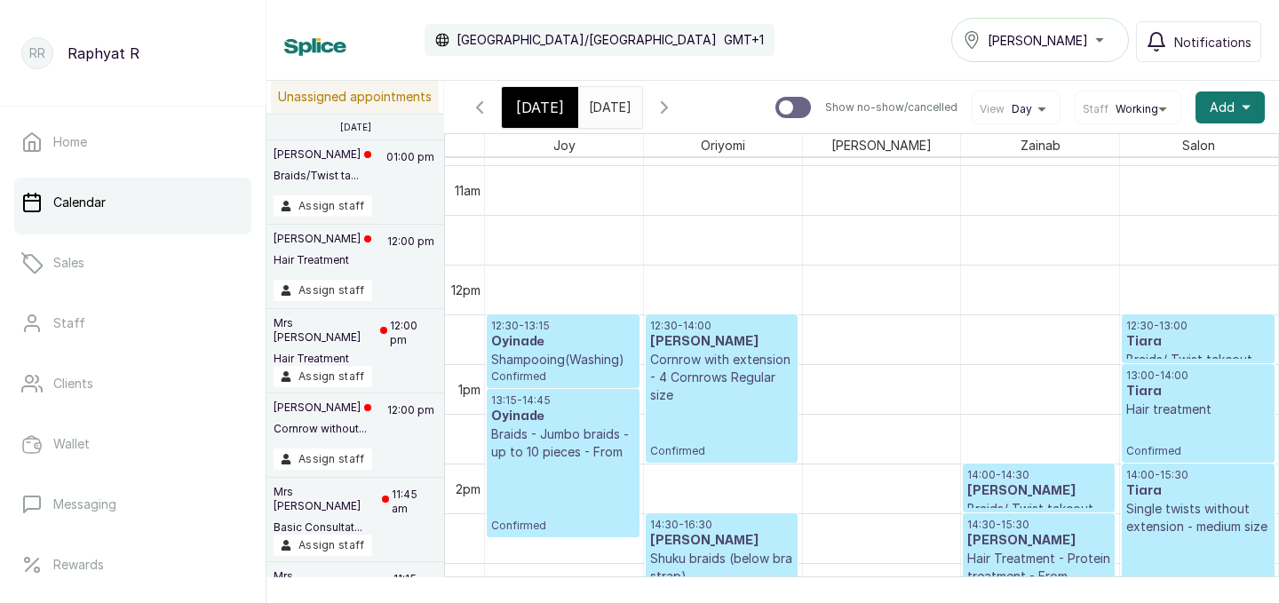
click at [631, 103] on icon "calender simple" at bounding box center [624, 103] width 12 height 12
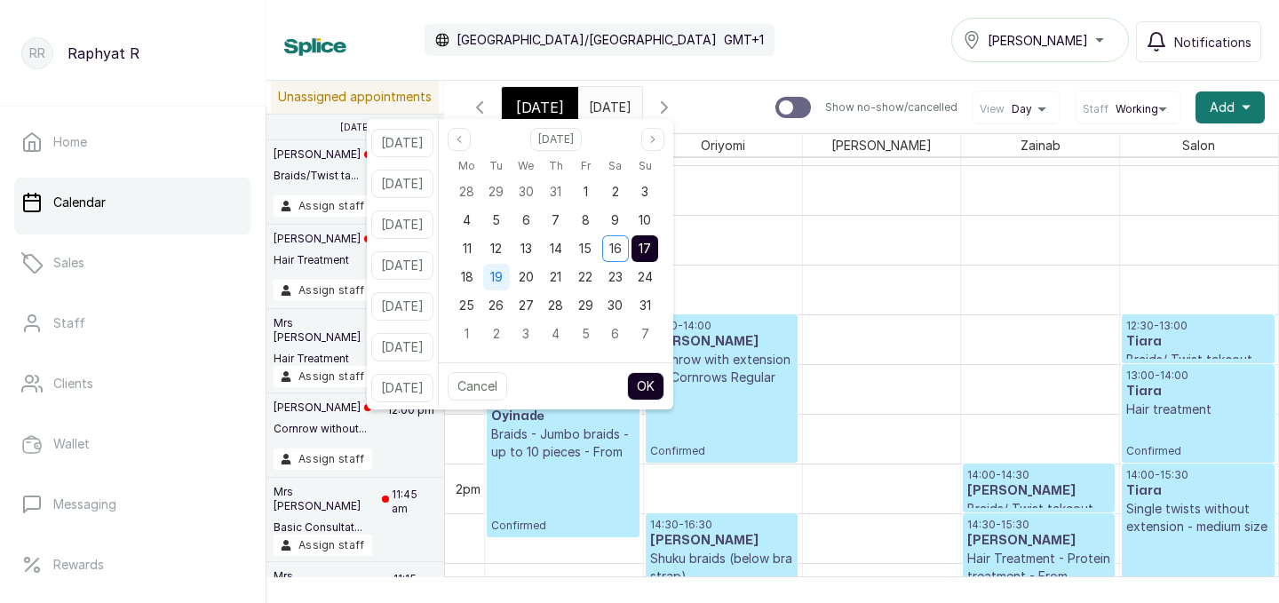
click at [503, 275] on span "19" at bounding box center [496, 276] width 12 height 15
click at [664, 384] on button "OK" at bounding box center [645, 386] width 37 height 28
type input "19/08/2025"
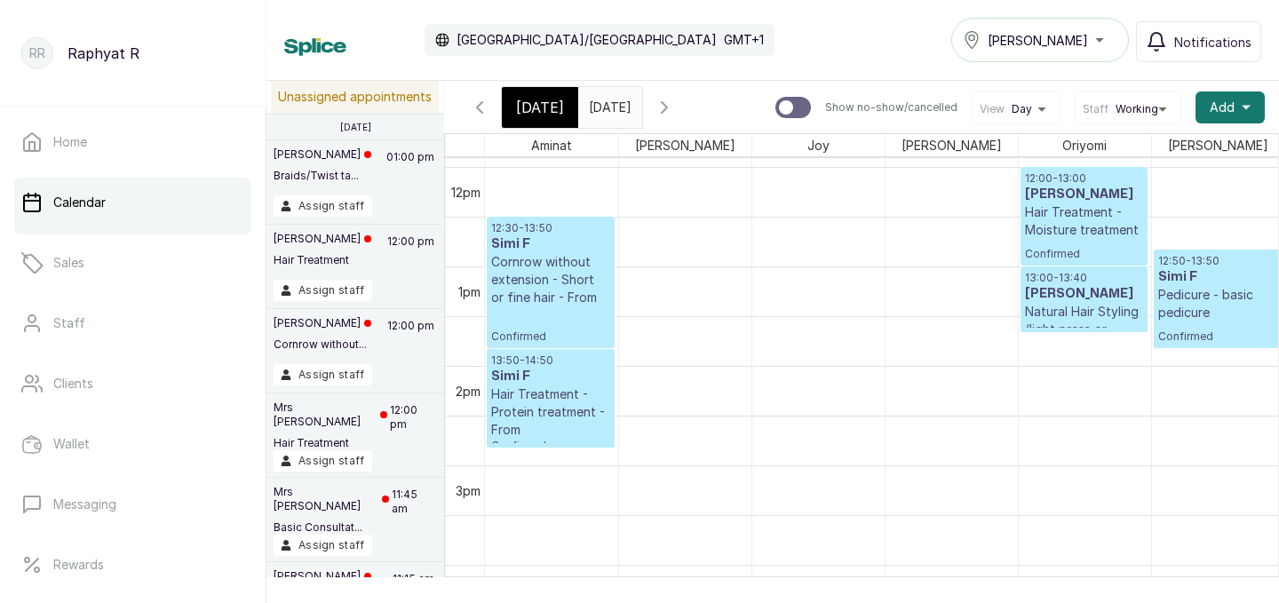
click at [675, 103] on icon "button" at bounding box center [664, 107] width 21 height 21
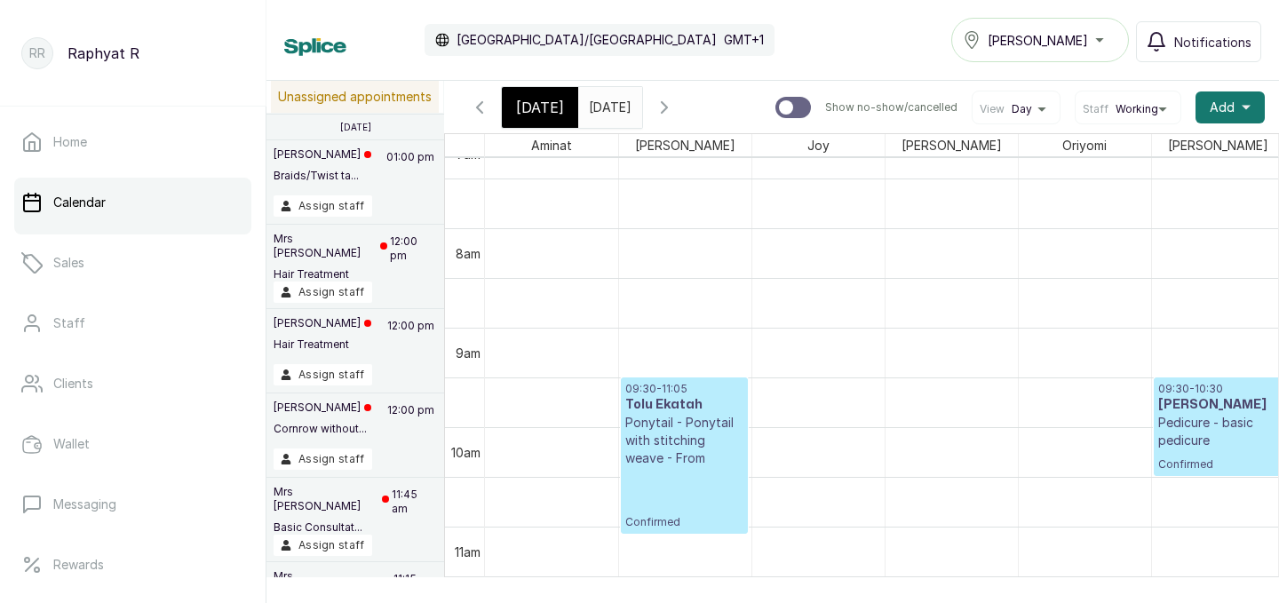
click at [543, 101] on span "[DATE]" at bounding box center [540, 107] width 48 height 21
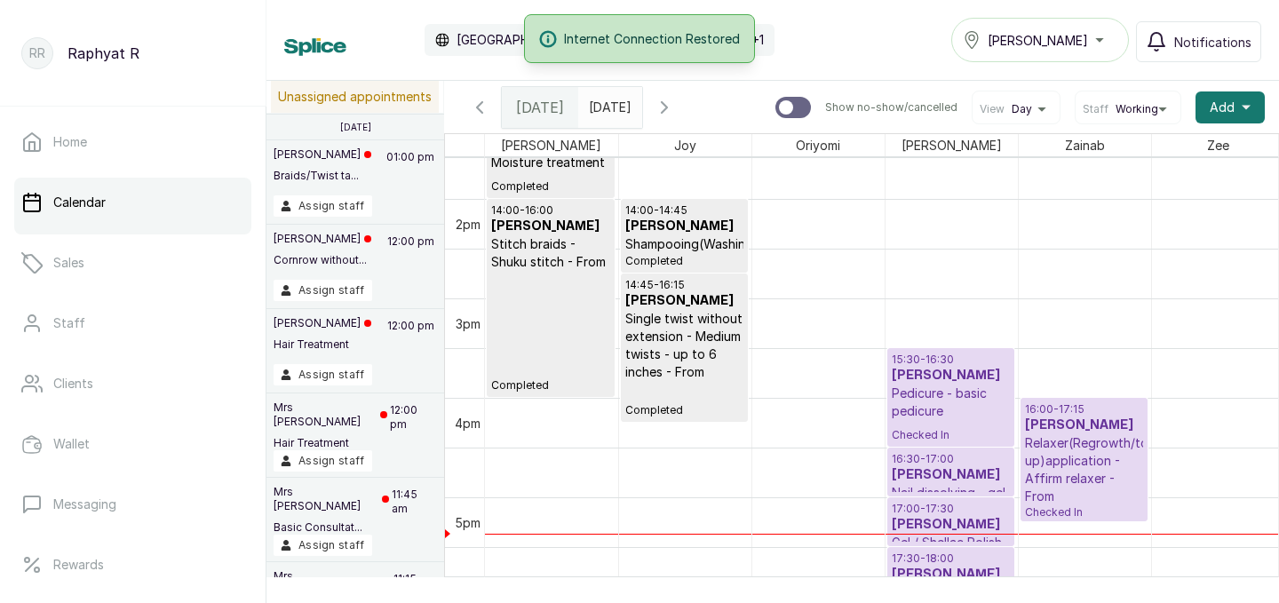
scroll to position [1396, 0]
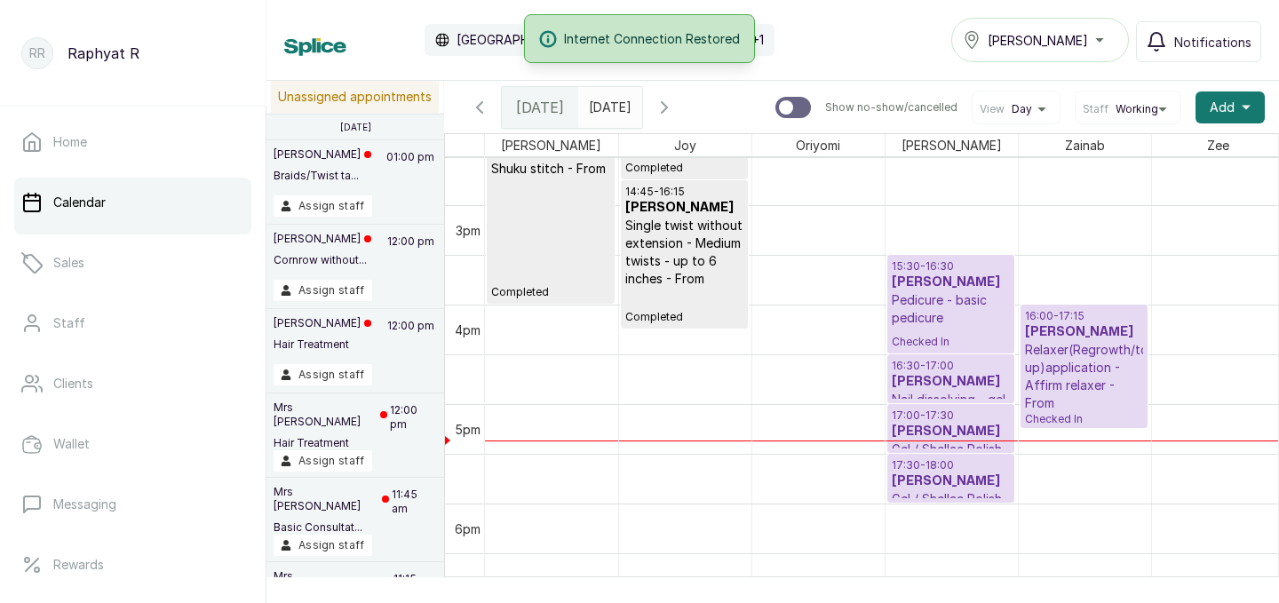
click at [959, 304] on p "Pedicure - basic pedicure" at bounding box center [951, 309] width 118 height 36
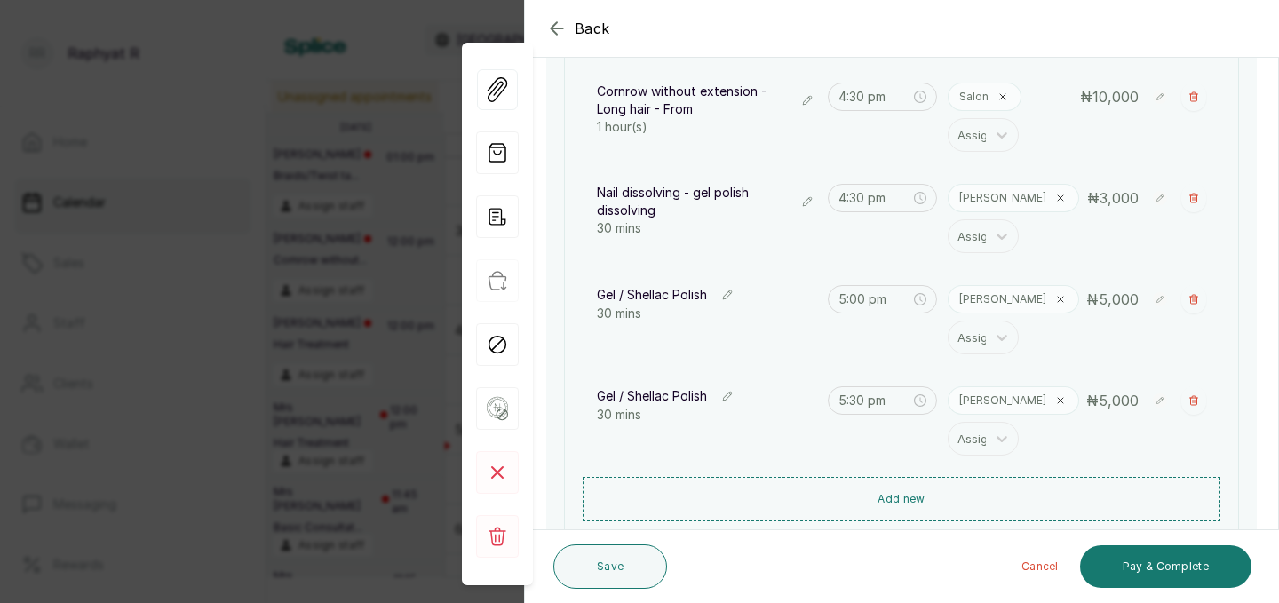
click at [730, 293] on icon "button" at bounding box center [727, 295] width 12 height 12
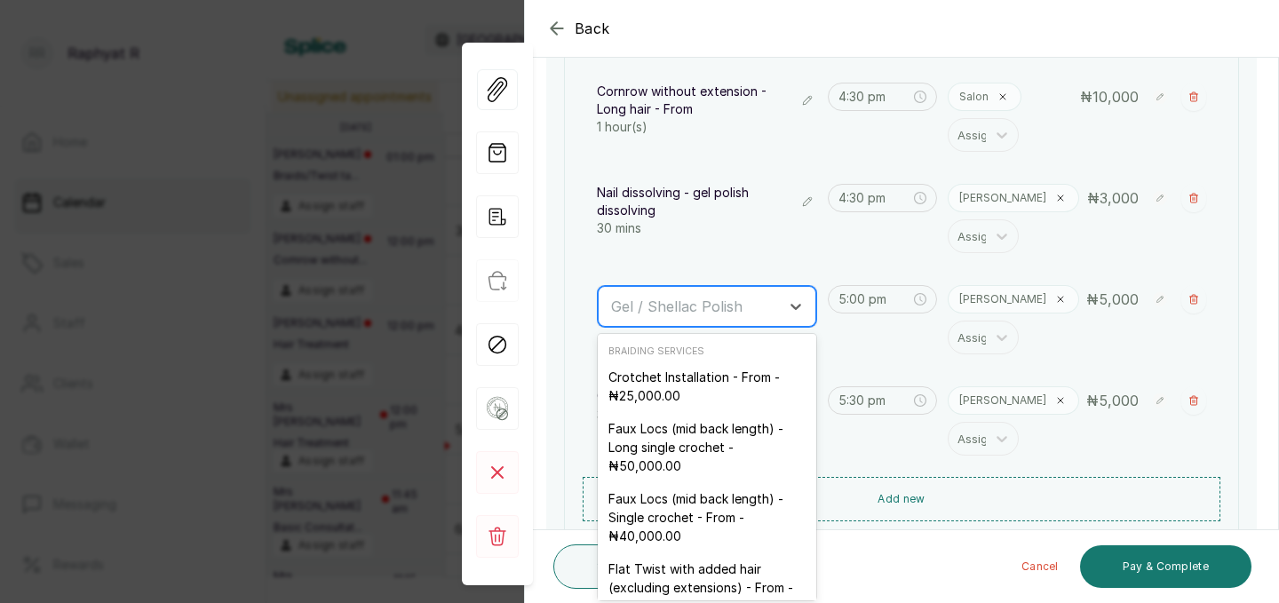
click at [613, 299] on input "text" at bounding box center [613, 307] width 4 height 20
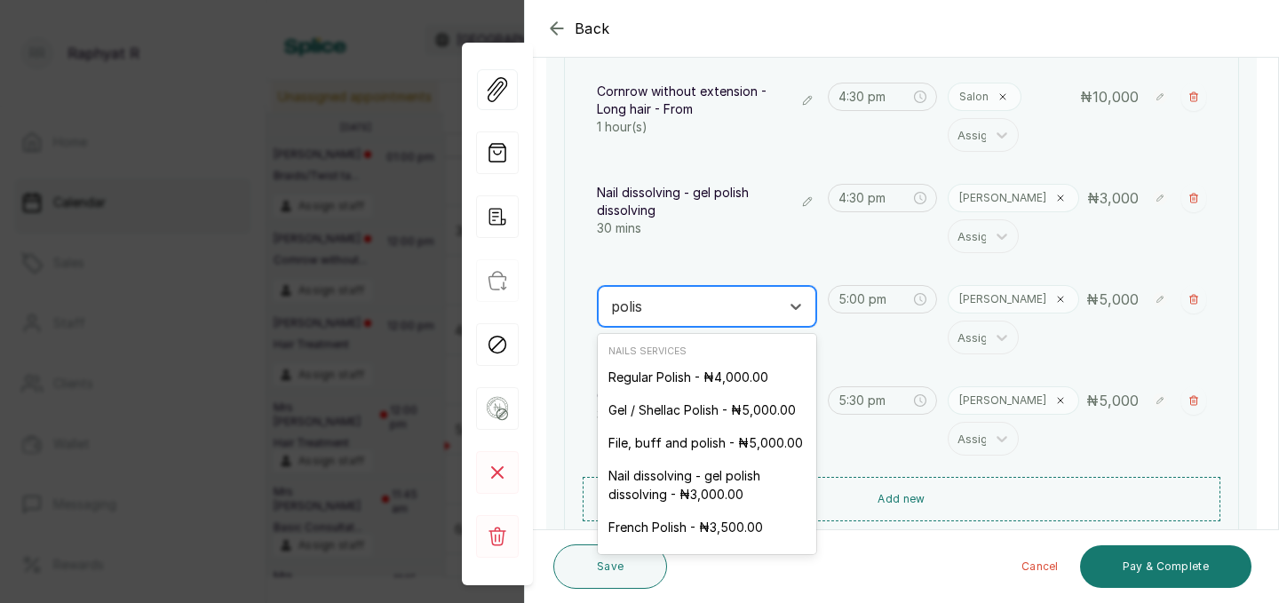
type input "polish"
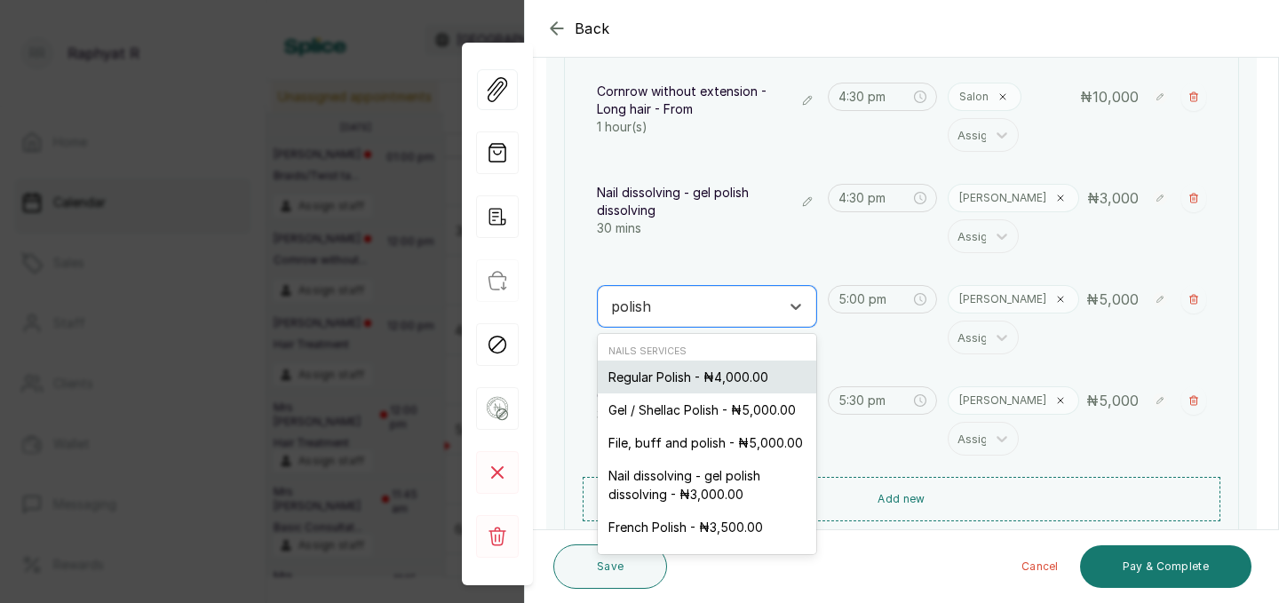
click at [709, 374] on div "Regular Polish - ₦4,000.00" at bounding box center [707, 377] width 218 height 33
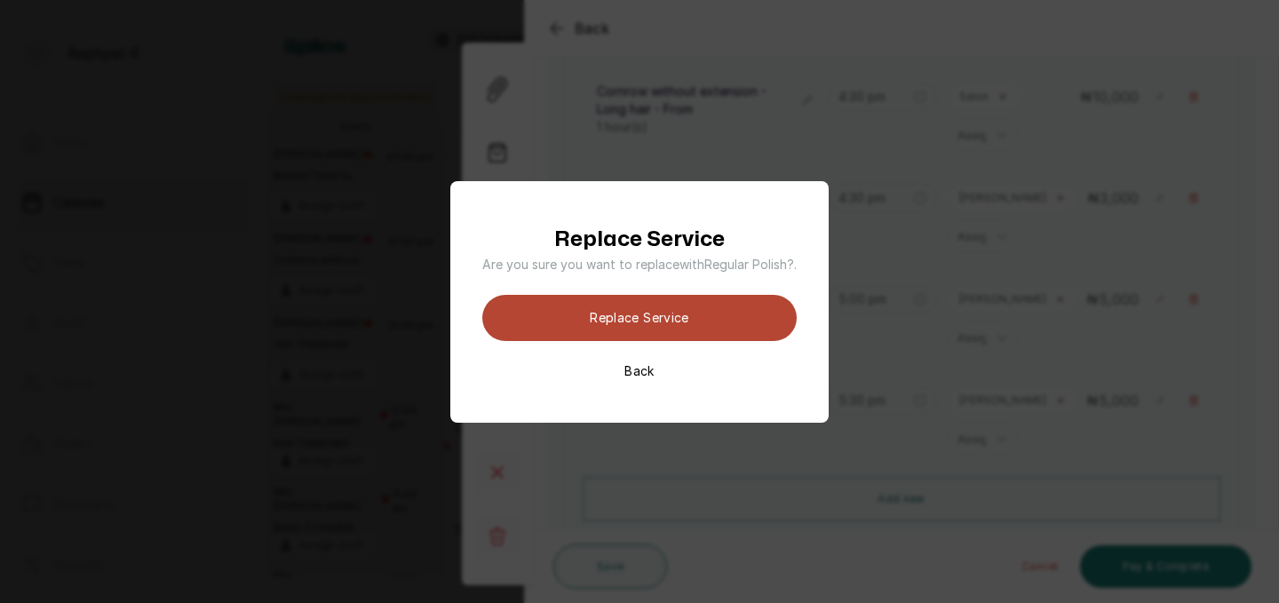
click at [688, 314] on button "Replace Service" at bounding box center [639, 318] width 314 height 46
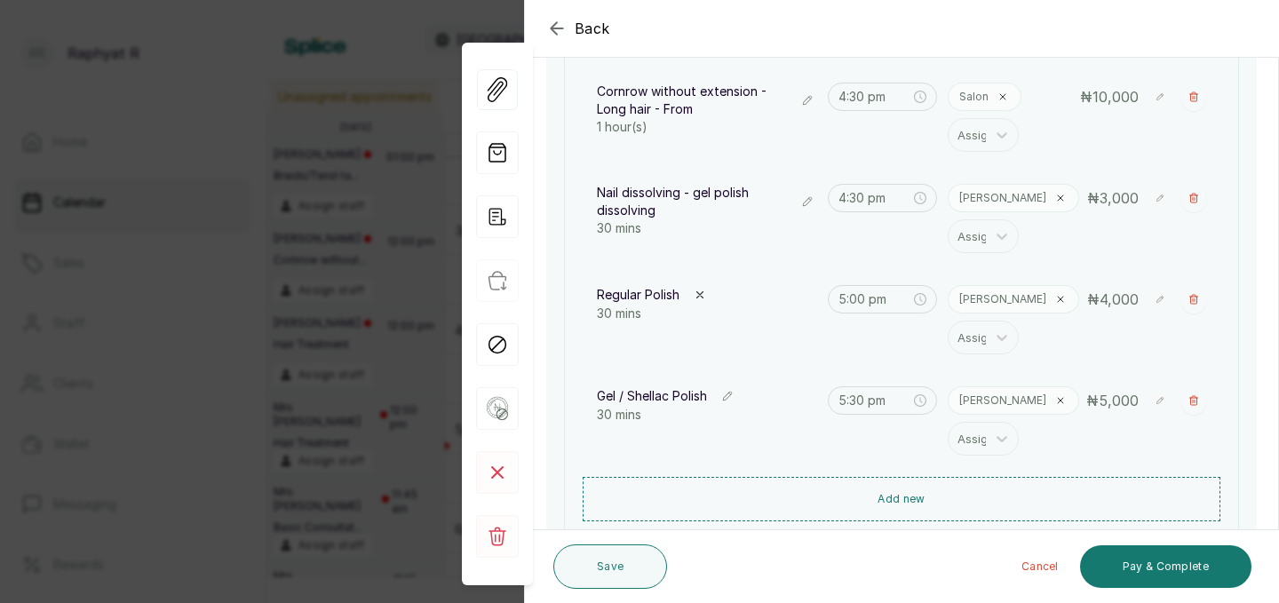
click at [722, 396] on button "Show no-show/cancelled" at bounding box center [728, 396] width 20 height 20
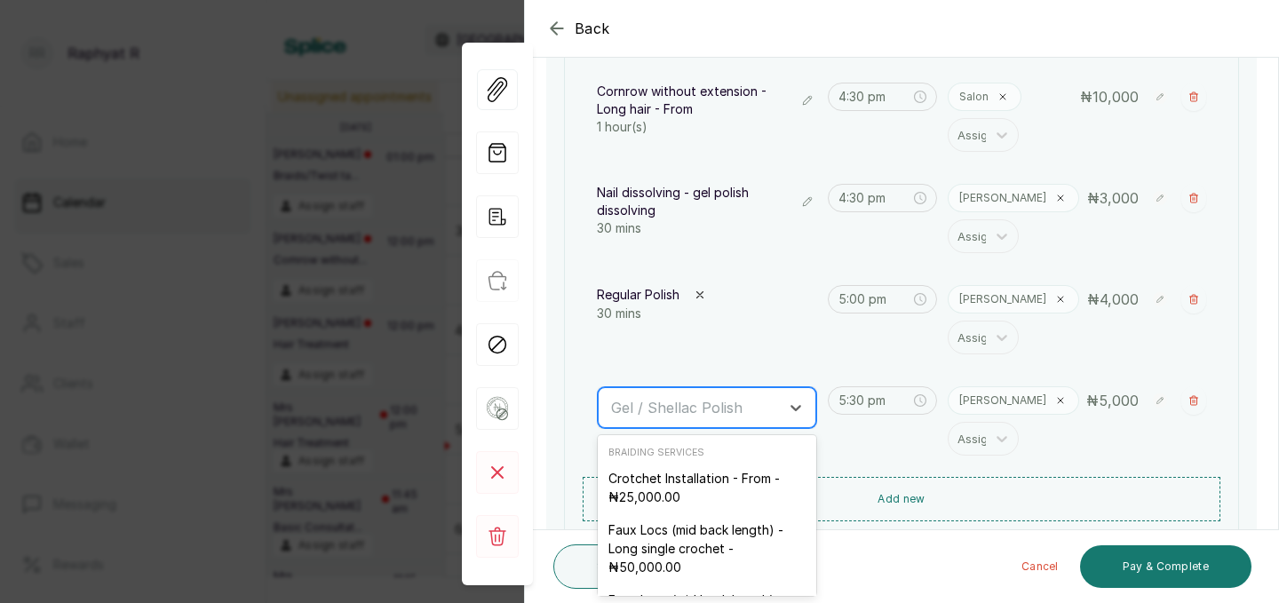
click at [613, 399] on input "text" at bounding box center [613, 408] width 4 height 20
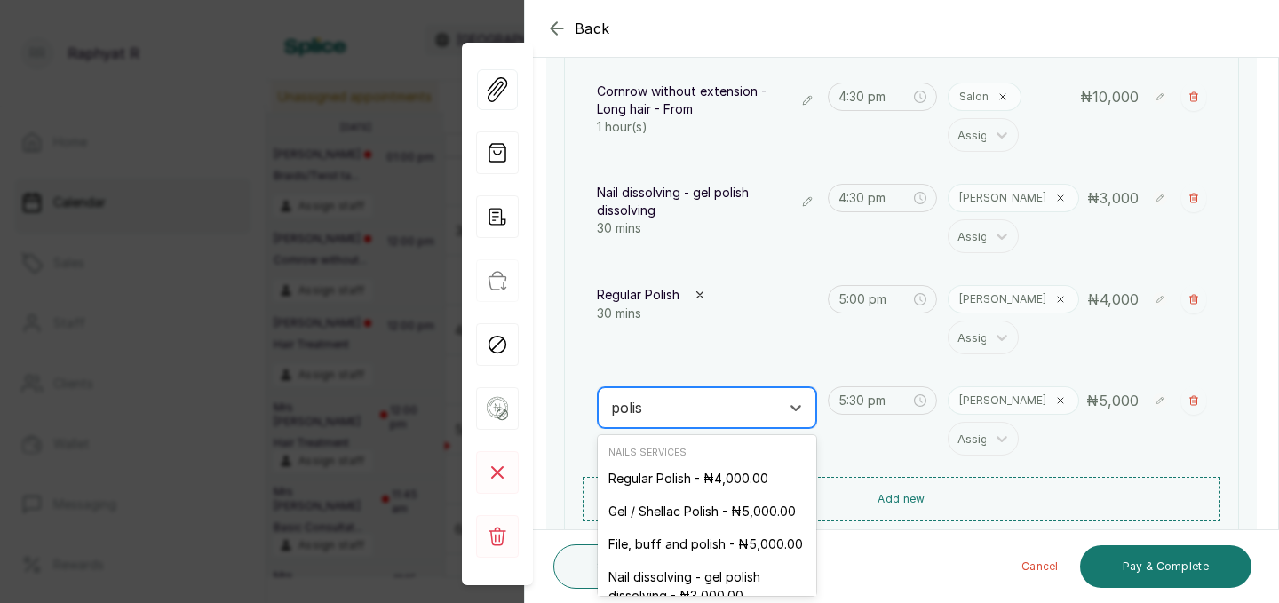
type input "polish"
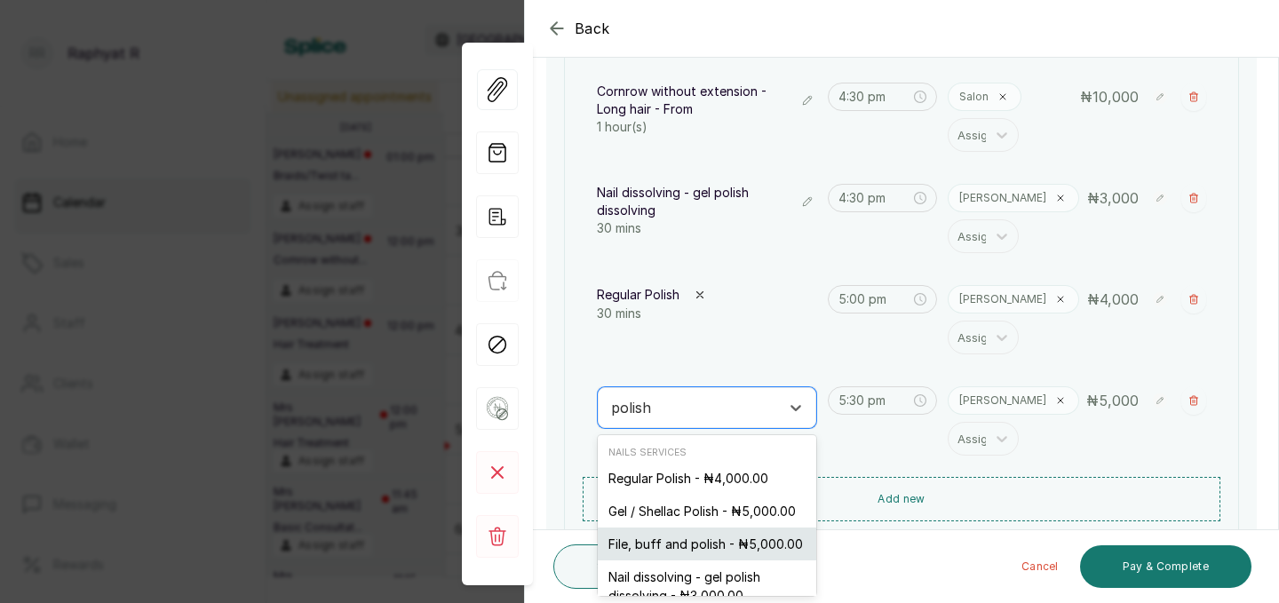
click at [670, 542] on div "File, buff and polish - ₦5,000.00" at bounding box center [707, 544] width 218 height 33
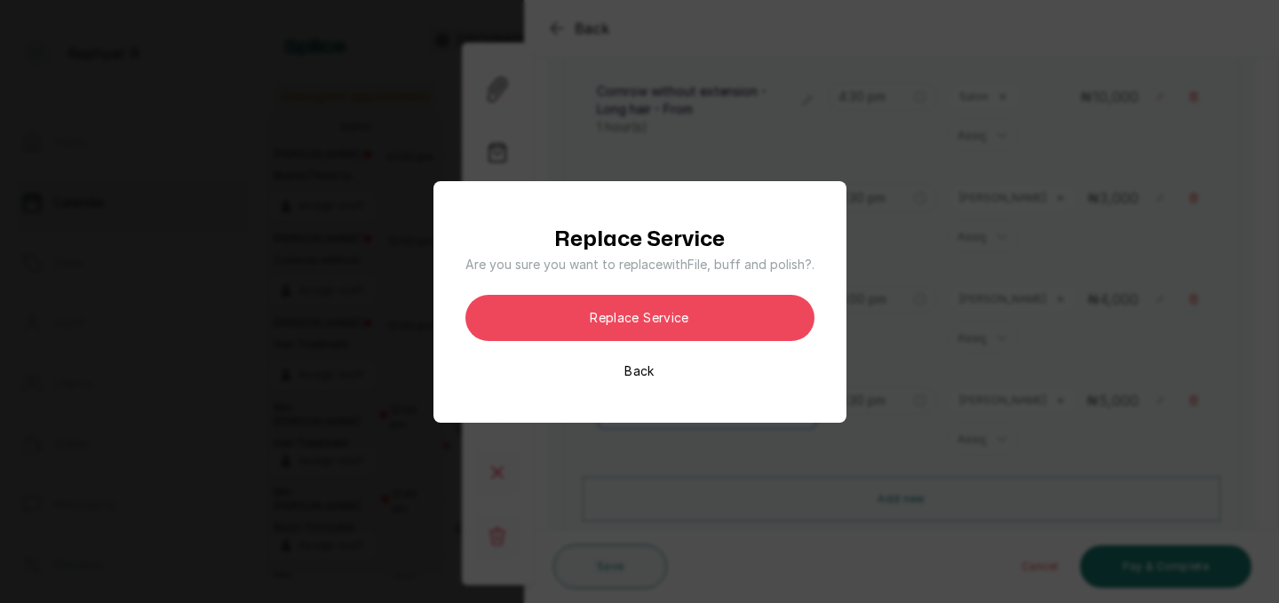
click at [646, 375] on button "Back" at bounding box center [638, 371] width 29 height 18
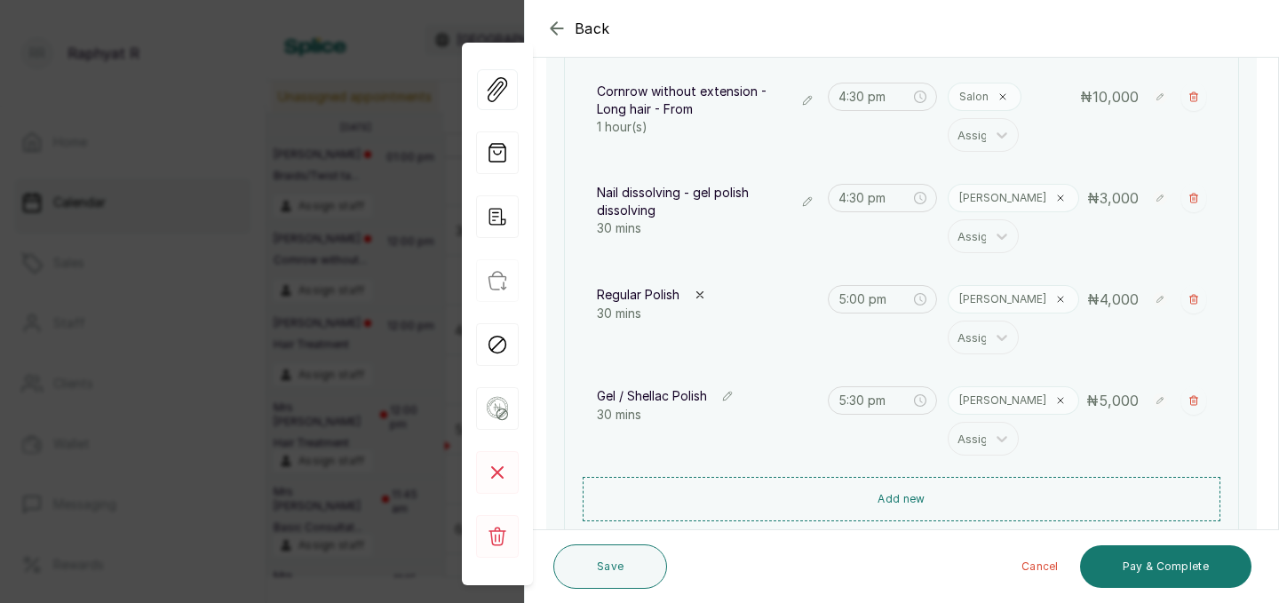
click at [725, 392] on icon "button" at bounding box center [727, 396] width 12 height 12
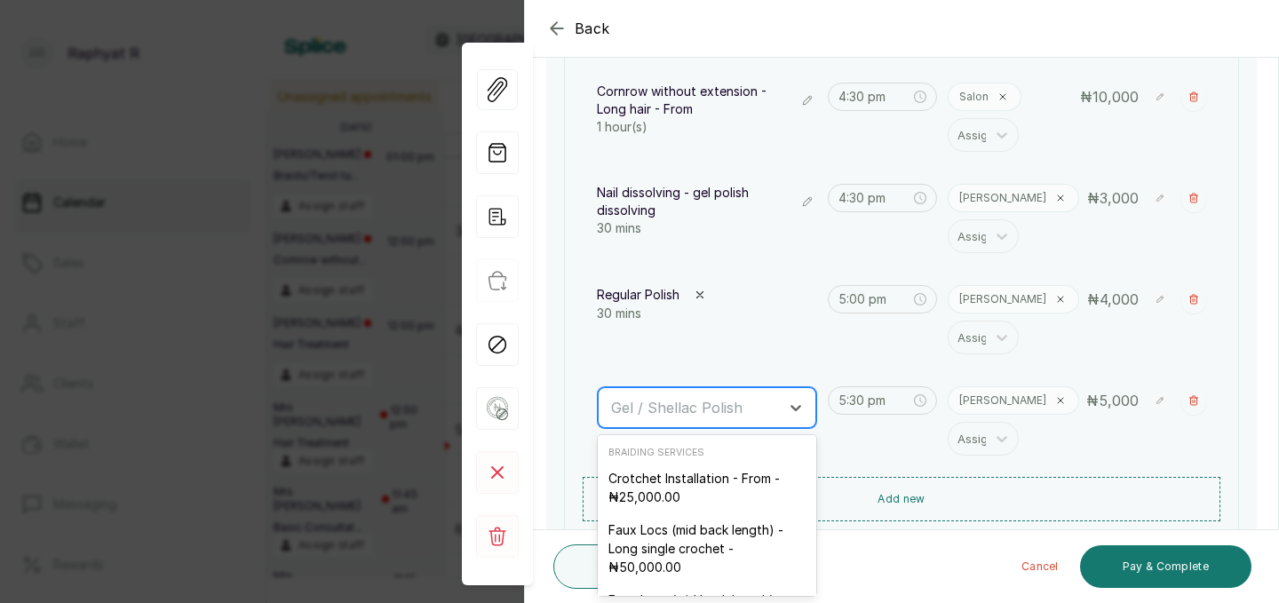
click at [622, 405] on div at bounding box center [691, 407] width 160 height 23
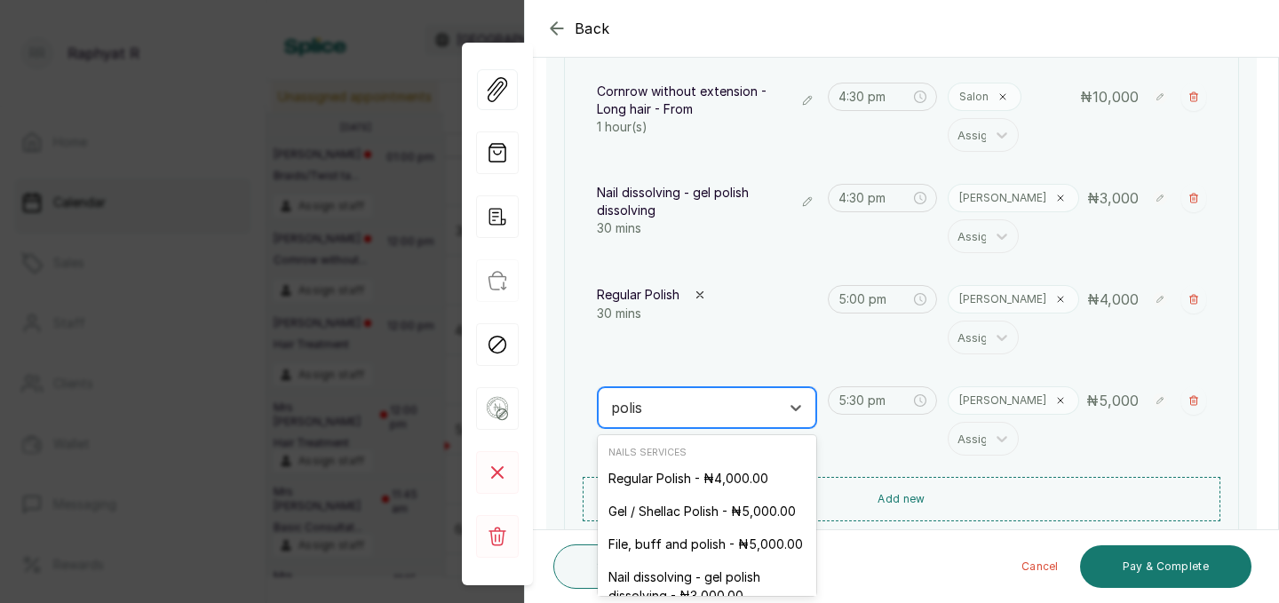
type input "polish"
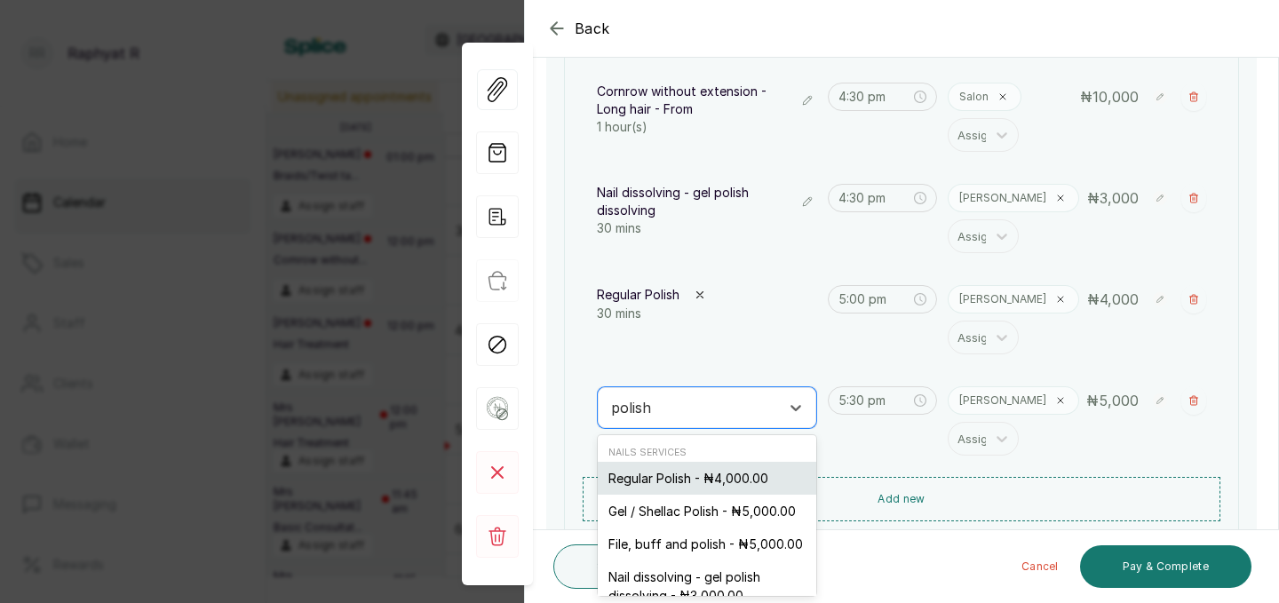
click at [665, 480] on div "Regular Polish - ₦4,000.00" at bounding box center [707, 478] width 218 height 33
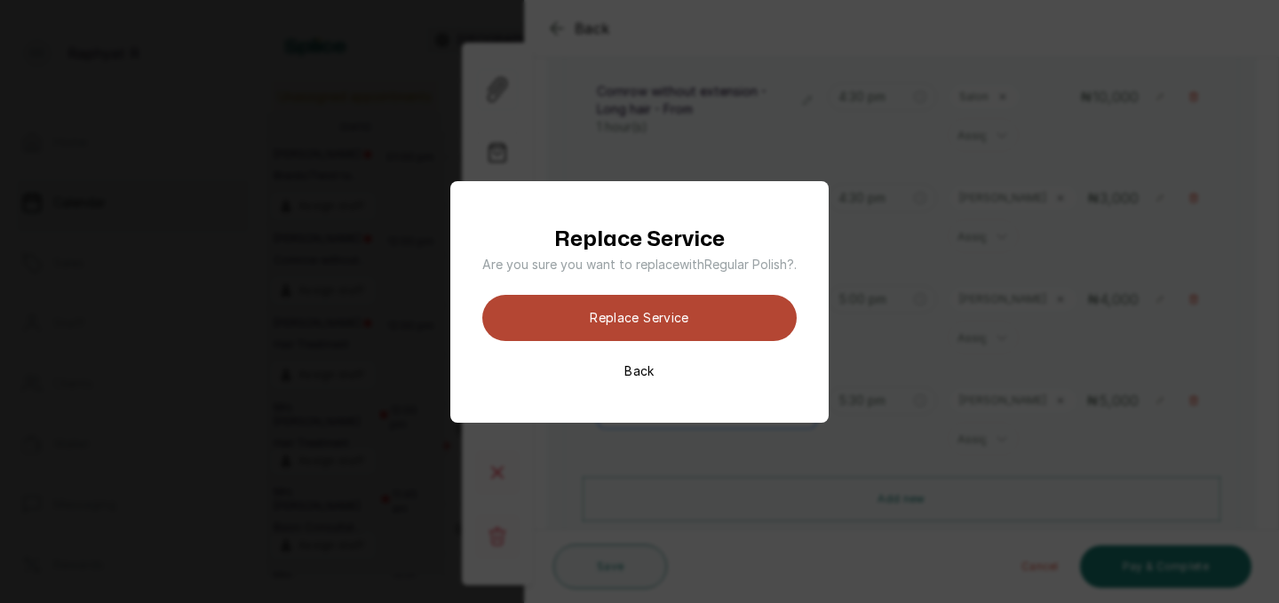
click at [680, 315] on button "Replace Service" at bounding box center [639, 318] width 314 height 46
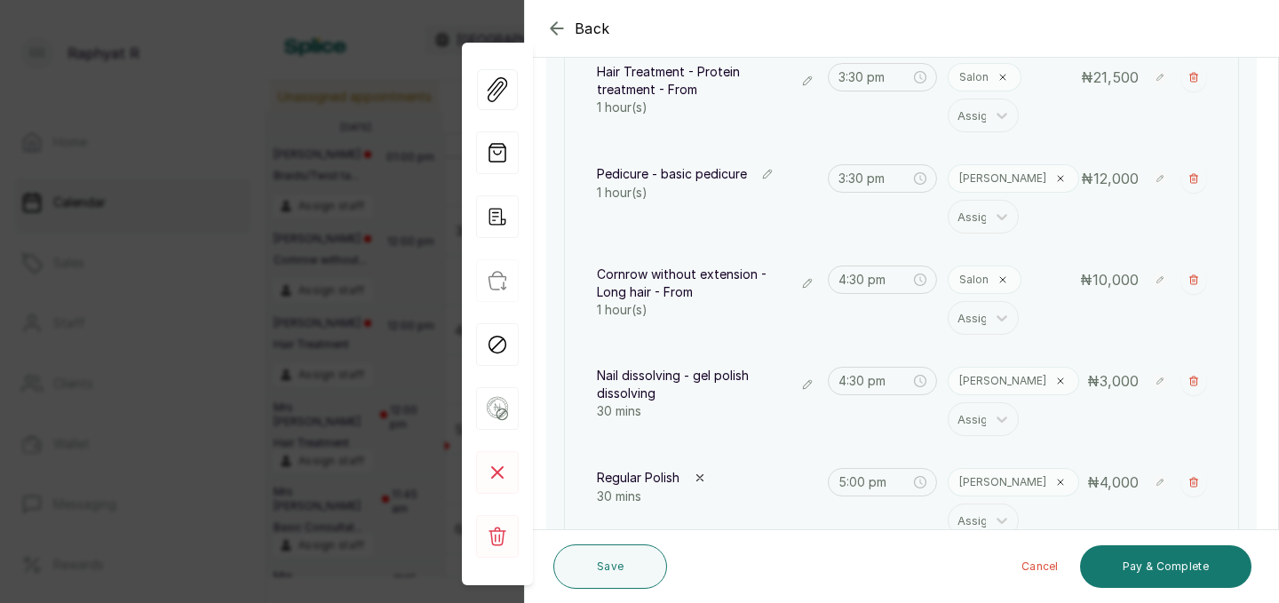
scroll to position [314, 0]
click at [807, 284] on icon "button" at bounding box center [807, 284] width 12 height 12
click at [614, 284] on input "text" at bounding box center [613, 288] width 4 height 20
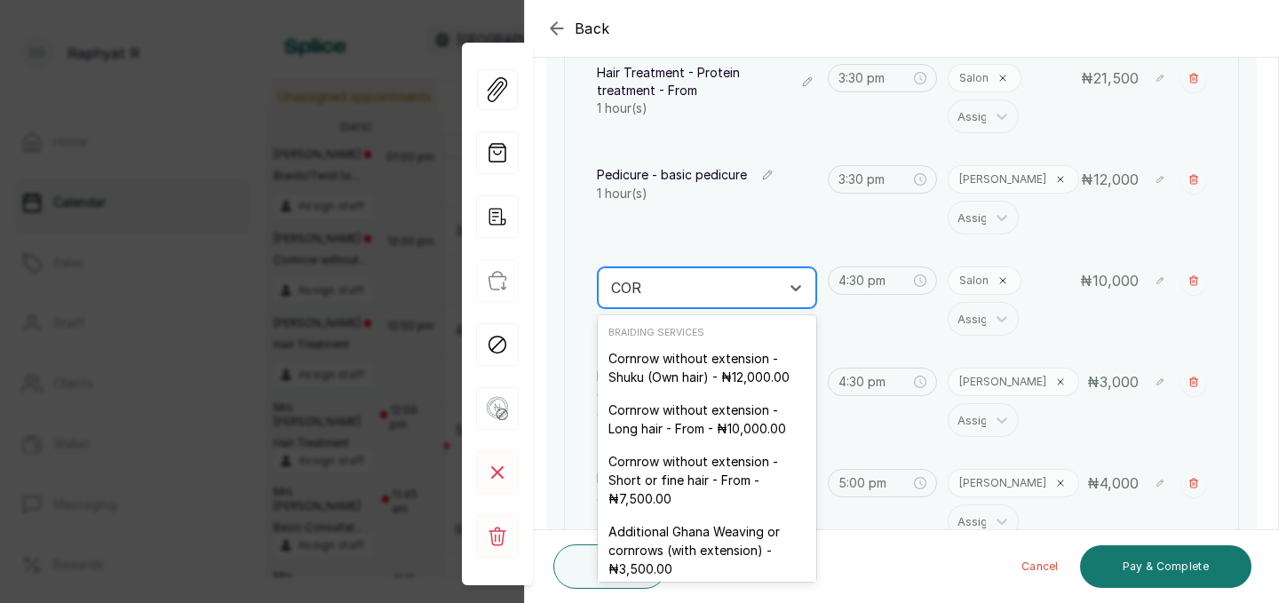
type input "CORN"
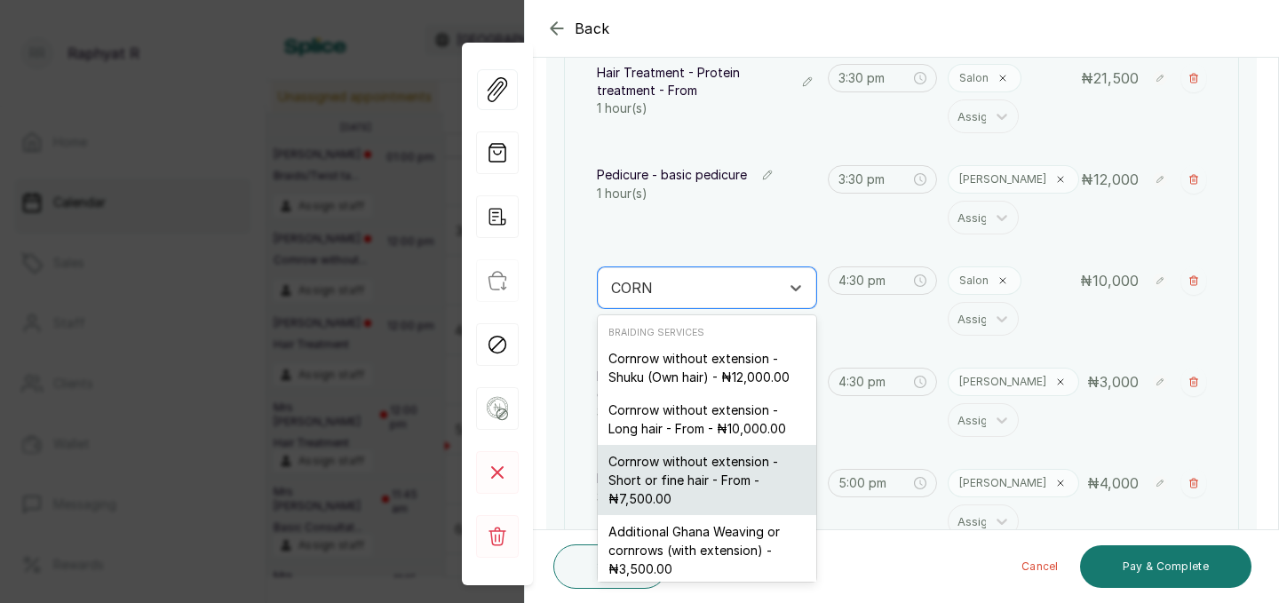
click at [674, 474] on div "Cornrow without extension - Short or fine hair - From - ₦7,500.00" at bounding box center [707, 480] width 218 height 70
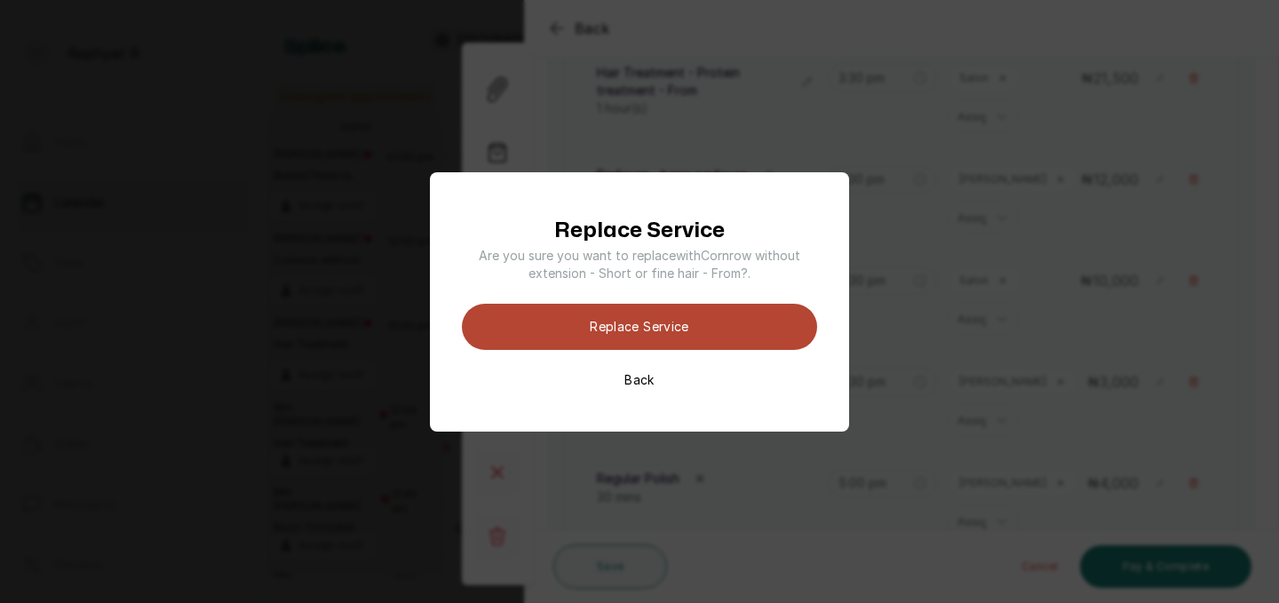
click at [699, 317] on button "Replace Service" at bounding box center [639, 327] width 355 height 46
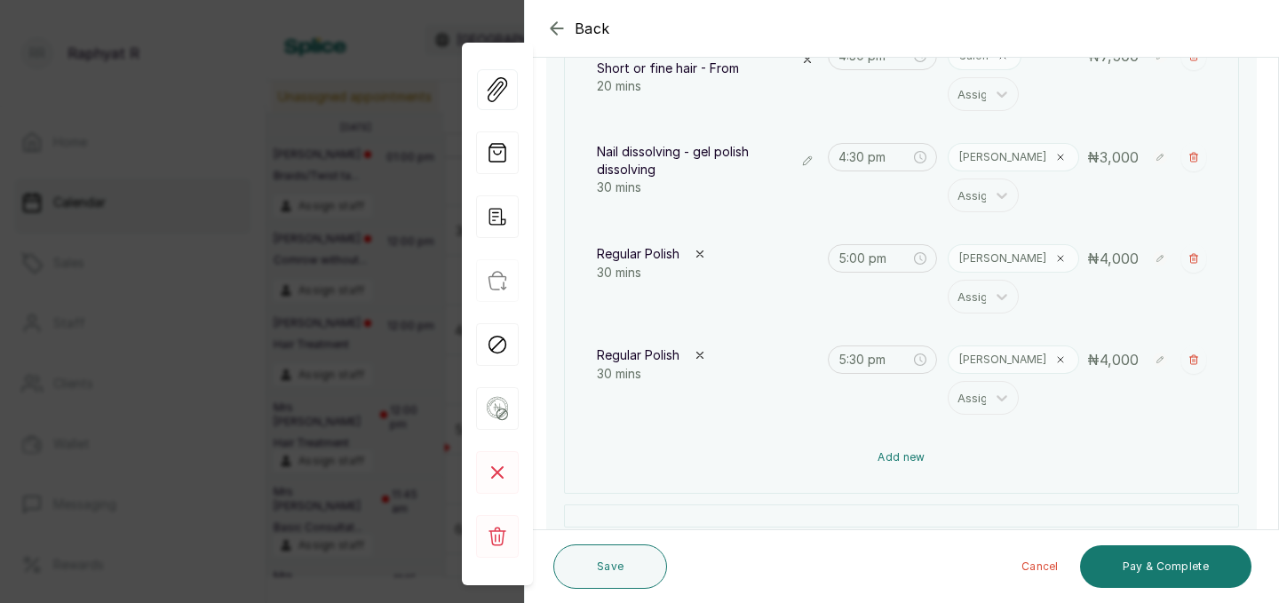
scroll to position [593, 0]
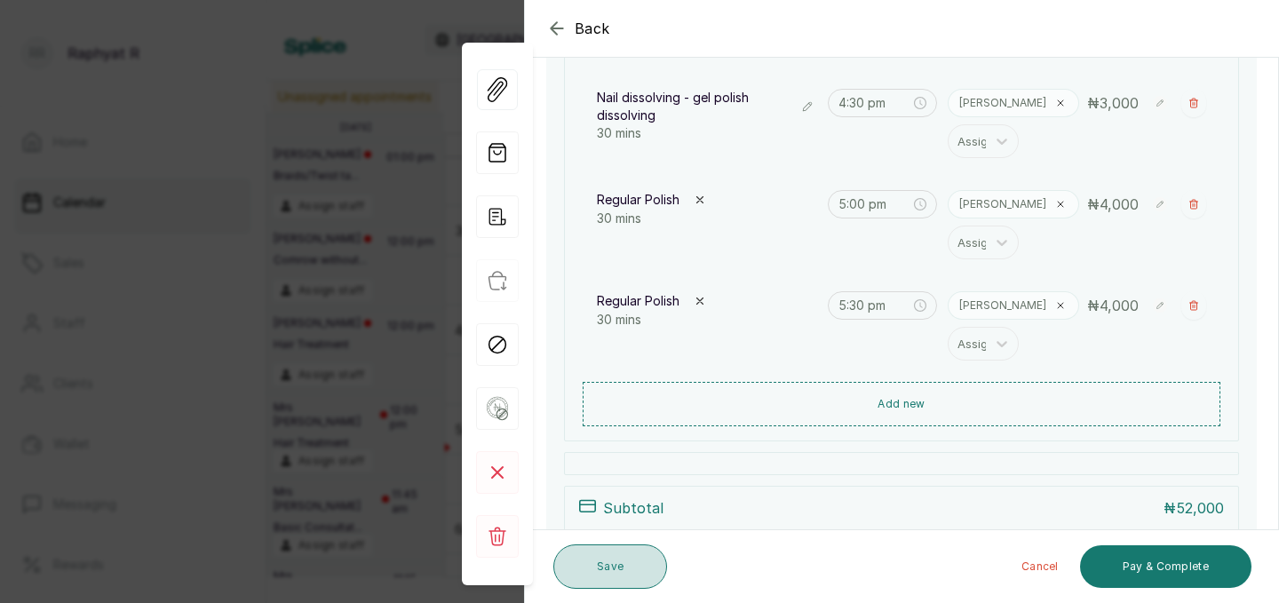
click at [620, 552] on button "Save" at bounding box center [610, 566] width 114 height 44
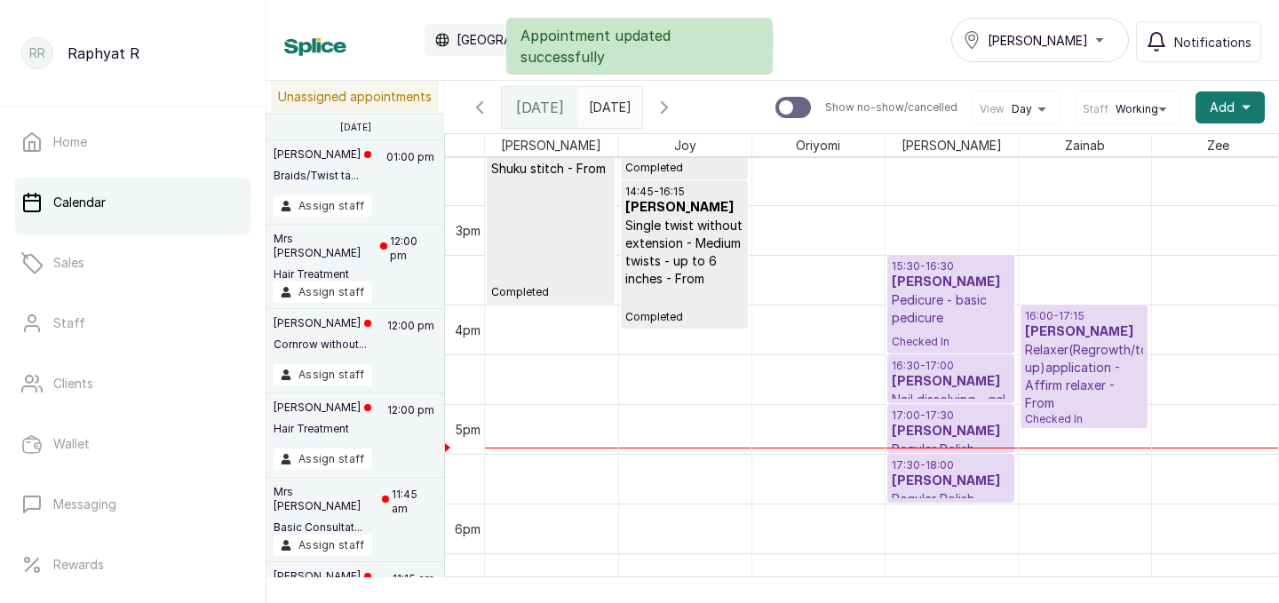
click at [960, 308] on p "Pedicure - basic pedicure" at bounding box center [951, 309] width 118 height 36
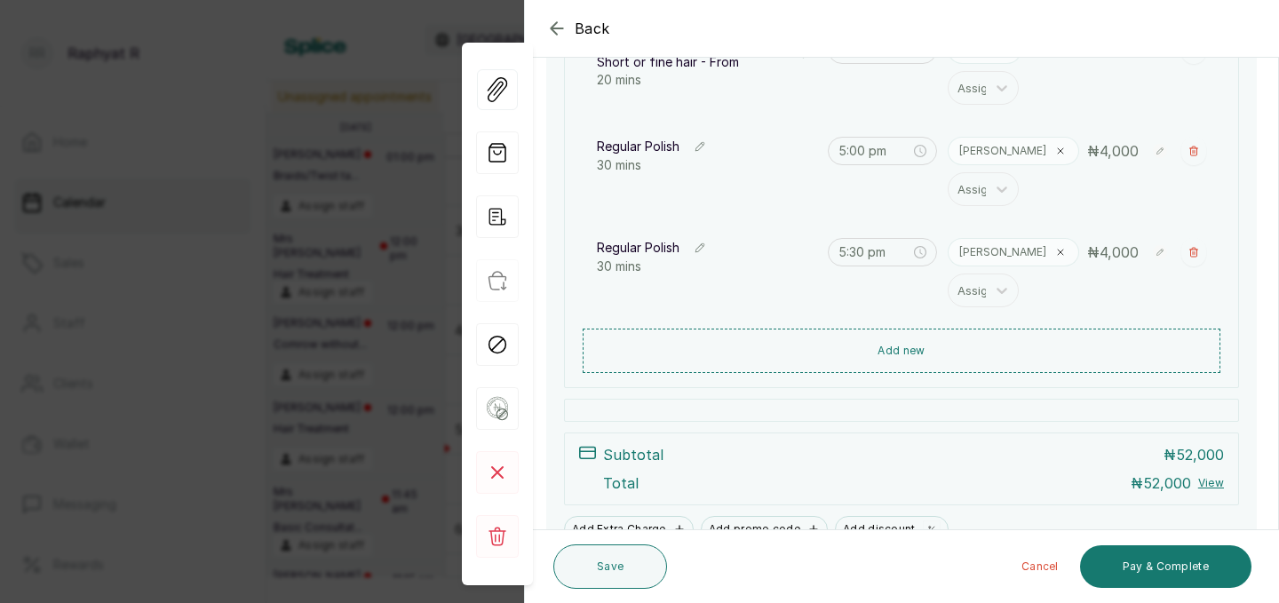
scroll to position [736, 0]
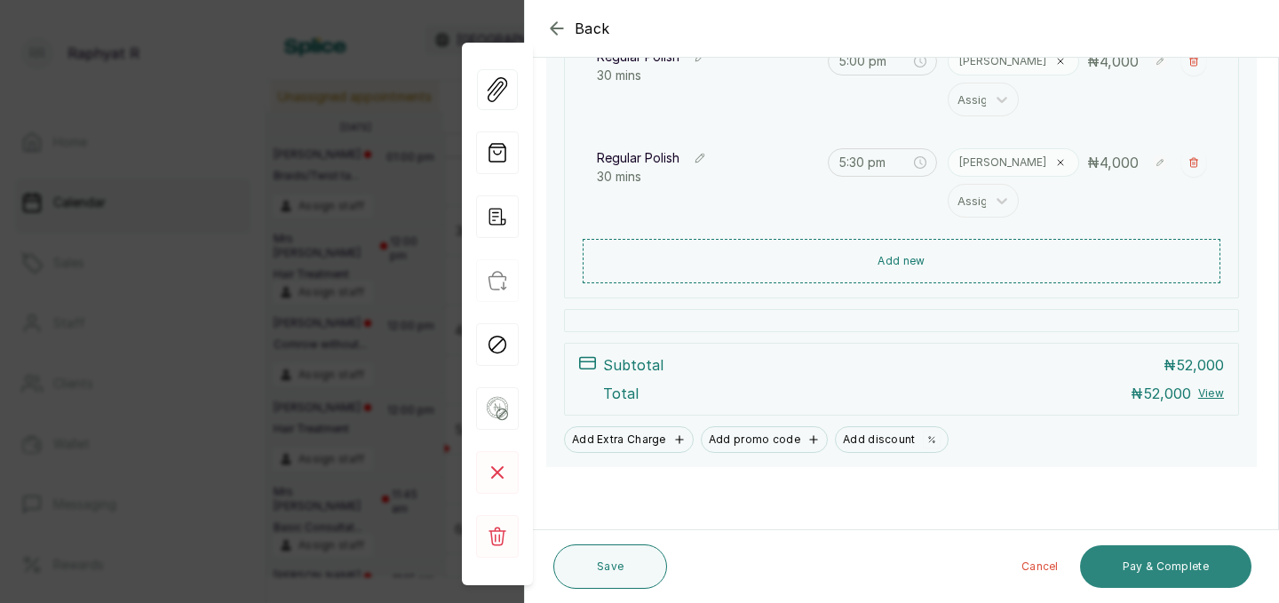
click at [1171, 560] on button "Pay & Complete" at bounding box center [1165, 566] width 171 height 43
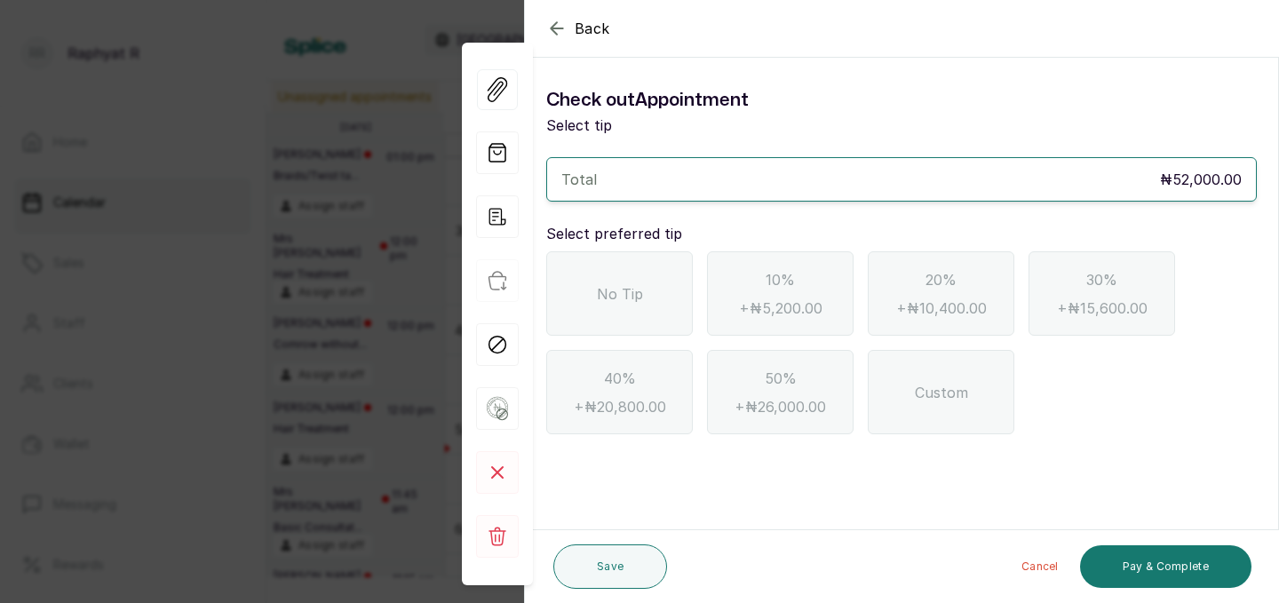
click at [631, 297] on span "No Tip" at bounding box center [620, 293] width 46 height 21
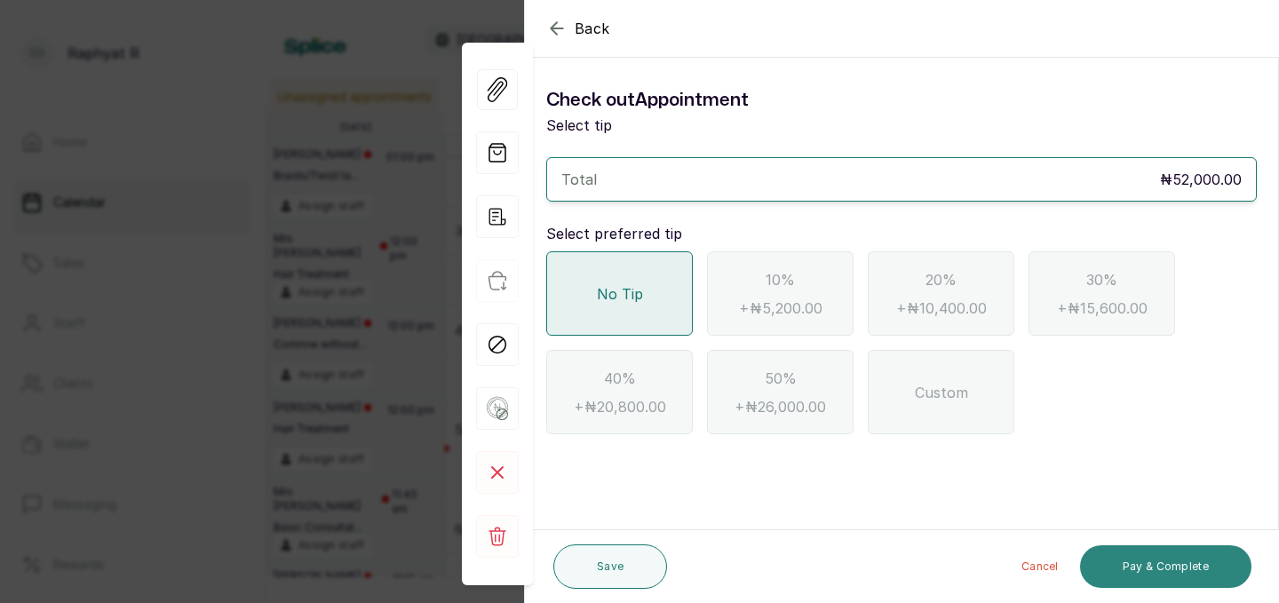
click at [1147, 564] on button "Pay & Complete" at bounding box center [1165, 566] width 171 height 43
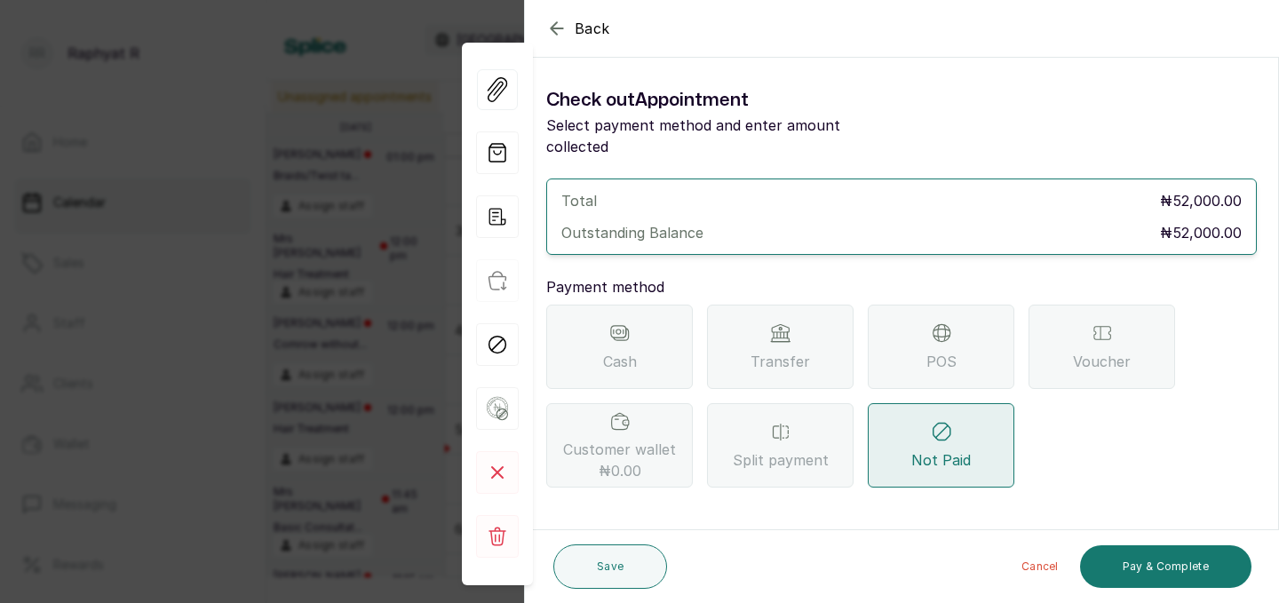
click at [770, 321] on div "Transfer" at bounding box center [780, 347] width 147 height 84
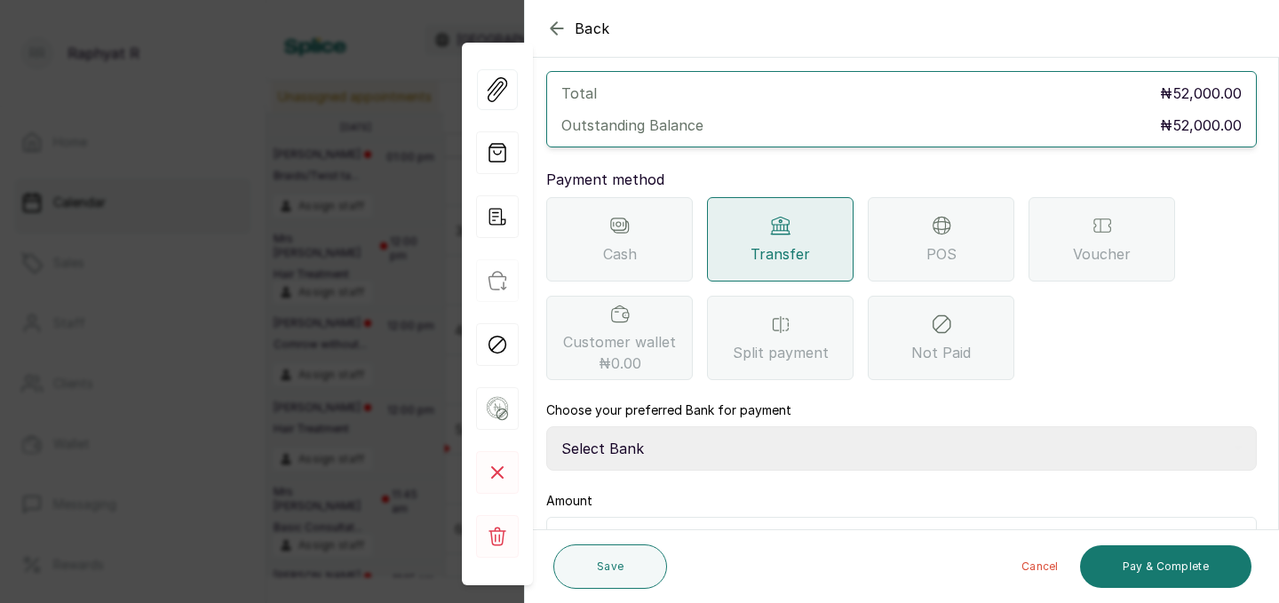
scroll to position [198, 0]
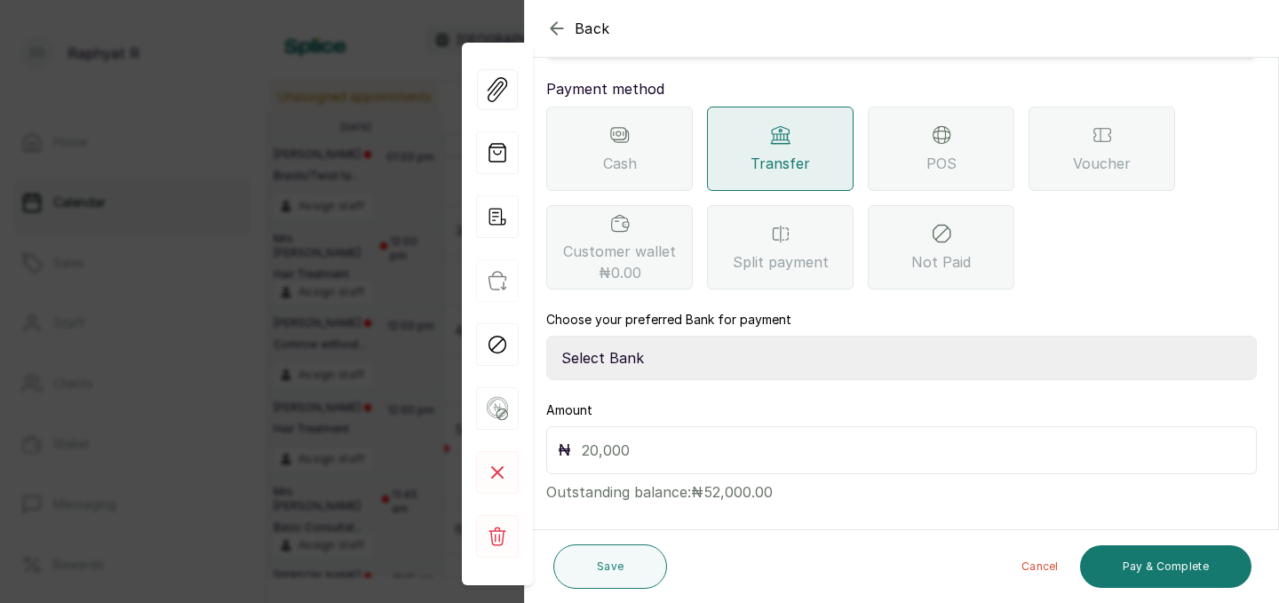
click at [612, 336] on select "Select Bank TRACTION(TRACTION) Providus Bank TASALAHQ HAIR AND BEAUTY Guaranty …" at bounding box center [901, 358] width 710 height 44
select select "d2e8ea74-1b1f-42b2-81f9-dacd6e382dd2"
click at [582, 438] on input "text" at bounding box center [913, 450] width 663 height 25
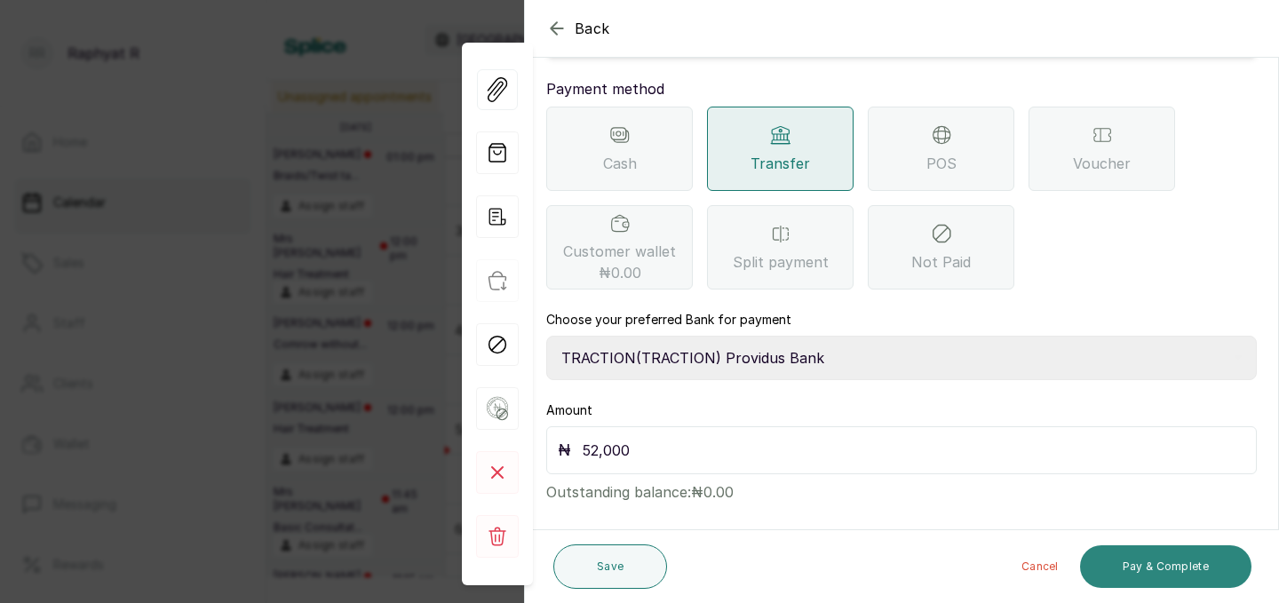
type input "52,000"
click at [1159, 566] on button "Pay & Complete" at bounding box center [1165, 566] width 171 height 43
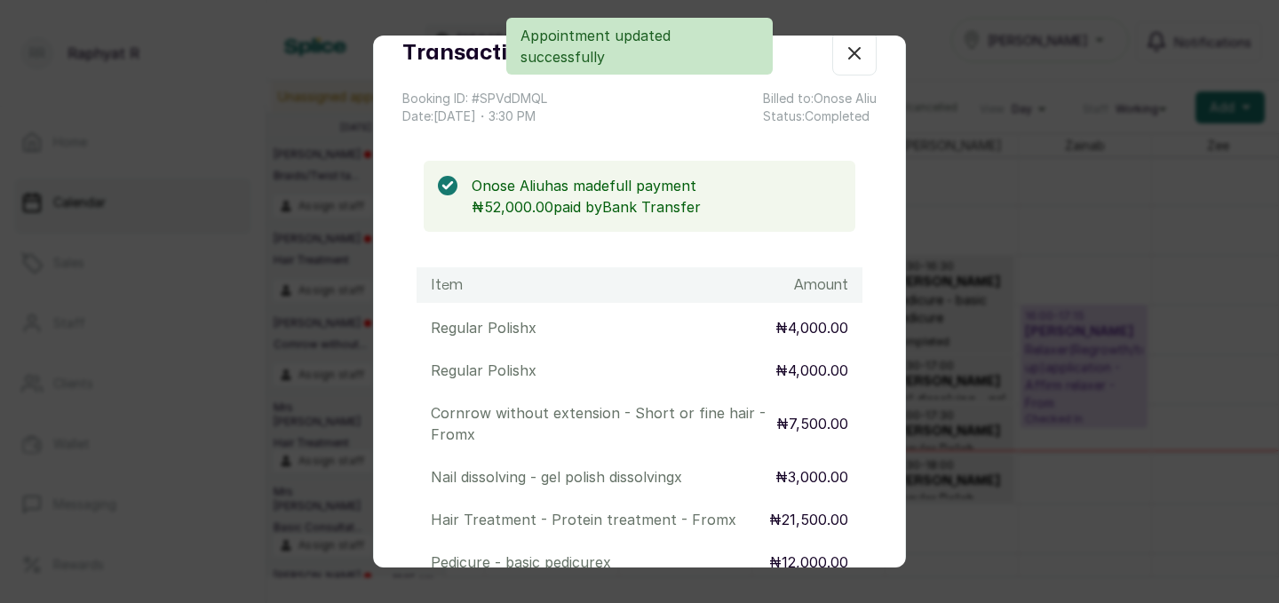
scroll to position [0, 0]
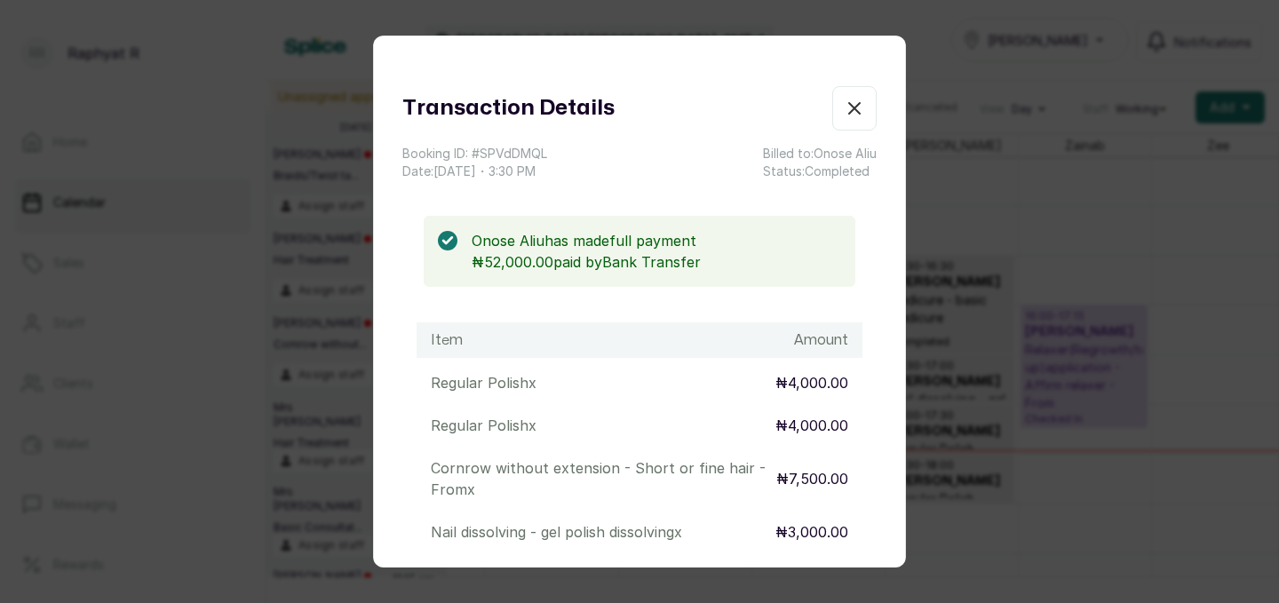
click at [860, 107] on icon "button" at bounding box center [854, 108] width 21 height 21
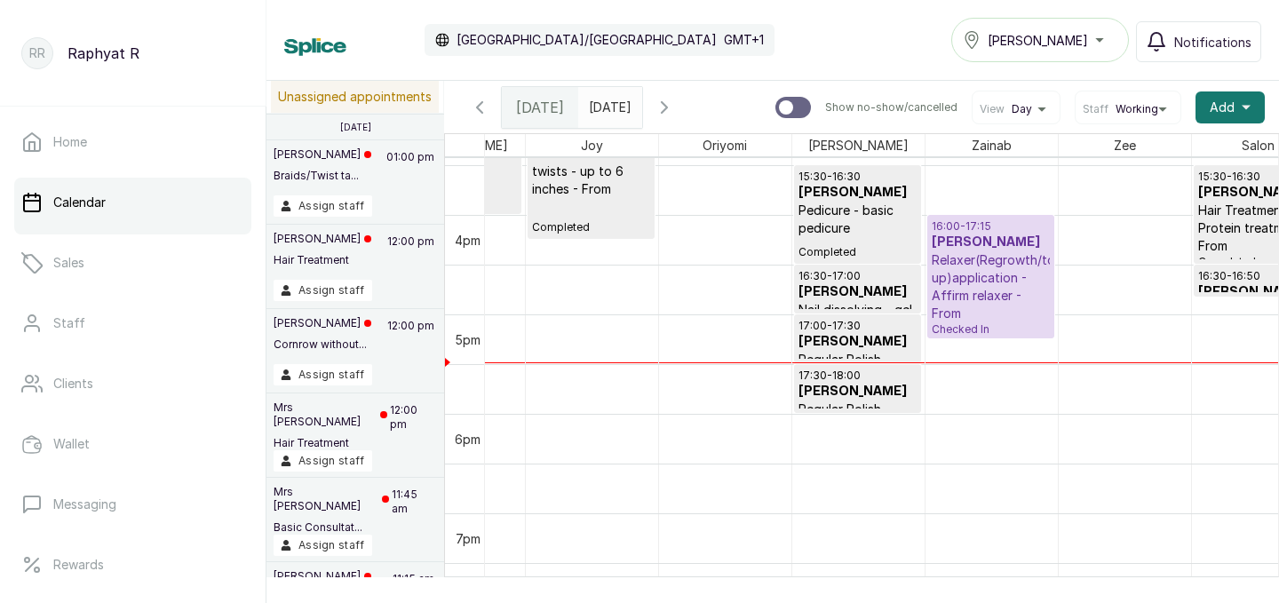
scroll to position [0, 139]
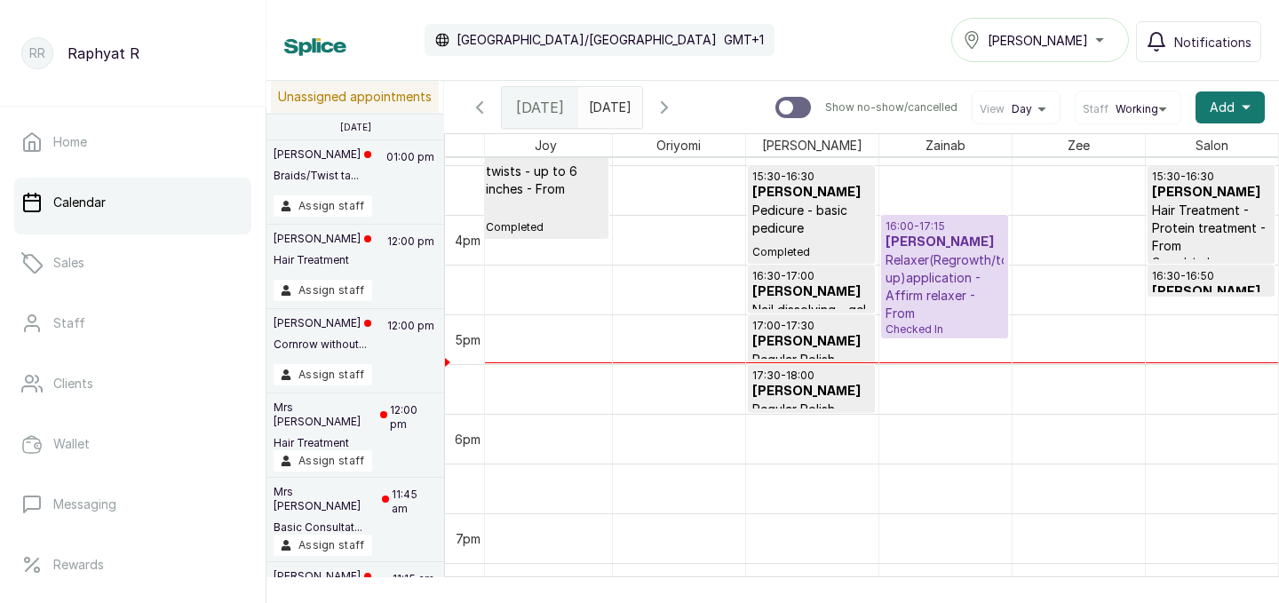
click at [799, 238] on div "15:30 - 16:30 Onose Aliu Pedicure - basic pedicure Completed" at bounding box center [811, 215] width 118 height 90
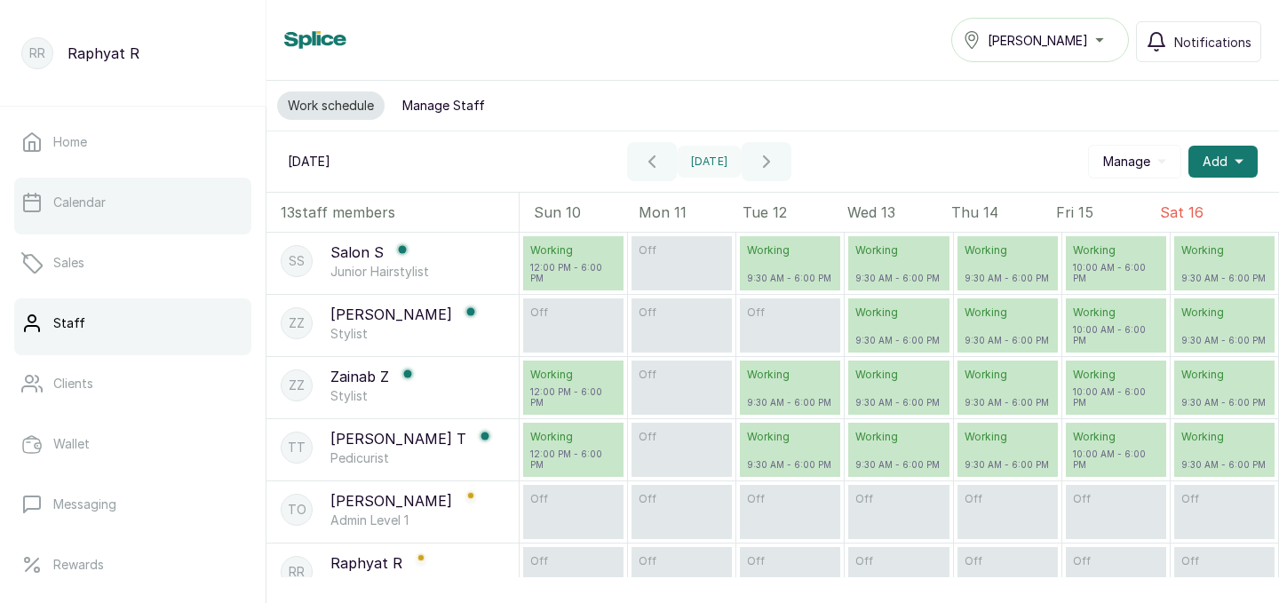
click at [72, 206] on p "Calendar" at bounding box center [79, 203] width 52 height 18
